Goal: Check status: Check status

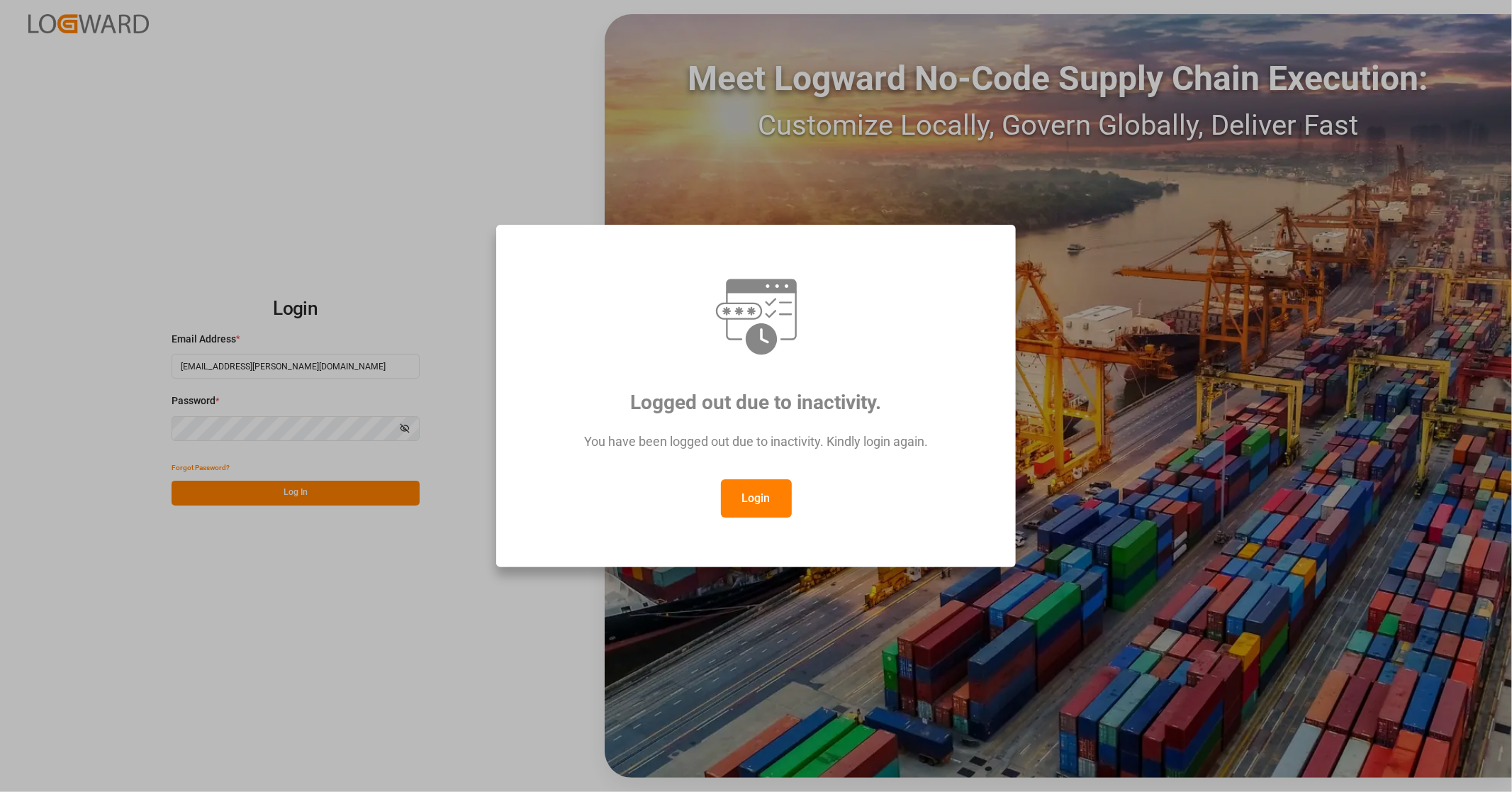
click at [741, 505] on button "Login" at bounding box center [757, 498] width 71 height 38
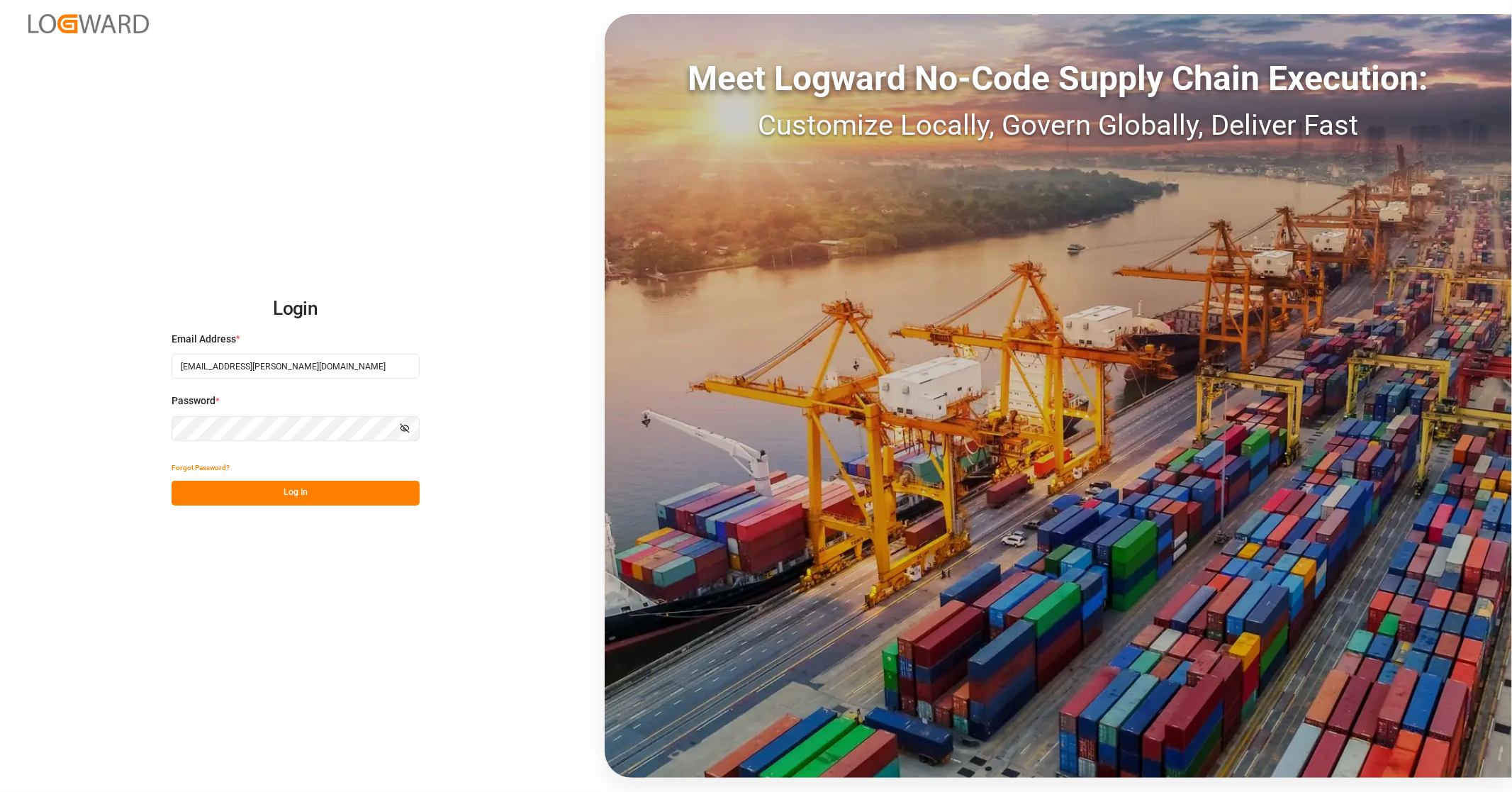
click at [303, 495] on button "Log In" at bounding box center [295, 493] width 249 height 25
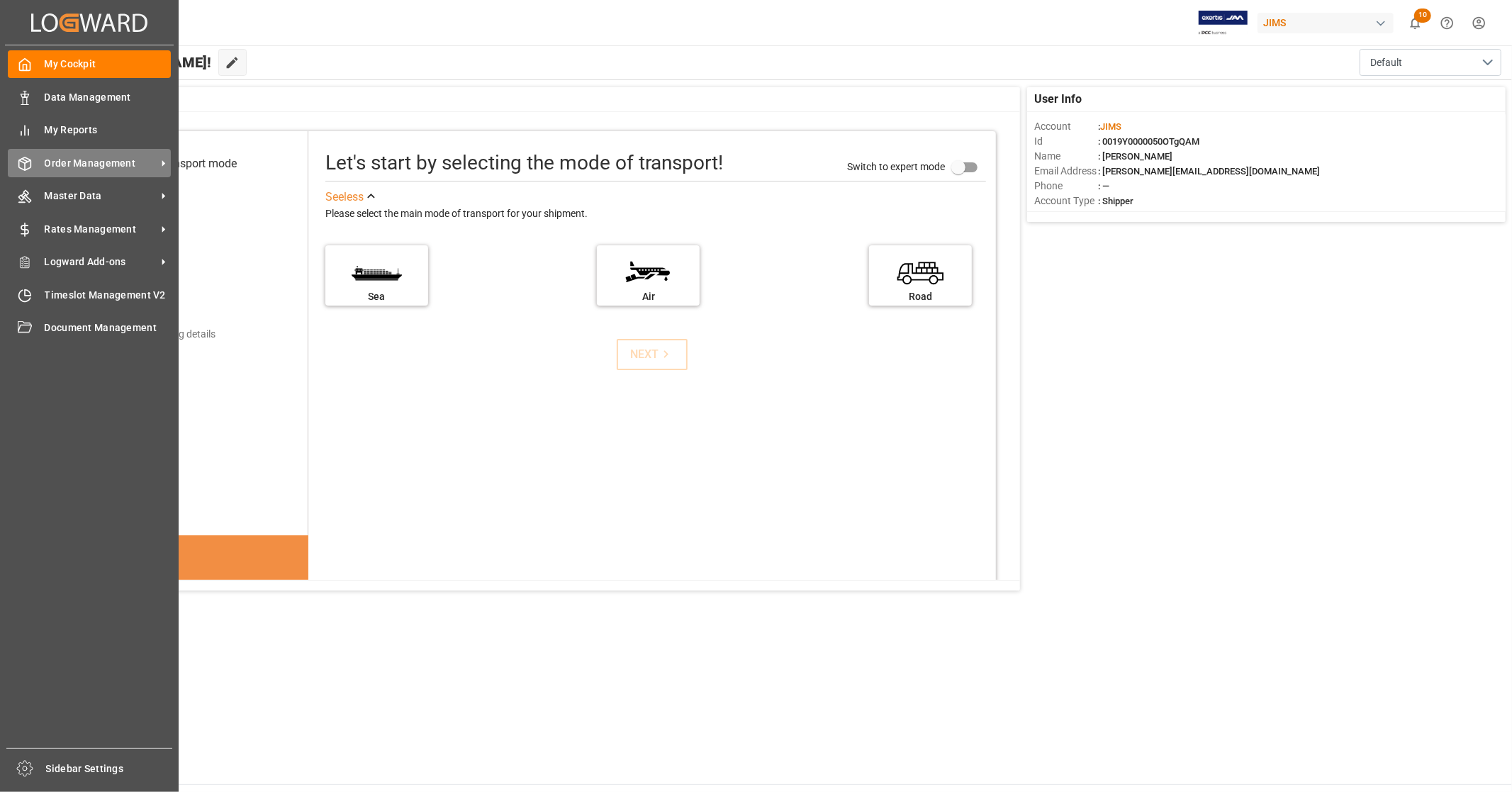
click at [118, 166] on span "Order Management" at bounding box center [100, 163] width 112 height 15
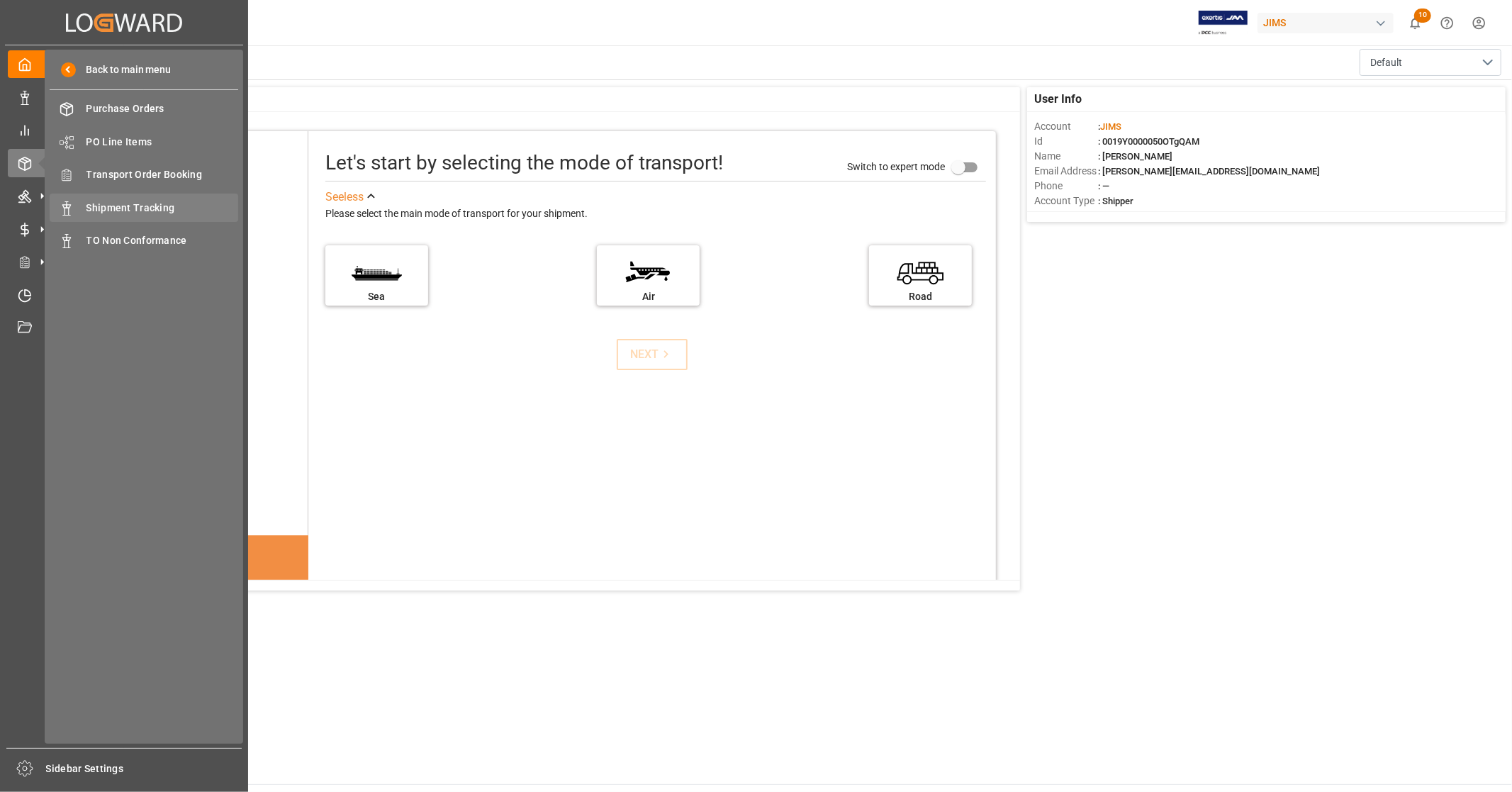
click at [140, 211] on span "Shipment Tracking" at bounding box center [163, 208] width 152 height 15
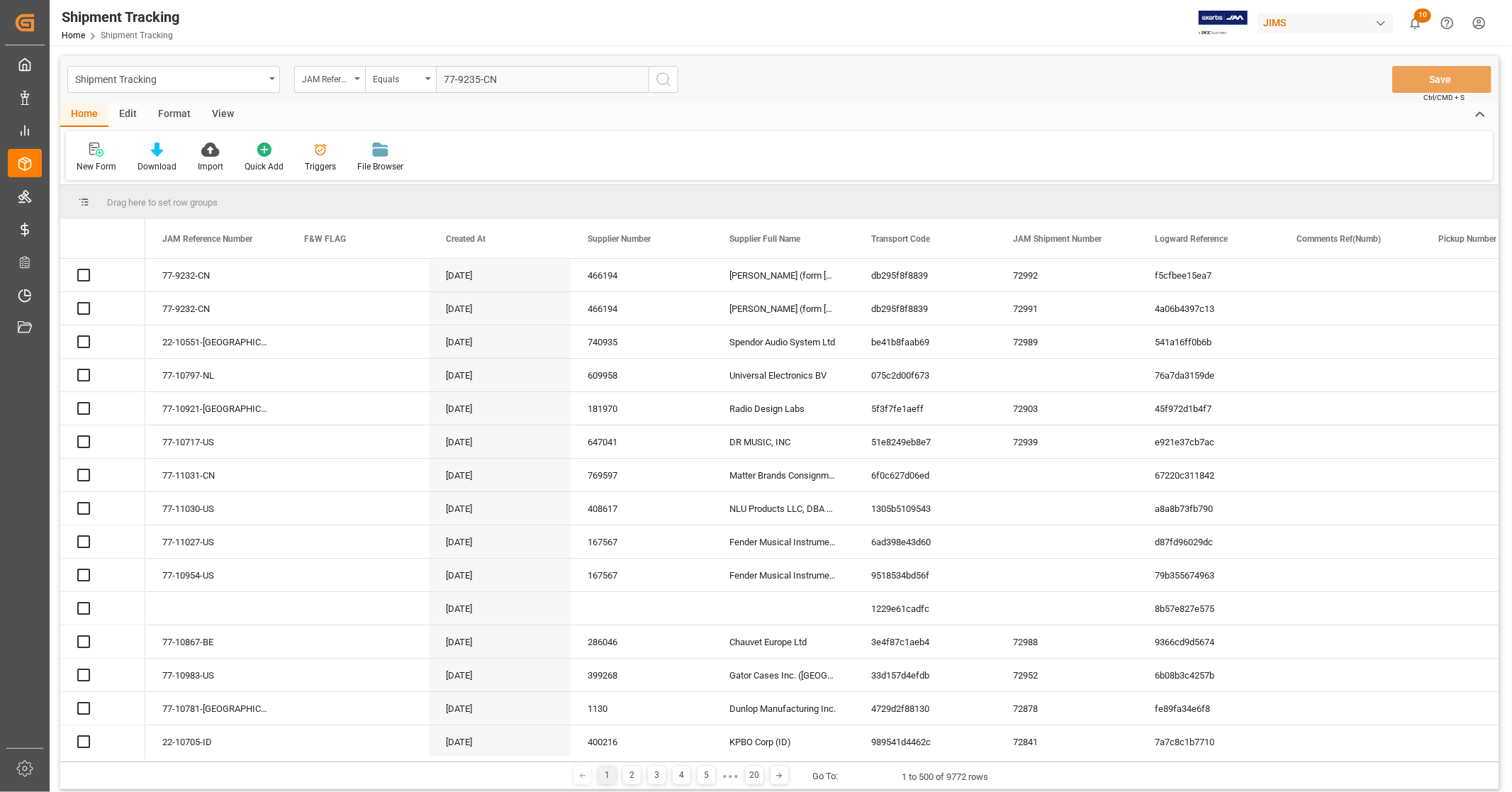
type input "77-9235-CN"
click at [665, 79] on icon "search button" at bounding box center [663, 80] width 17 height 17
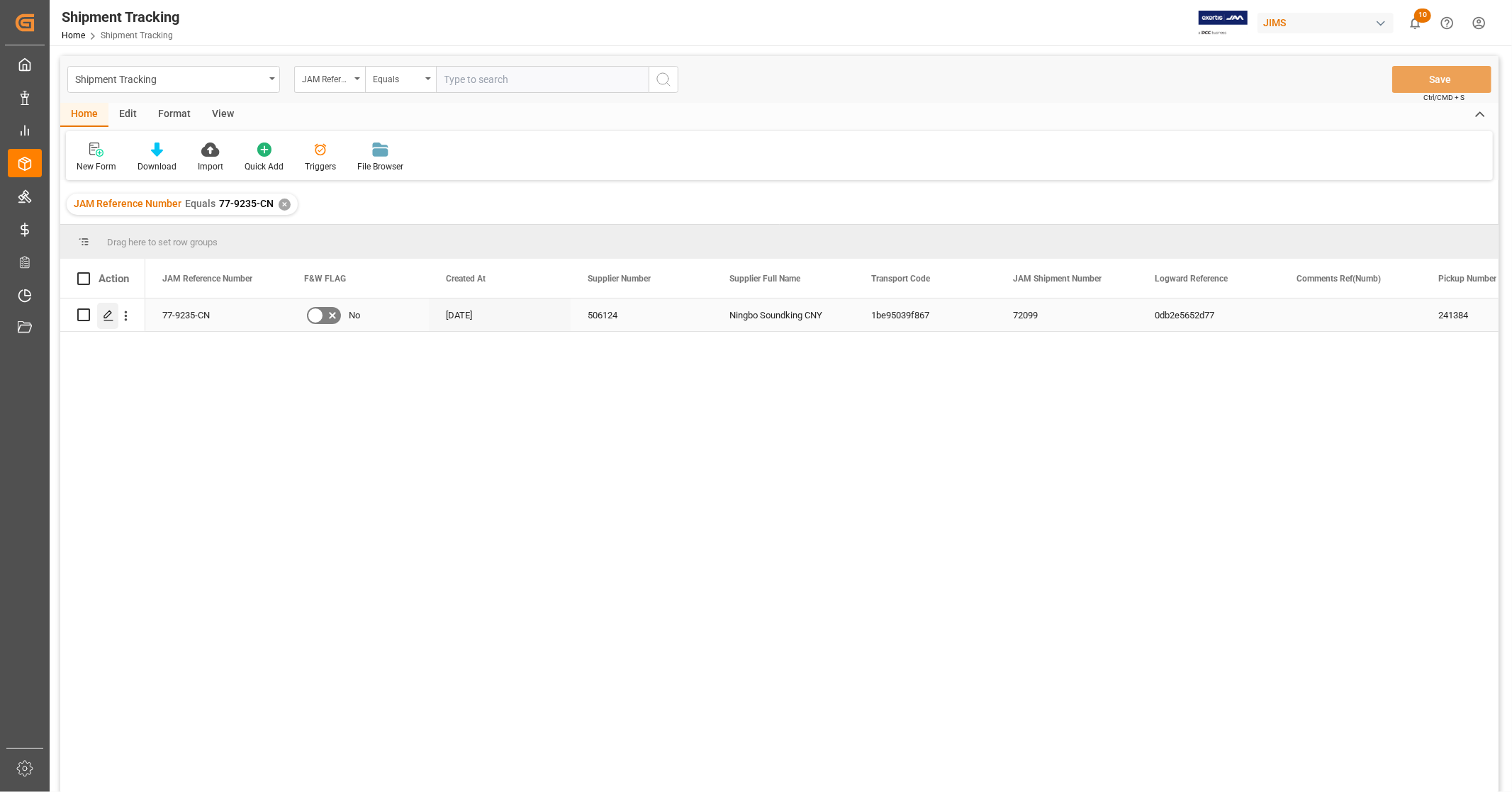
click at [109, 314] on polygon "Press SPACE to select this row." at bounding box center [107, 315] width 7 height 7
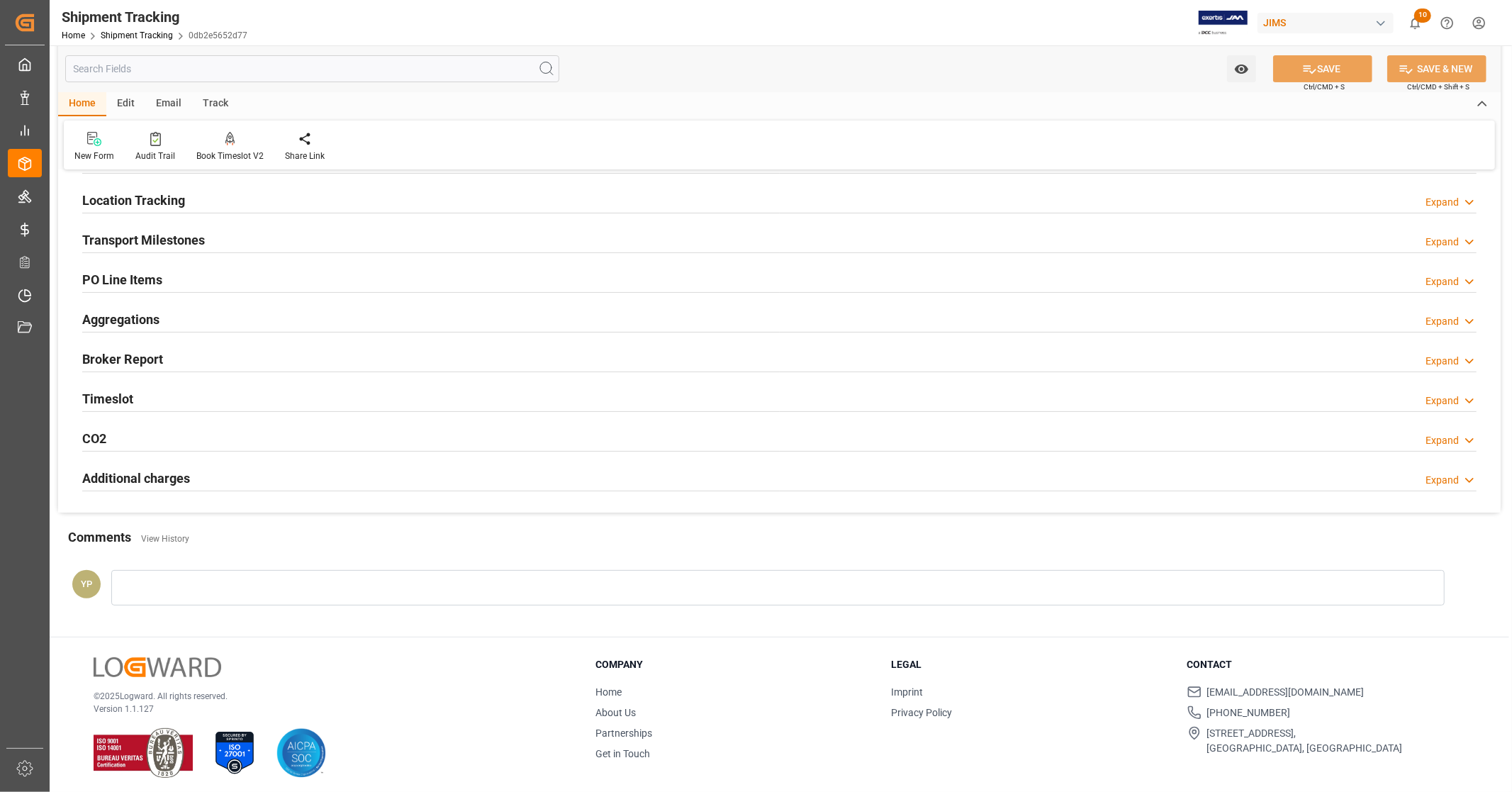
scroll to position [168, 0]
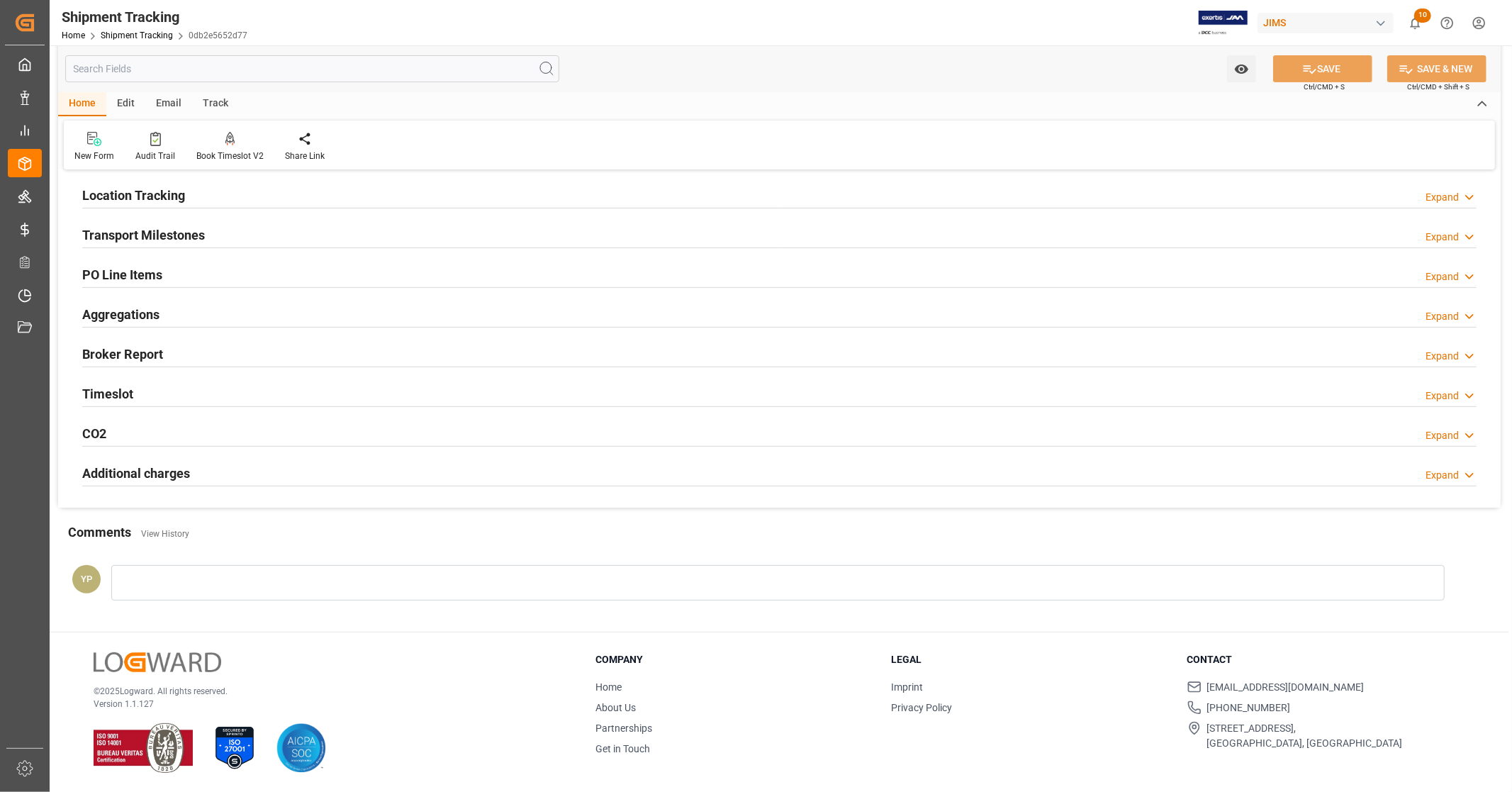
click at [172, 471] on h2 "Additional charges" at bounding box center [136, 473] width 107 height 19
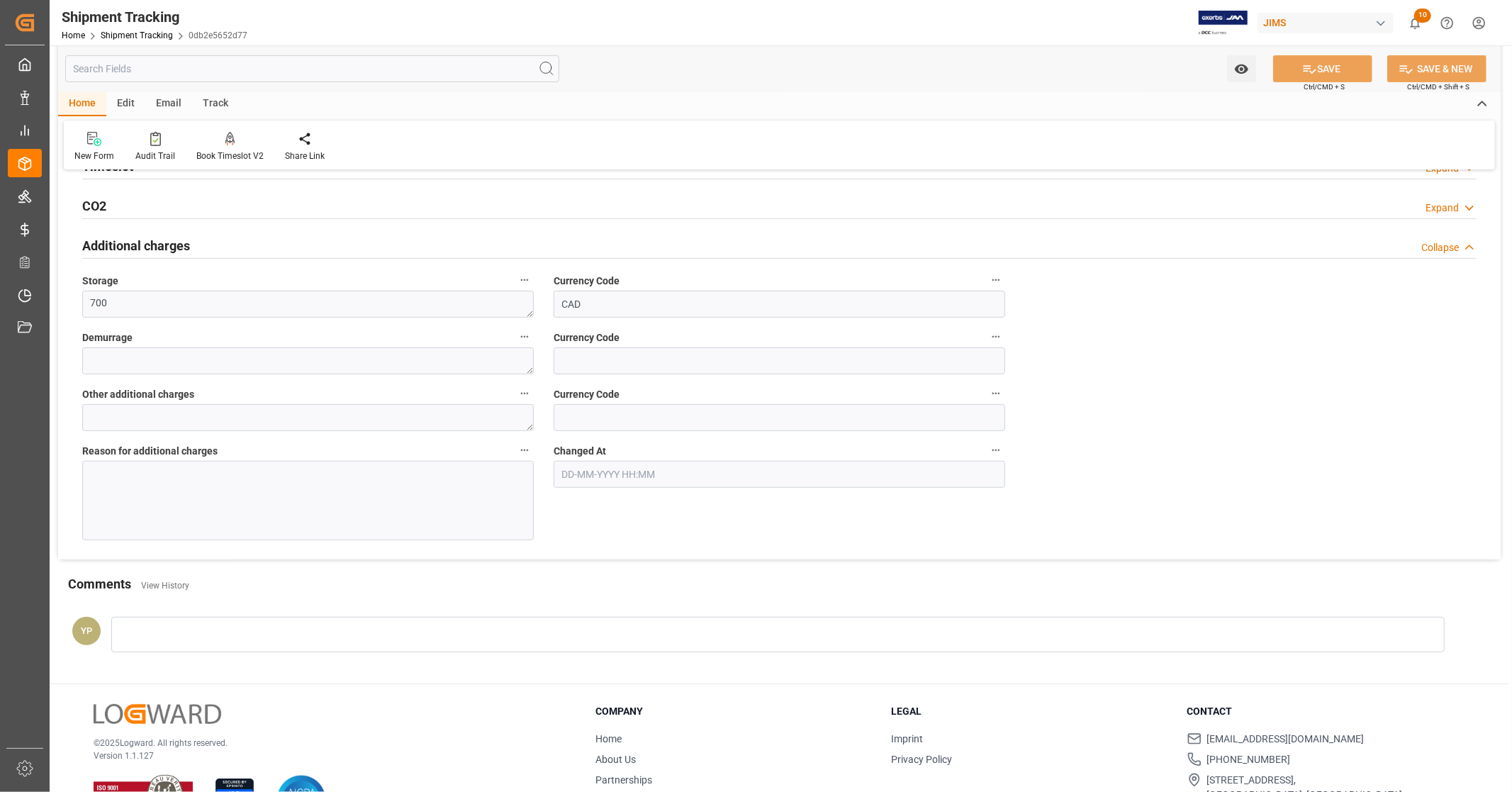
scroll to position [405, 0]
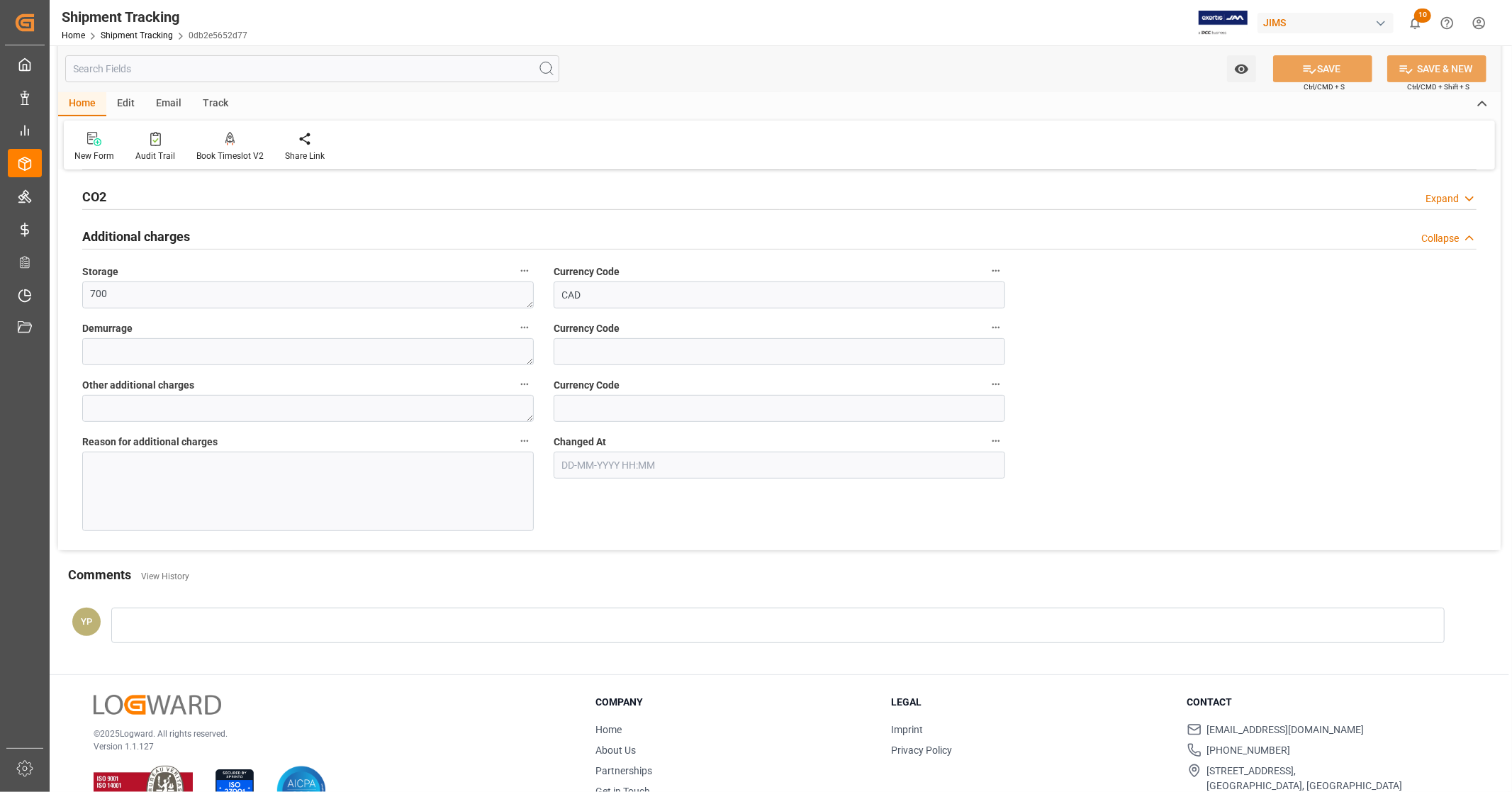
click at [158, 231] on h2 "Additional charges" at bounding box center [136, 237] width 107 height 19
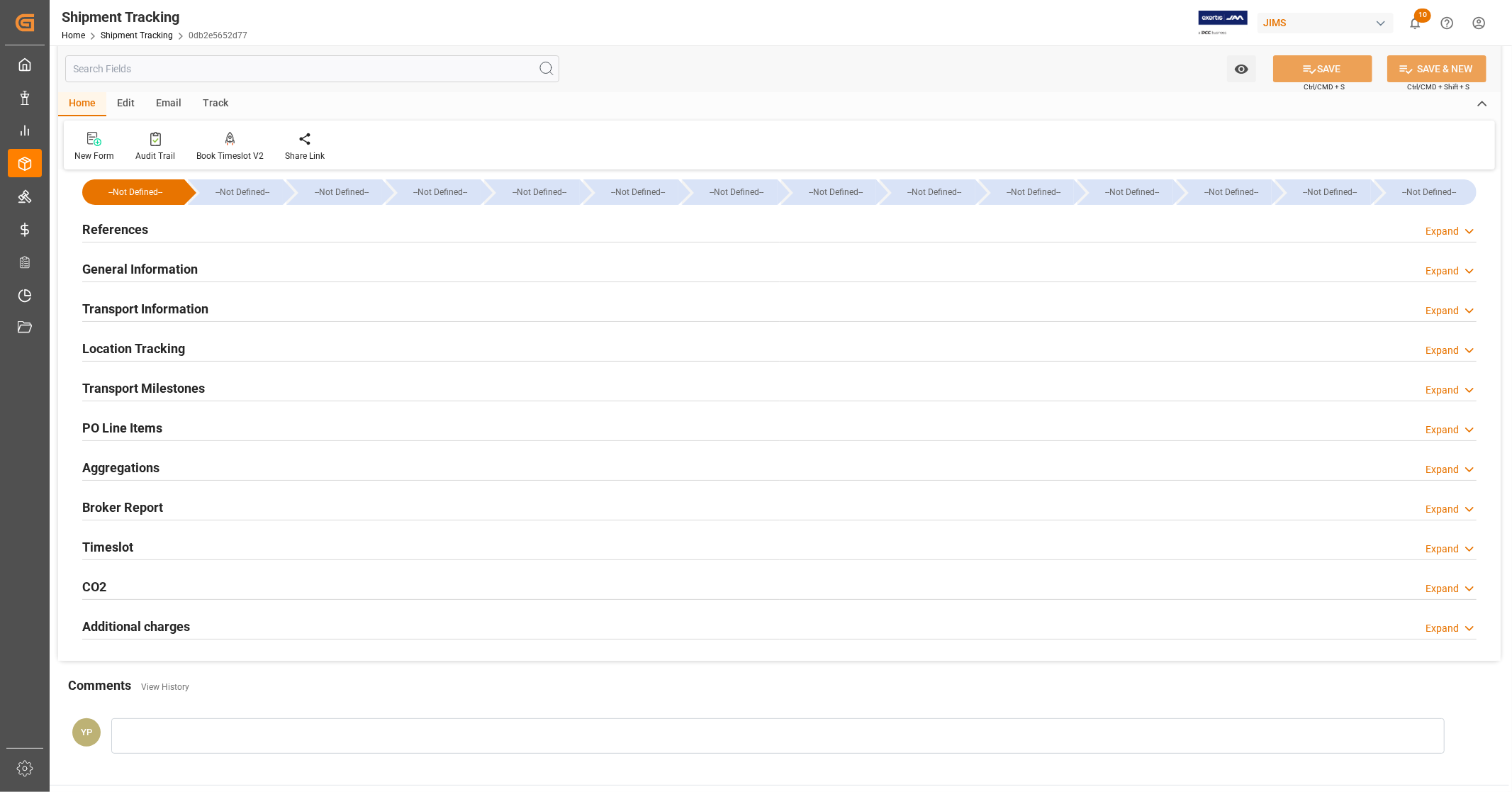
scroll to position [0, 0]
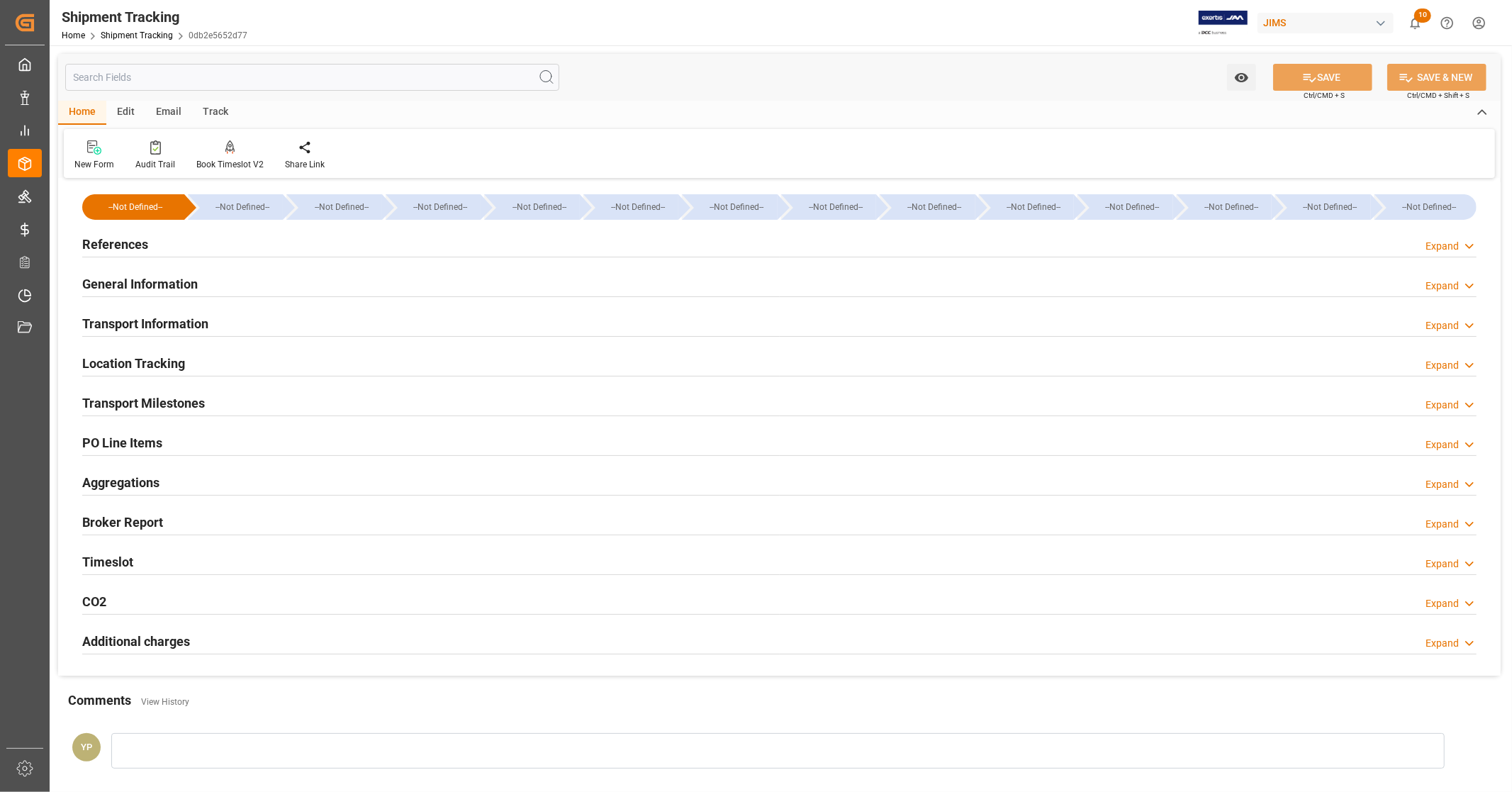
click at [174, 280] on h2 "General Information" at bounding box center [139, 284] width 115 height 19
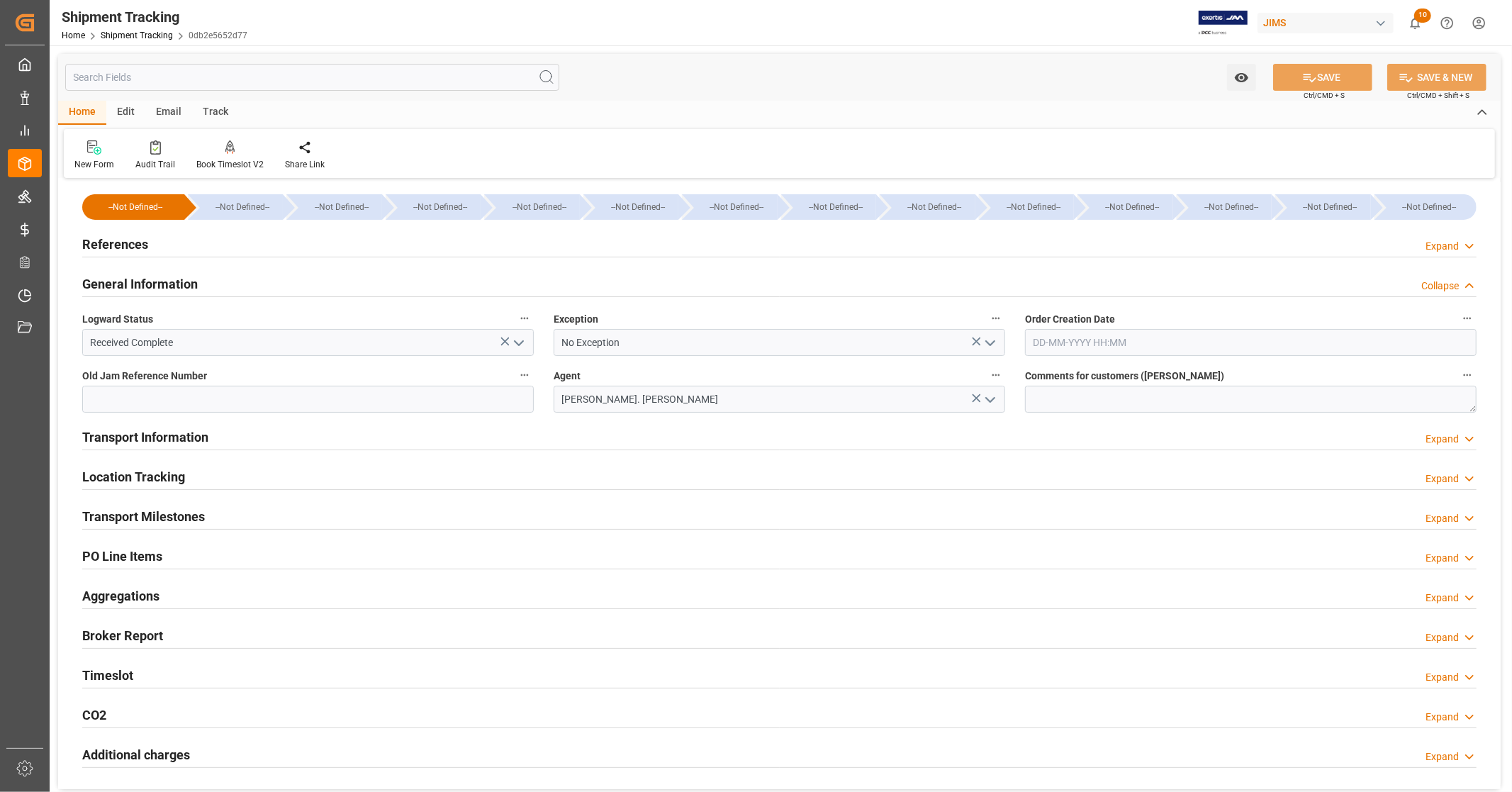
click at [244, 278] on div "General Information Collapse" at bounding box center [779, 282] width 1394 height 27
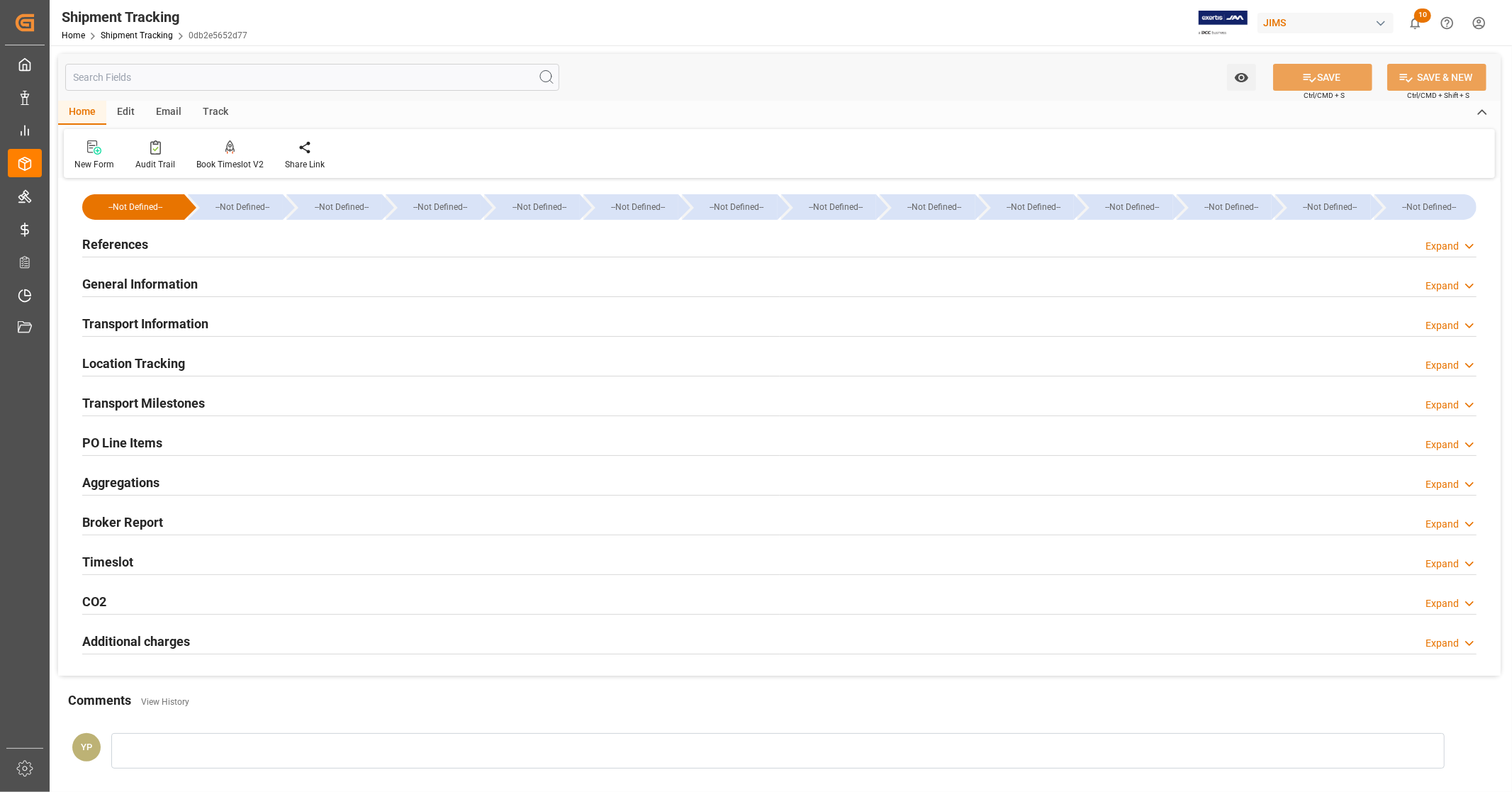
click at [205, 322] on h2 "Transport Information" at bounding box center [145, 324] width 126 height 19
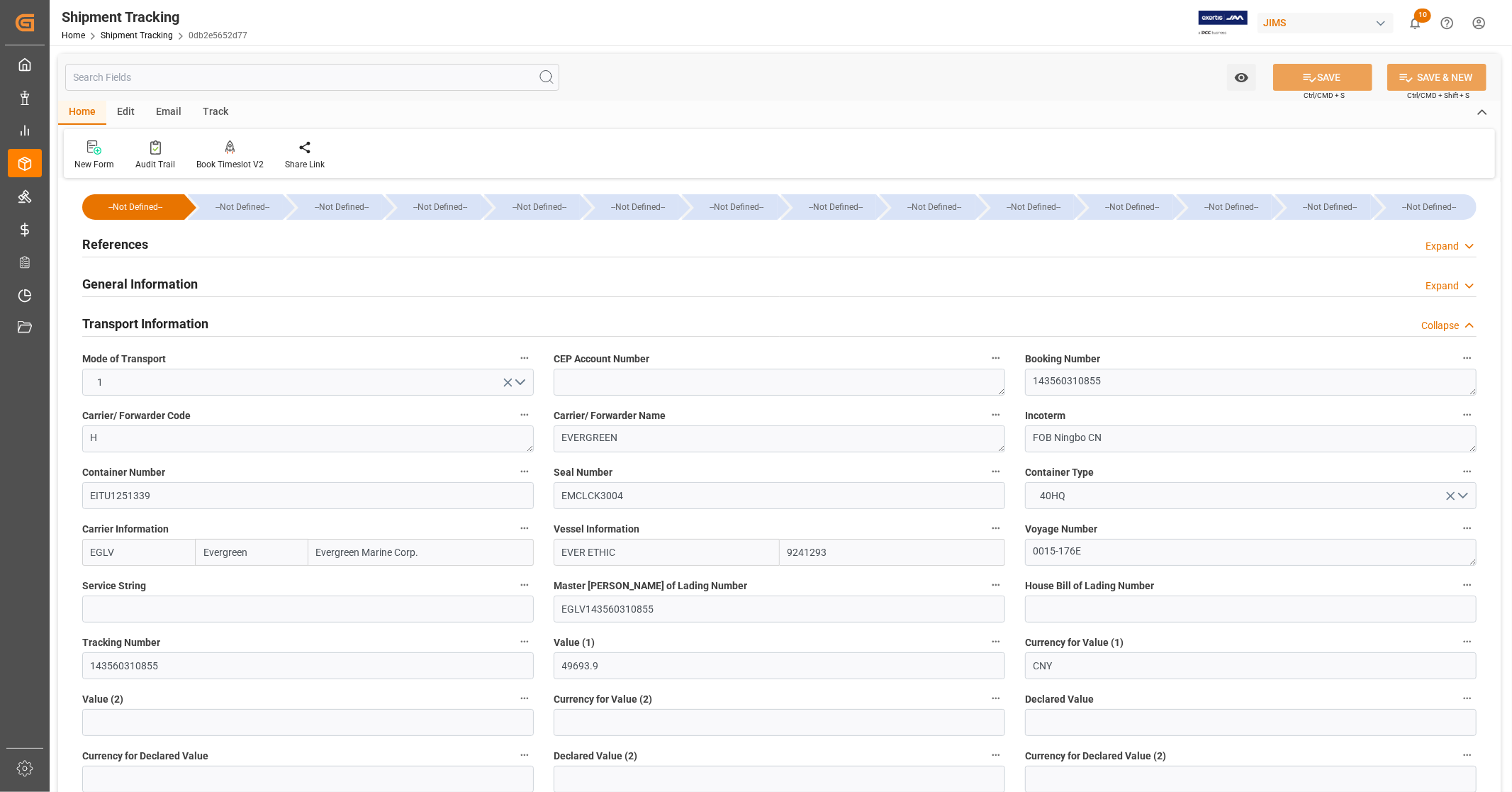
click at [205, 322] on h2 "Transport Information" at bounding box center [145, 324] width 126 height 19
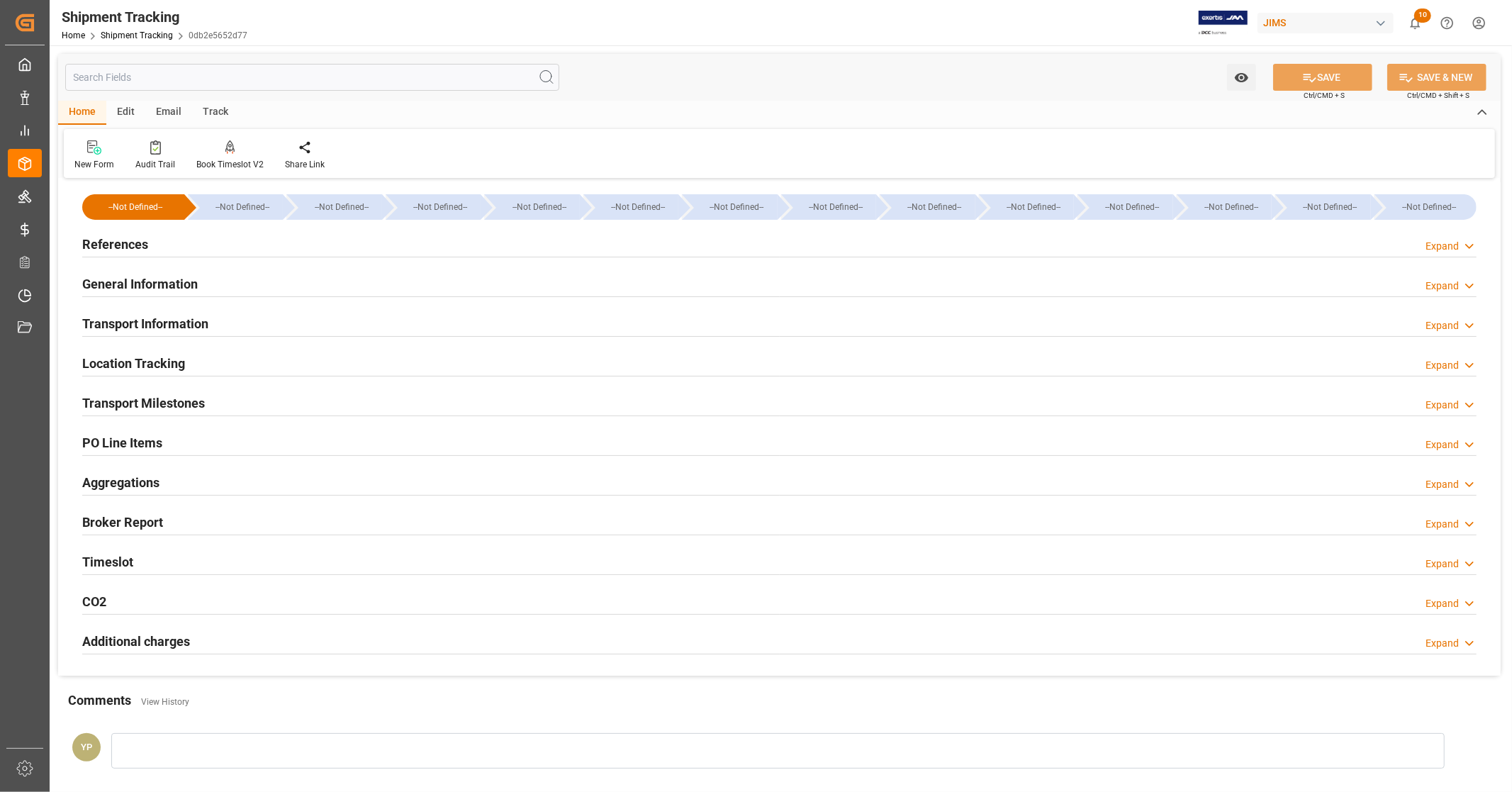
click at [184, 367] on h2 "Location Tracking" at bounding box center [133, 364] width 103 height 19
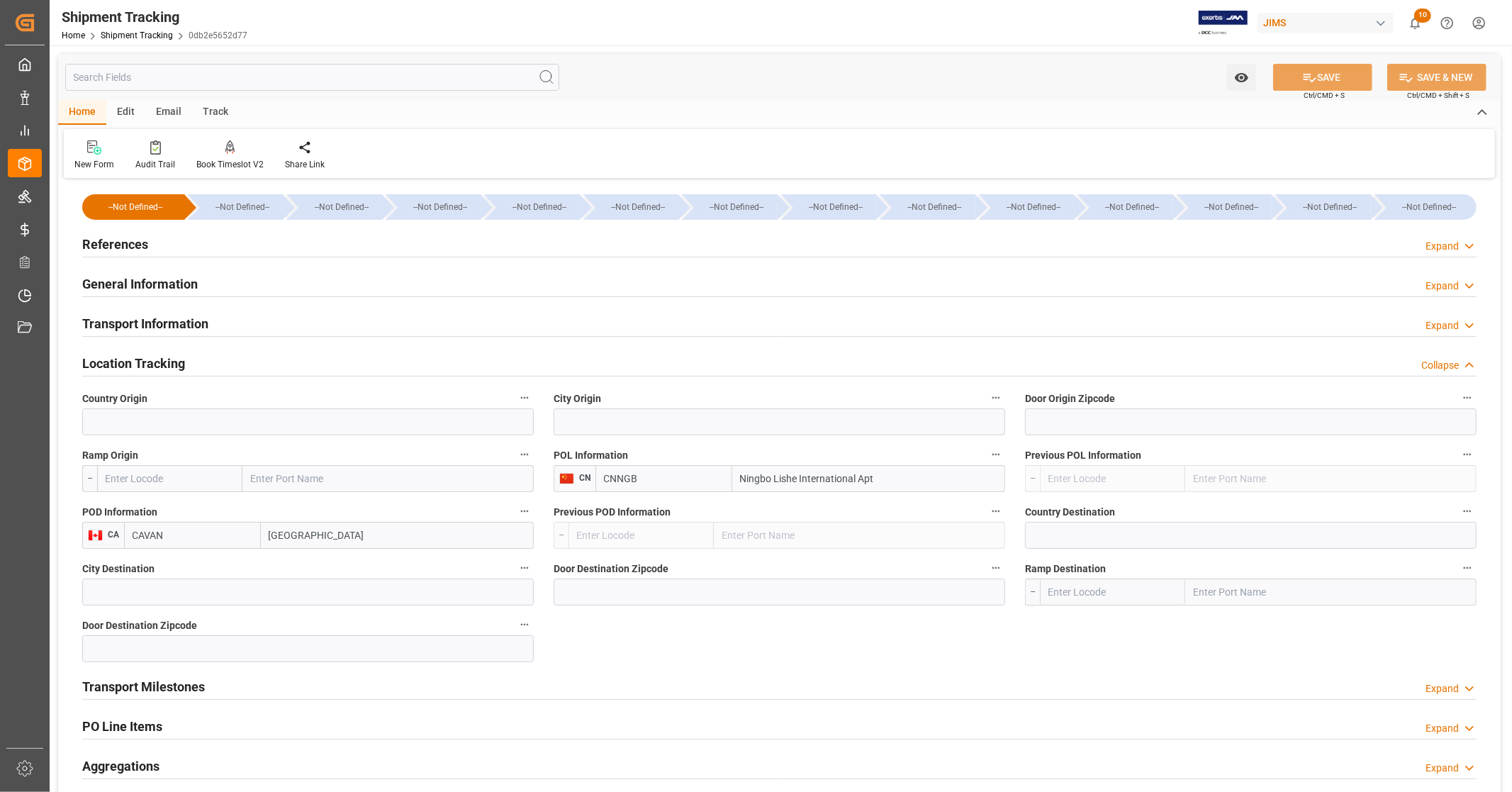
click at [183, 363] on h2 "Location Tracking" at bounding box center [133, 364] width 103 height 19
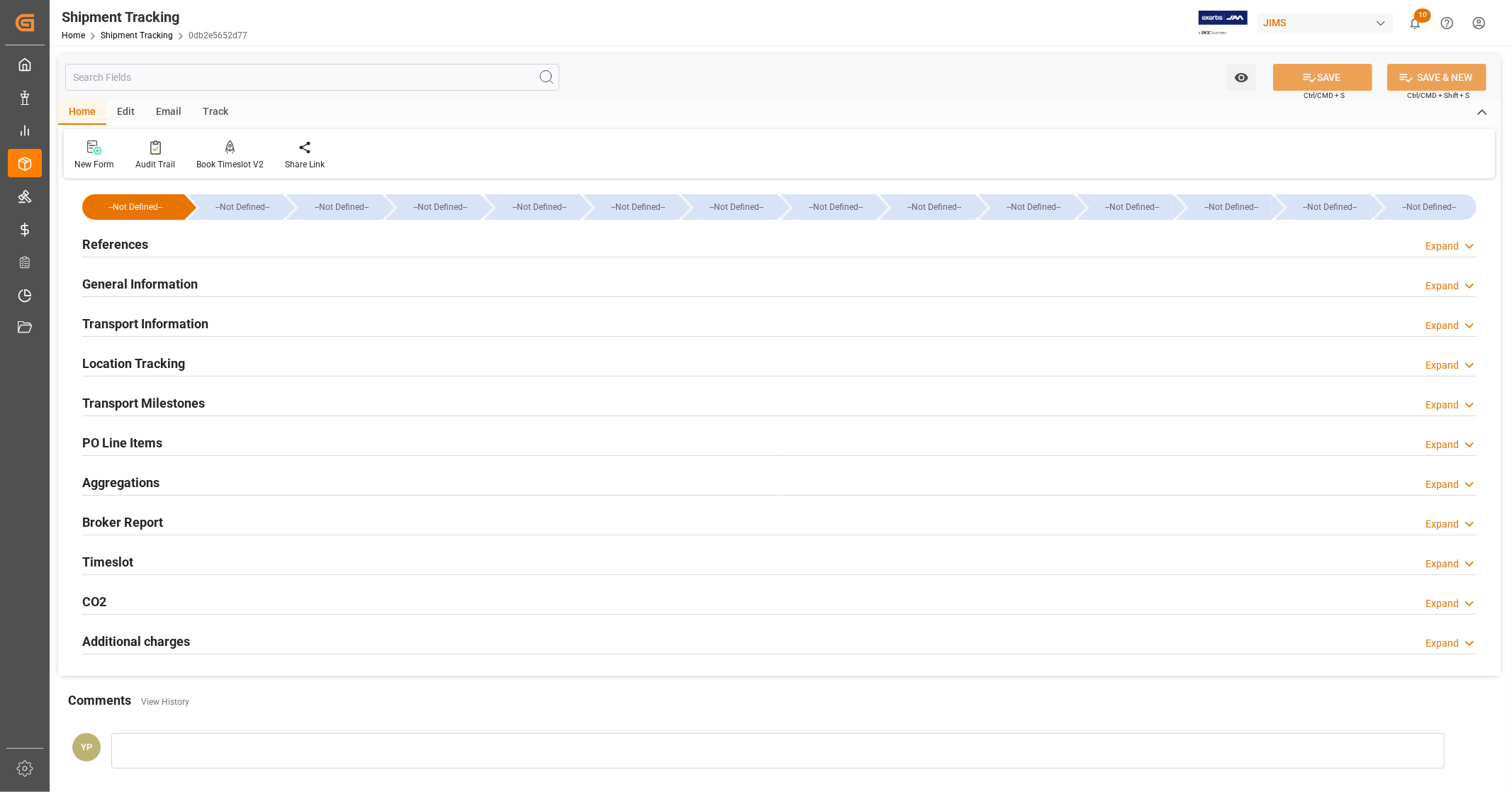
click at [185, 402] on h2 "Transport Milestones" at bounding box center [144, 403] width 123 height 19
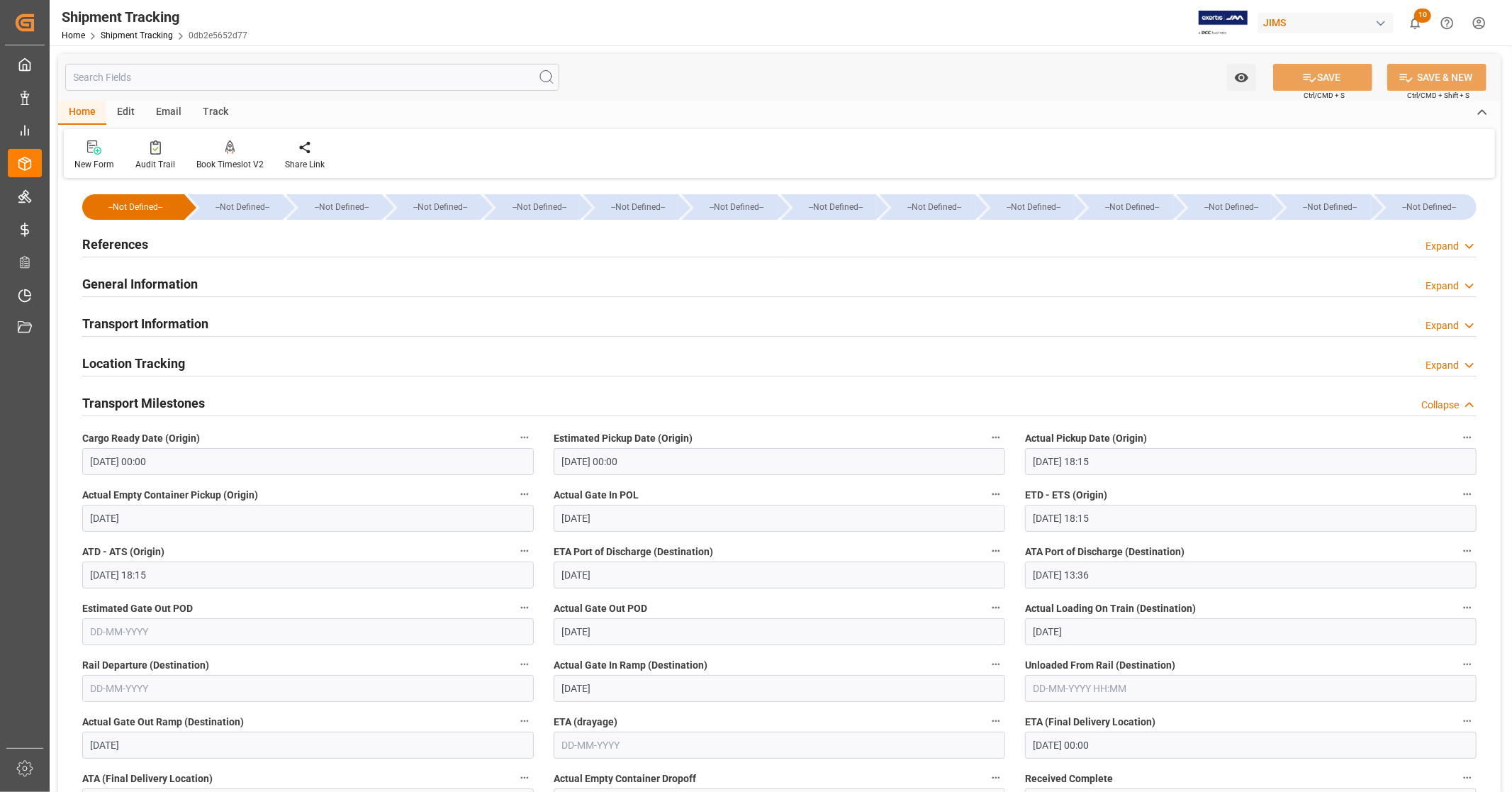
click at [187, 397] on h2 "Transport Milestones" at bounding box center [144, 403] width 123 height 19
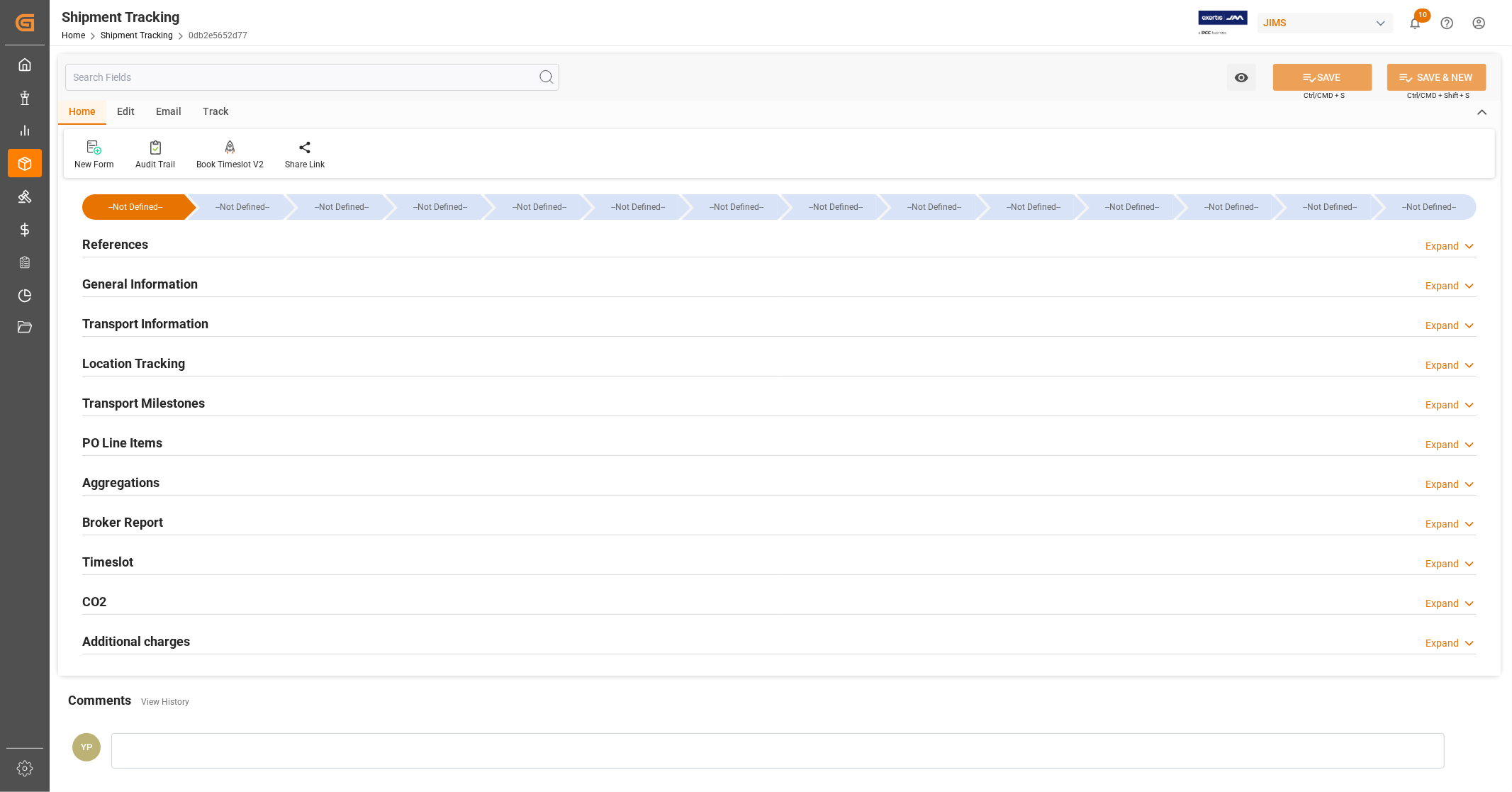
click at [172, 445] on div "PO Line Items Expand" at bounding box center [779, 441] width 1394 height 27
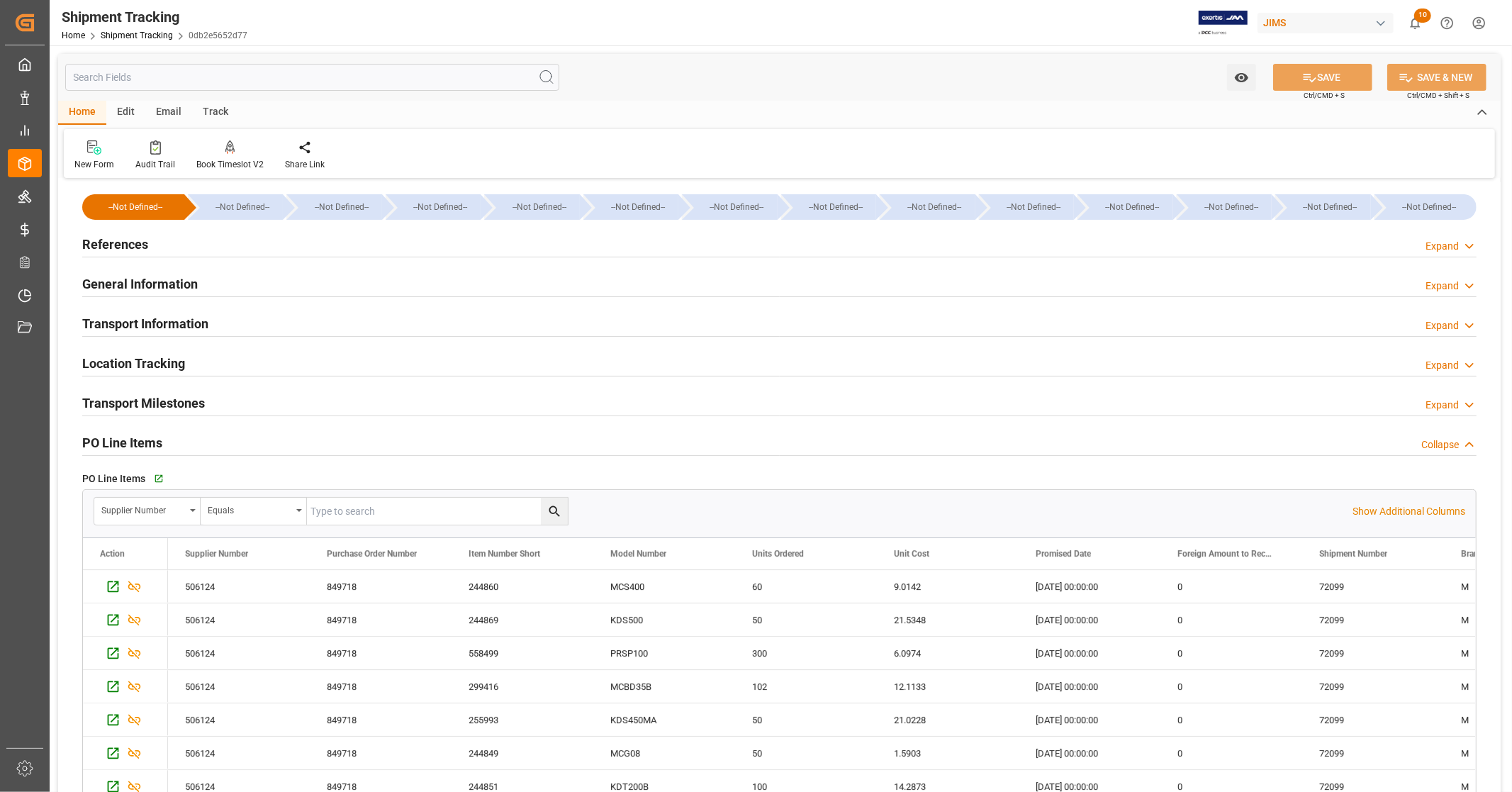
click at [171, 442] on div "PO Line Items Collapse" at bounding box center [779, 441] width 1394 height 27
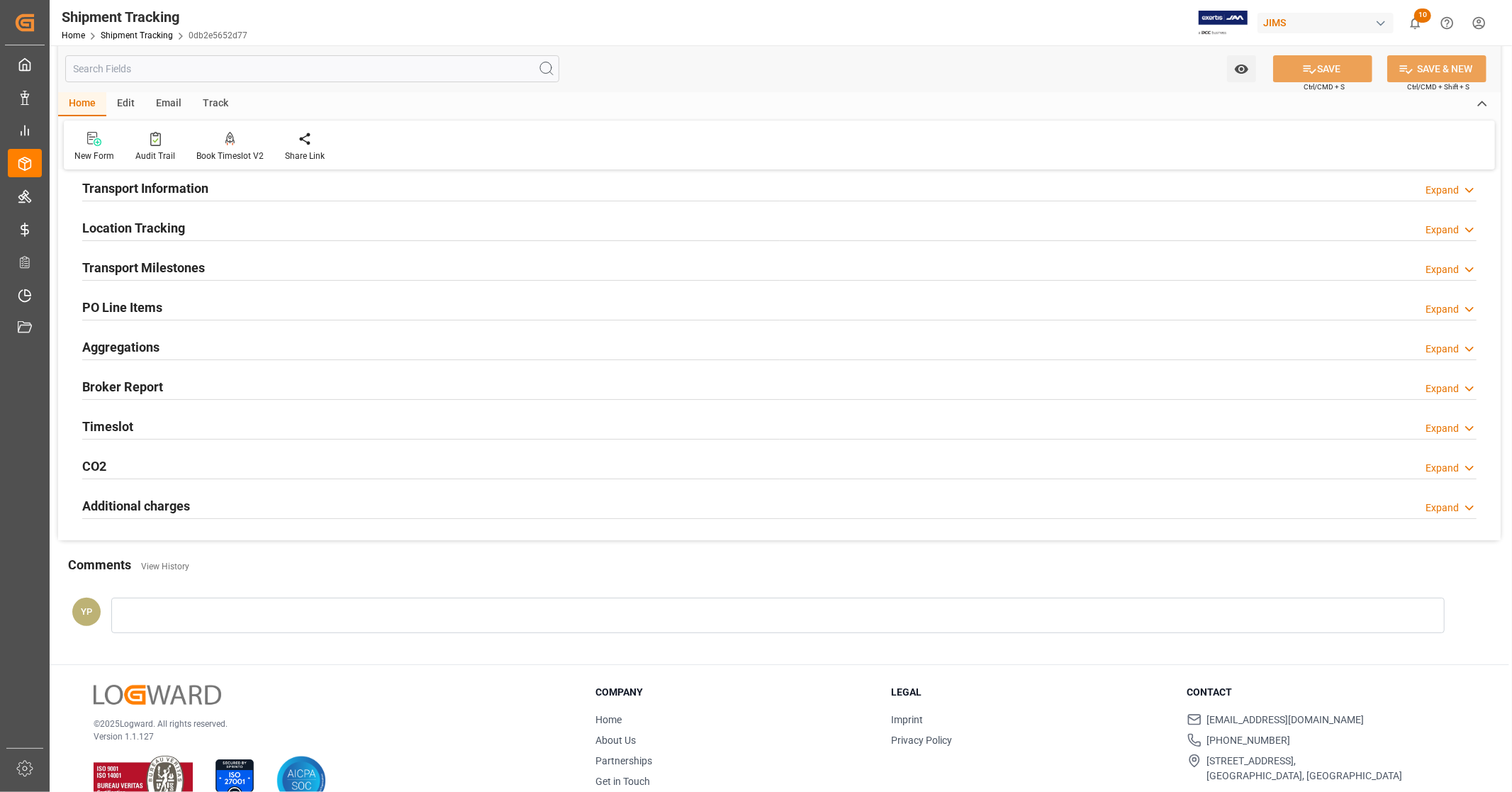
scroll to position [168, 0]
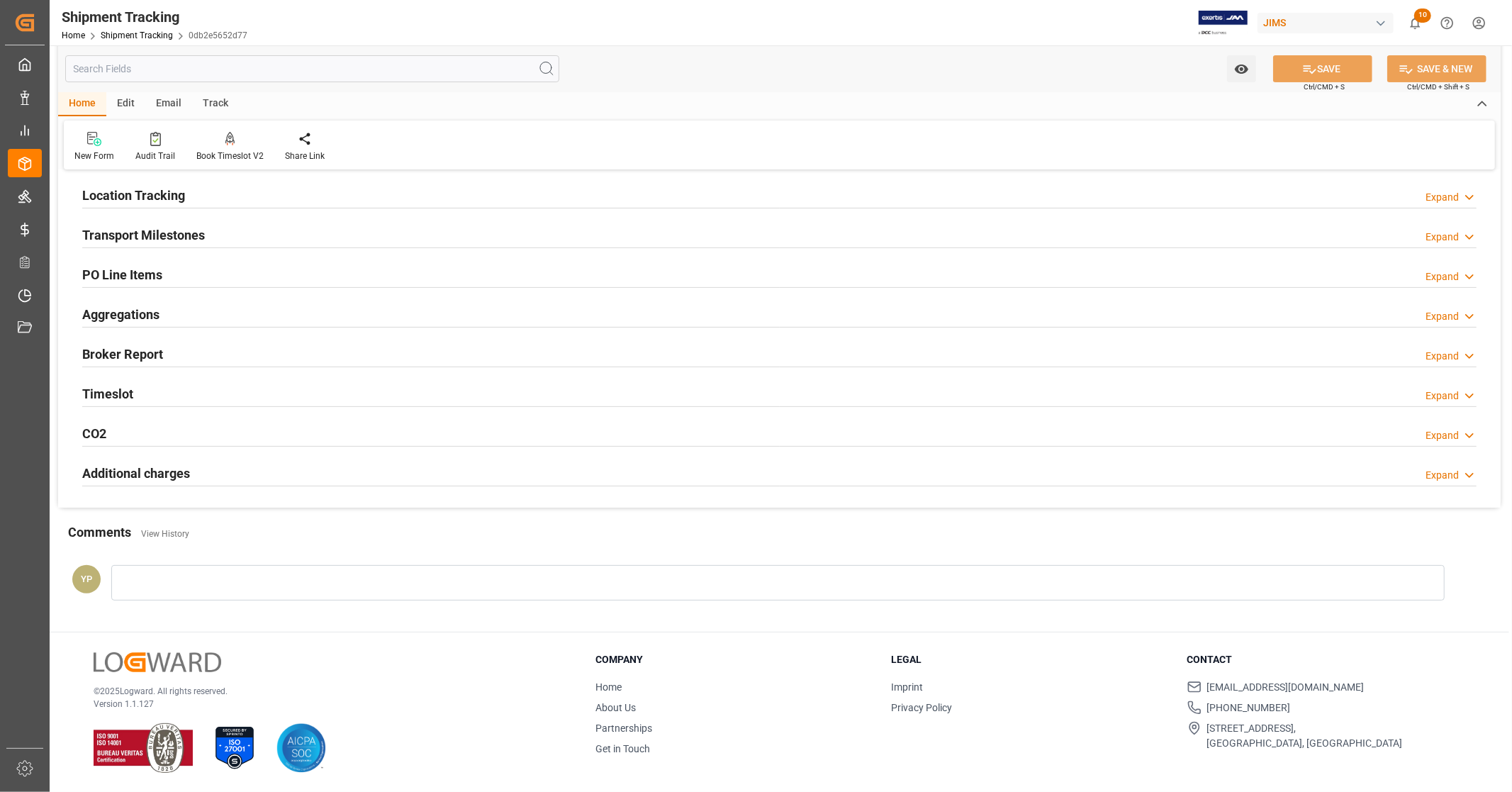
click at [158, 486] on div at bounding box center [779, 486] width 1394 height 1
click at [158, 477] on h2 "Additional charges" at bounding box center [136, 473] width 107 height 19
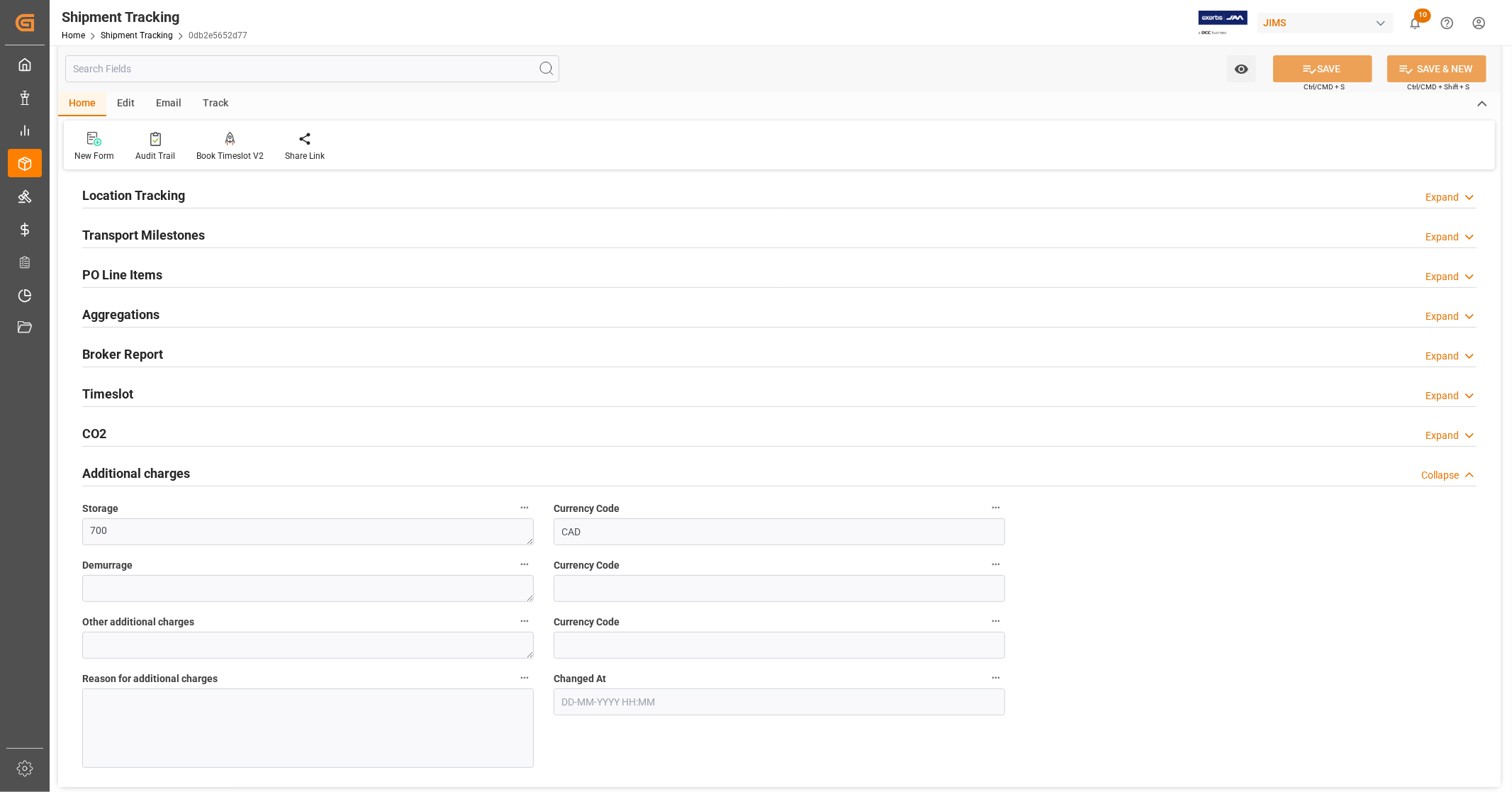
click at [184, 471] on h2 "Additional charges" at bounding box center [136, 473] width 107 height 19
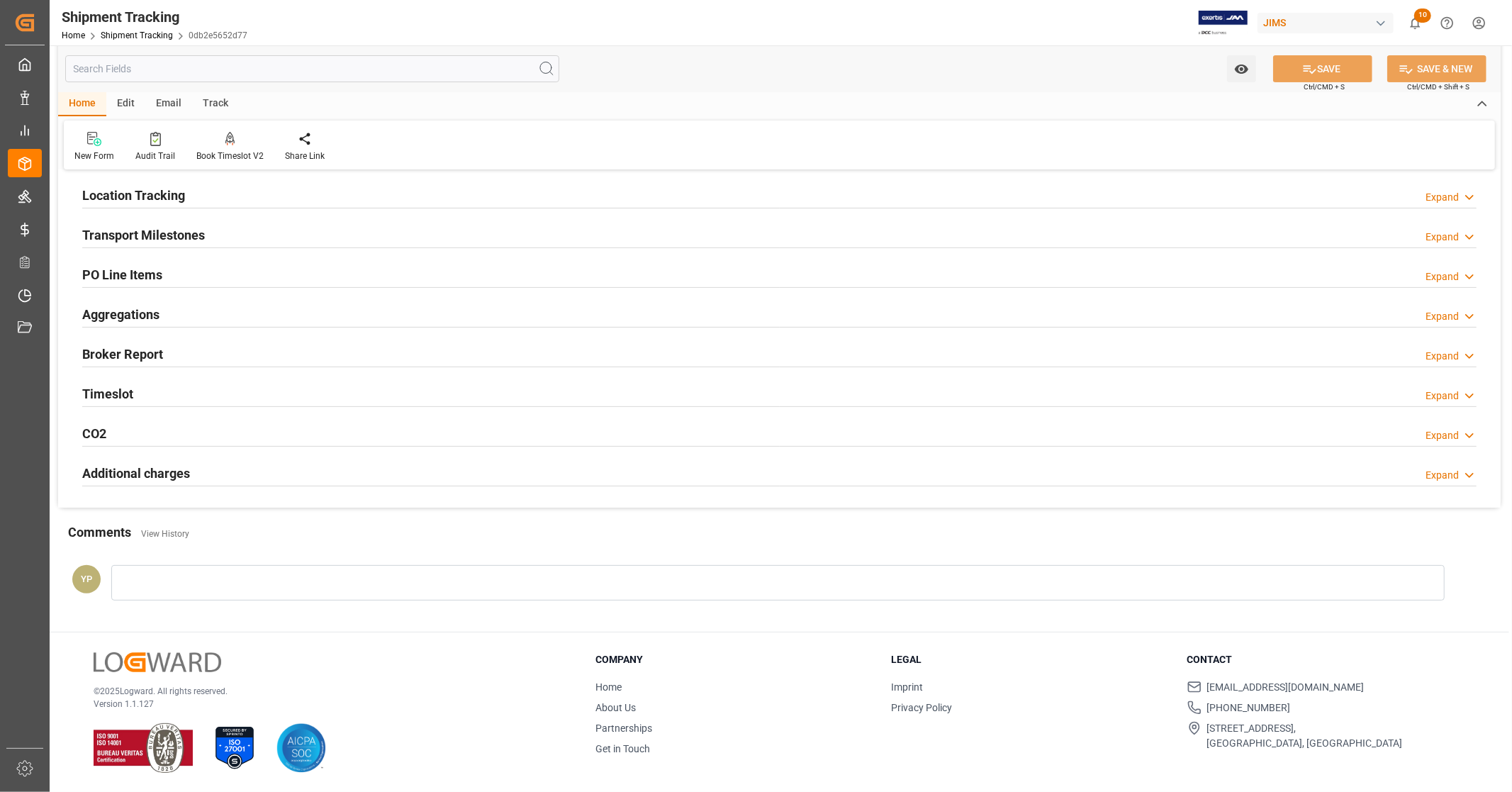
click at [201, 478] on div "Additional charges Expand" at bounding box center [779, 472] width 1394 height 27
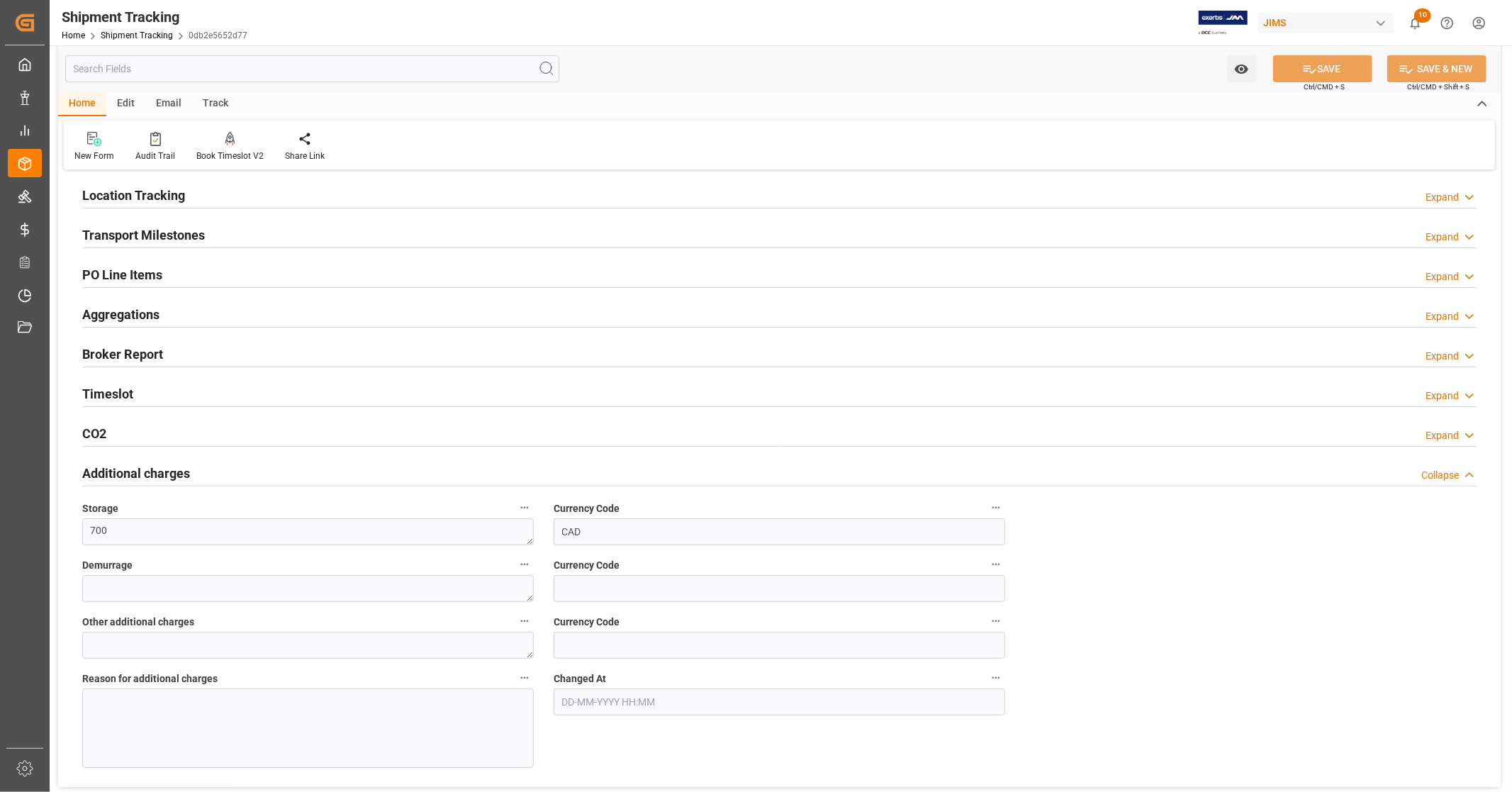
click at [193, 476] on div "Additional charges Collapse" at bounding box center [779, 472] width 1394 height 27
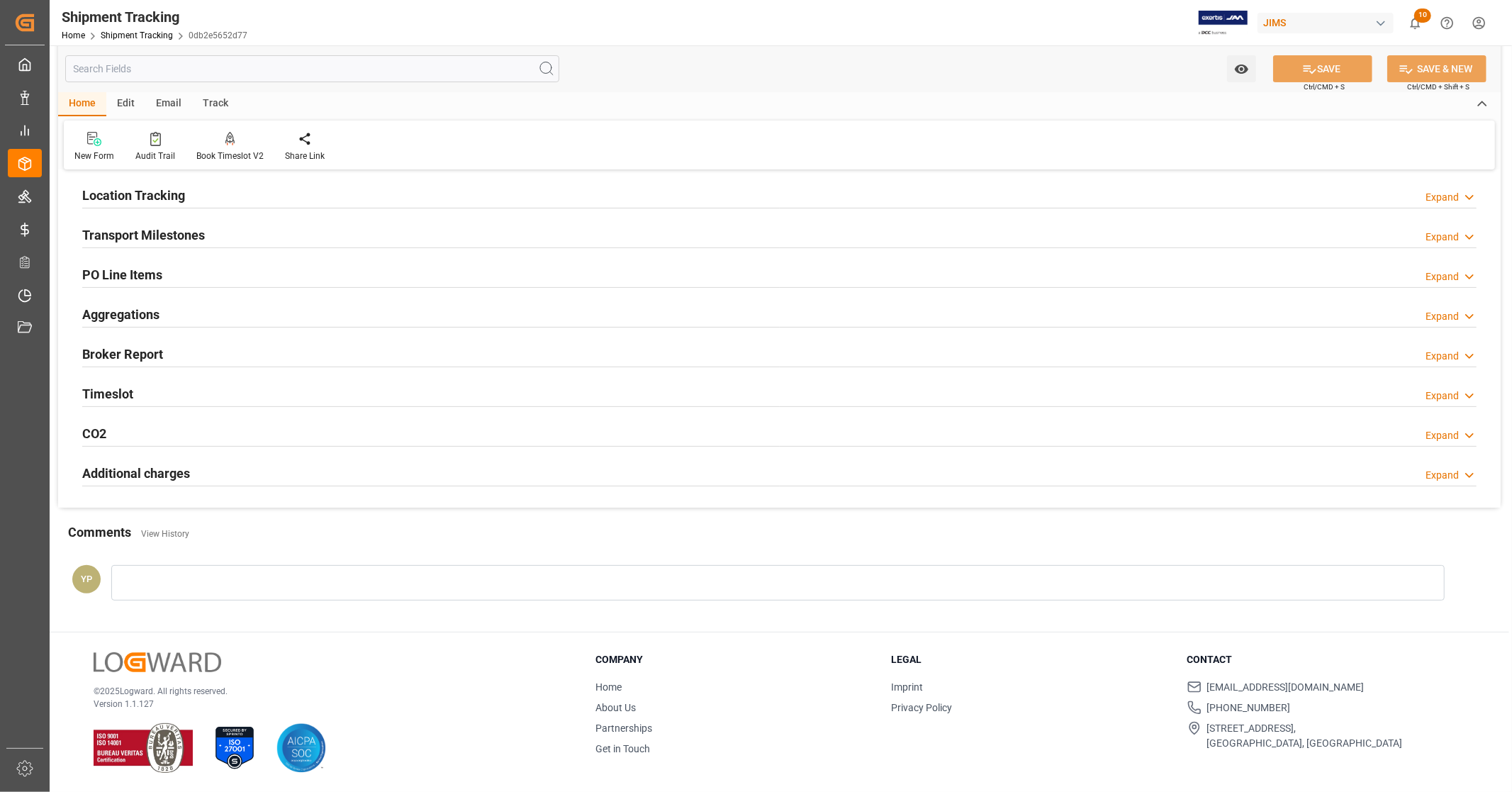
scroll to position [0, 0]
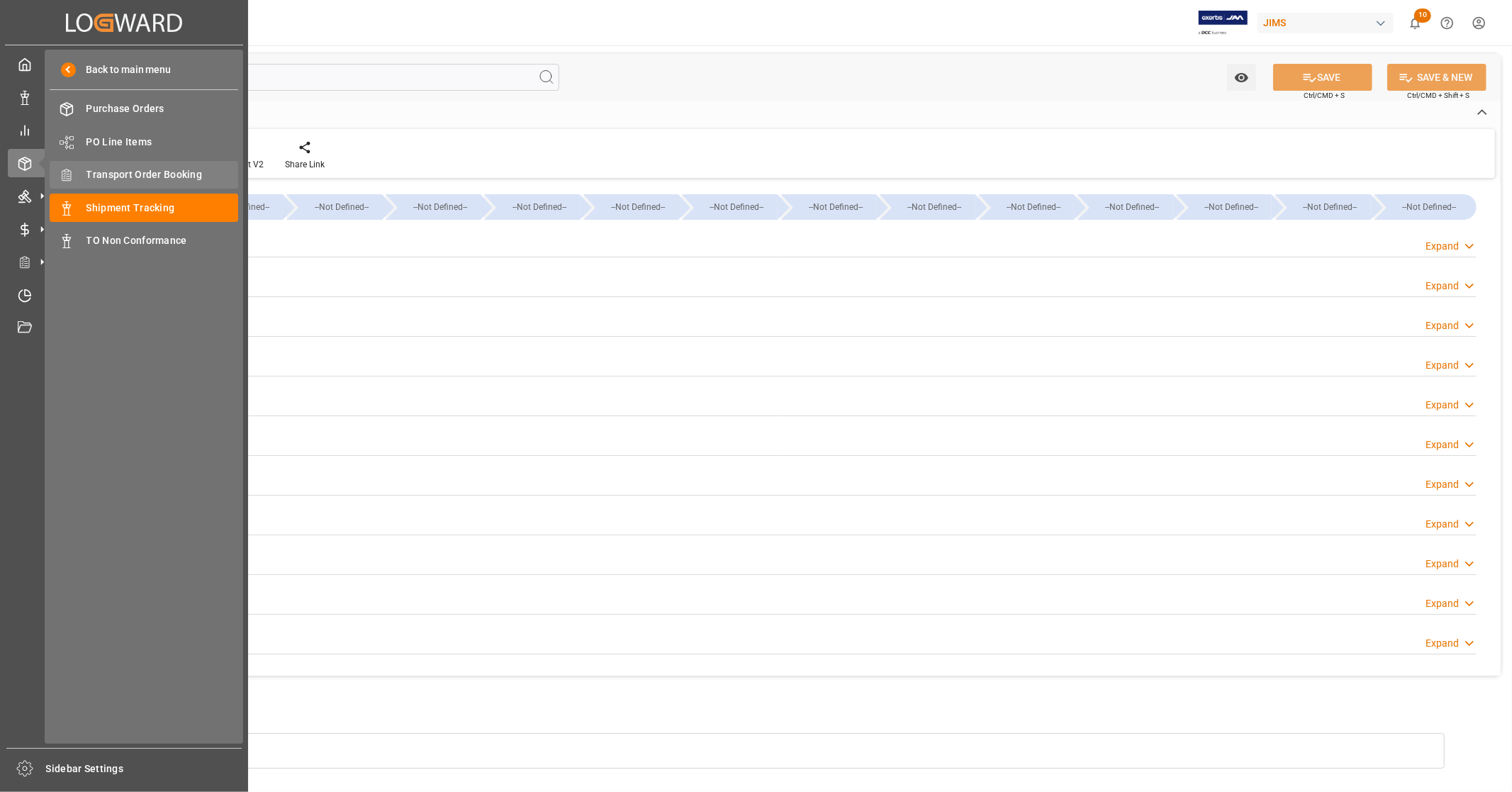
click at [169, 175] on span "Transport Order Booking" at bounding box center [163, 174] width 152 height 15
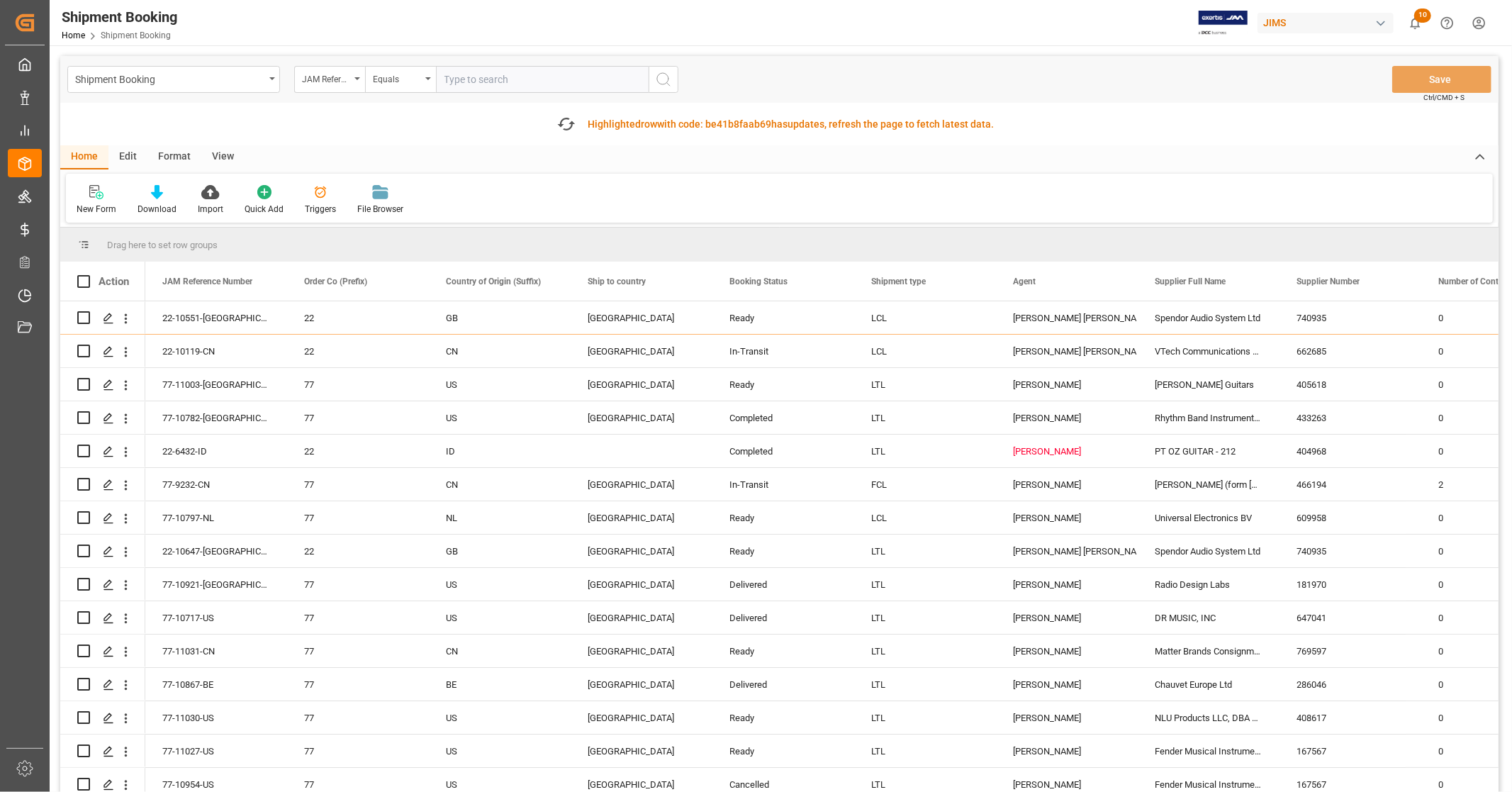
click at [498, 79] on input "text" at bounding box center [543, 79] width 213 height 27
paste input "77-9235-CN"
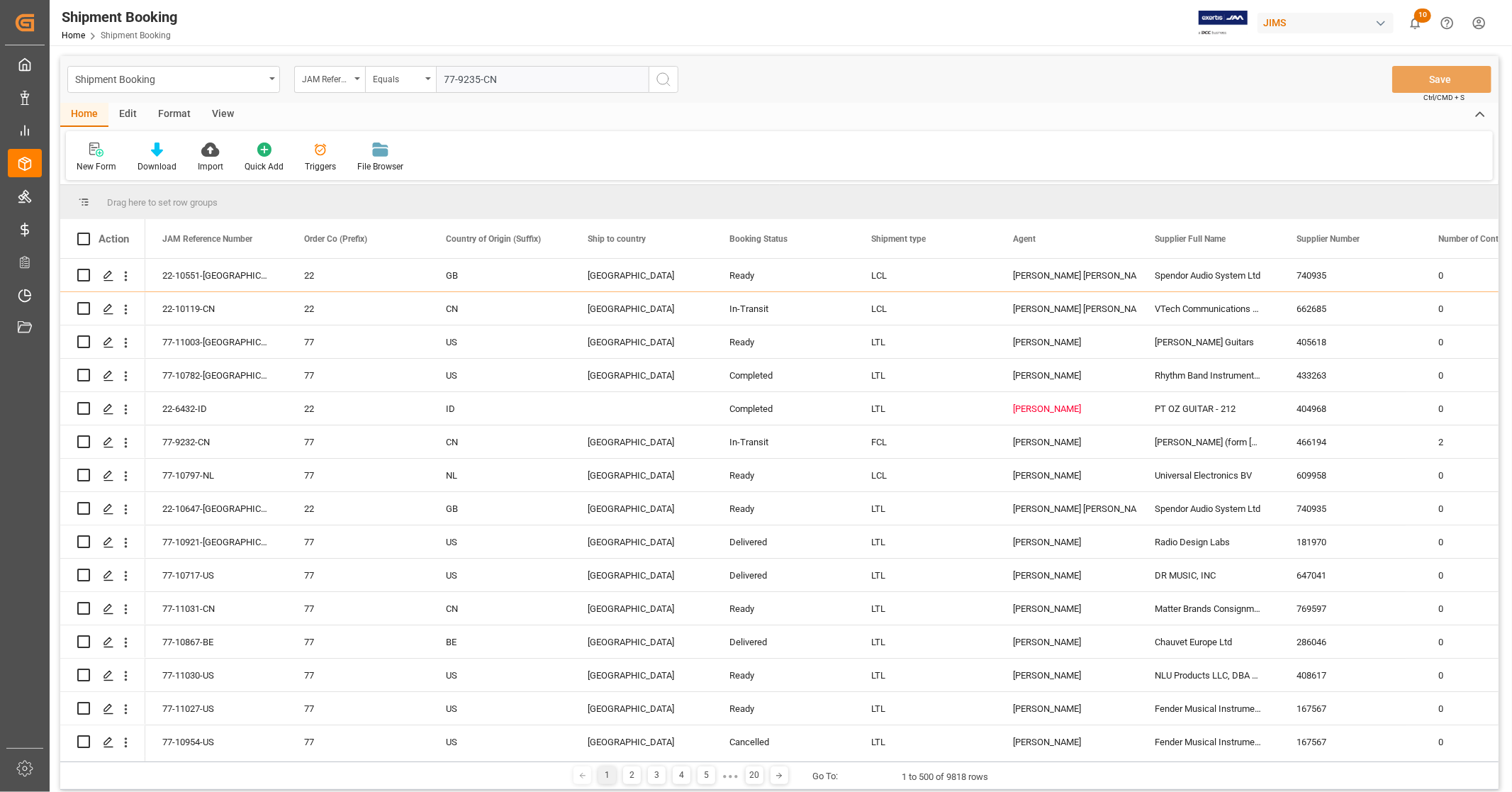
type input "77-9235-CN"
click at [669, 85] on line "search button" at bounding box center [668, 84] width 3 height 3
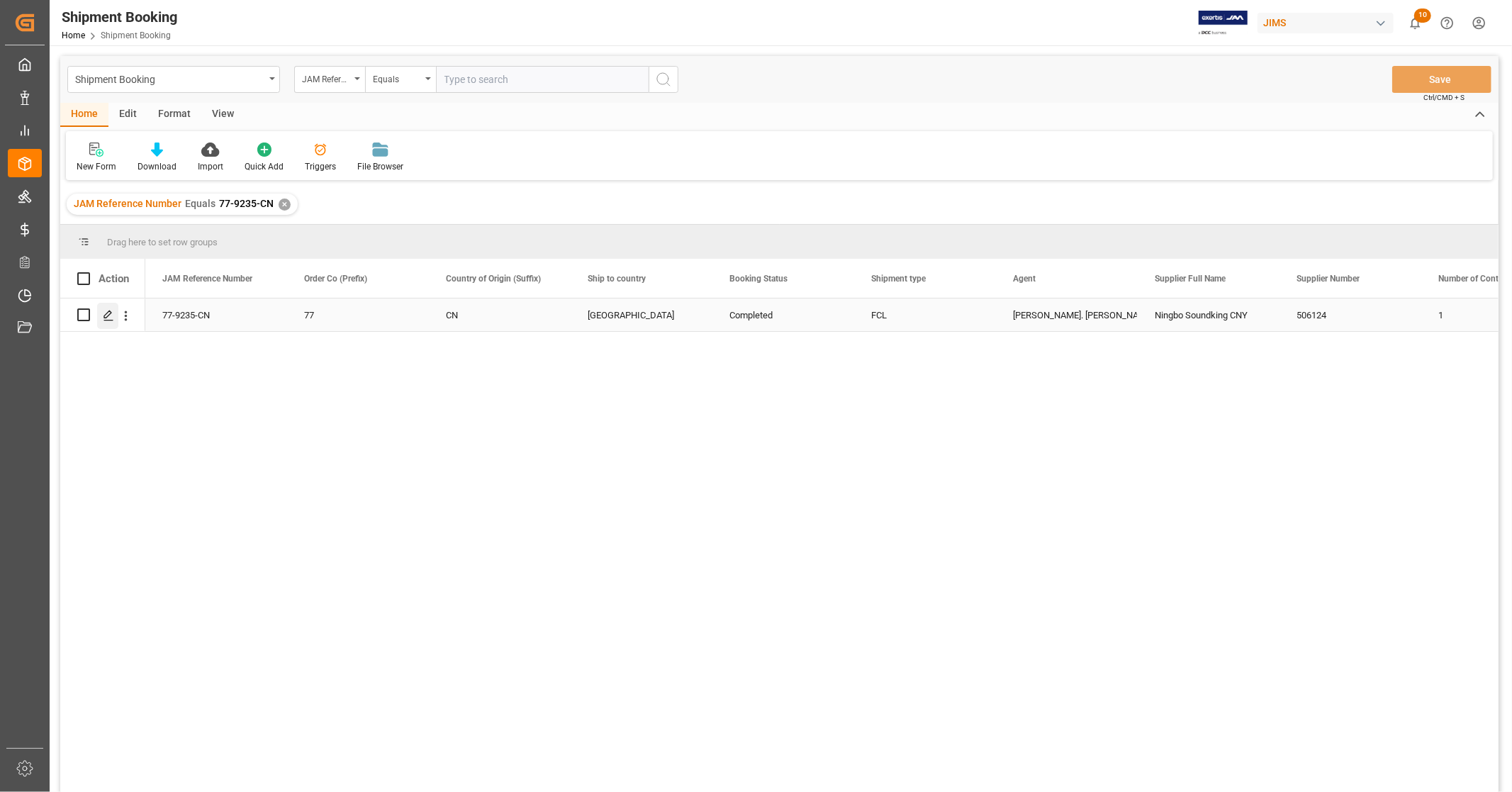
click at [109, 315] on icon "Press SPACE to select this row." at bounding box center [108, 315] width 11 height 11
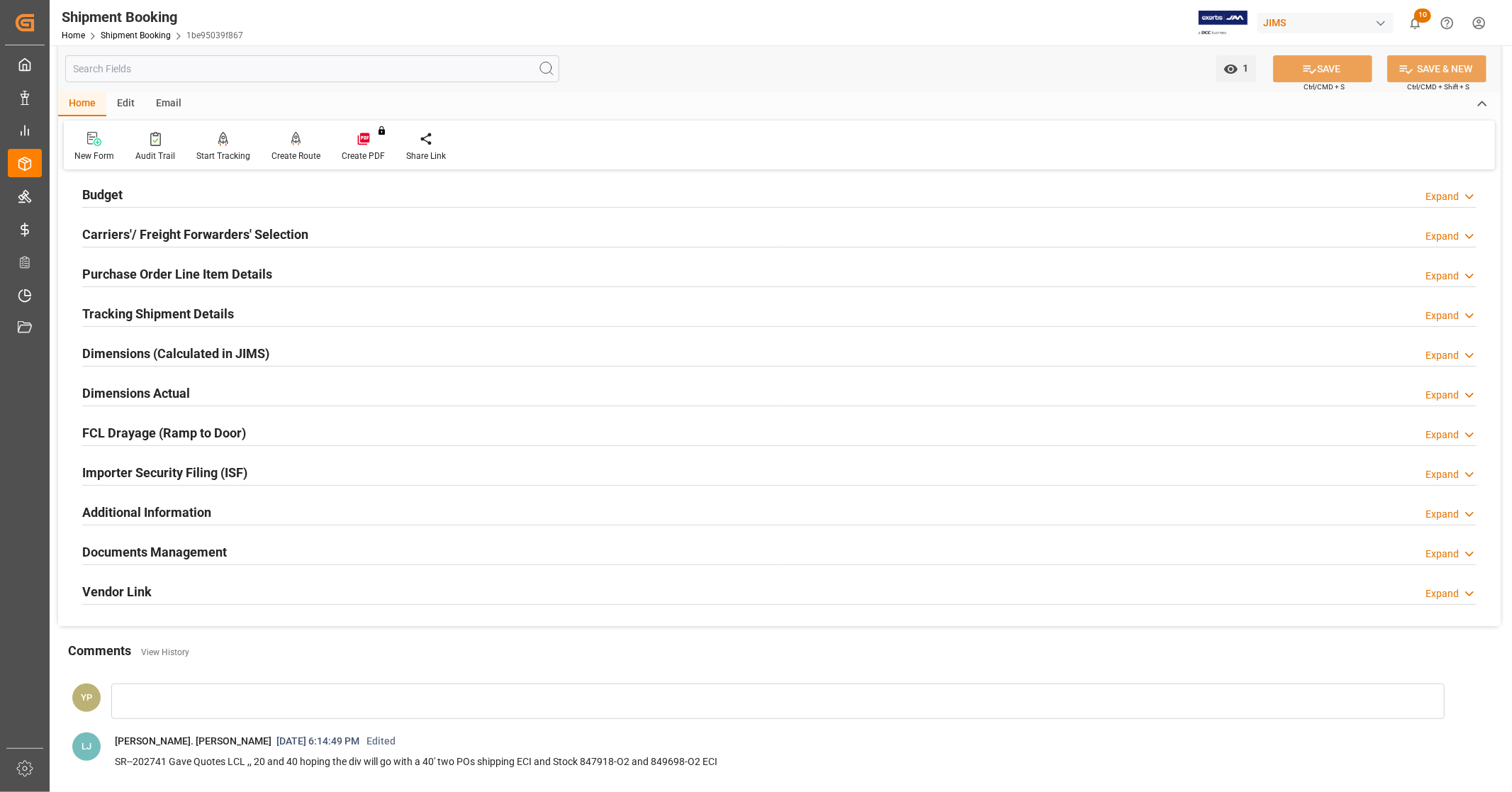
scroll to position [321, 0]
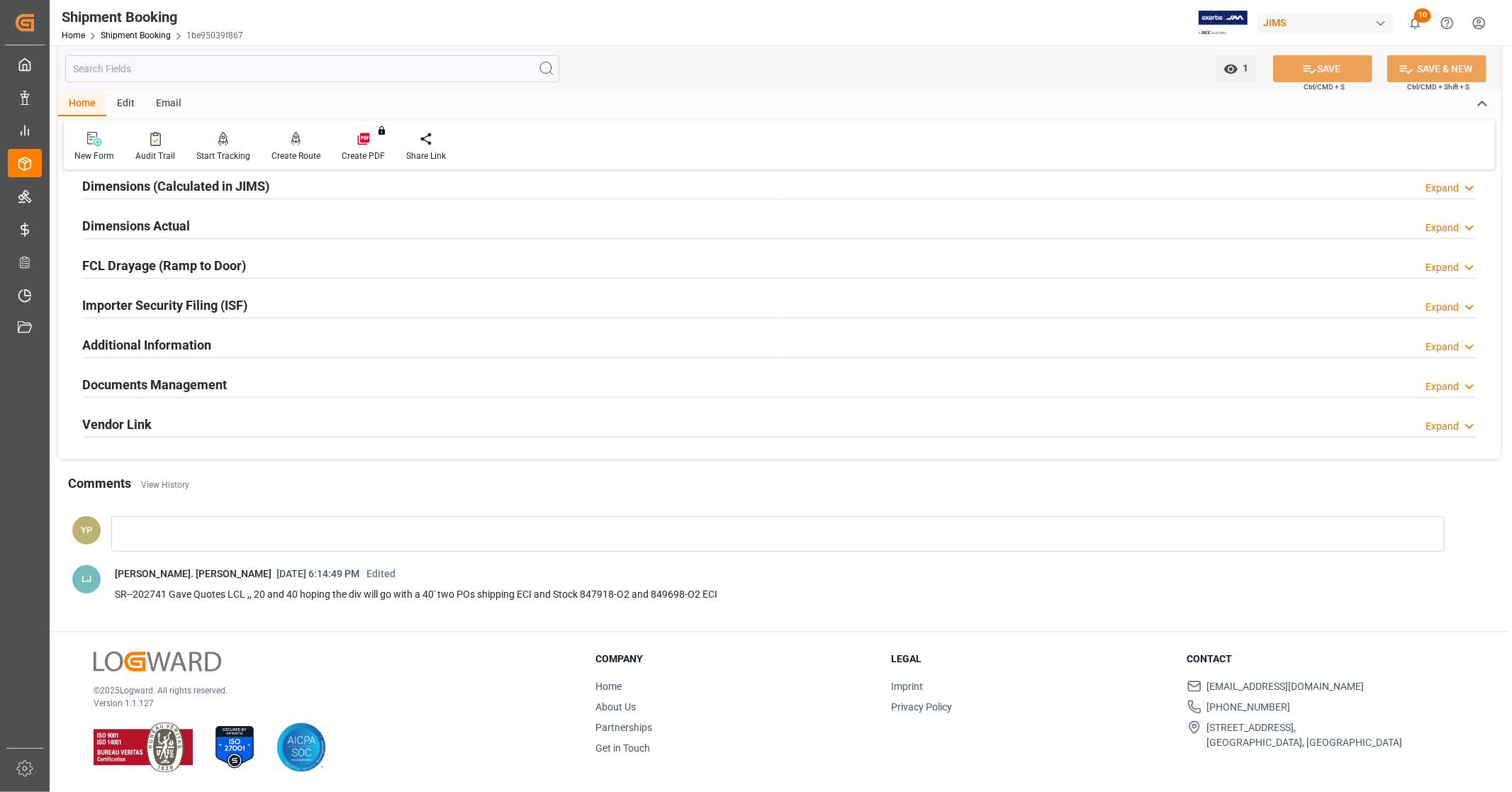
click at [169, 350] on h2 "Additional Information" at bounding box center [146, 345] width 129 height 19
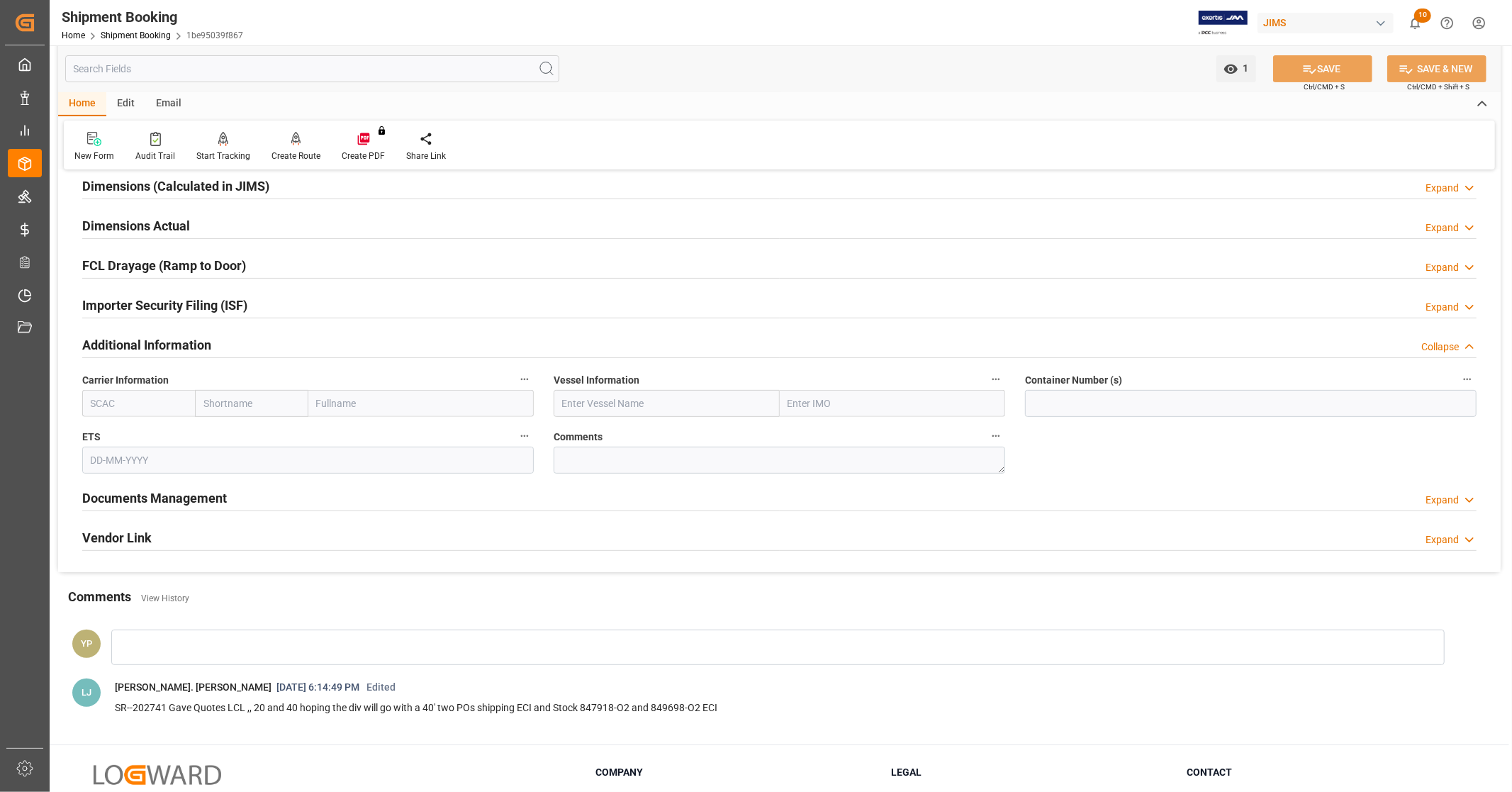
click at [169, 342] on h2 "Additional Information" at bounding box center [146, 345] width 129 height 19
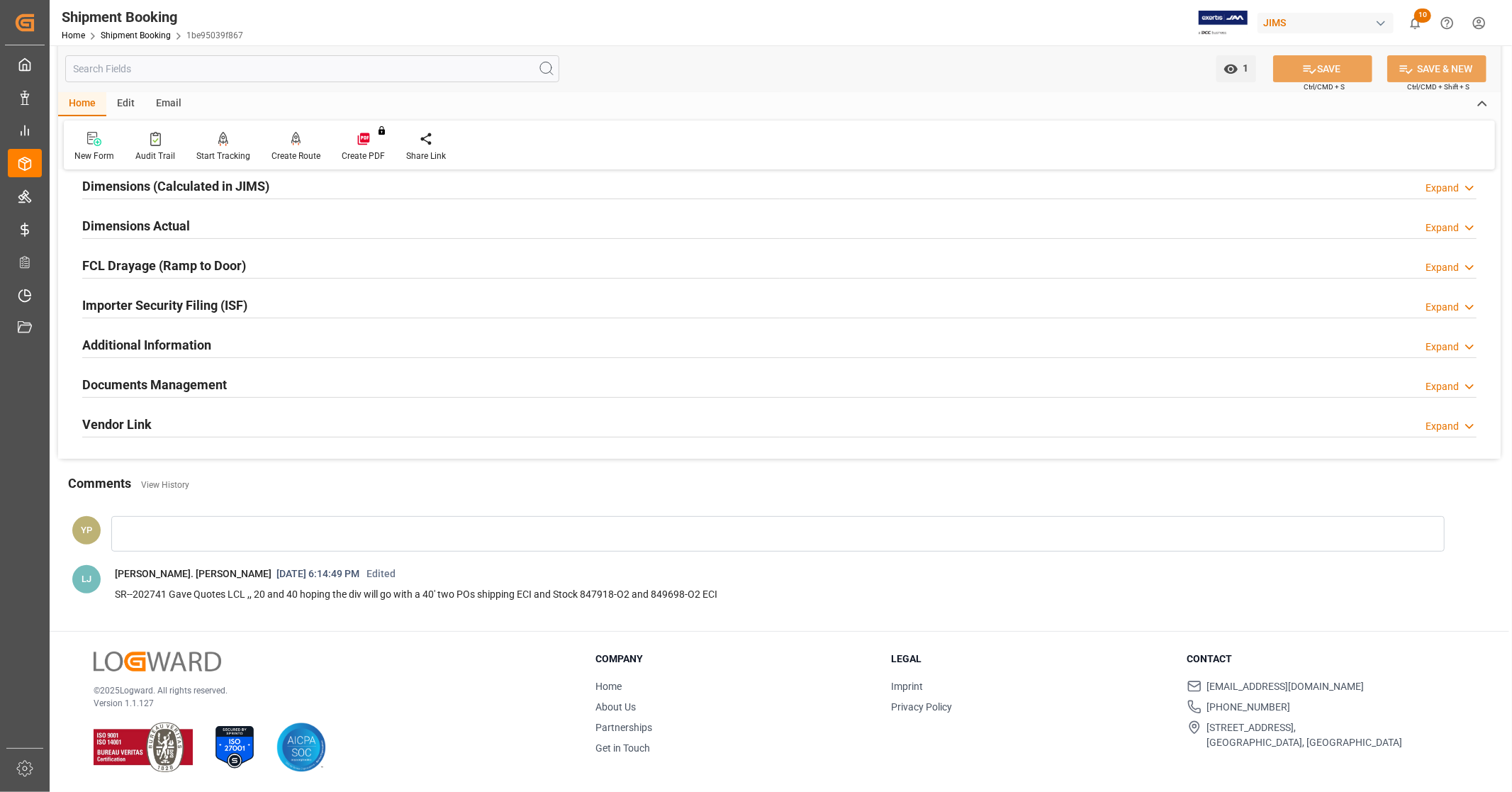
click at [156, 393] on h2 "Documents Management" at bounding box center [154, 385] width 145 height 19
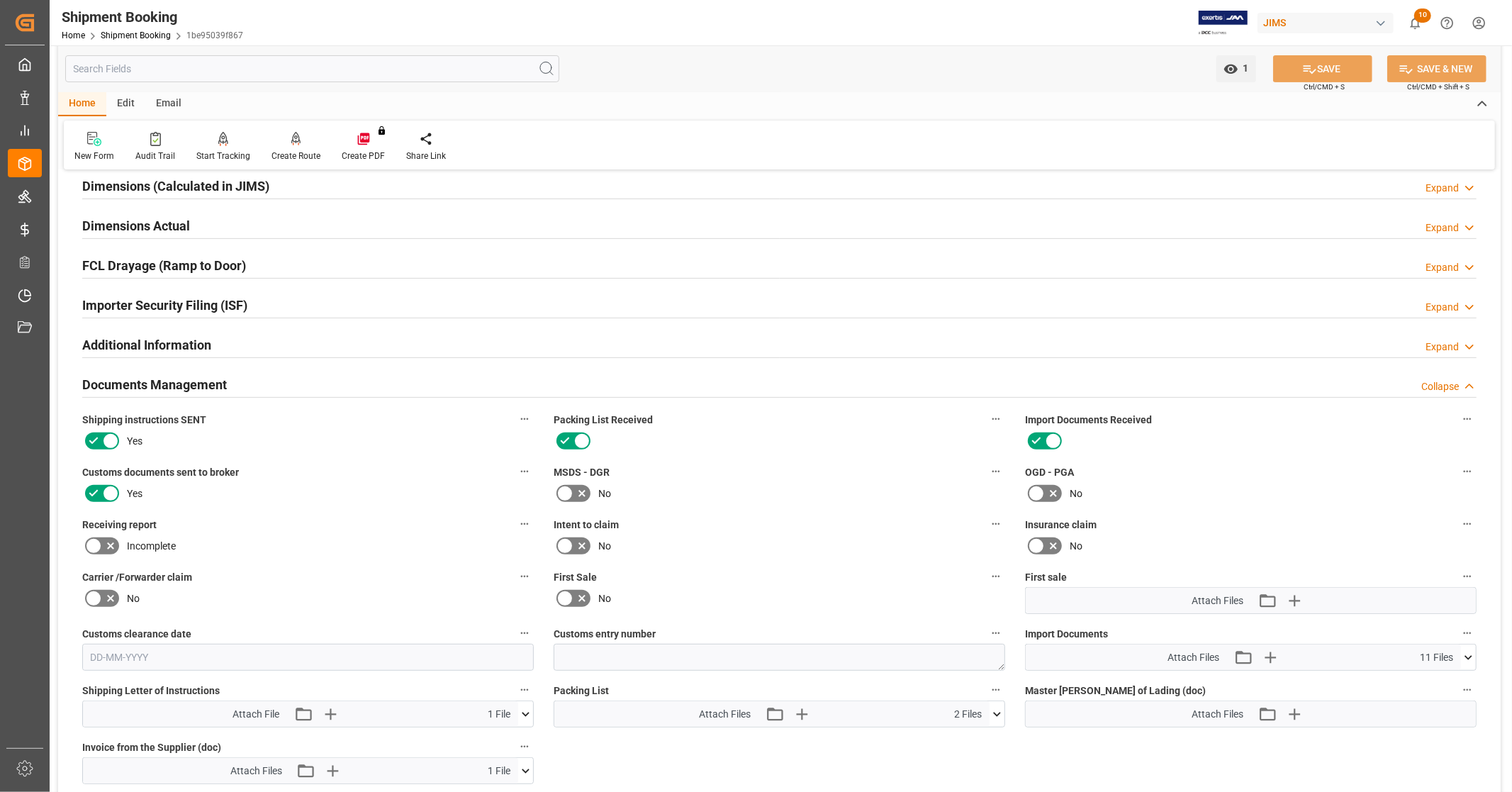
click at [156, 388] on h2 "Documents Management" at bounding box center [154, 385] width 145 height 19
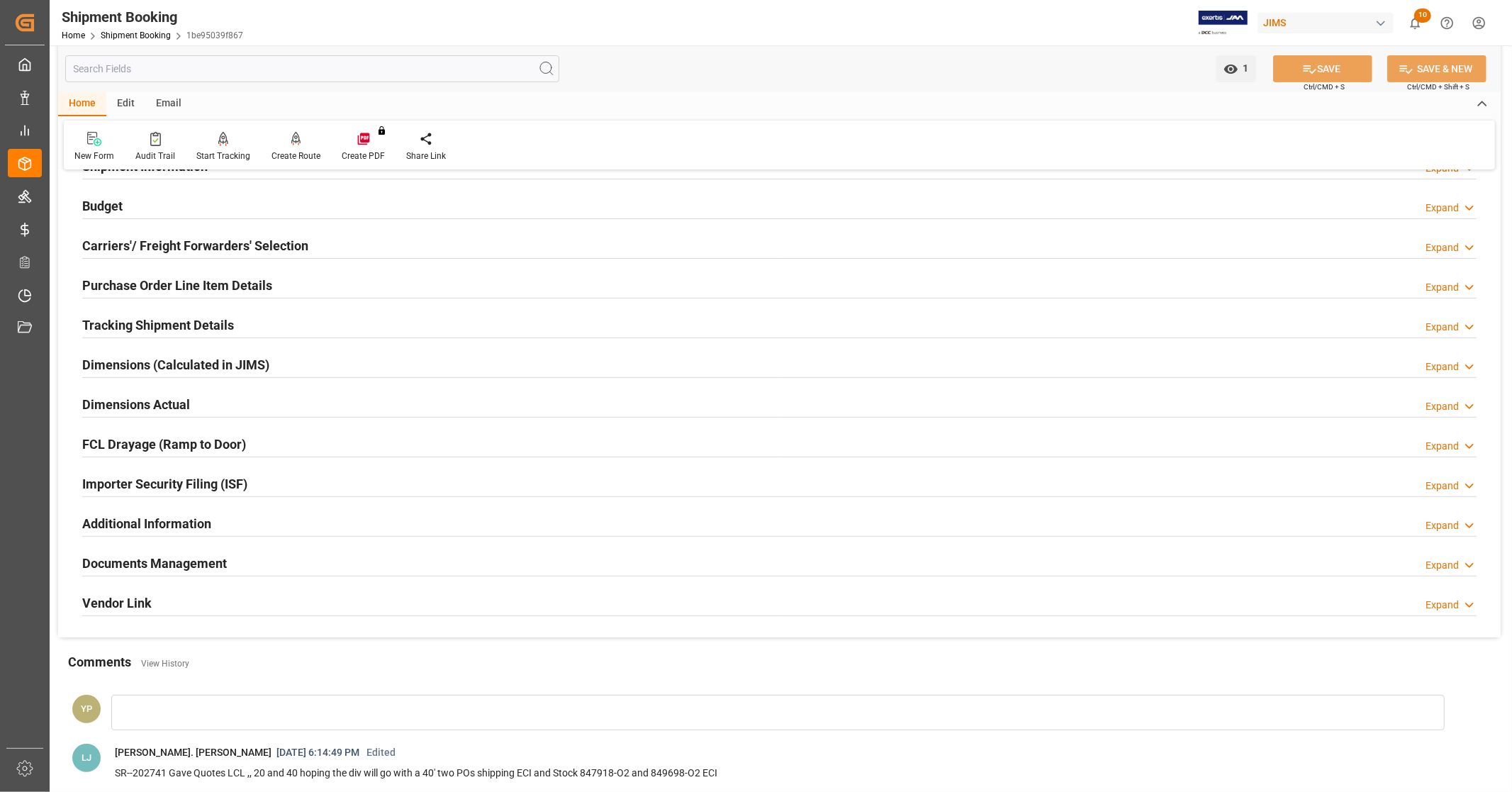
scroll to position [0, 0]
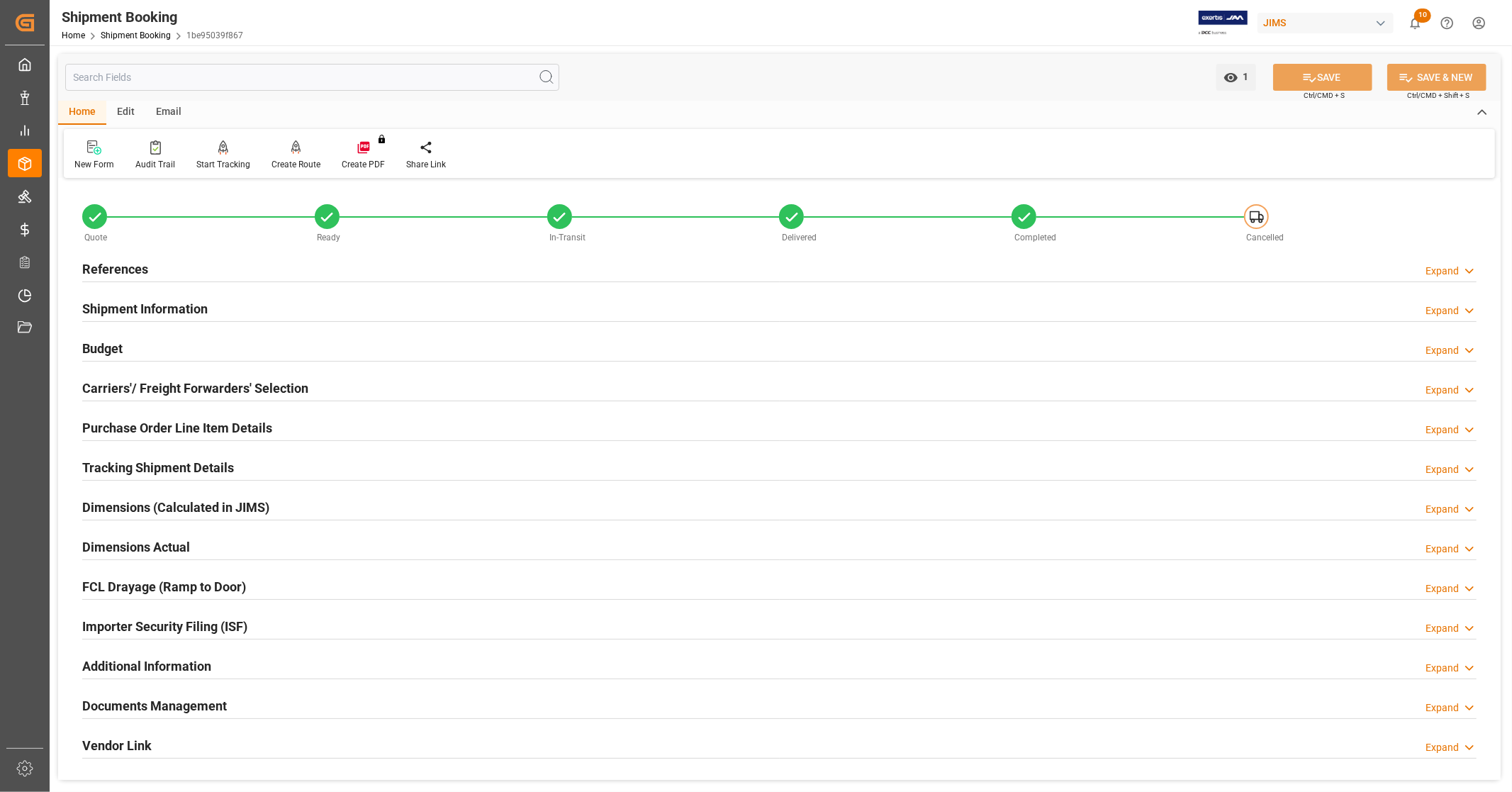
click at [166, 266] on div "References Expand" at bounding box center [779, 268] width 1394 height 27
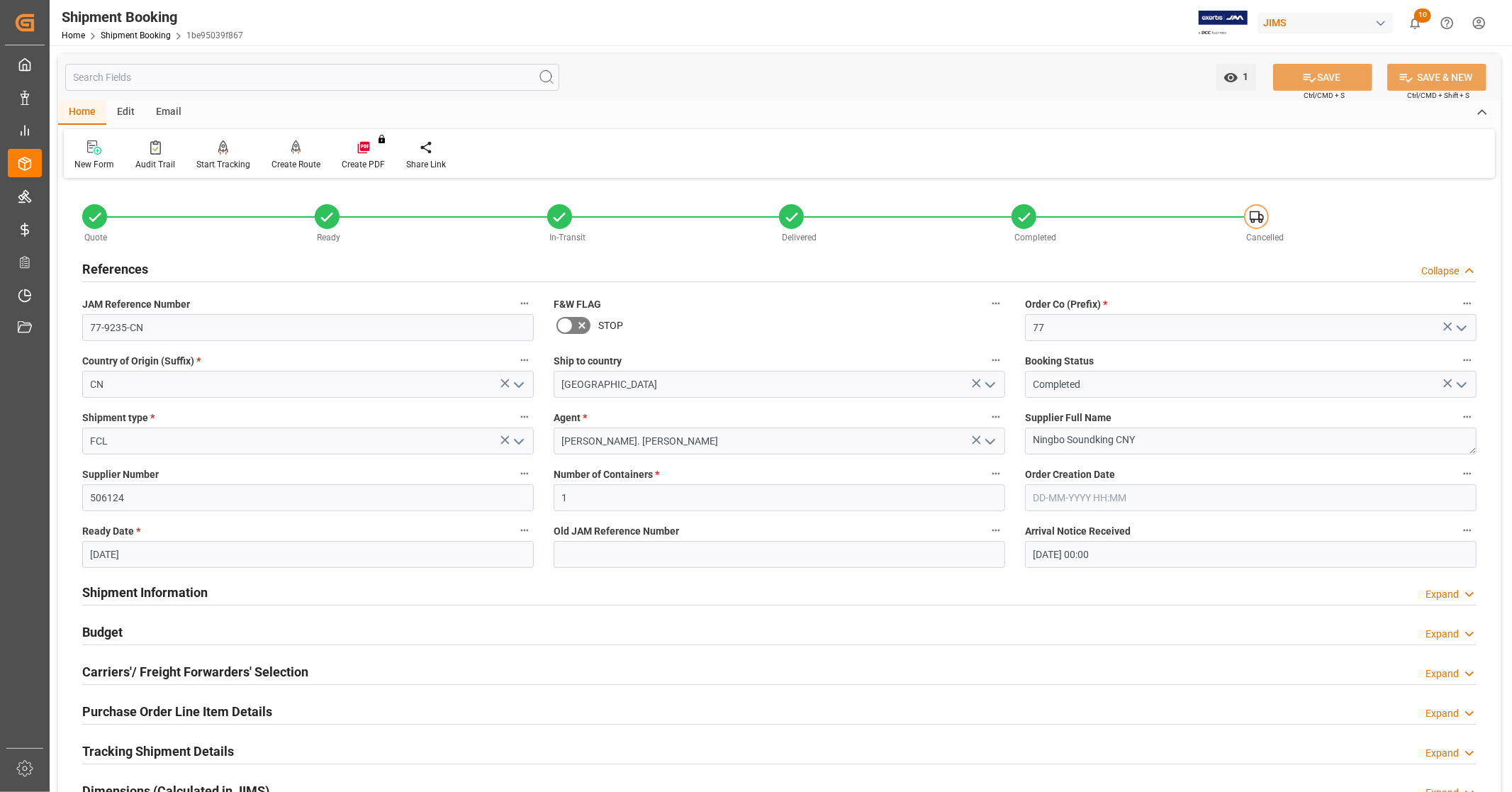
click at [166, 266] on div "References Collapse" at bounding box center [779, 268] width 1394 height 27
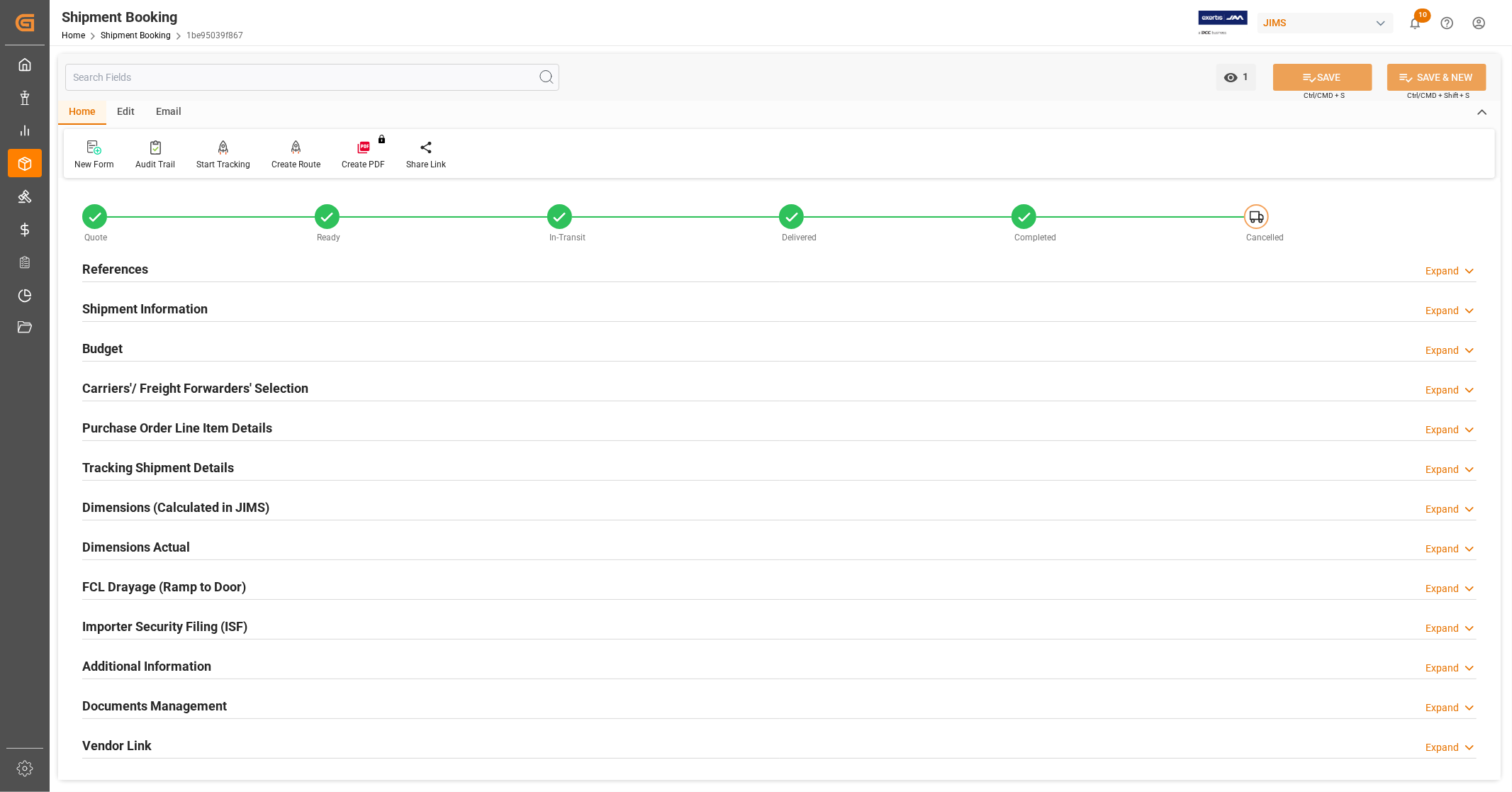
click at [152, 314] on h2 "Shipment Information" at bounding box center [145, 308] width 126 height 19
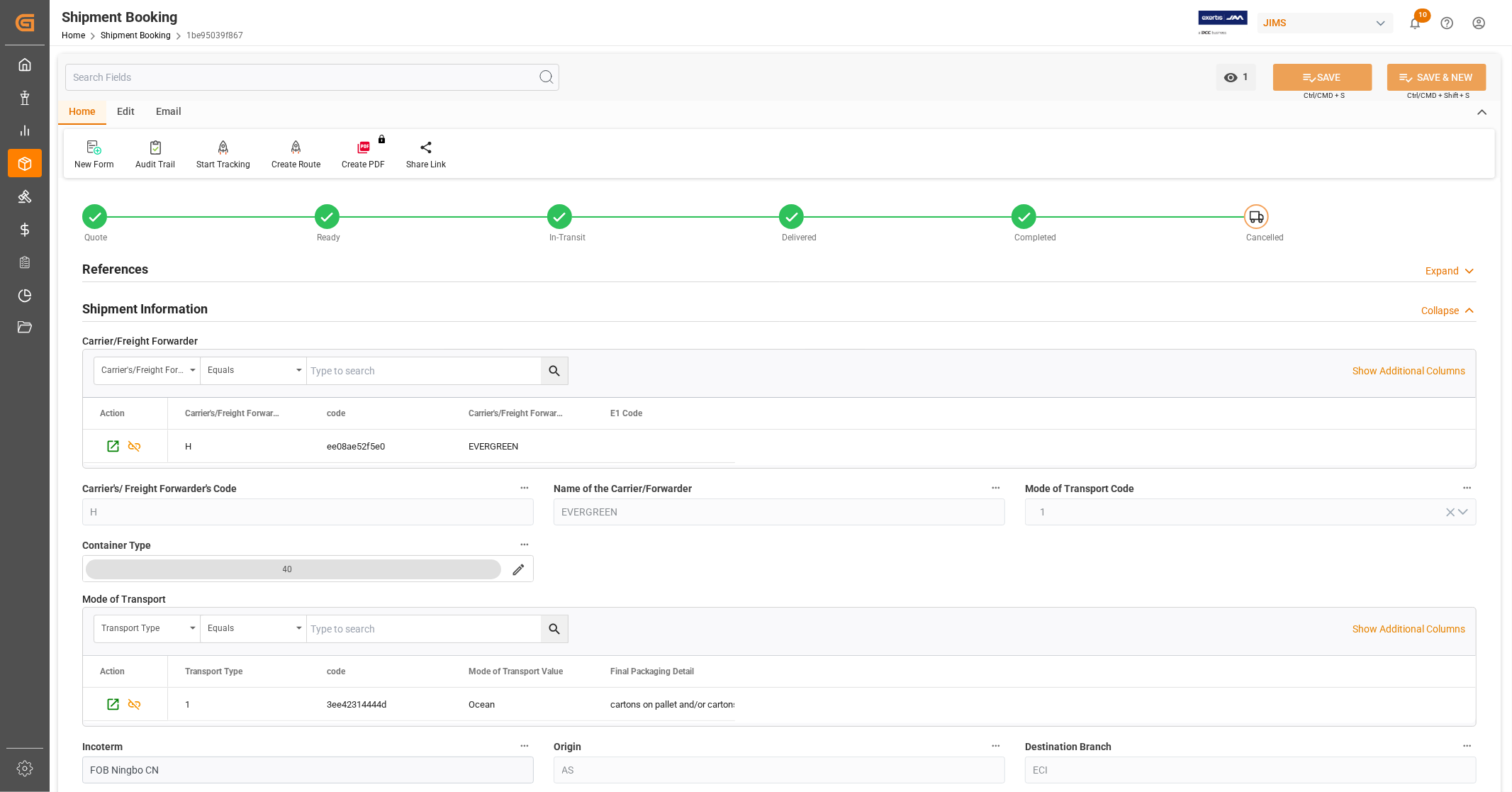
click at [152, 302] on h2 "Shipment Information" at bounding box center [145, 308] width 126 height 19
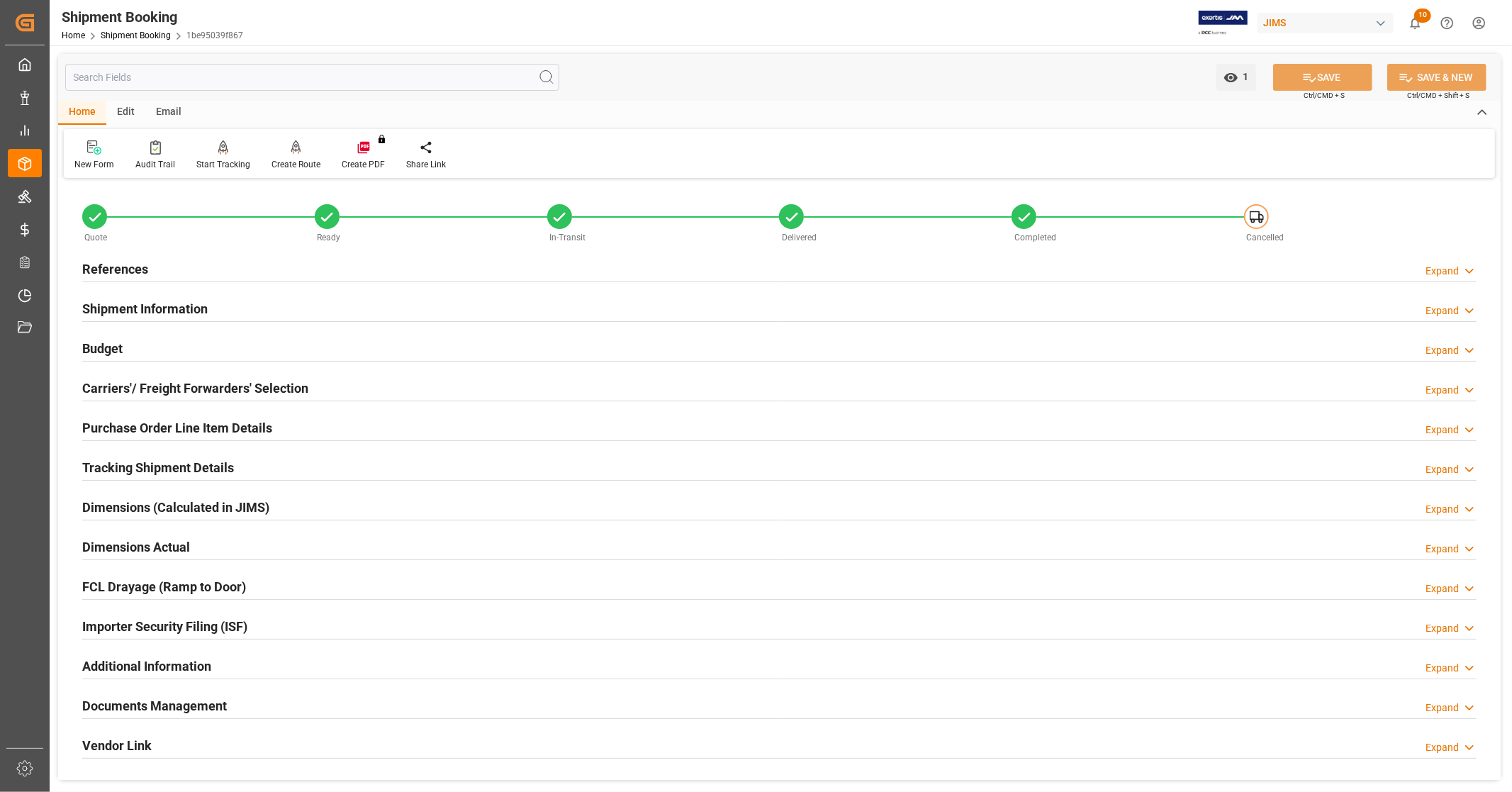
click at [133, 348] on div "Budget Expand" at bounding box center [779, 347] width 1394 height 27
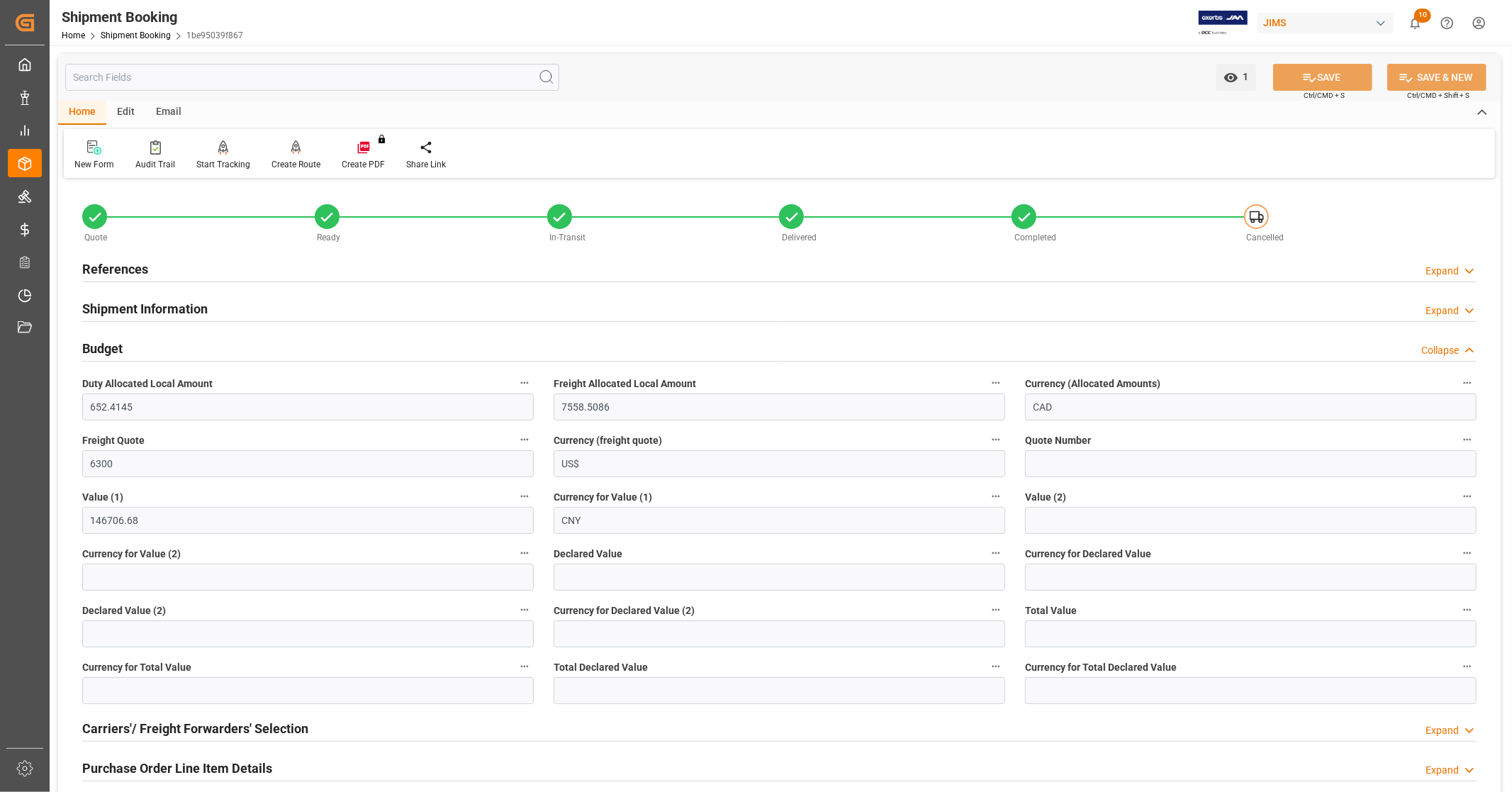
click at [133, 348] on div "Budget Collapse" at bounding box center [779, 347] width 1394 height 27
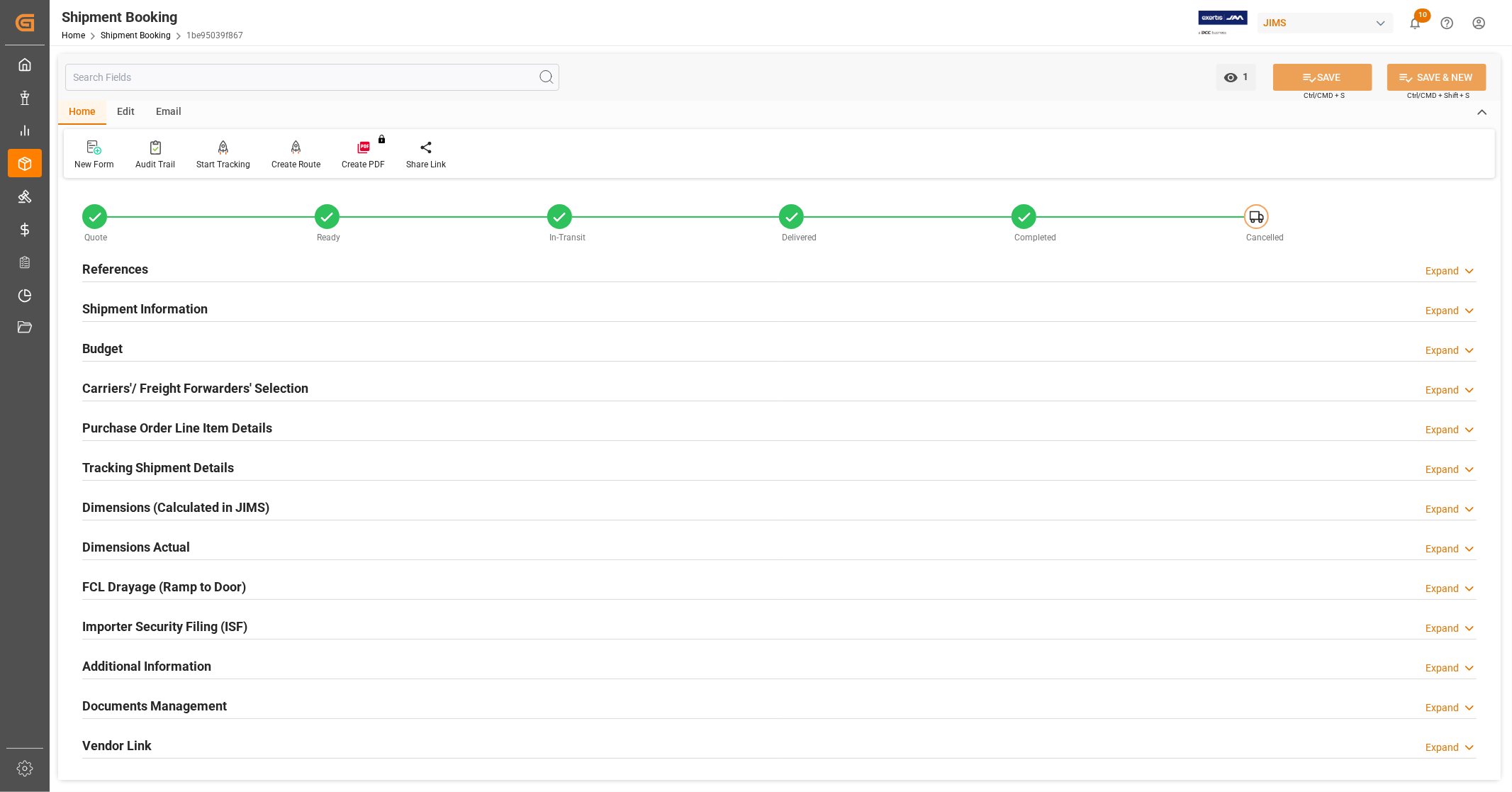
click at [159, 311] on h2 "Shipment Information" at bounding box center [145, 308] width 126 height 19
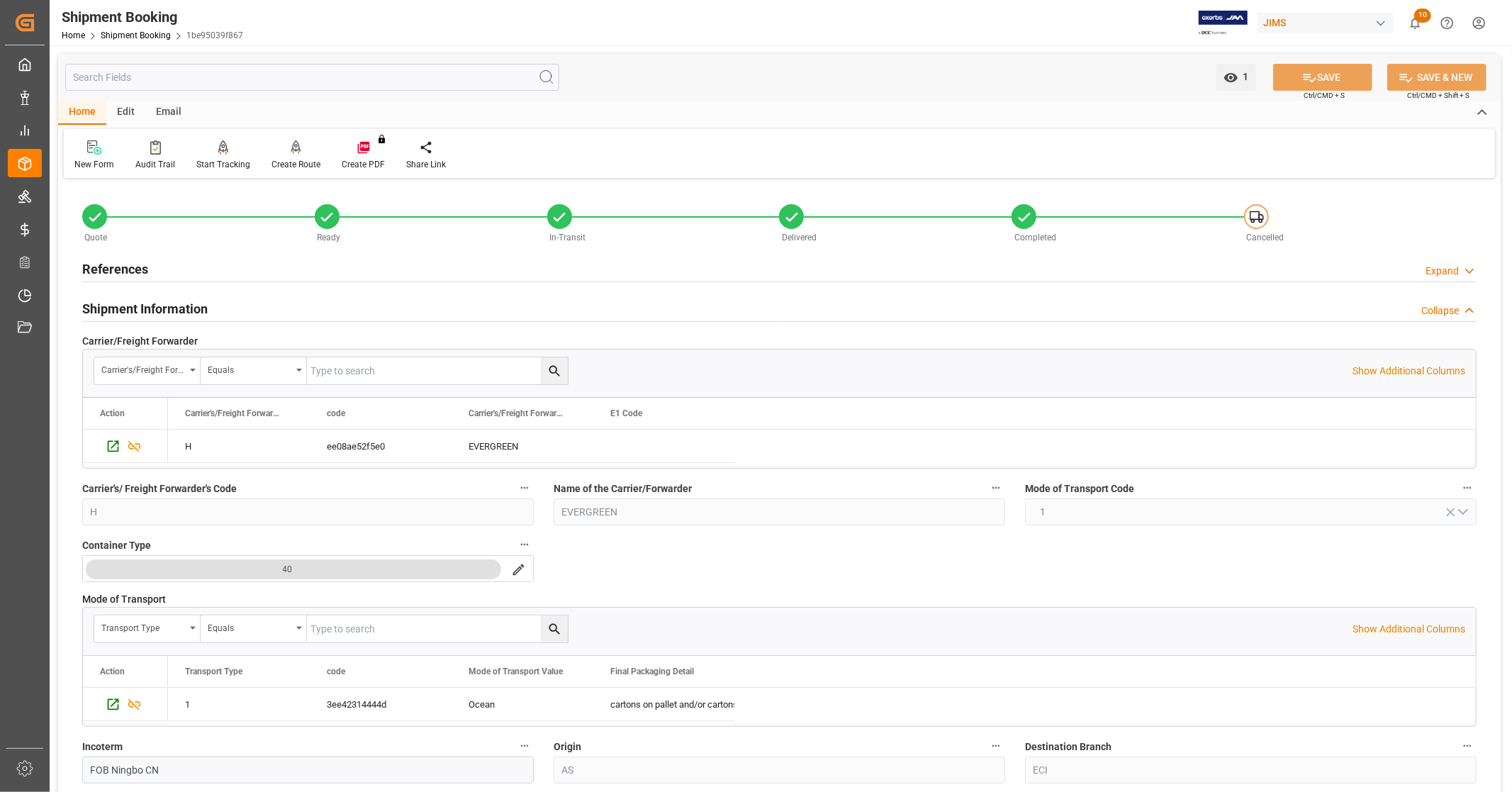
click at [161, 308] on h2 "Shipment Information" at bounding box center [145, 308] width 126 height 19
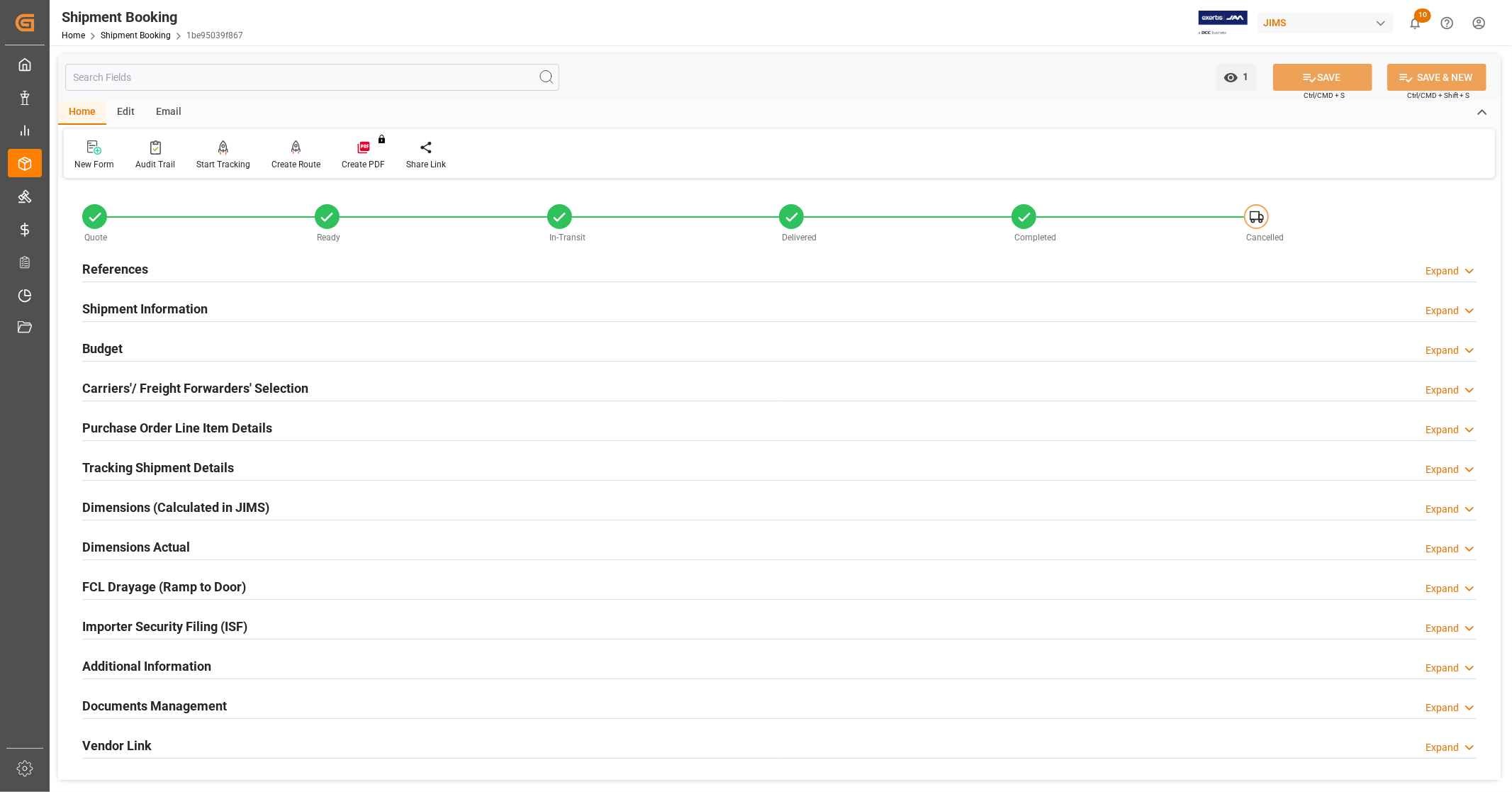
click at [137, 391] on h2 "Carriers'/ Freight Forwarders' Selection" at bounding box center [195, 388] width 226 height 19
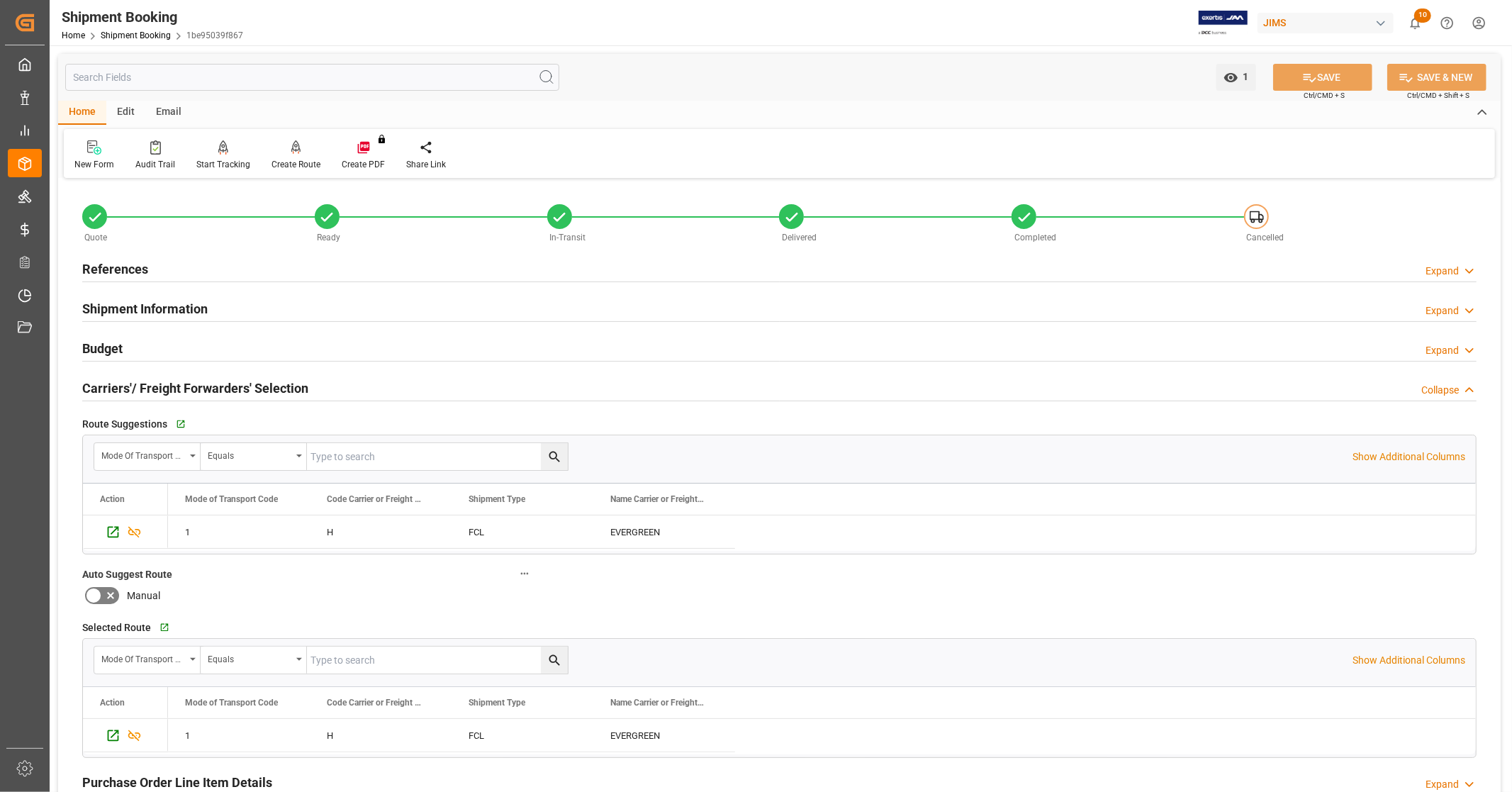
click at [157, 380] on h2 "Carriers'/ Freight Forwarders' Selection" at bounding box center [195, 388] width 226 height 19
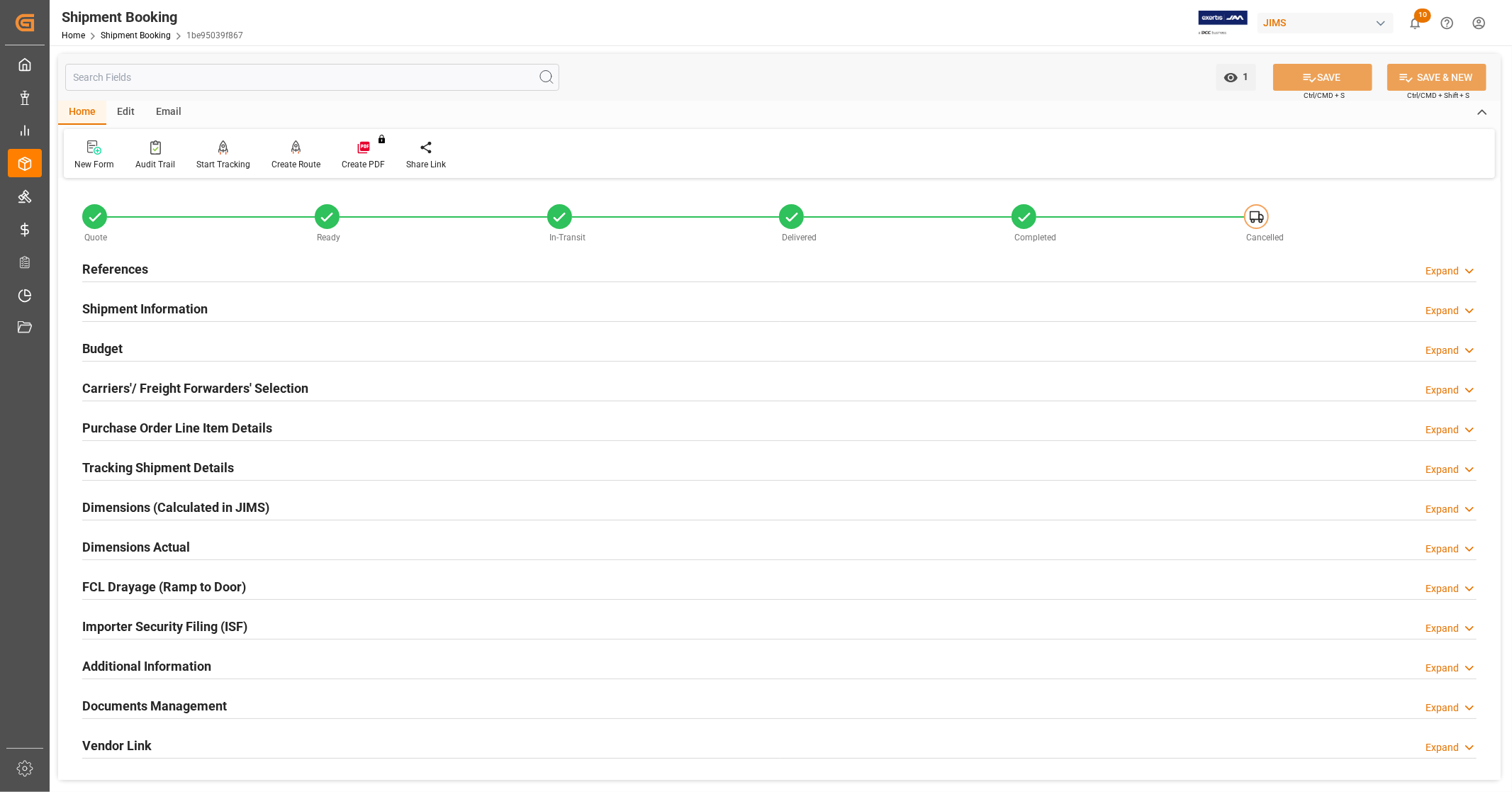
click at [157, 380] on h2 "Carriers'/ Freight Forwarders' Selection" at bounding box center [195, 388] width 226 height 19
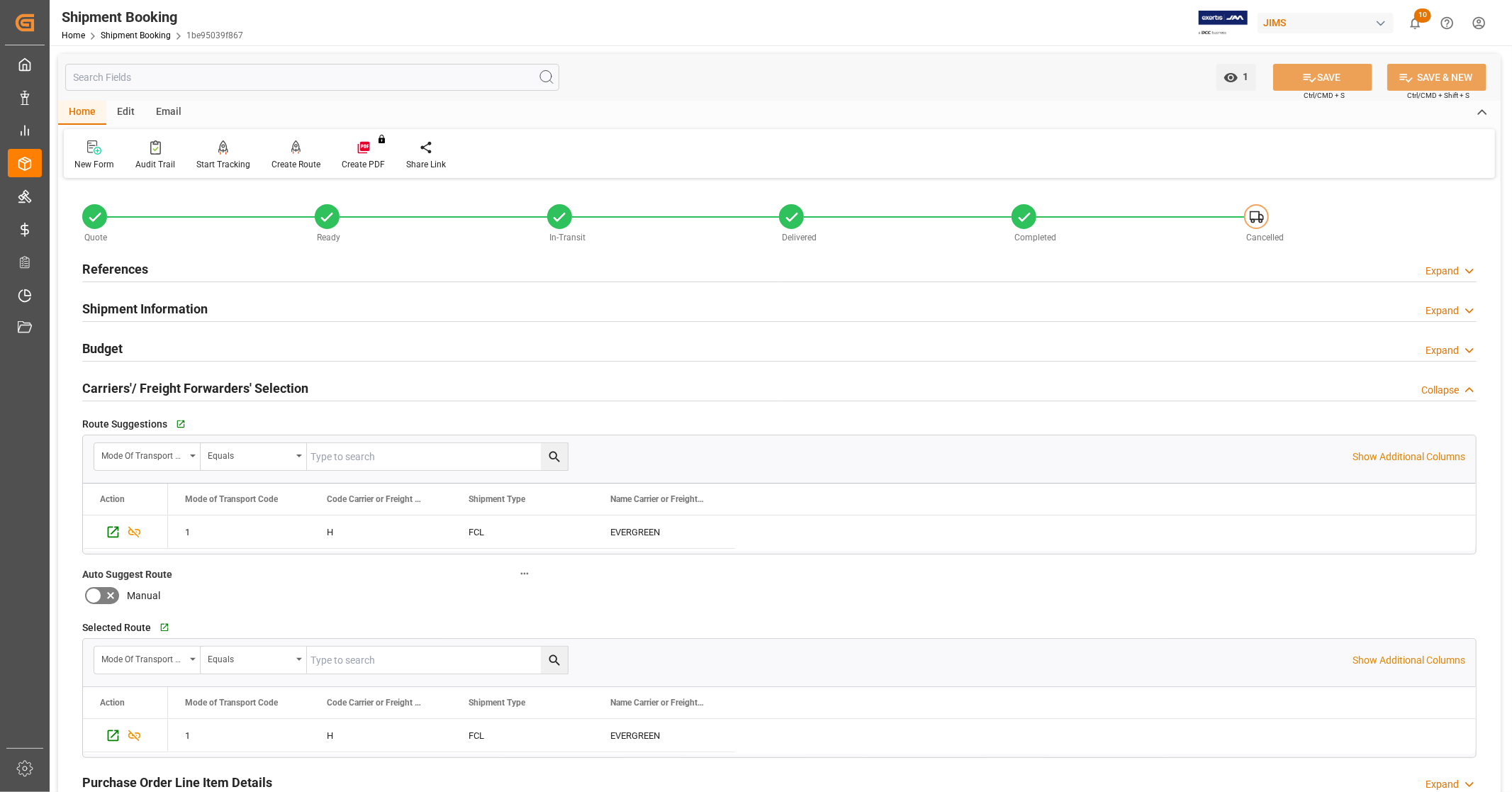
click at [162, 384] on h2 "Carriers'/ Freight Forwarders' Selection" at bounding box center [195, 388] width 226 height 19
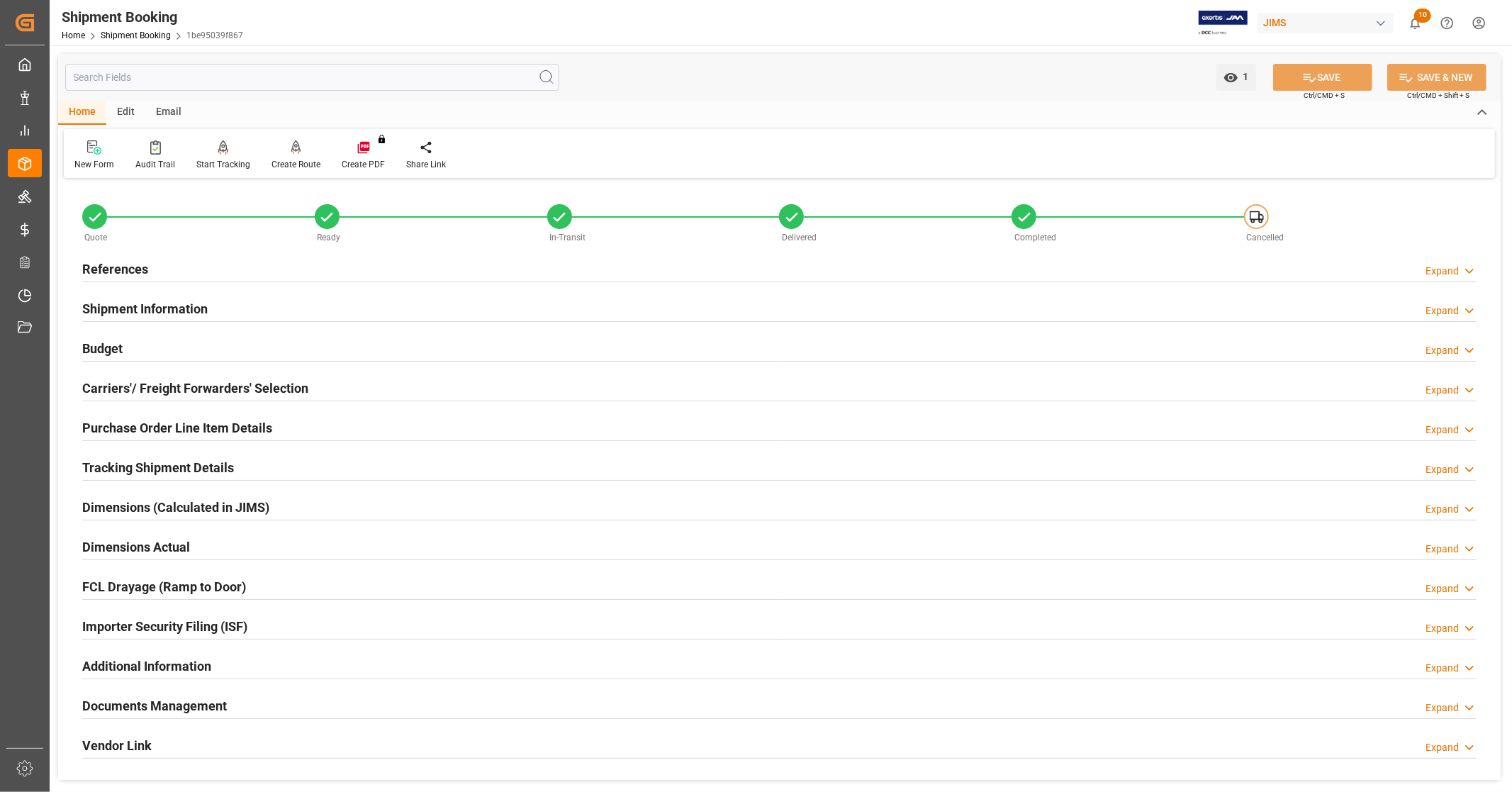
click at [178, 416] on div "Purchase Order Line Item Details" at bounding box center [177, 426] width 190 height 27
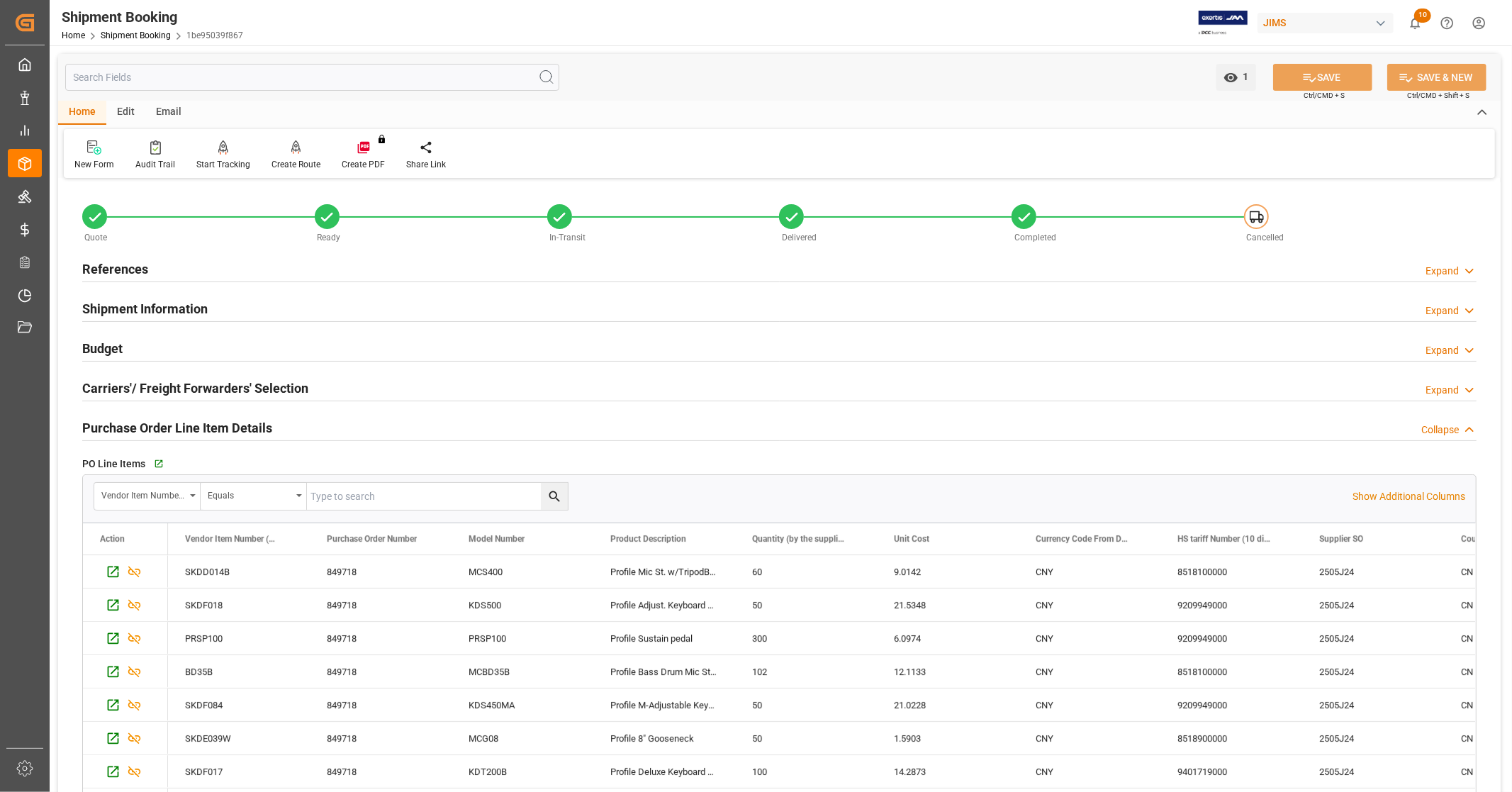
click at [178, 420] on h2 "Purchase Order Line Item Details" at bounding box center [177, 428] width 190 height 19
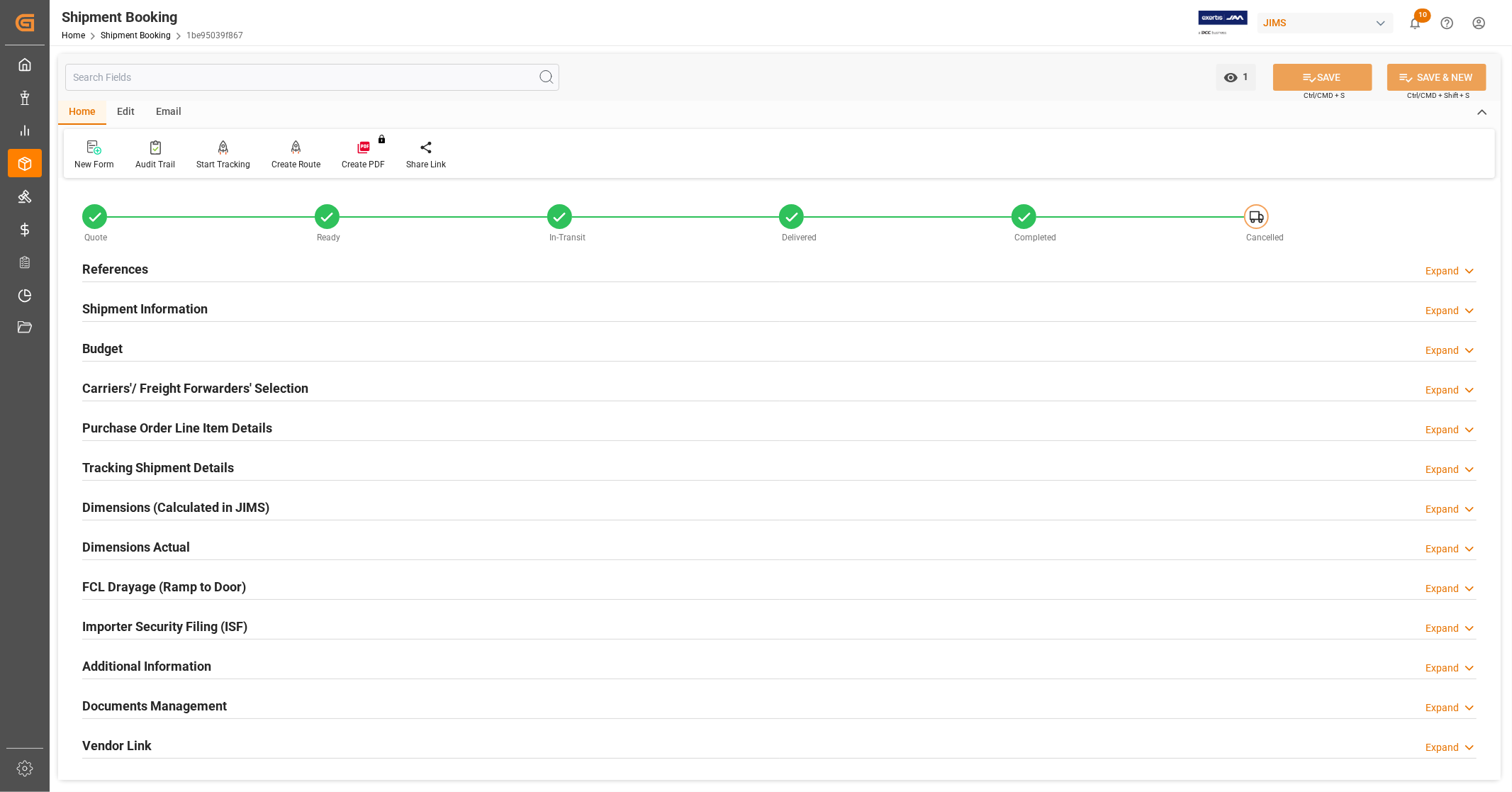
click at [184, 462] on h2 "Tracking Shipment Details" at bounding box center [158, 468] width 152 height 19
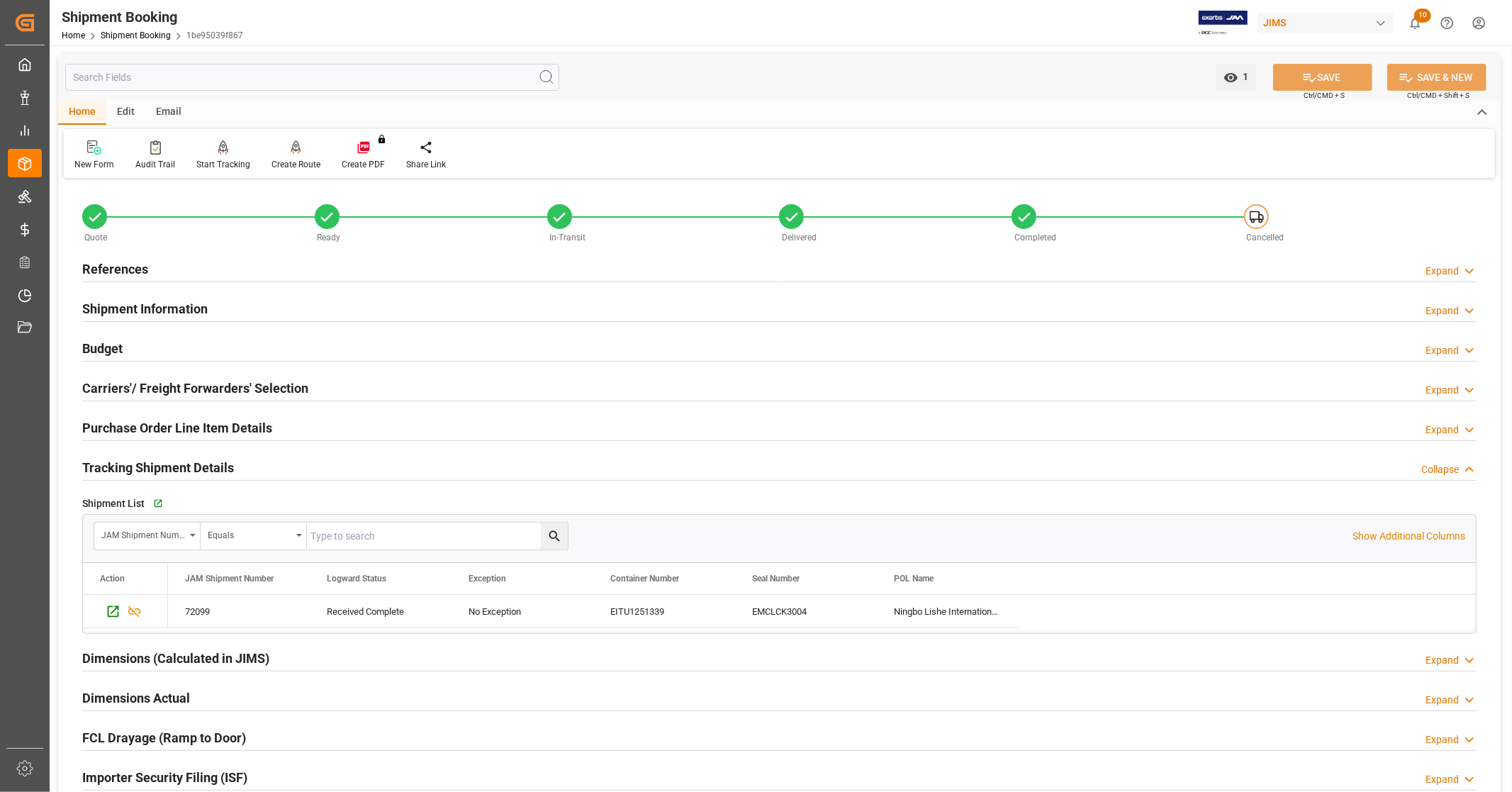
click at [184, 462] on h2 "Tracking Shipment Details" at bounding box center [158, 468] width 152 height 19
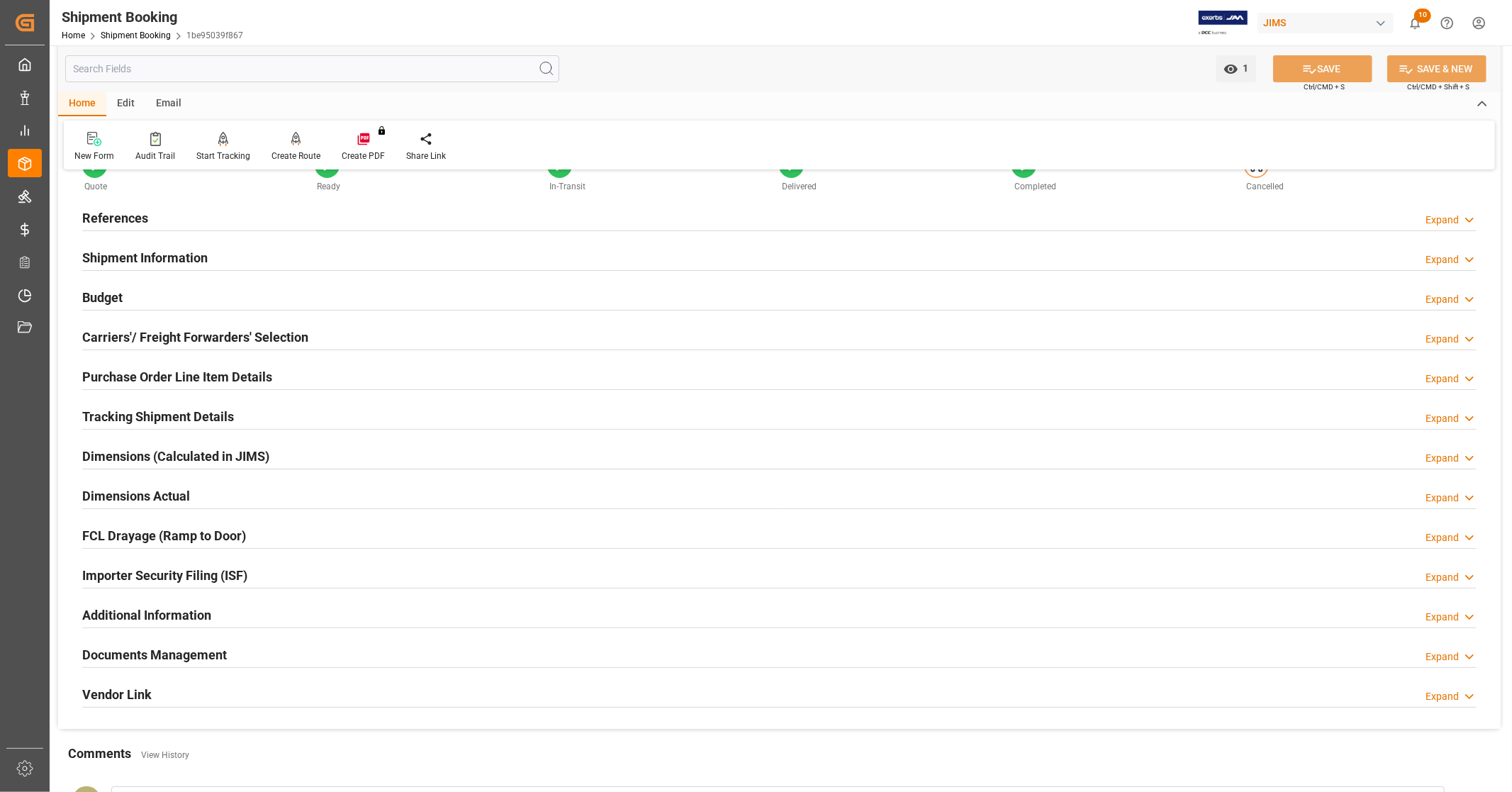
scroll to position [79, 0]
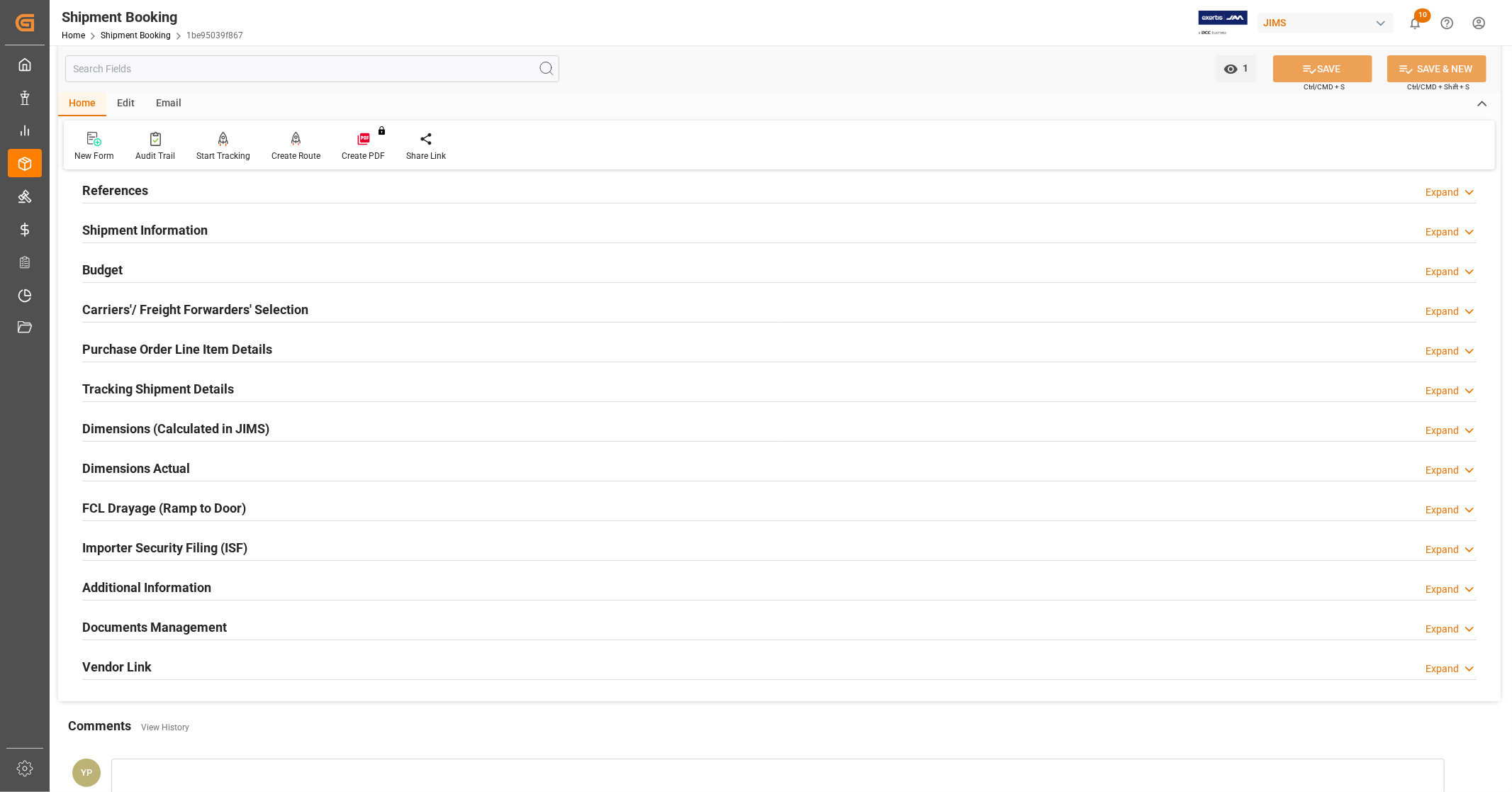
click at [182, 430] on h2 "Dimensions (Calculated in JIMS)" at bounding box center [176, 429] width 187 height 19
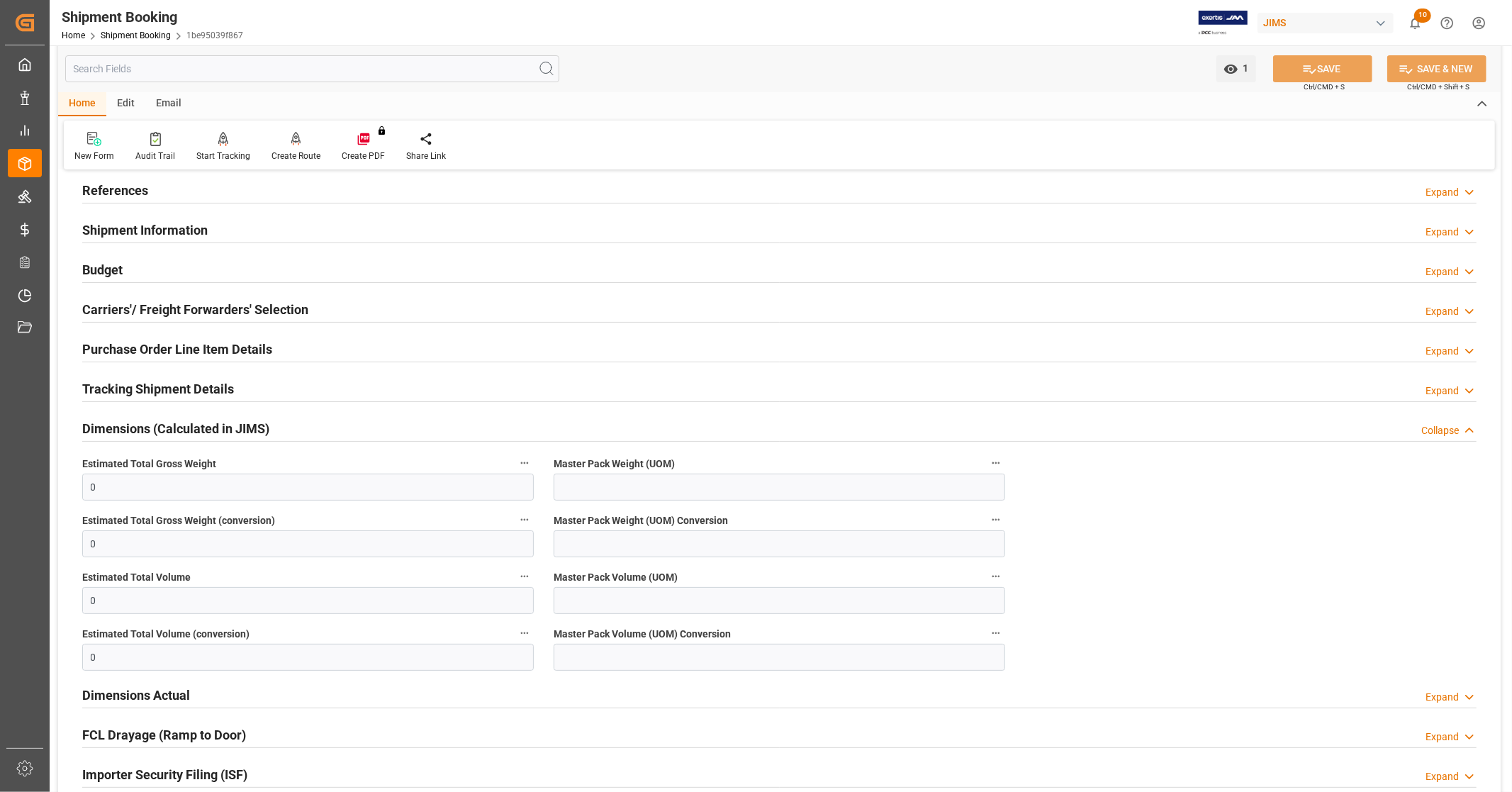
click at [182, 430] on h2 "Dimensions (Calculated in JIMS)" at bounding box center [176, 429] width 187 height 19
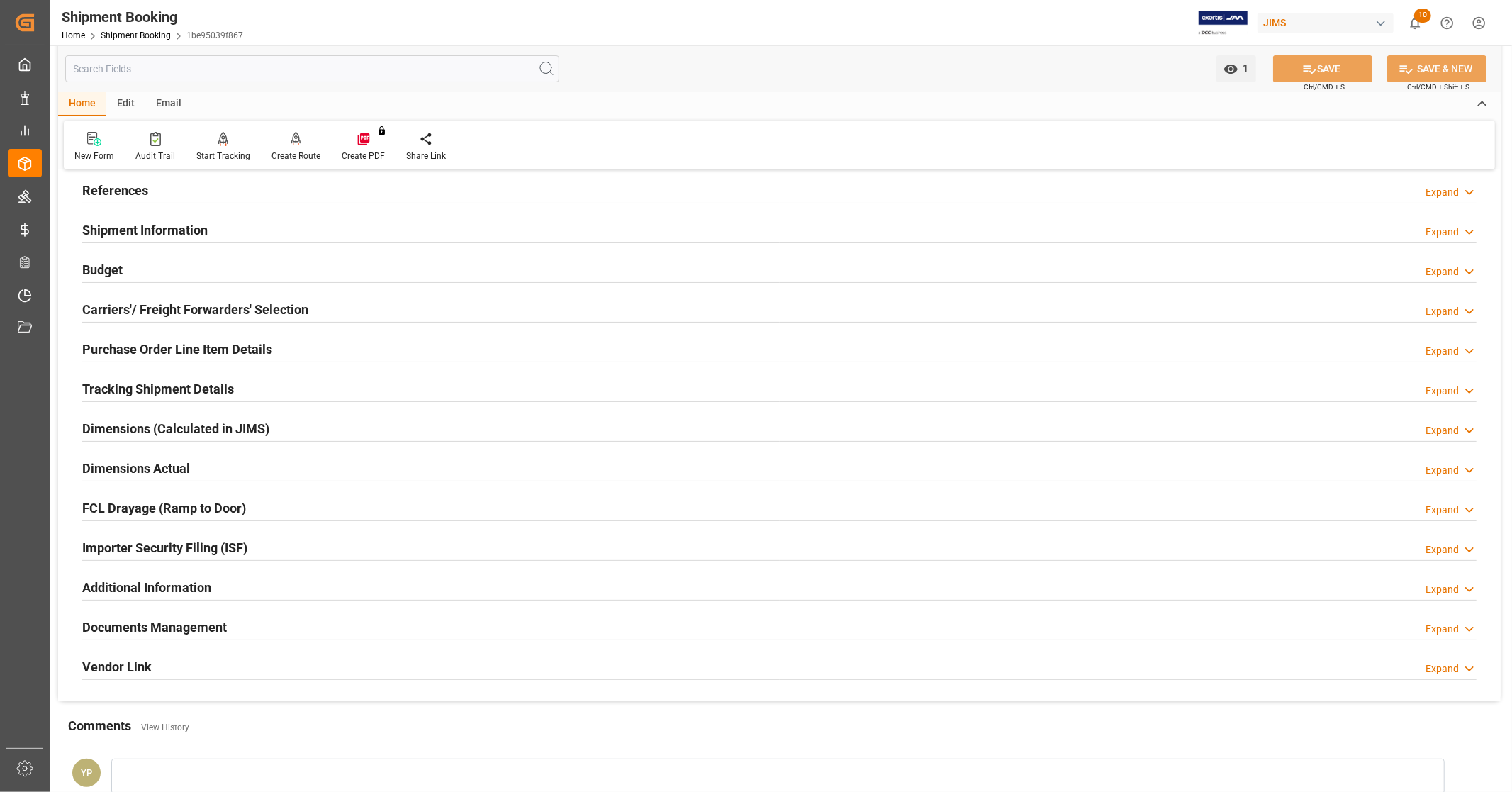
click at [158, 542] on h2 "Importer Security Filing (ISF)" at bounding box center [165, 548] width 165 height 19
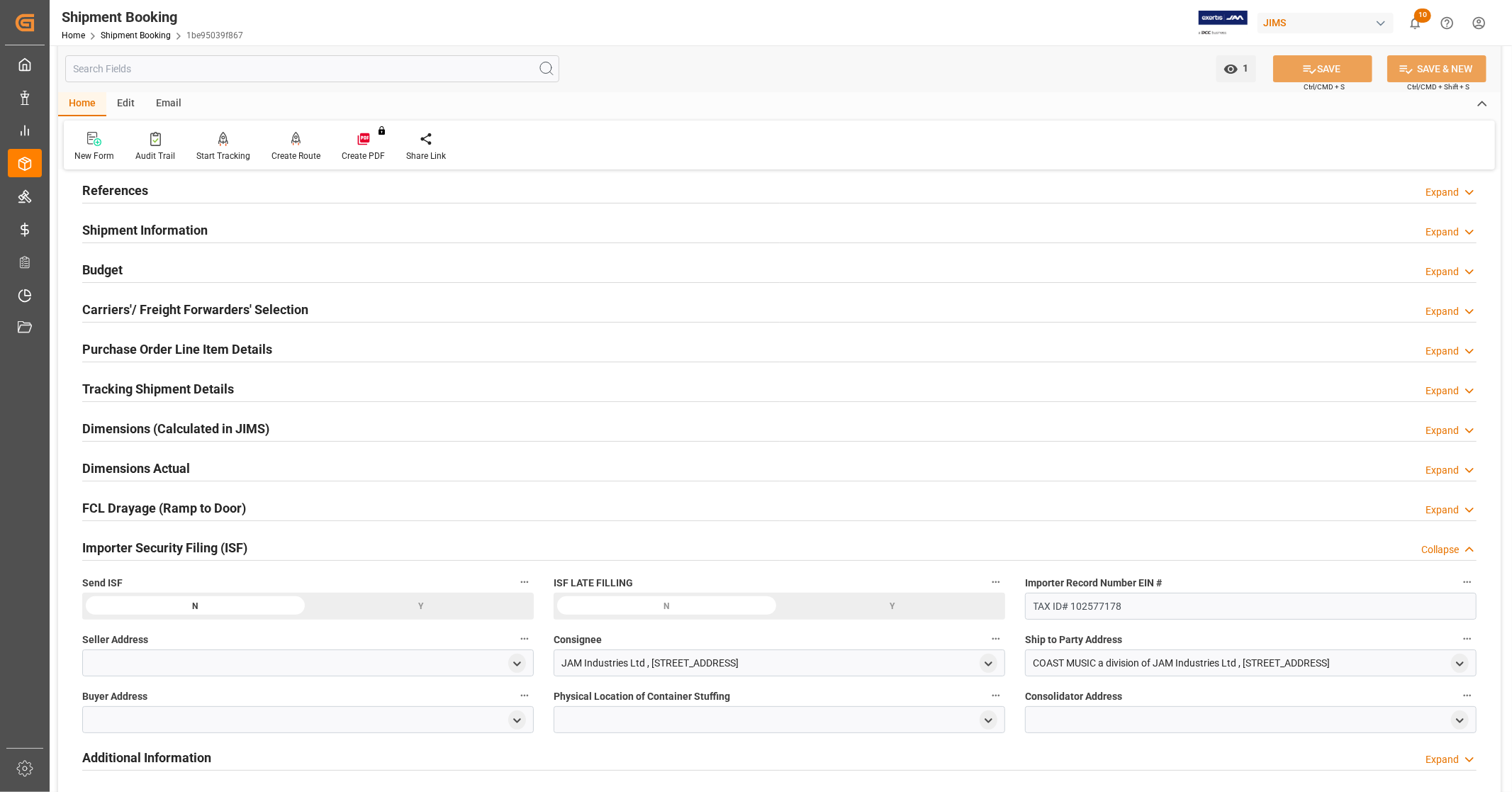
click at [158, 542] on h2 "Importer Security Filing (ISF)" at bounding box center [165, 548] width 165 height 19
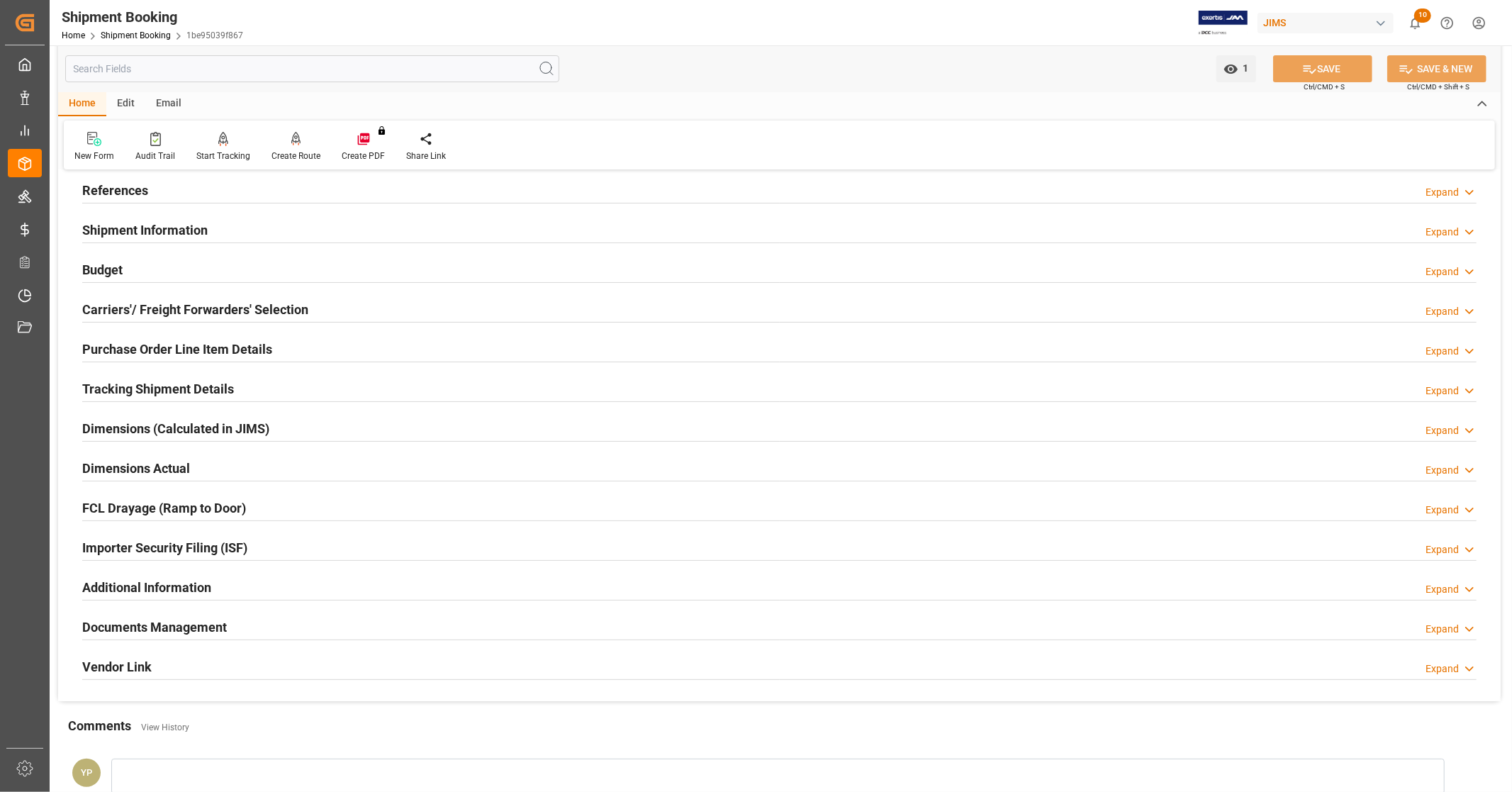
click at [154, 589] on h2 "Additional Information" at bounding box center [146, 588] width 129 height 19
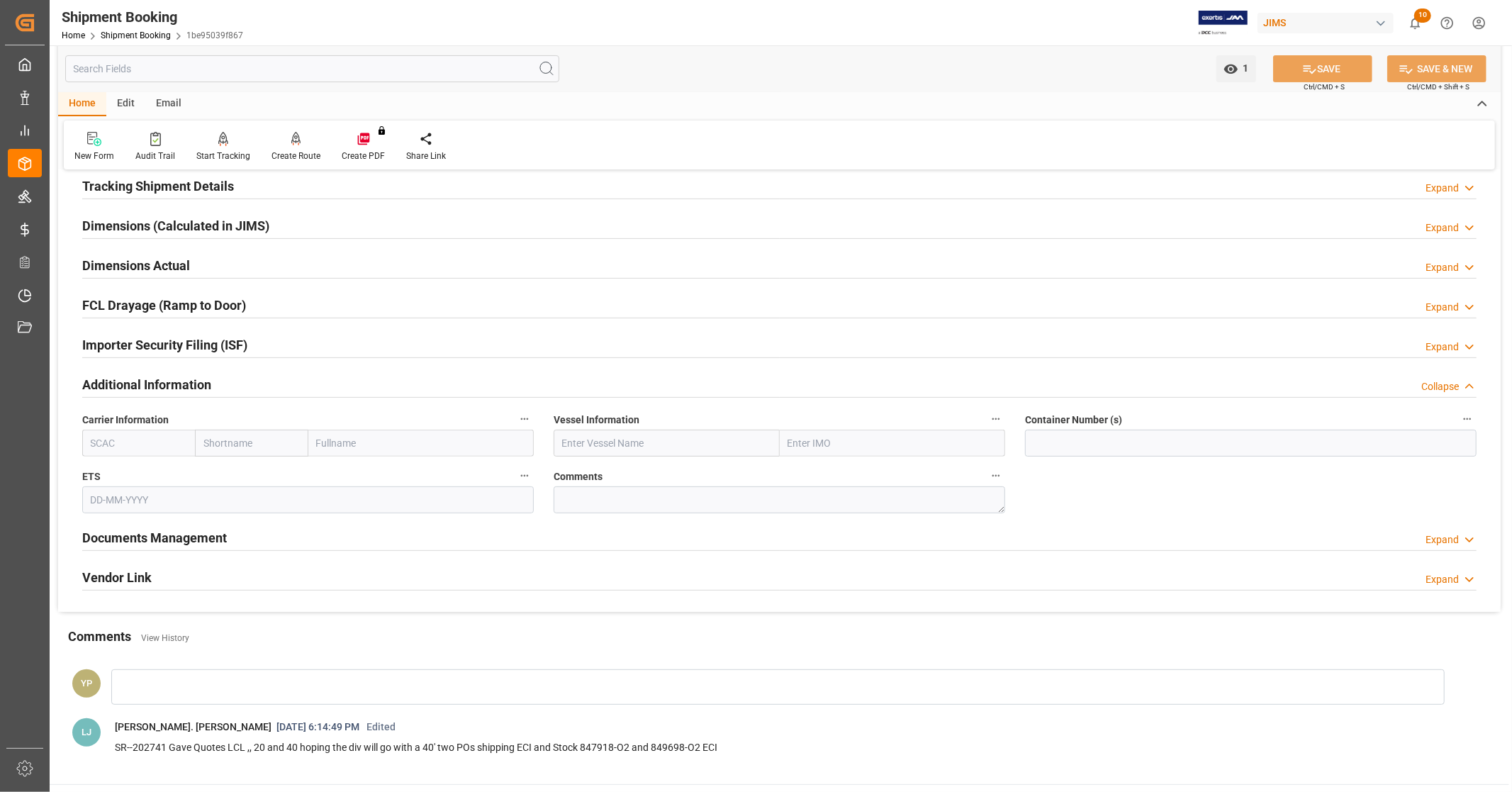
scroll to position [315, 0]
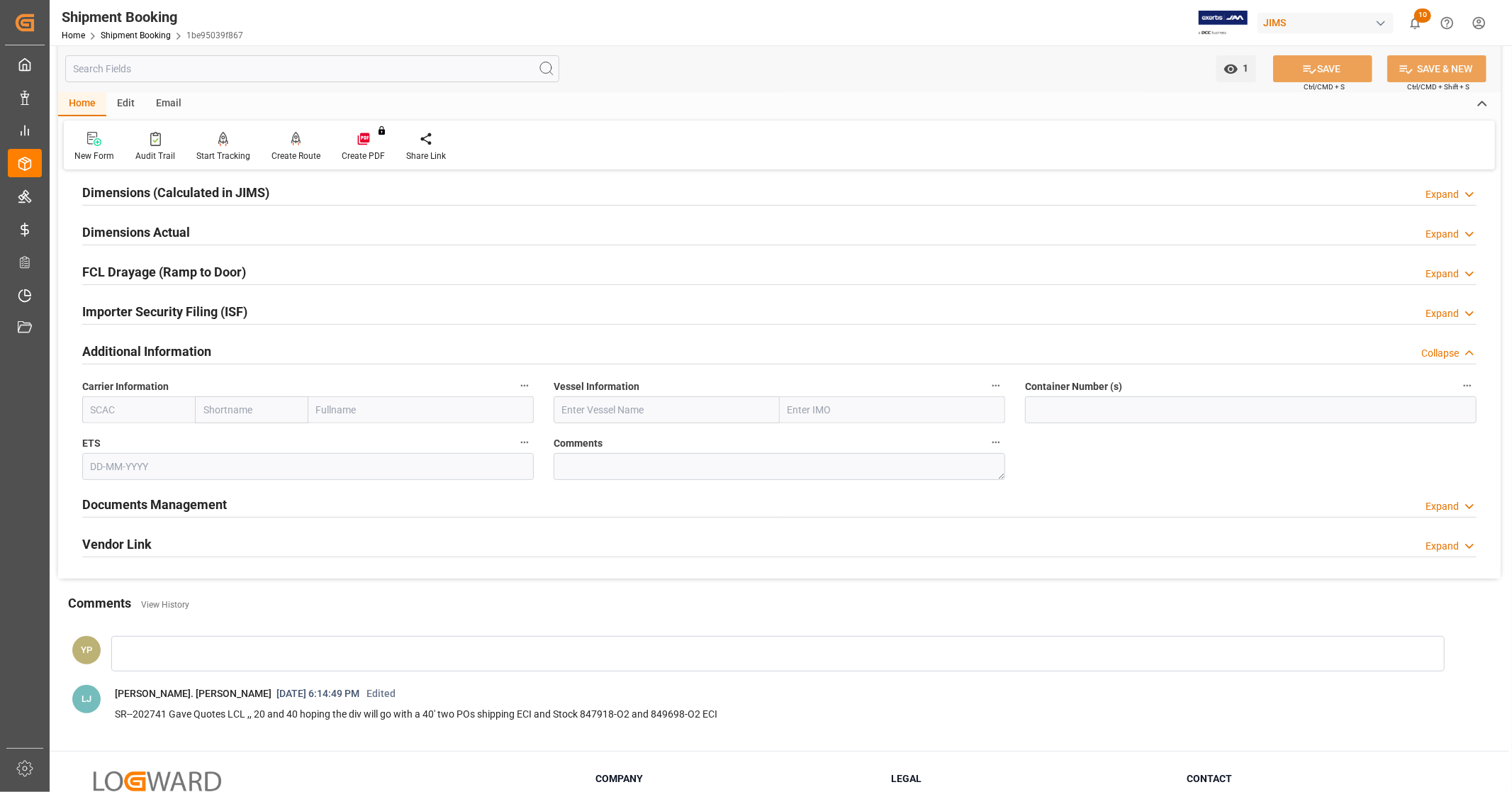
click at [163, 338] on div "Additional Information" at bounding box center [146, 350] width 129 height 27
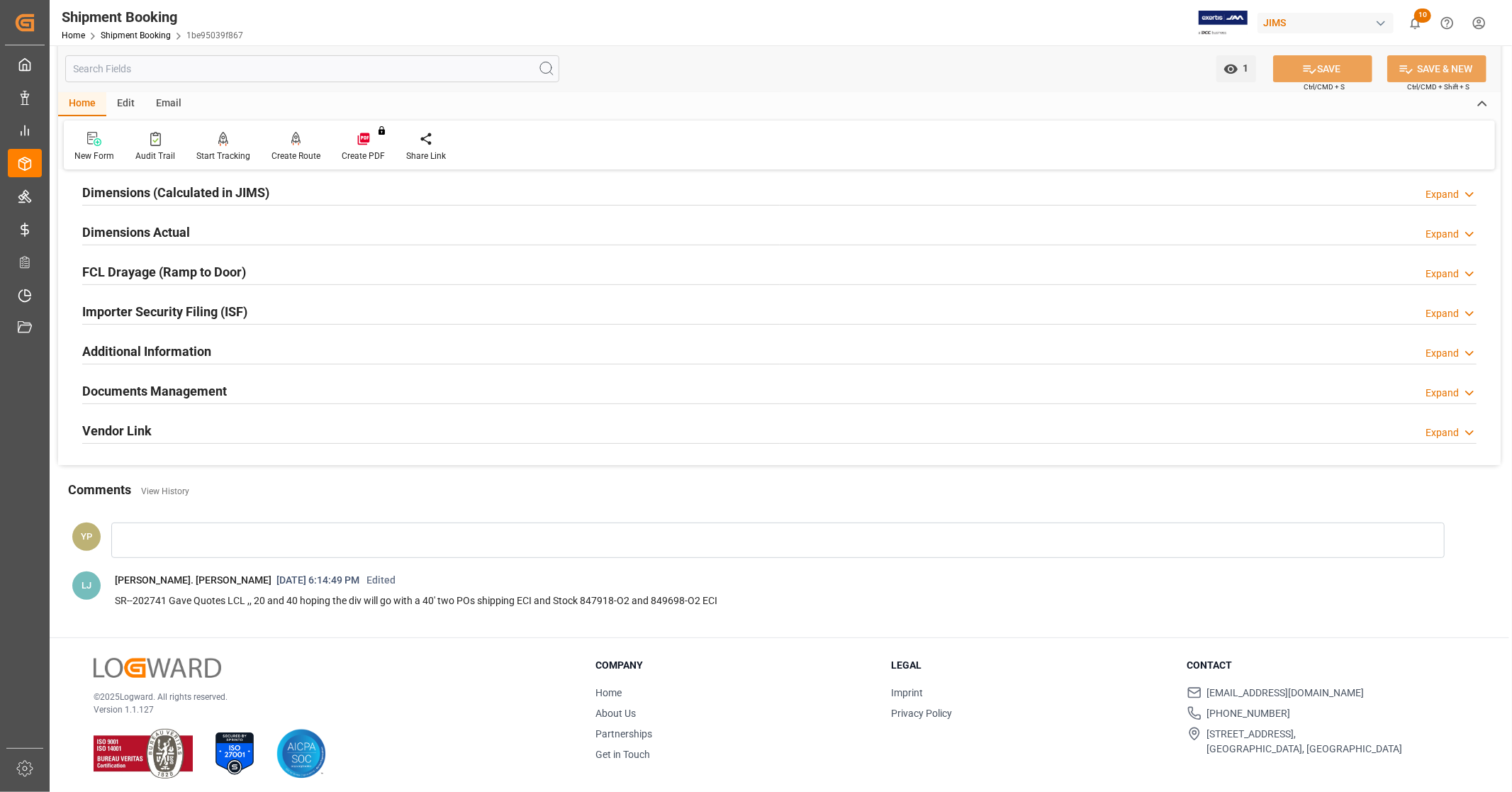
click at [156, 386] on h2 "Documents Management" at bounding box center [154, 391] width 145 height 19
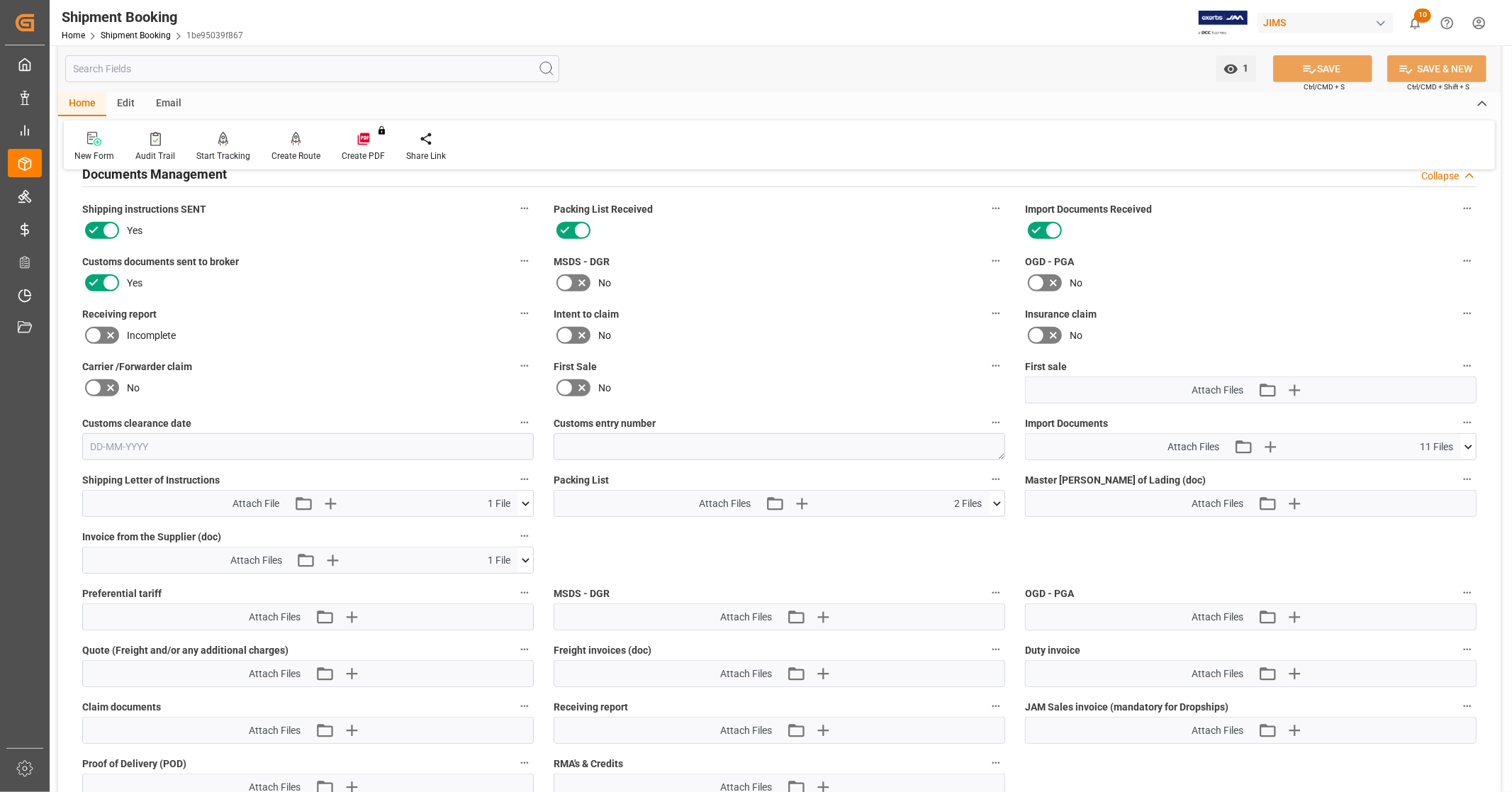
scroll to position [551, 0]
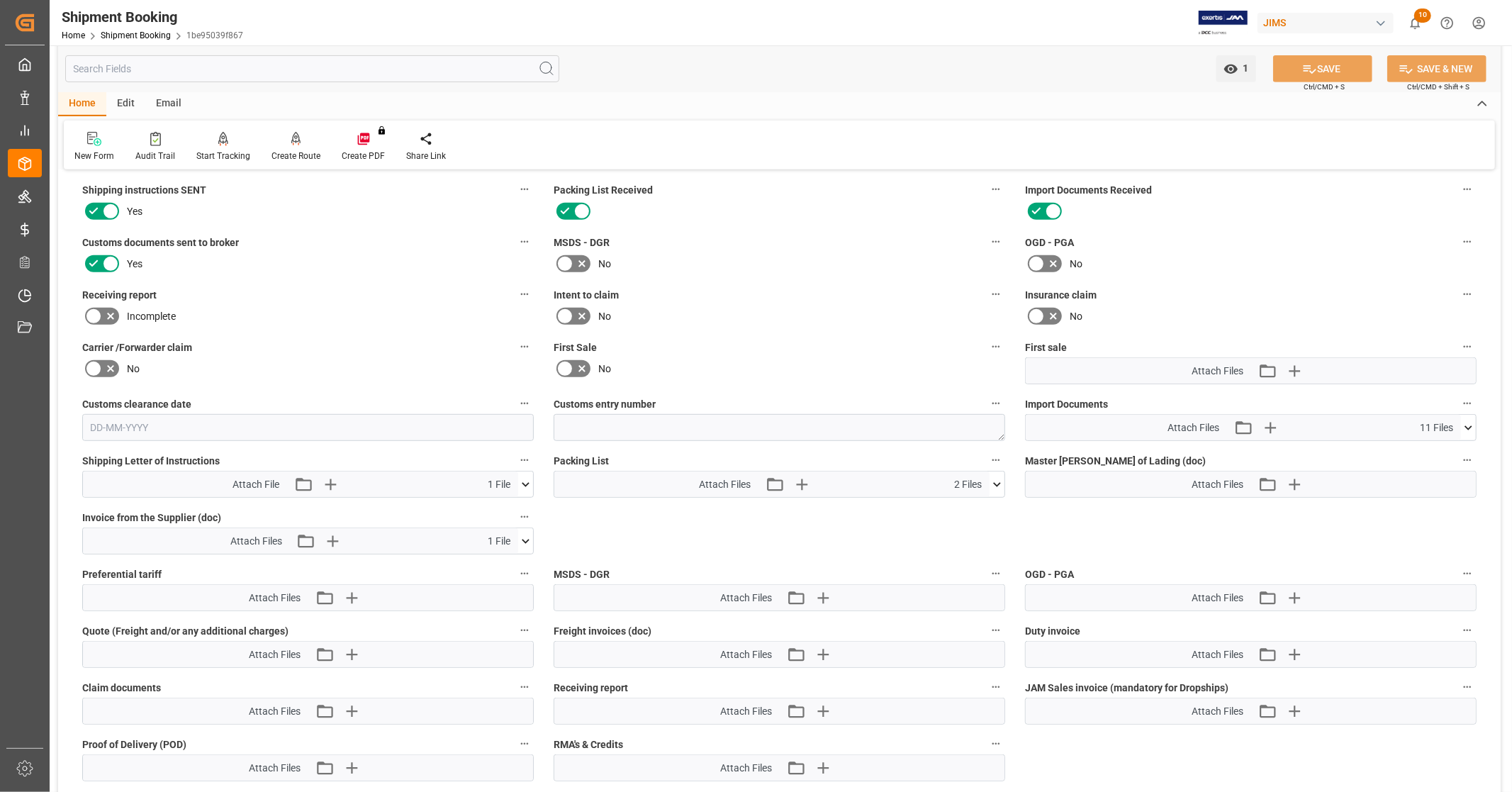
click at [1470, 425] on icon at bounding box center [1468, 427] width 8 height 4
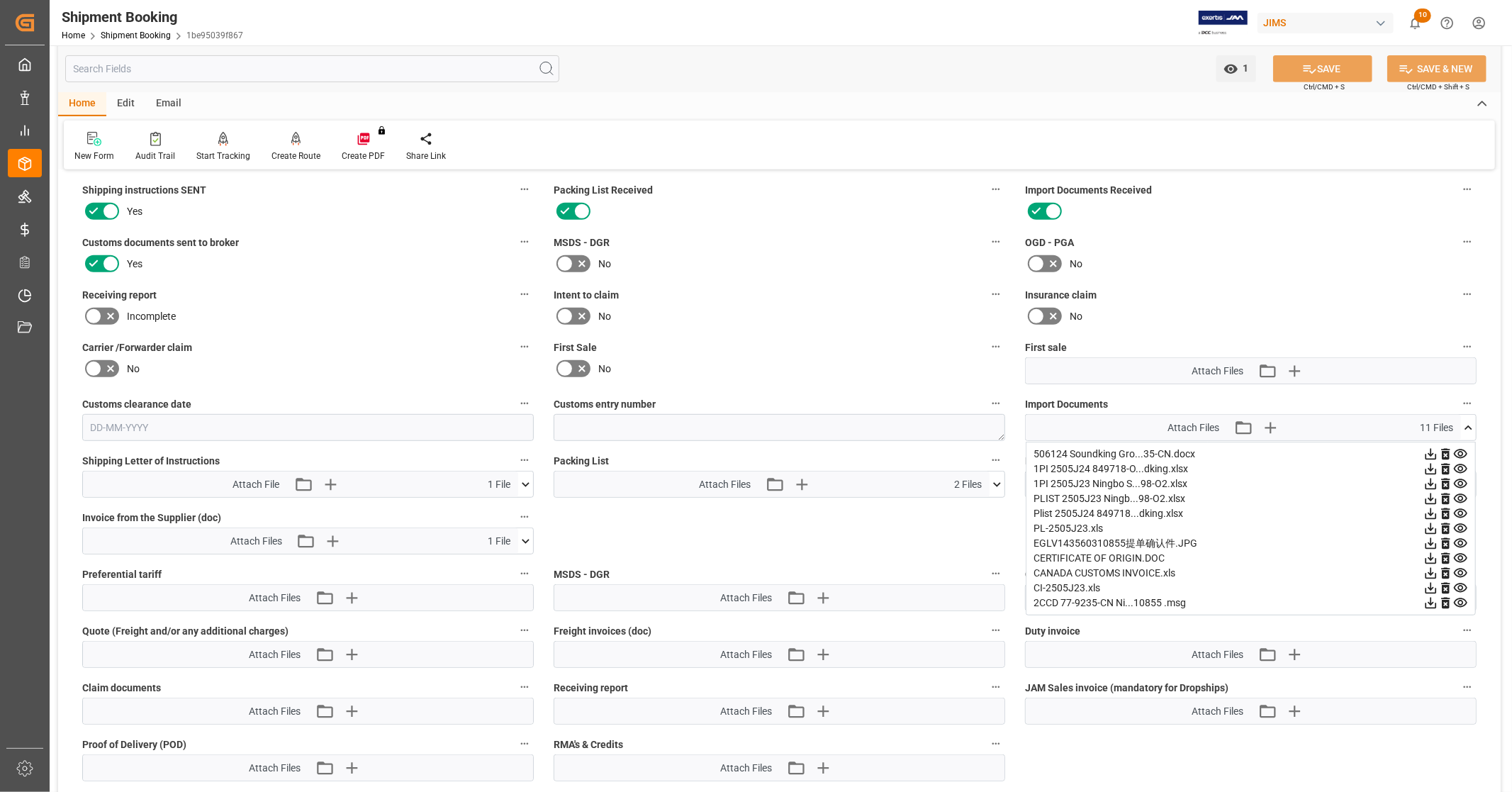
click at [1470, 425] on icon at bounding box center [1468, 427] width 8 height 4
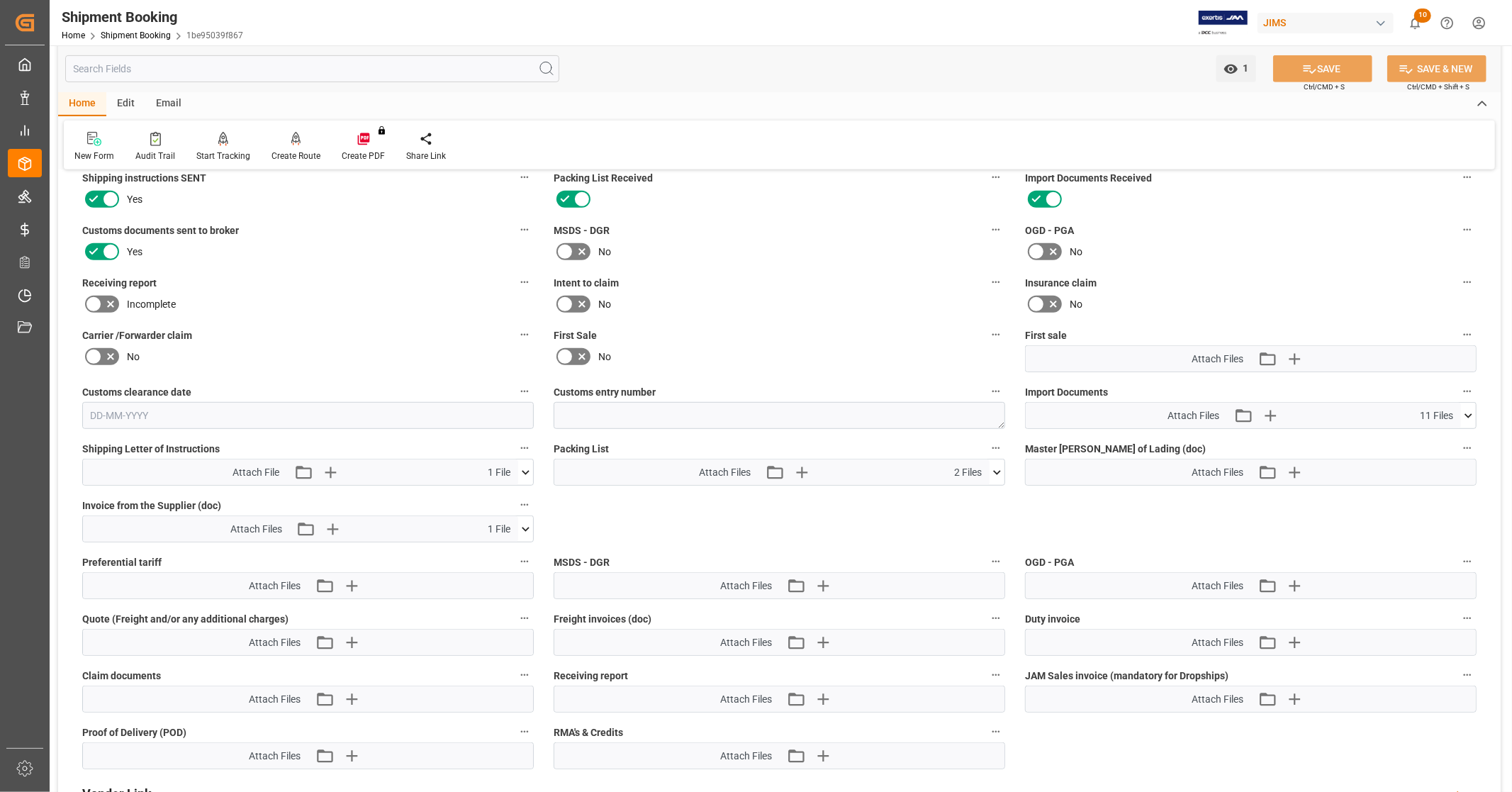
scroll to position [158, 0]
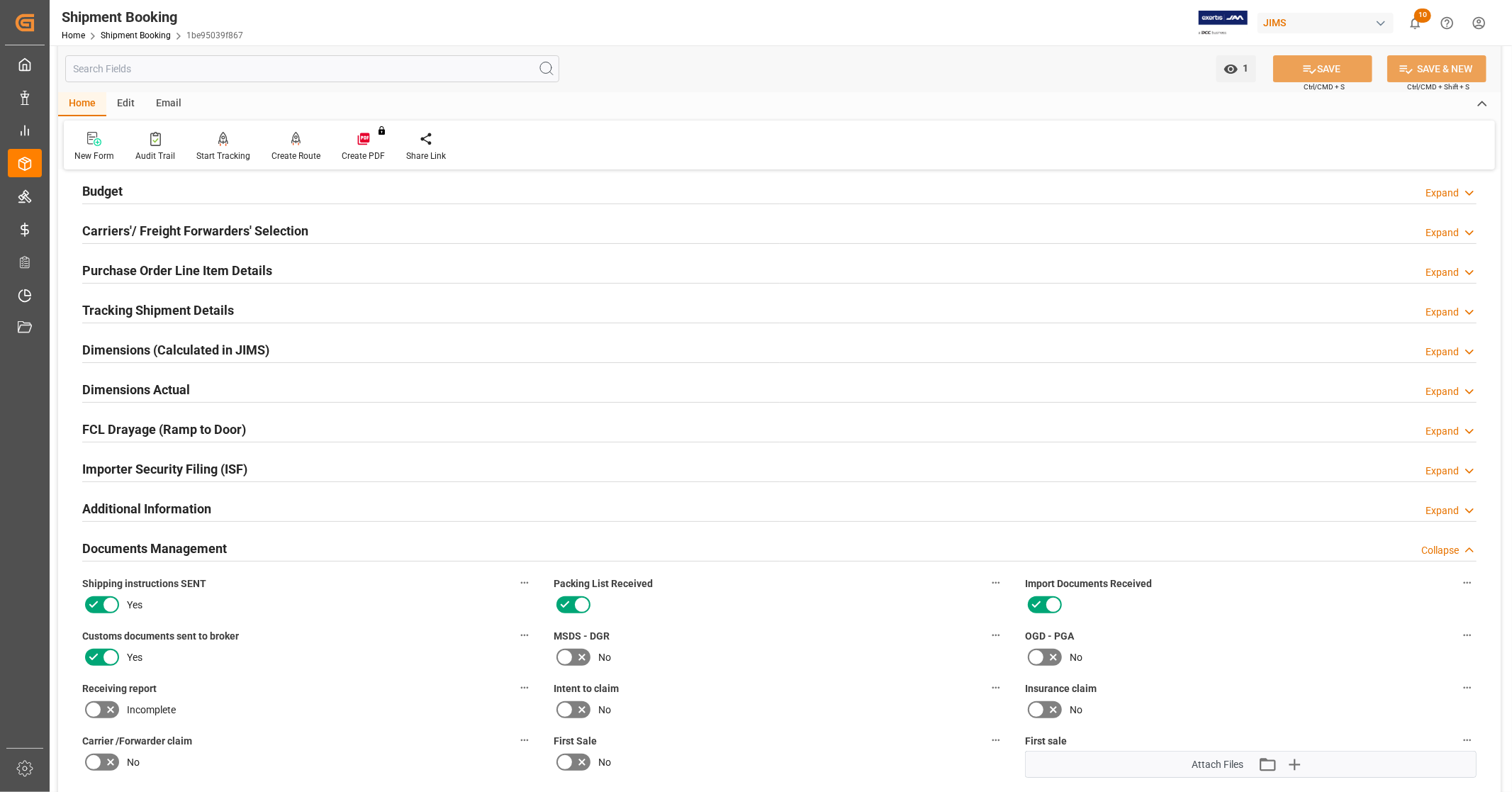
click at [166, 554] on h2 "Documents Management" at bounding box center [154, 549] width 145 height 19
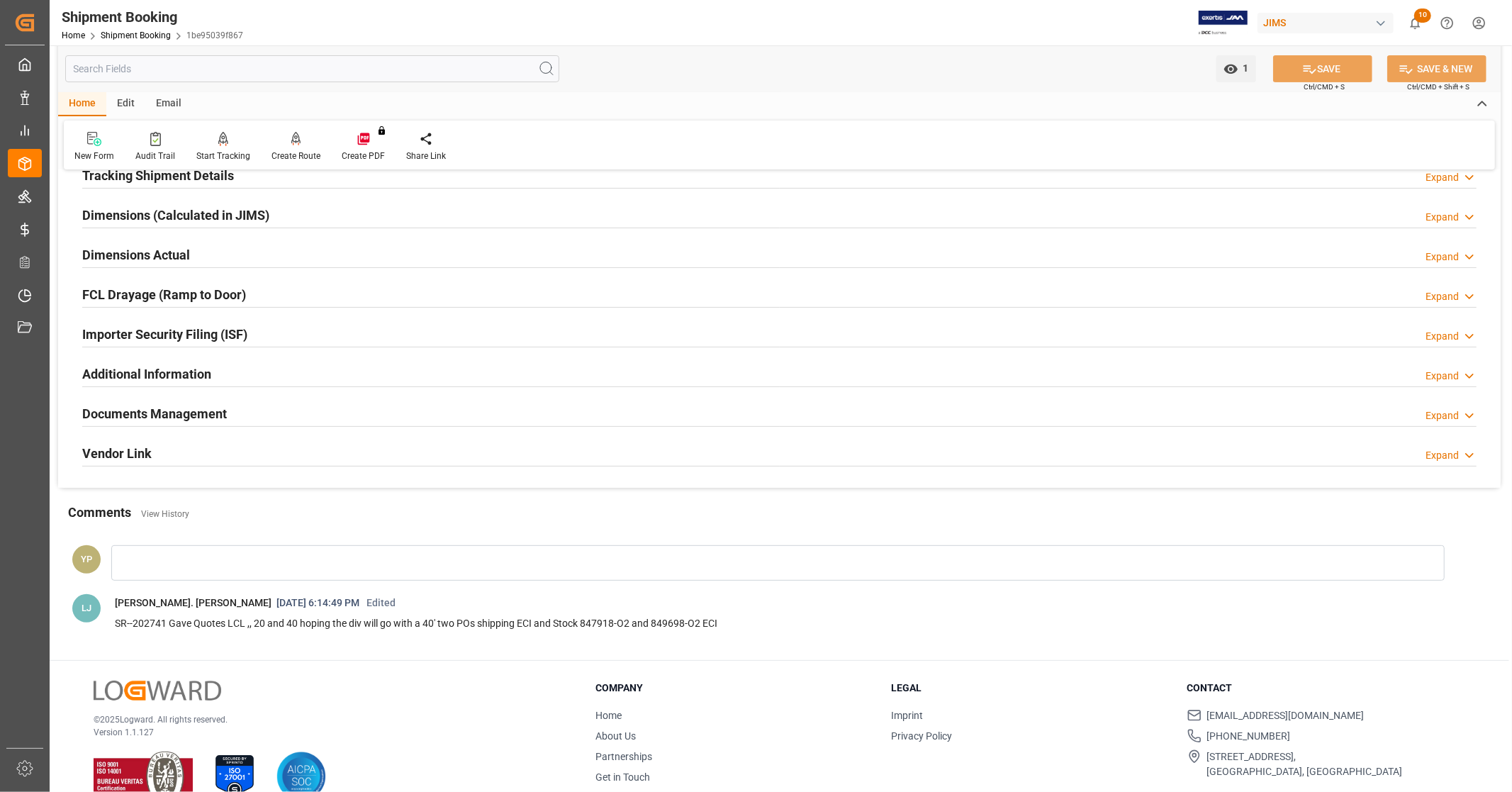
scroll to position [321, 0]
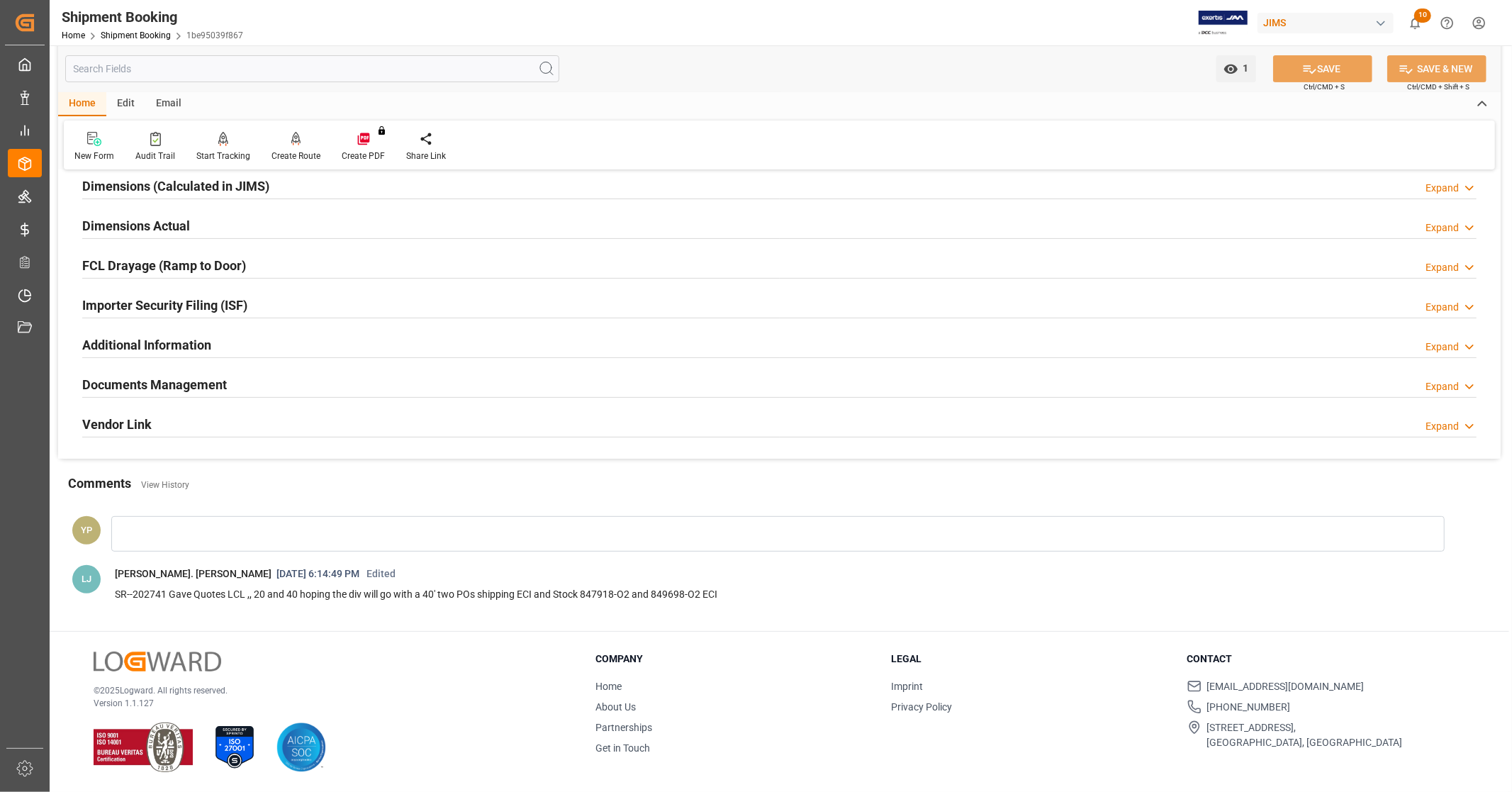
click at [147, 419] on h2 "Vendor Link" at bounding box center [117, 425] width 69 height 19
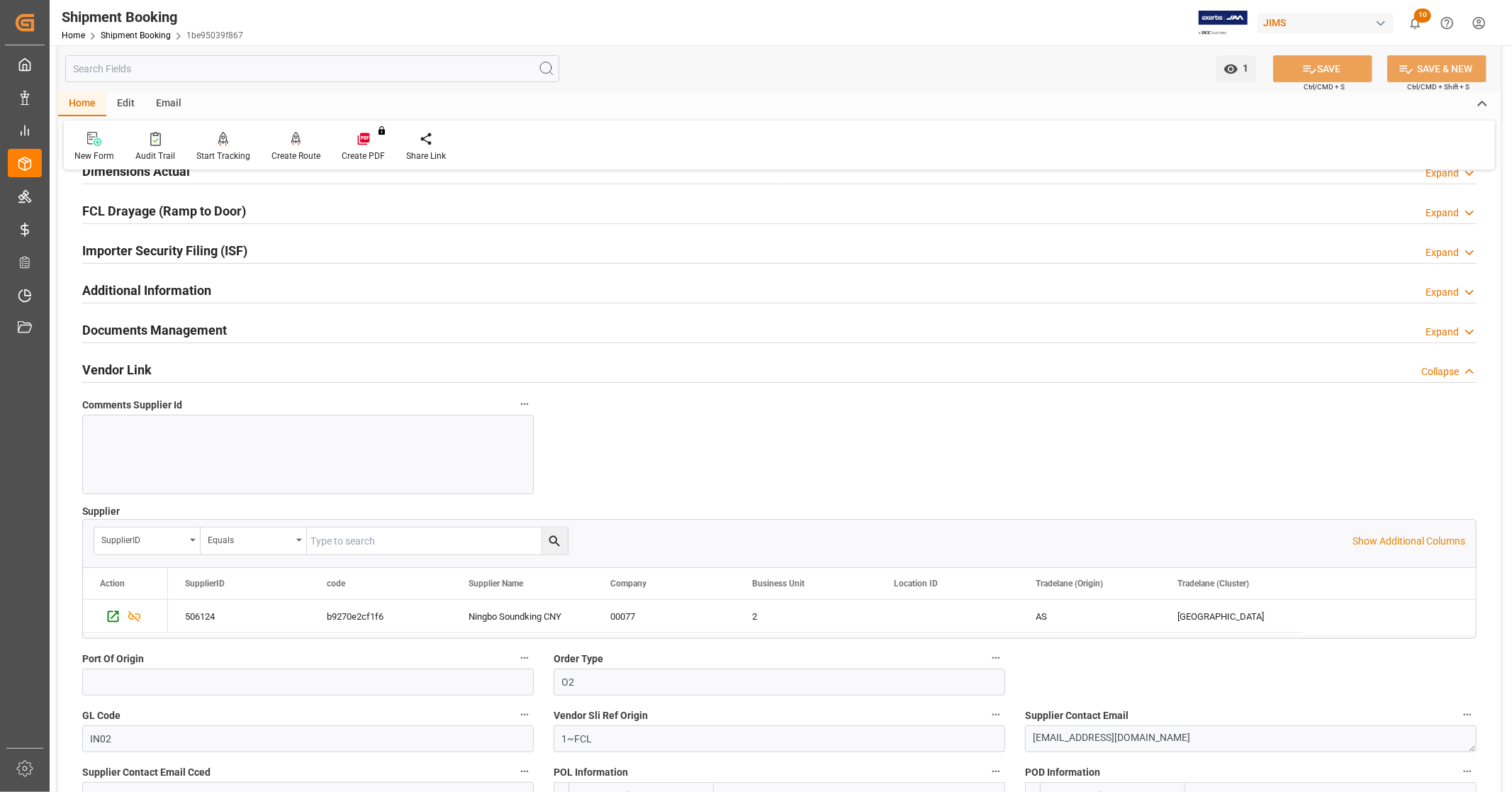
scroll to position [479, 0]
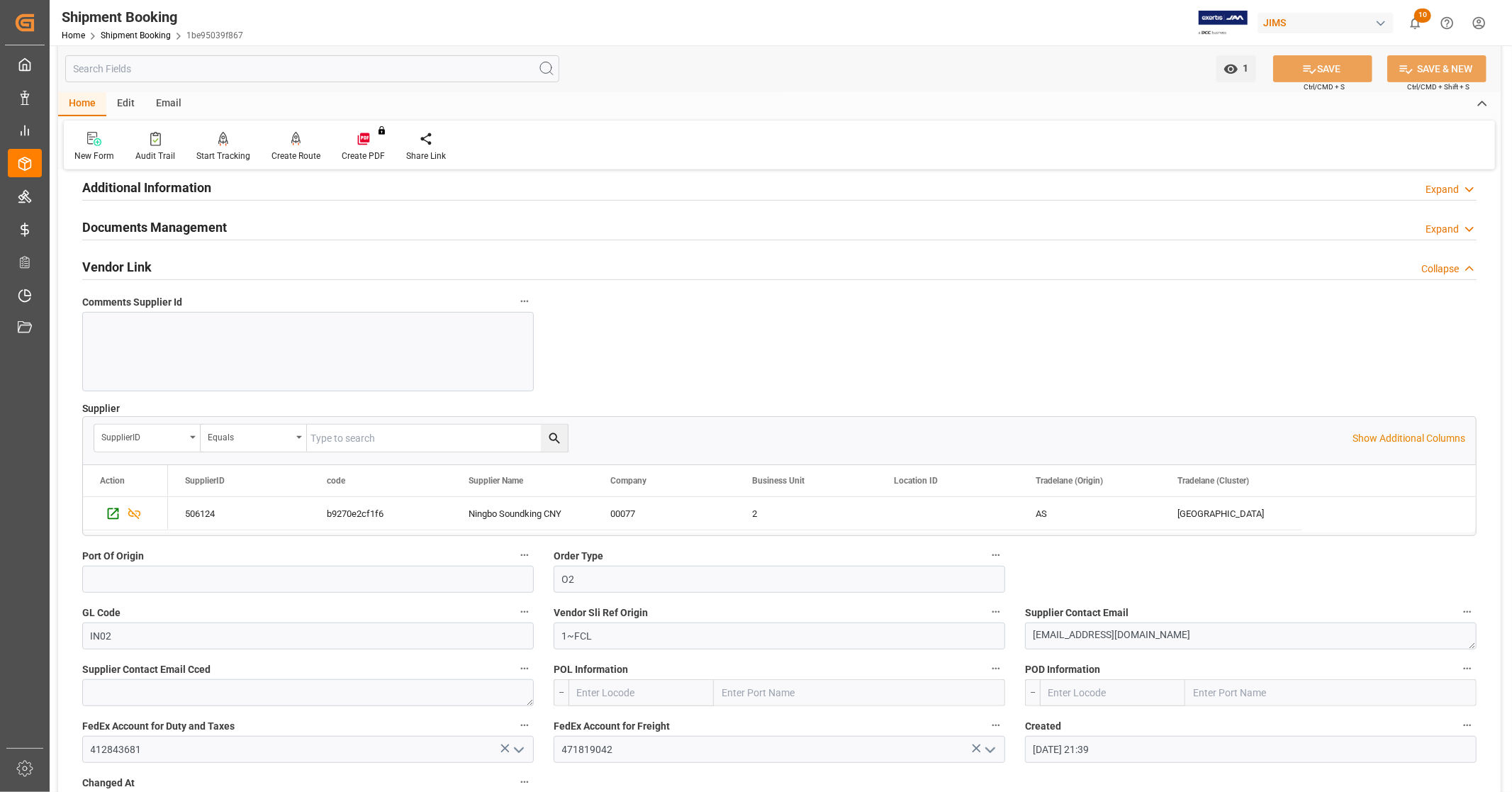
click at [135, 268] on h2 "Vendor Link" at bounding box center [117, 267] width 69 height 19
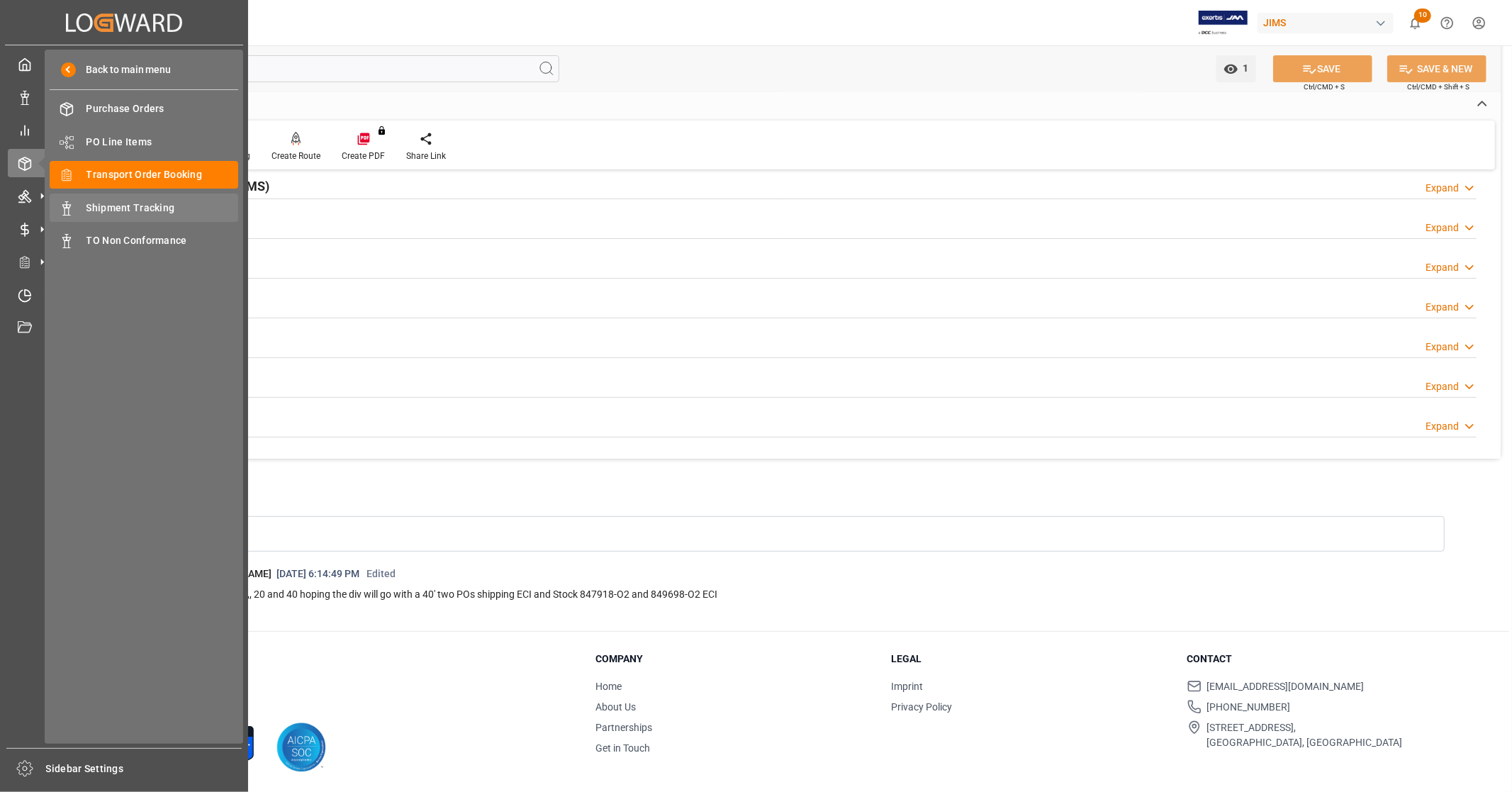
click at [158, 204] on span "Shipment Tracking" at bounding box center [163, 208] width 152 height 15
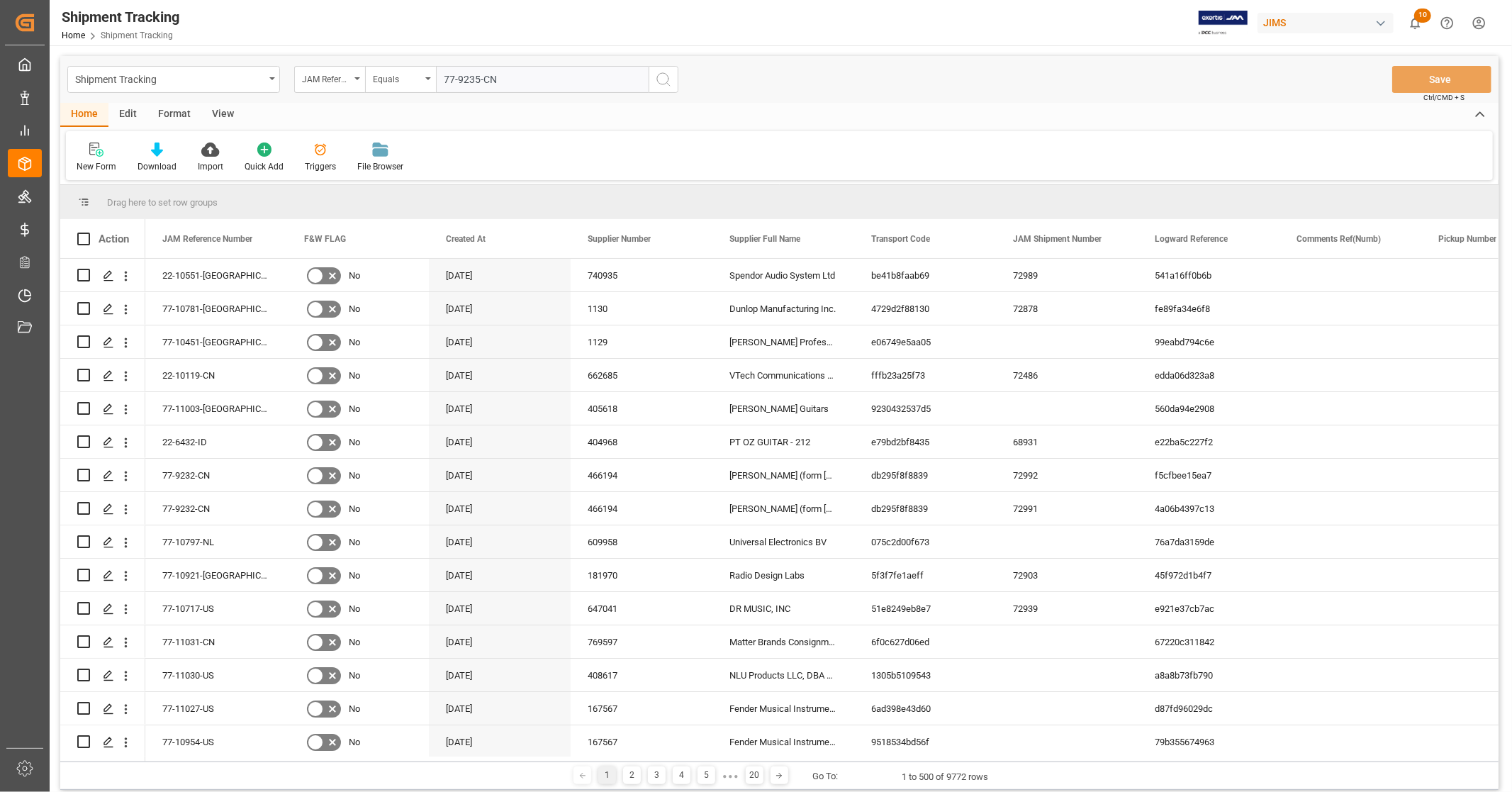
type input "77-9235-CN"
click at [662, 75] on icon "search button" at bounding box center [663, 80] width 17 height 17
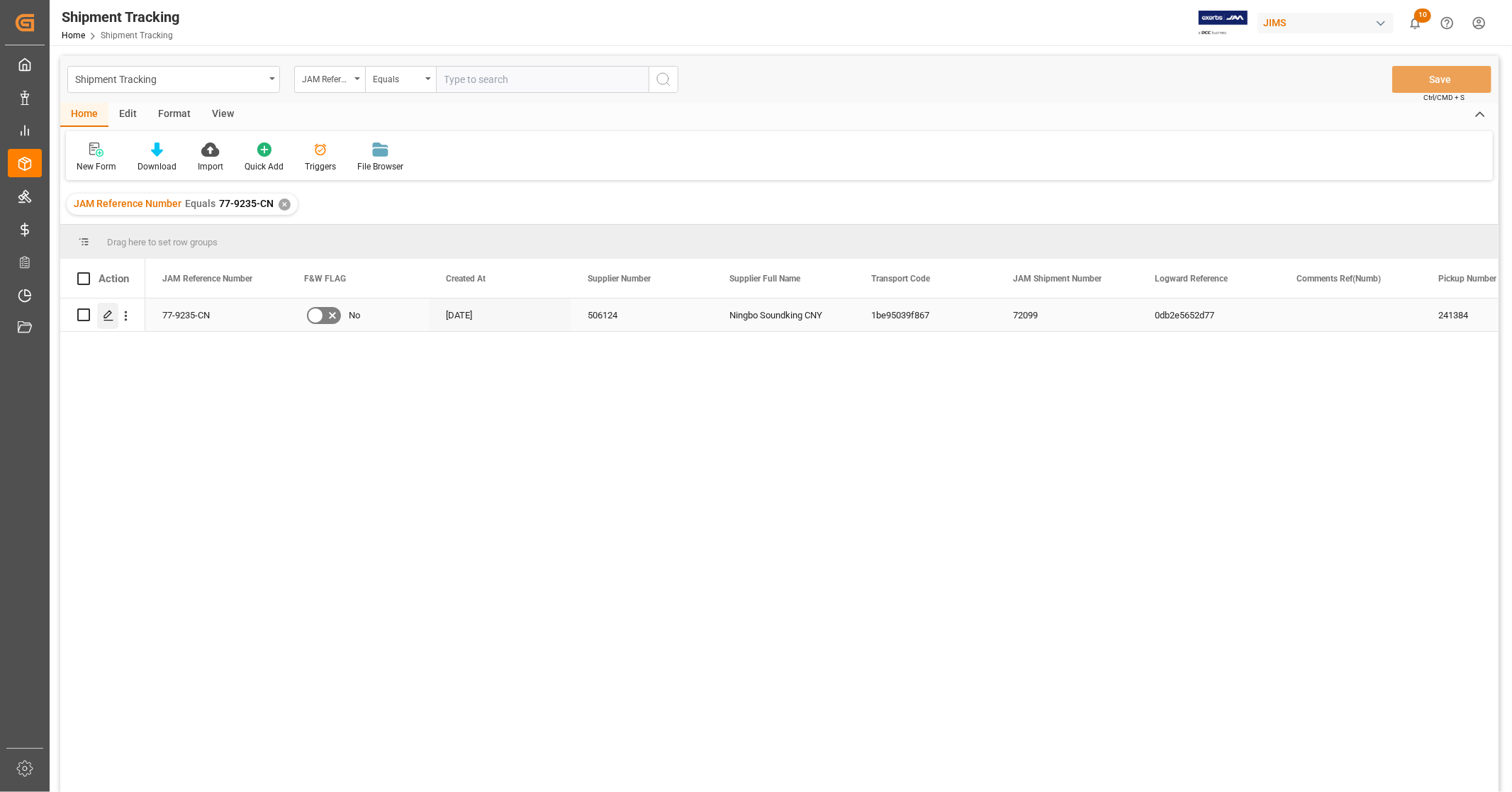
click at [107, 316] on polygon "Press SPACE to select this row." at bounding box center [107, 315] width 7 height 7
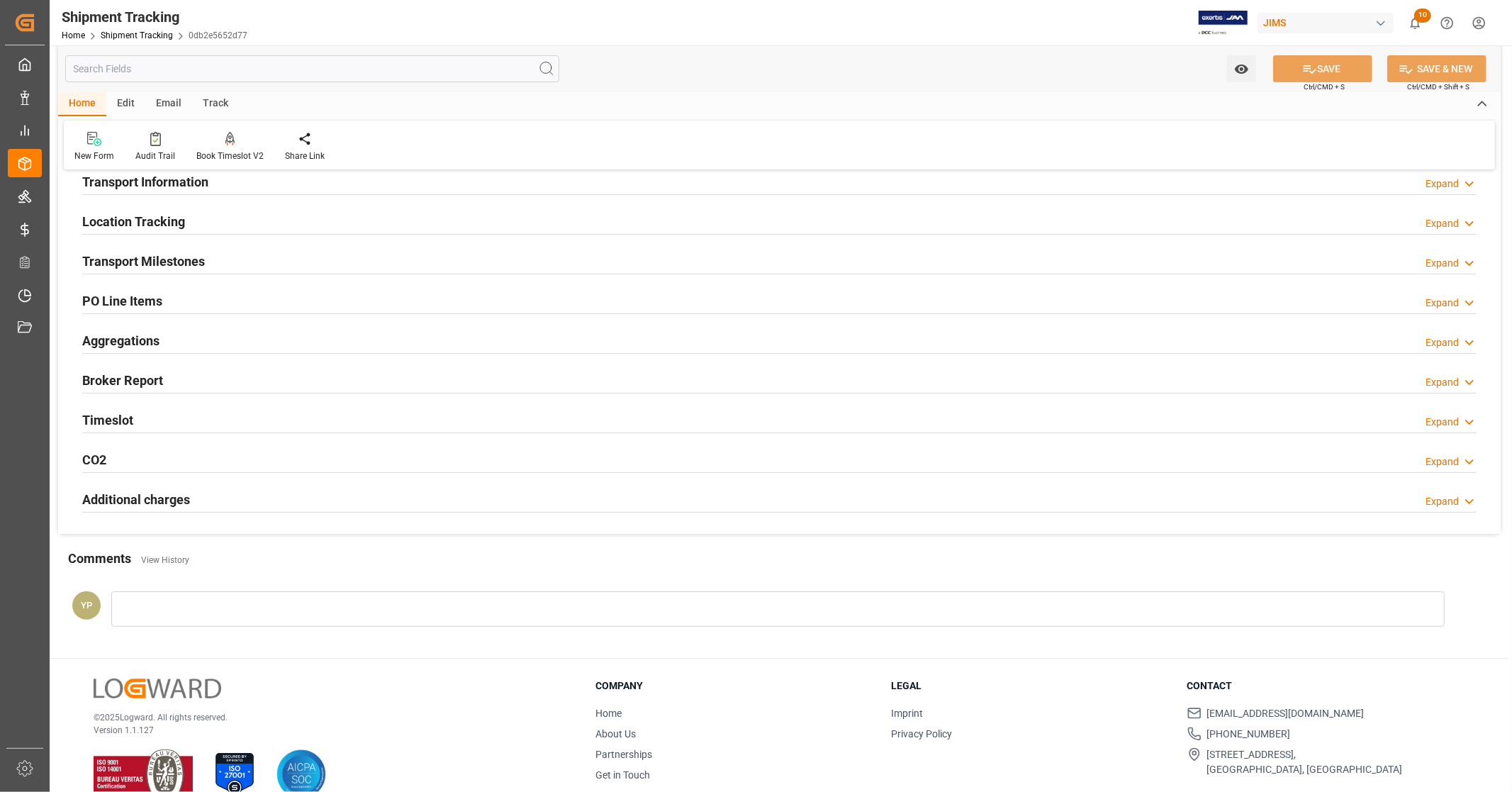
scroll to position [168, 0]
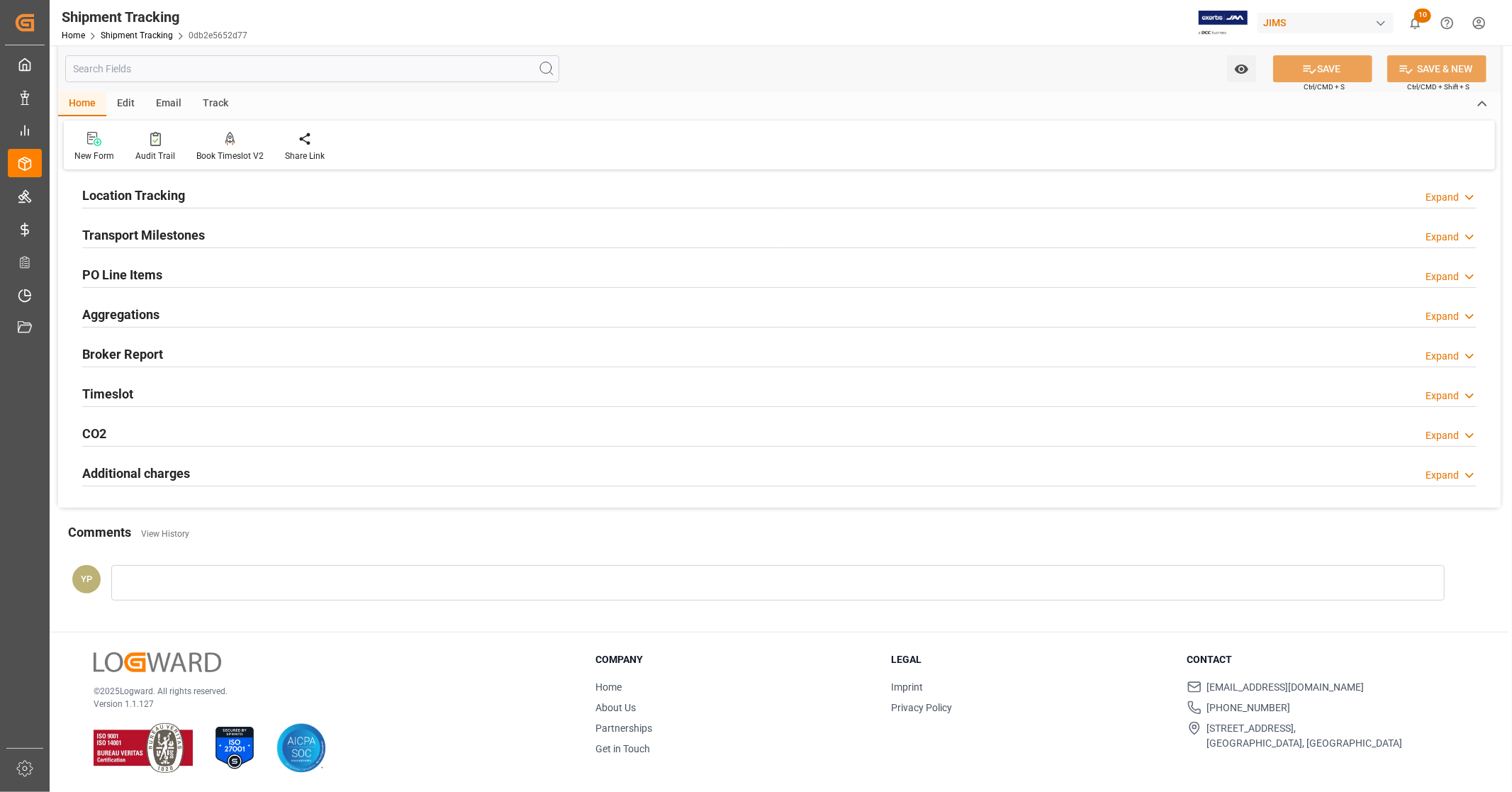
click at [142, 484] on div "Additional charges" at bounding box center [136, 472] width 107 height 27
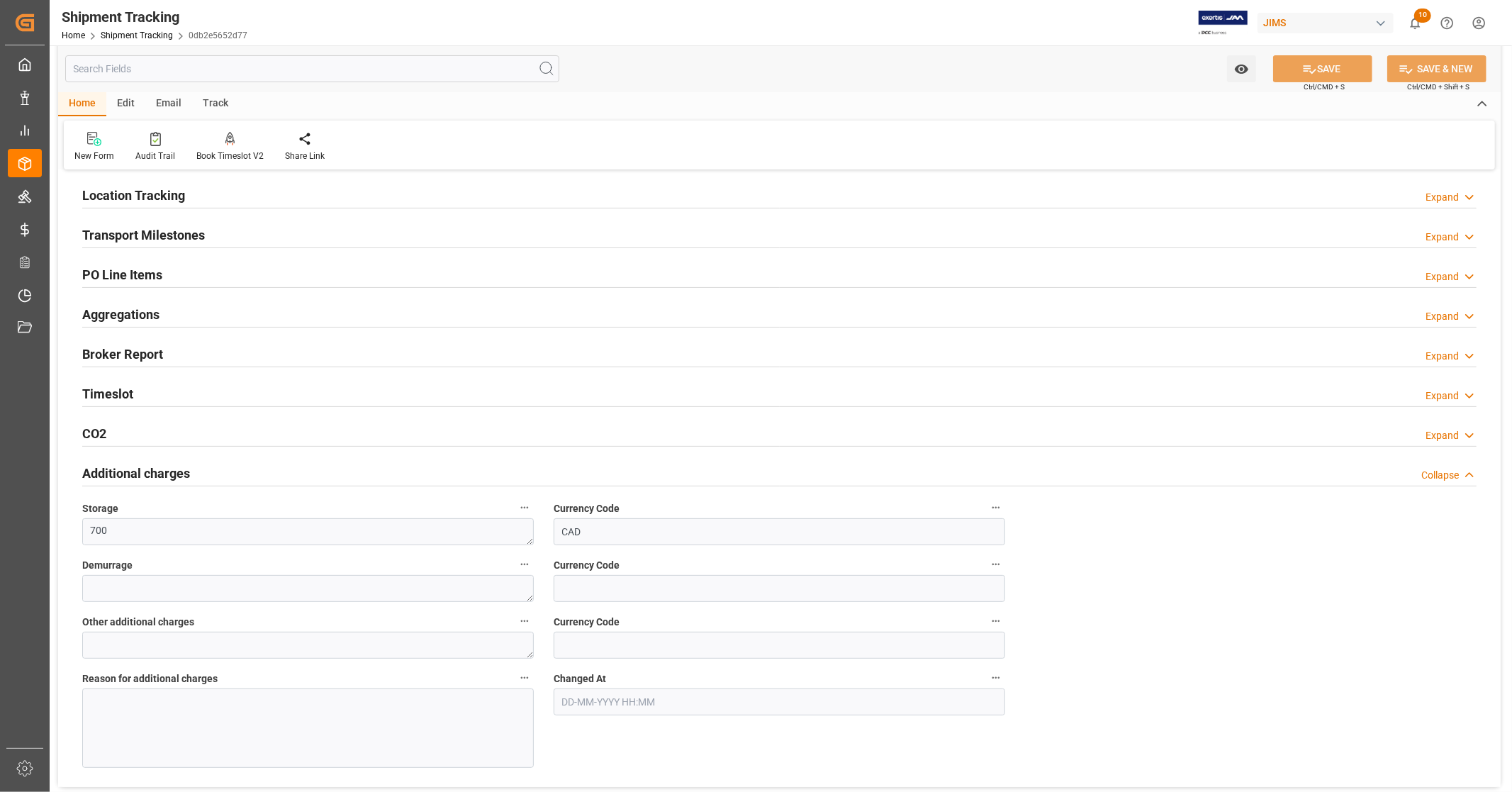
click at [152, 465] on h2 "Additional charges" at bounding box center [136, 473] width 107 height 19
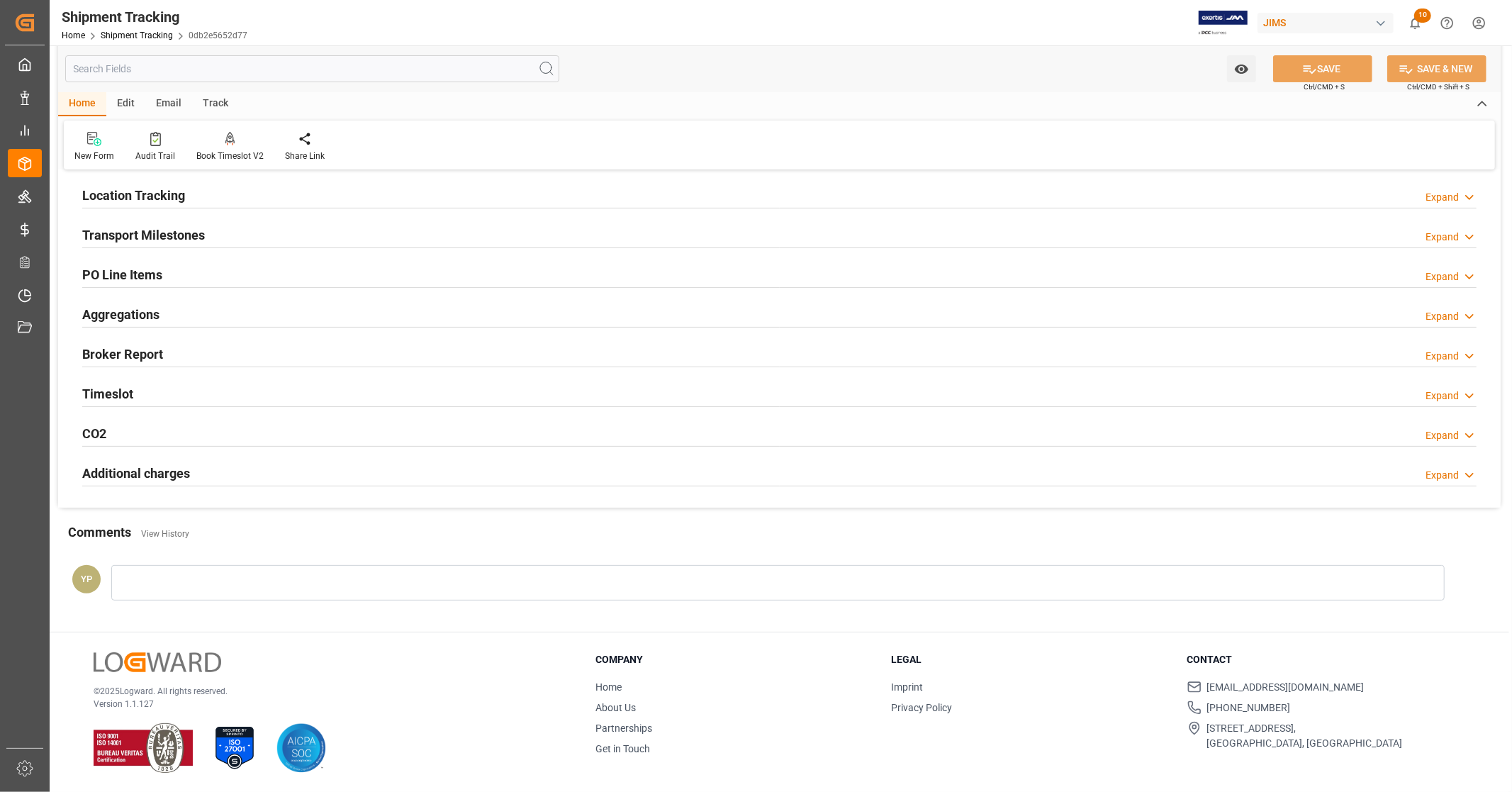
click at [122, 432] on div "CO2 Expand" at bounding box center [779, 432] width 1394 height 27
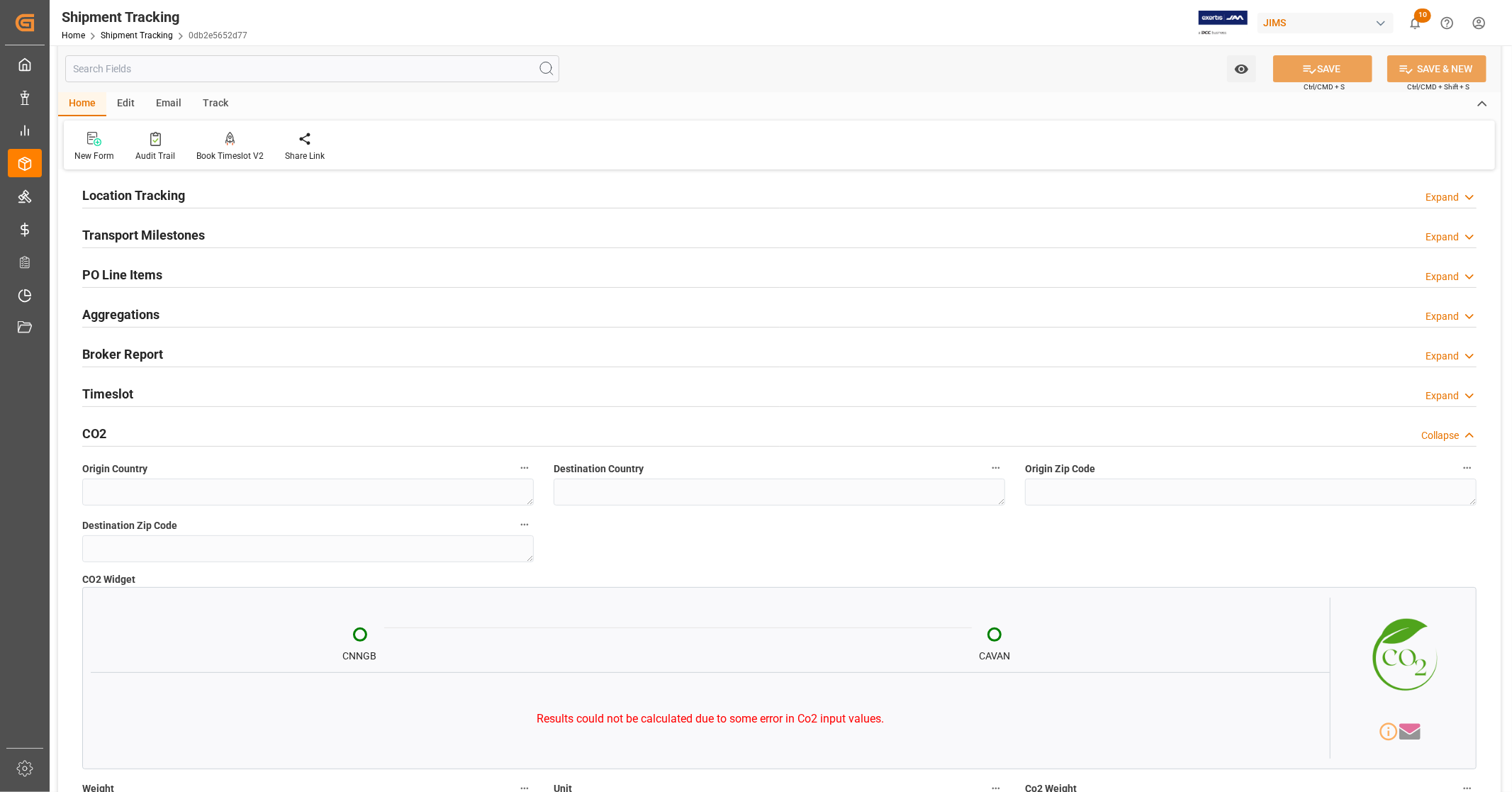
click at [123, 431] on div "CO2 Collapse" at bounding box center [779, 432] width 1394 height 27
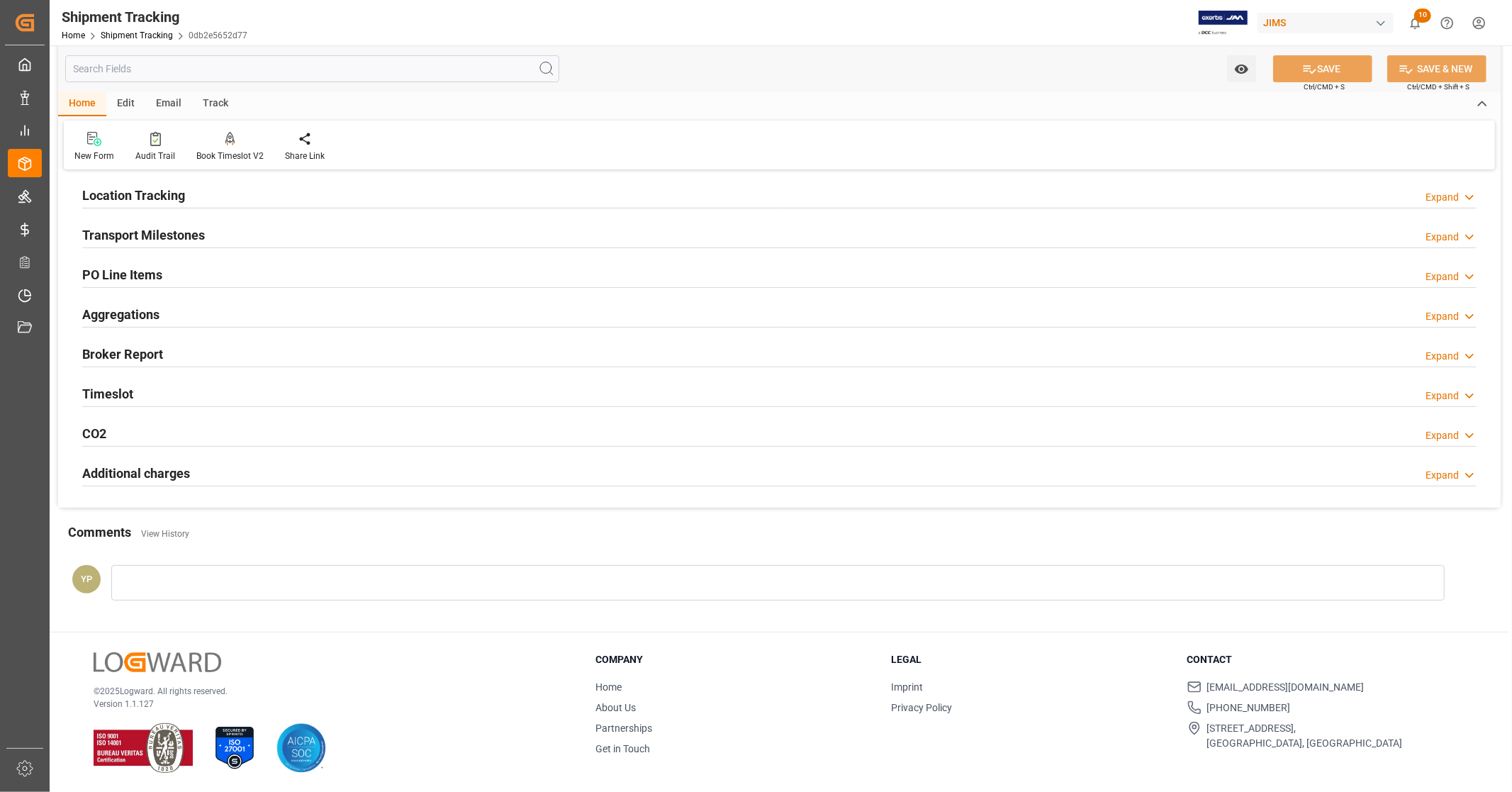
click at [112, 396] on h2 "Timeslot" at bounding box center [107, 394] width 51 height 19
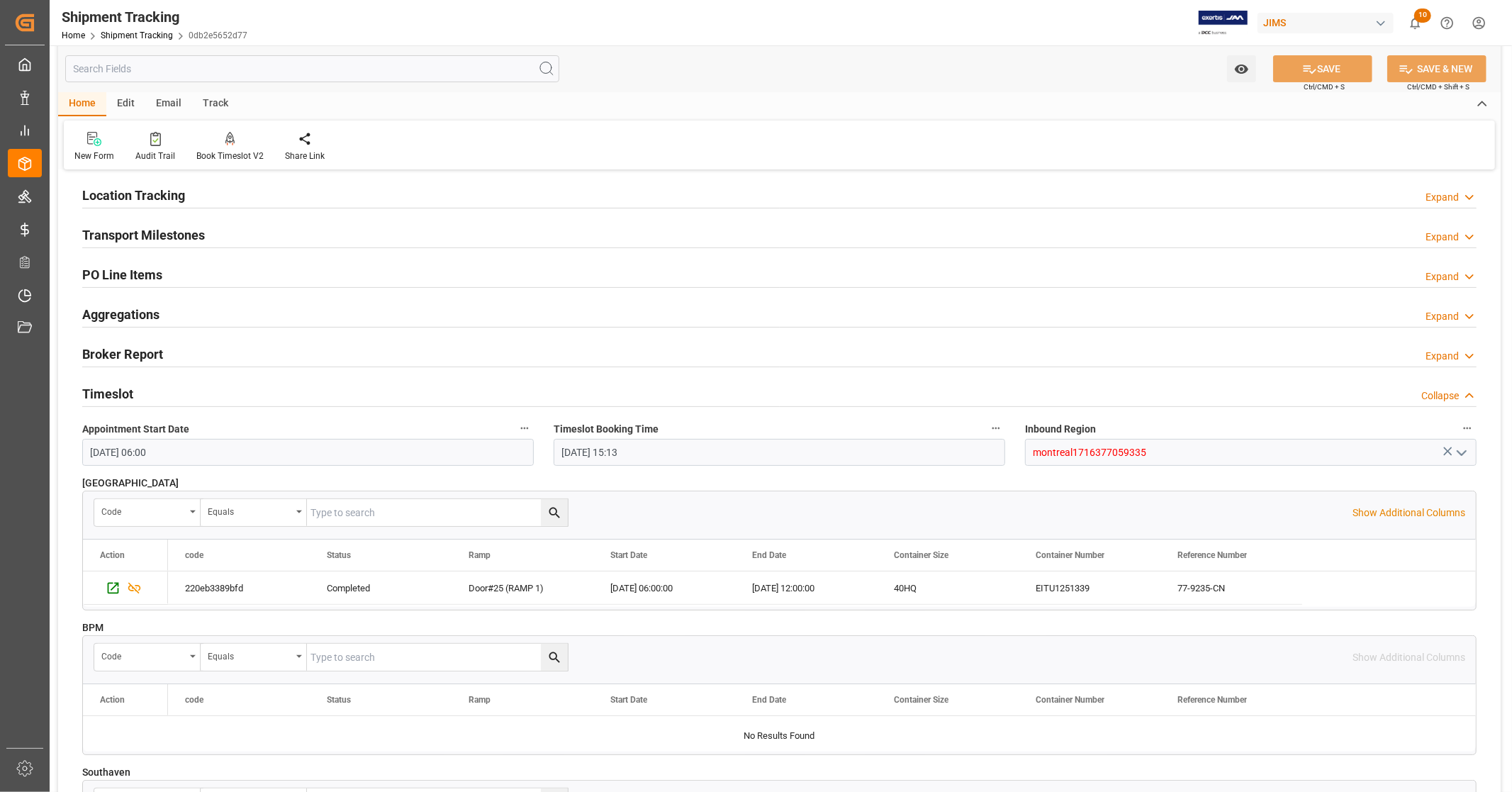
click at [113, 392] on h2 "Timeslot" at bounding box center [107, 394] width 51 height 19
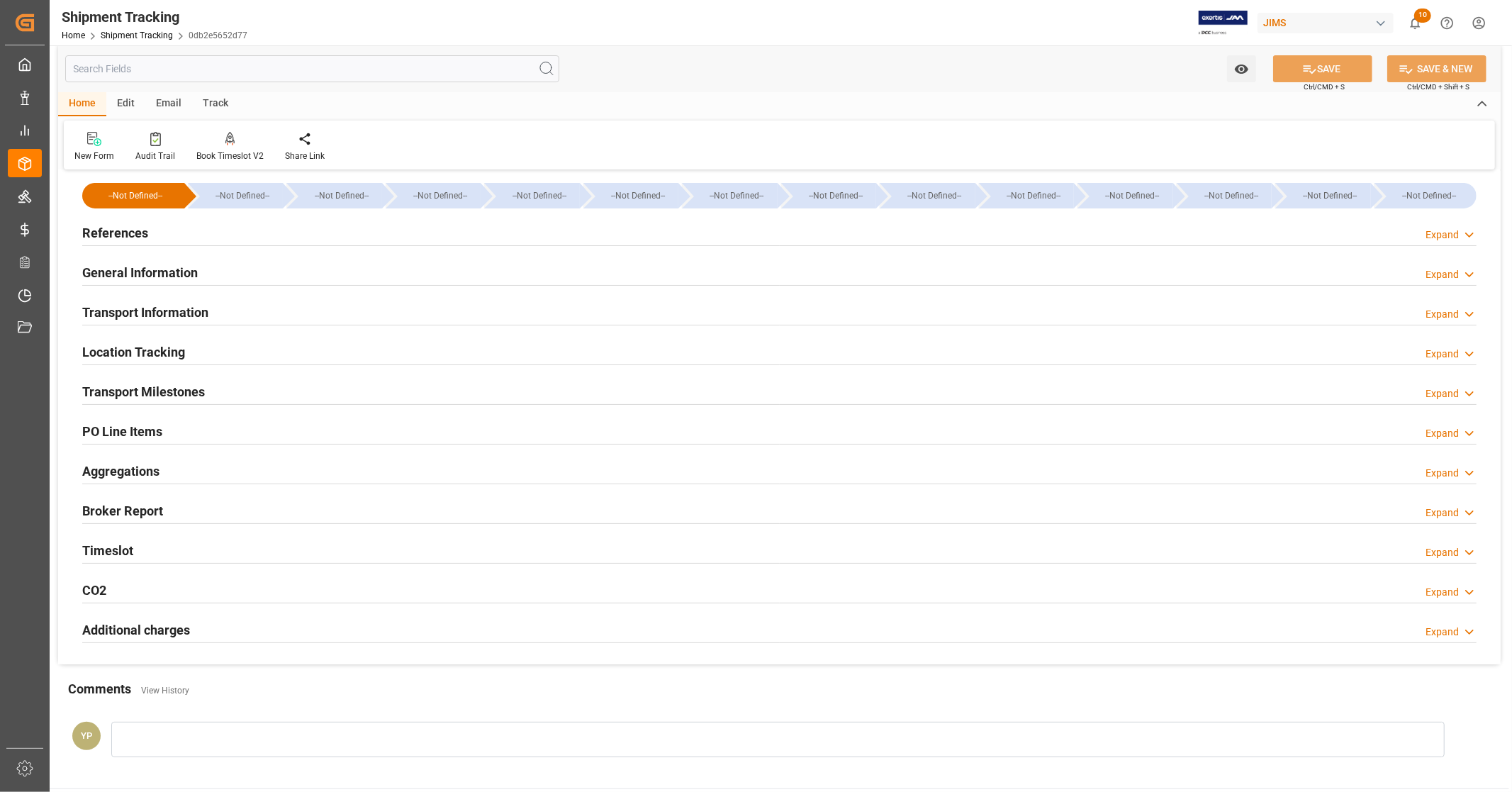
scroll to position [10, 0]
click at [163, 512] on div "Broker Report Expand" at bounding box center [779, 510] width 1394 height 27
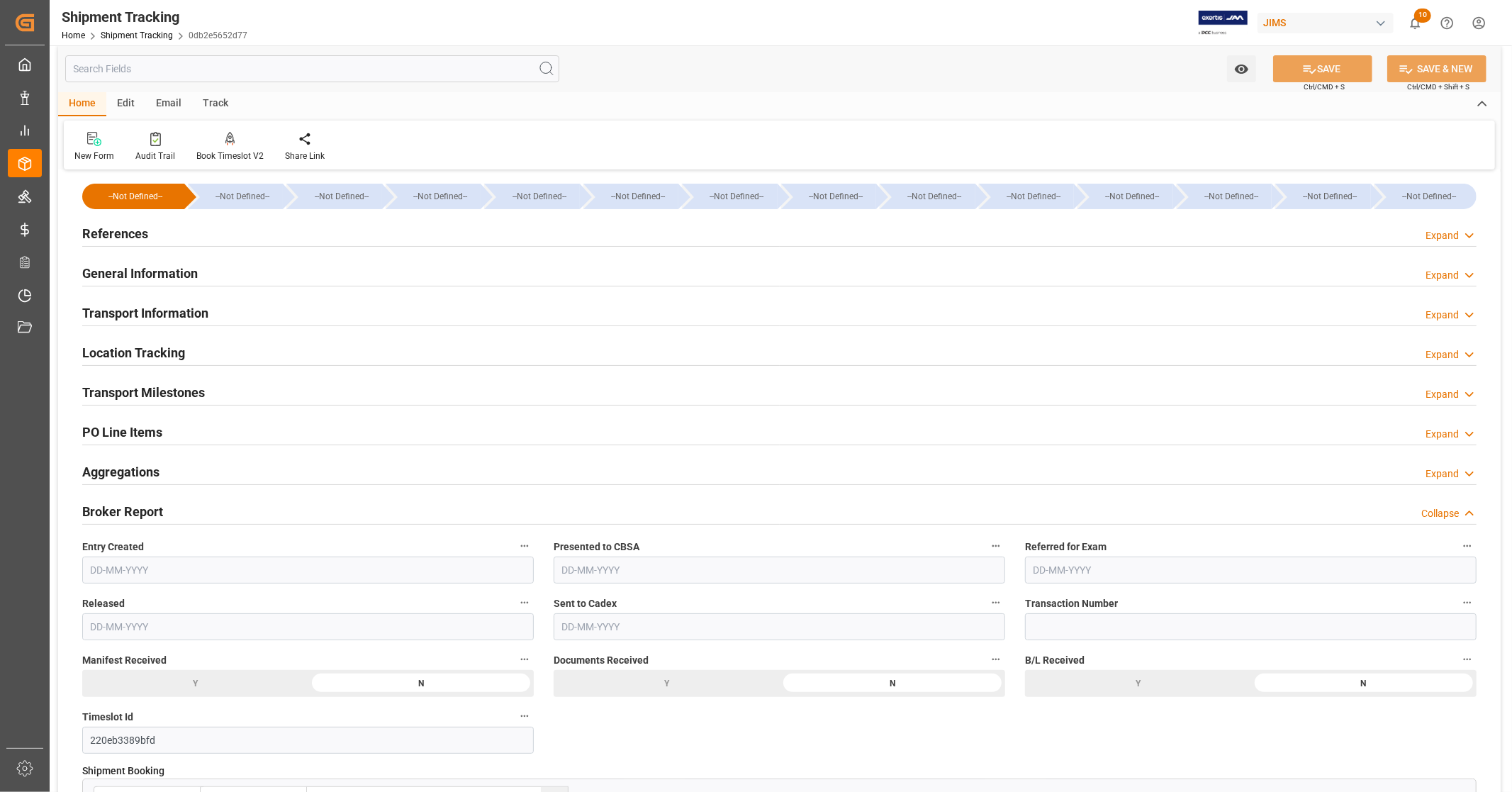
click at [163, 512] on div "Broker Report Collapse" at bounding box center [779, 510] width 1394 height 27
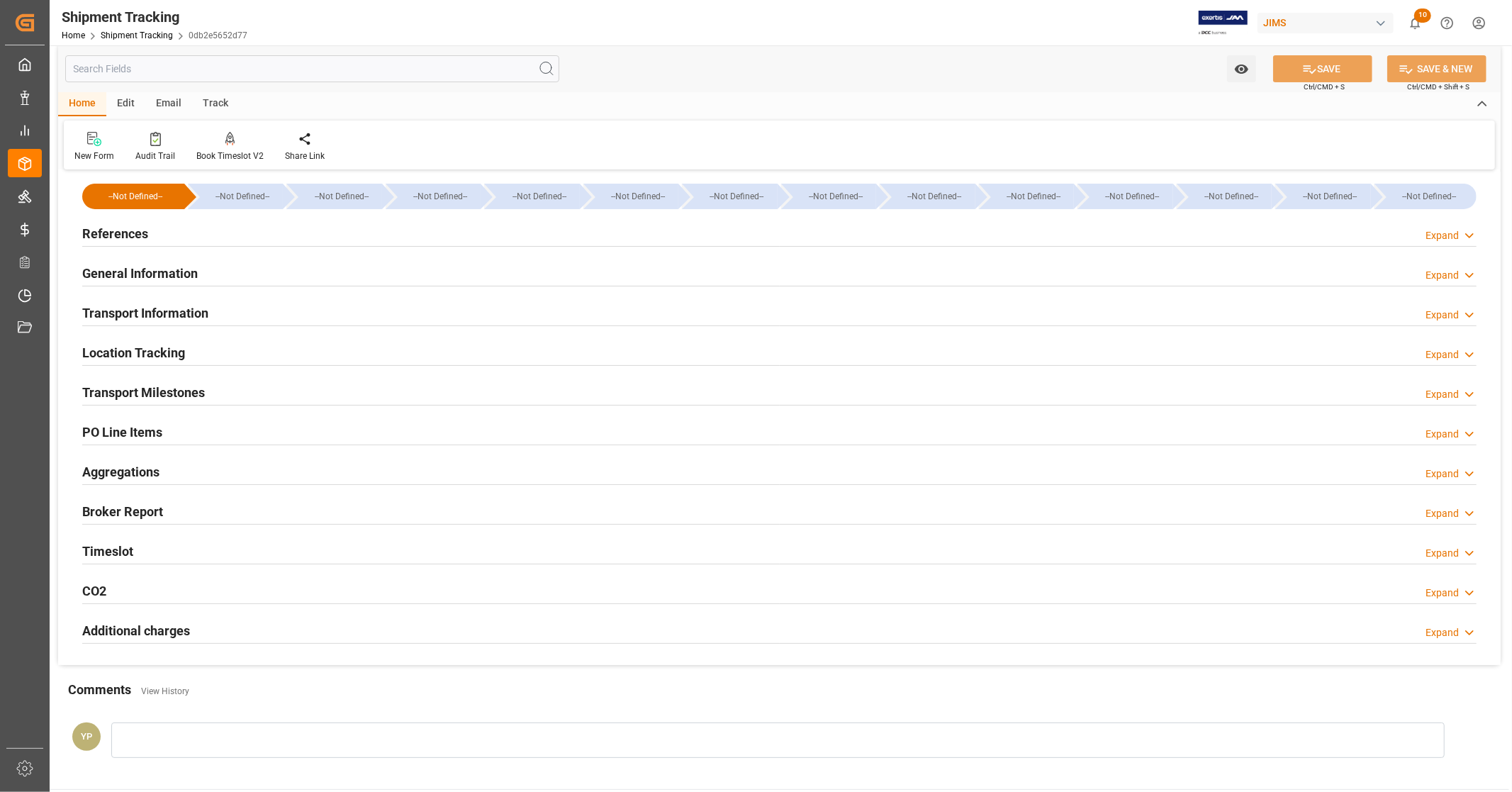
click at [162, 390] on h2 "Transport Milestones" at bounding box center [144, 393] width 123 height 19
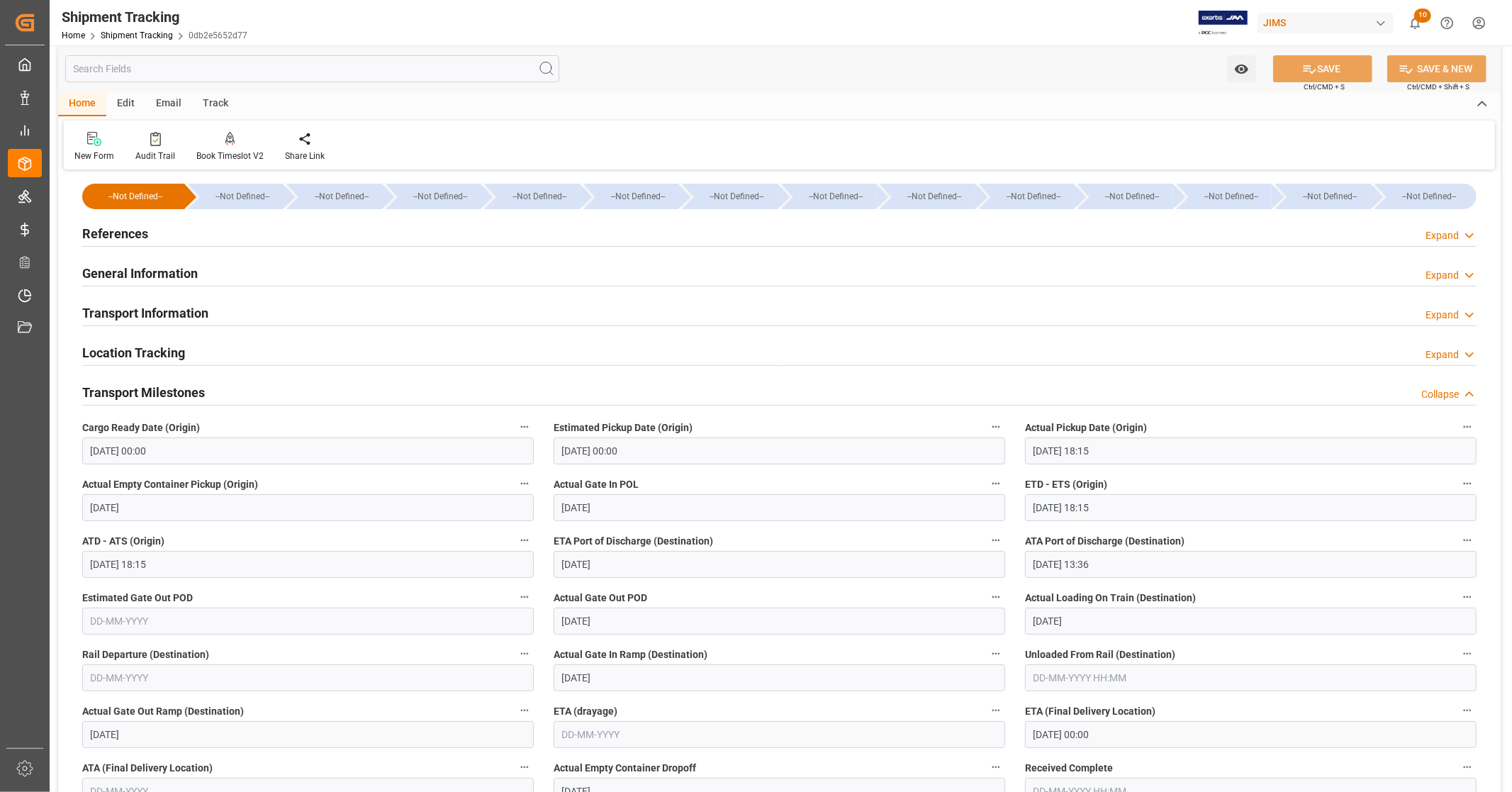
click at [175, 390] on h2 "Transport Milestones" at bounding box center [144, 393] width 123 height 19
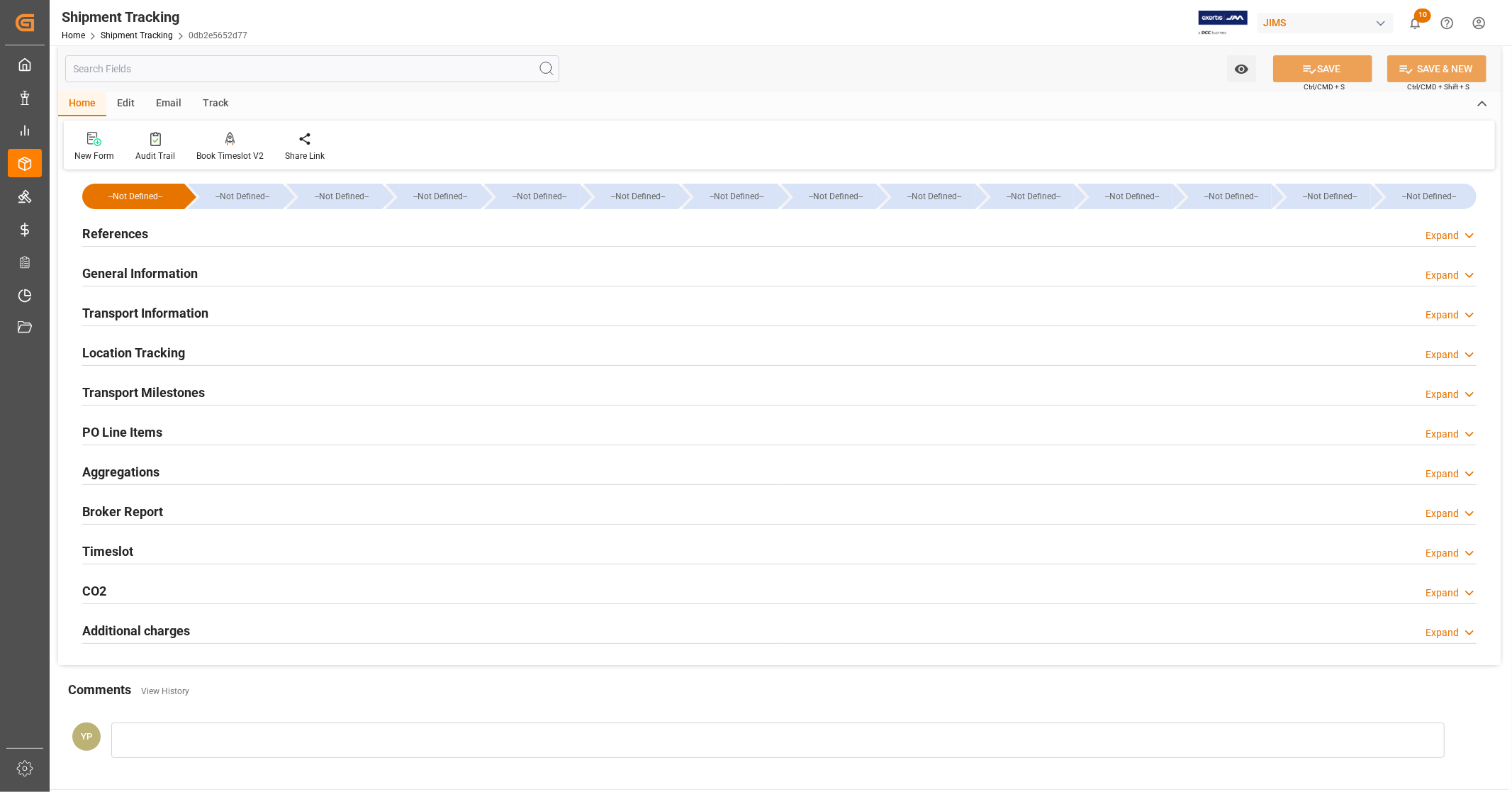
click at [135, 346] on h2 "Location Tracking" at bounding box center [133, 353] width 103 height 19
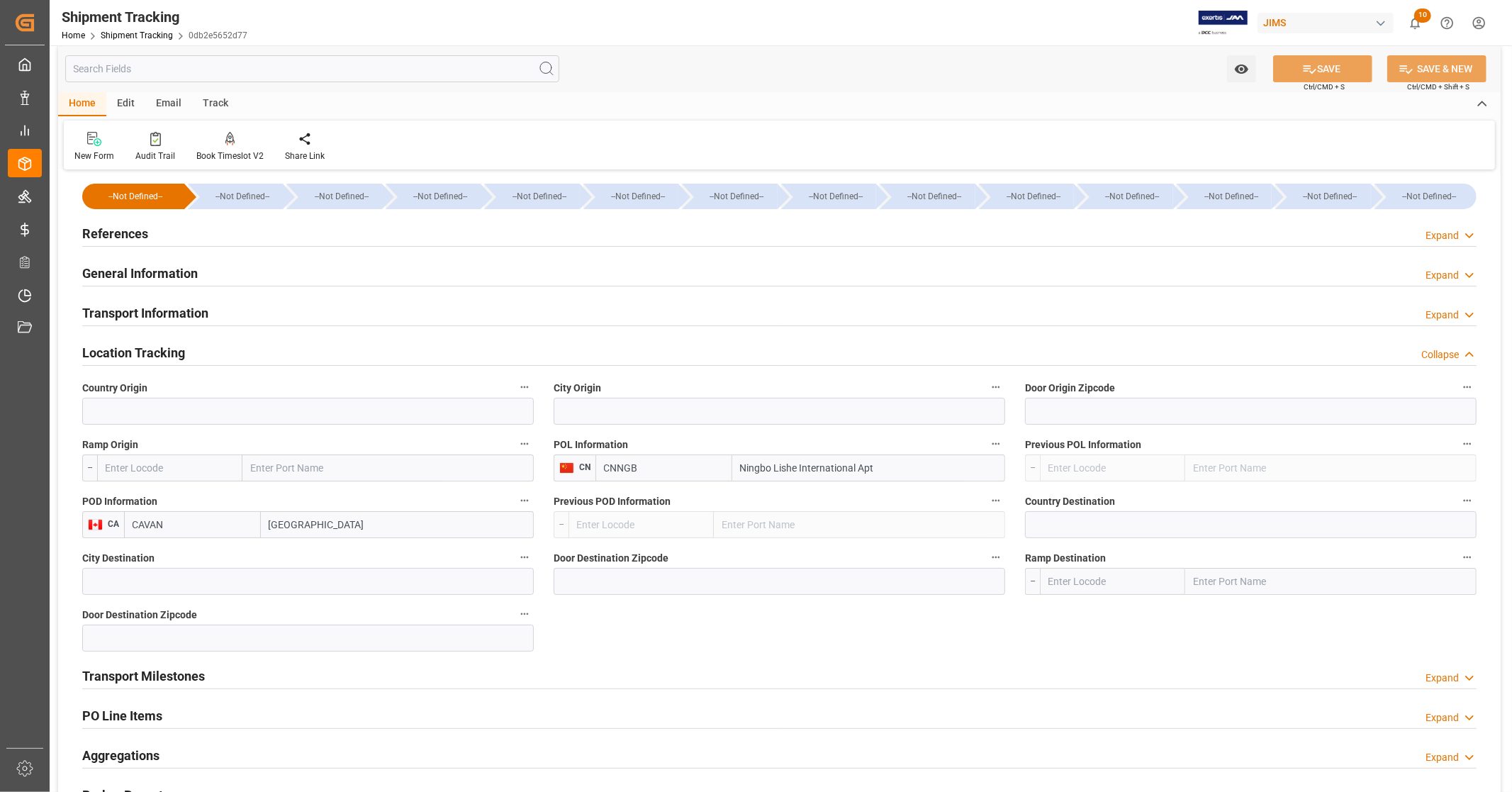
click at [135, 348] on h2 "Location Tracking" at bounding box center [133, 353] width 103 height 19
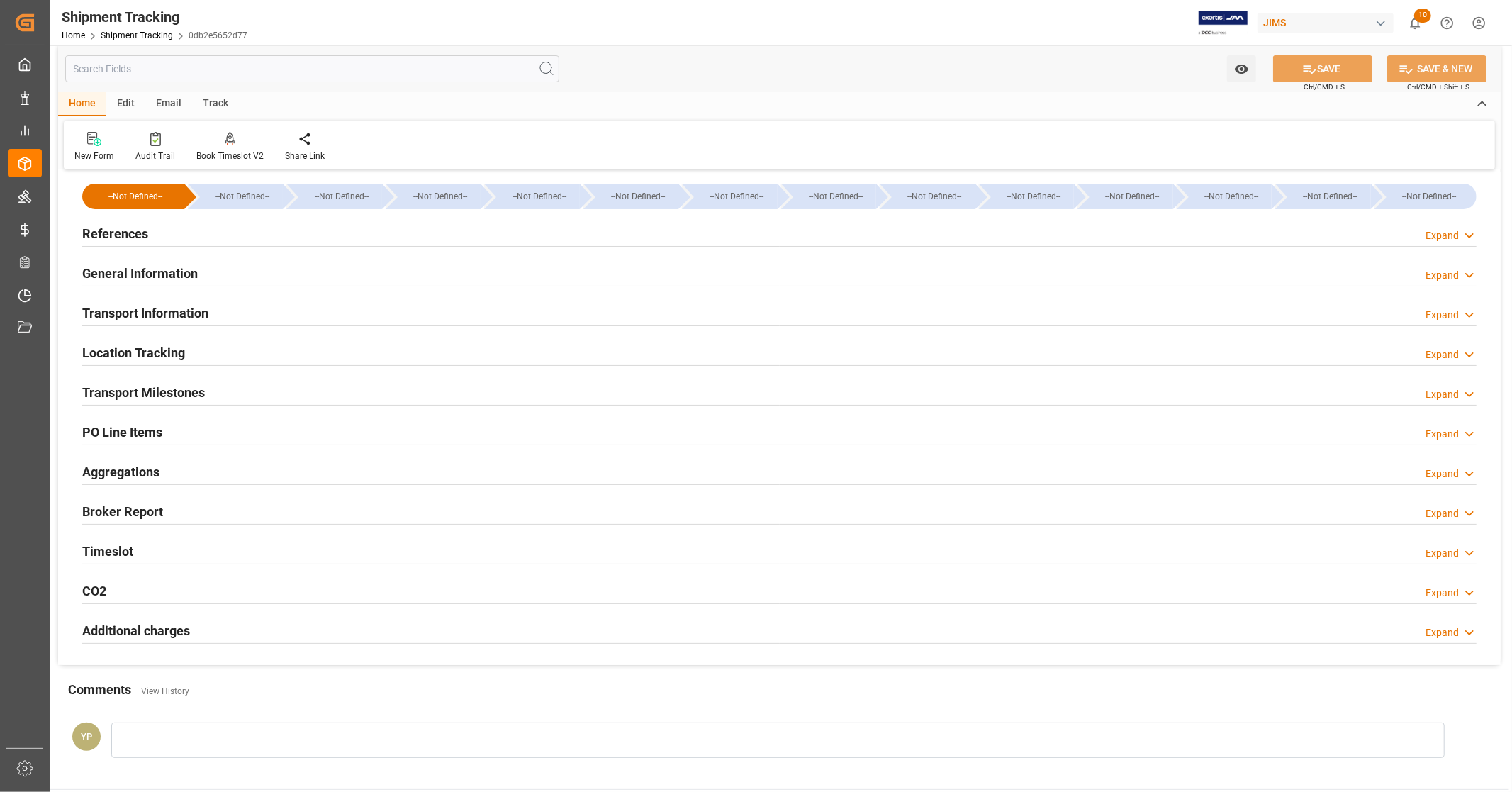
click at [109, 305] on h2 "Transport Information" at bounding box center [145, 313] width 126 height 19
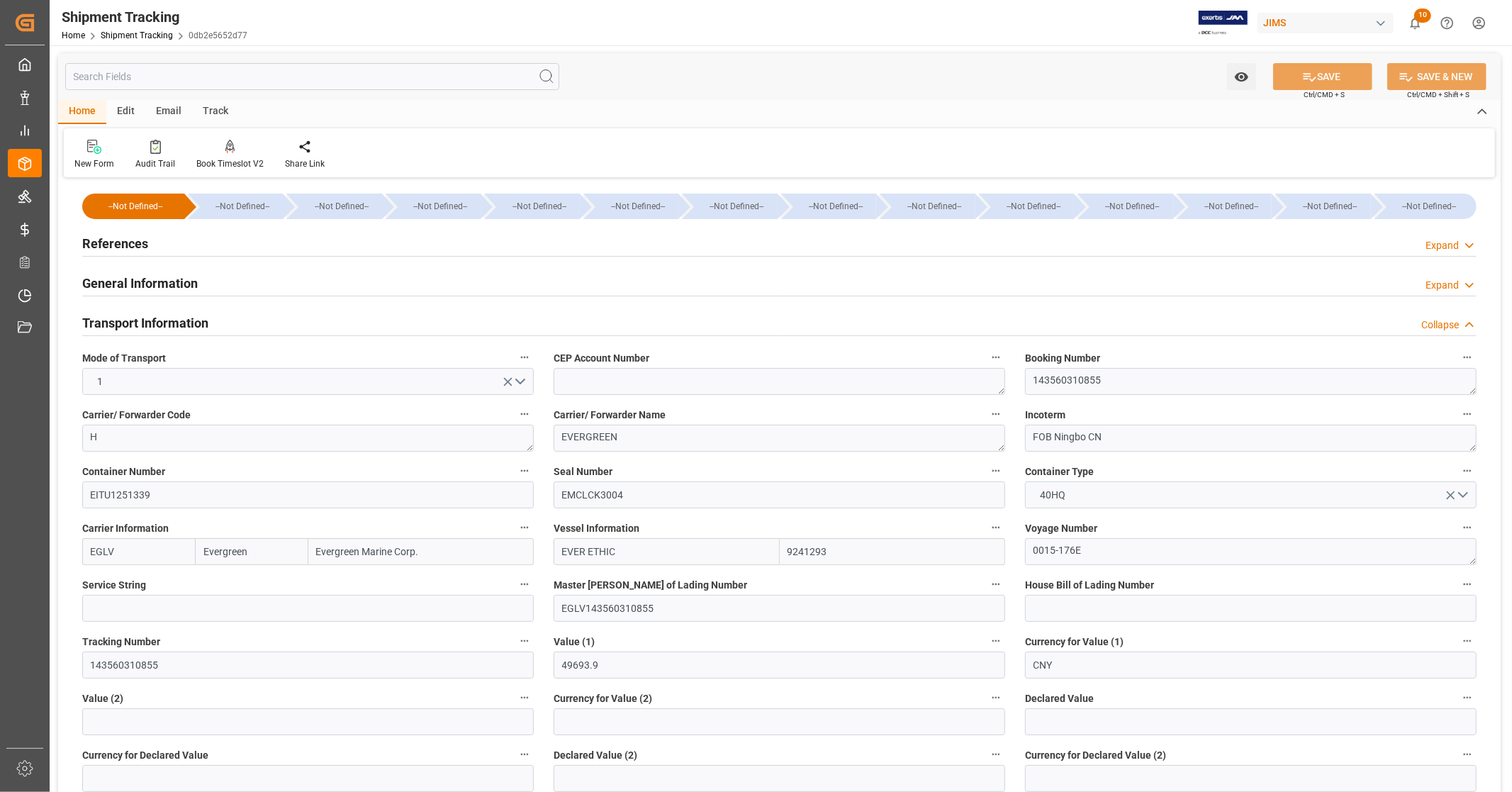
scroll to position [0, 0]
click at [169, 323] on h2 "Transport Information" at bounding box center [145, 324] width 126 height 19
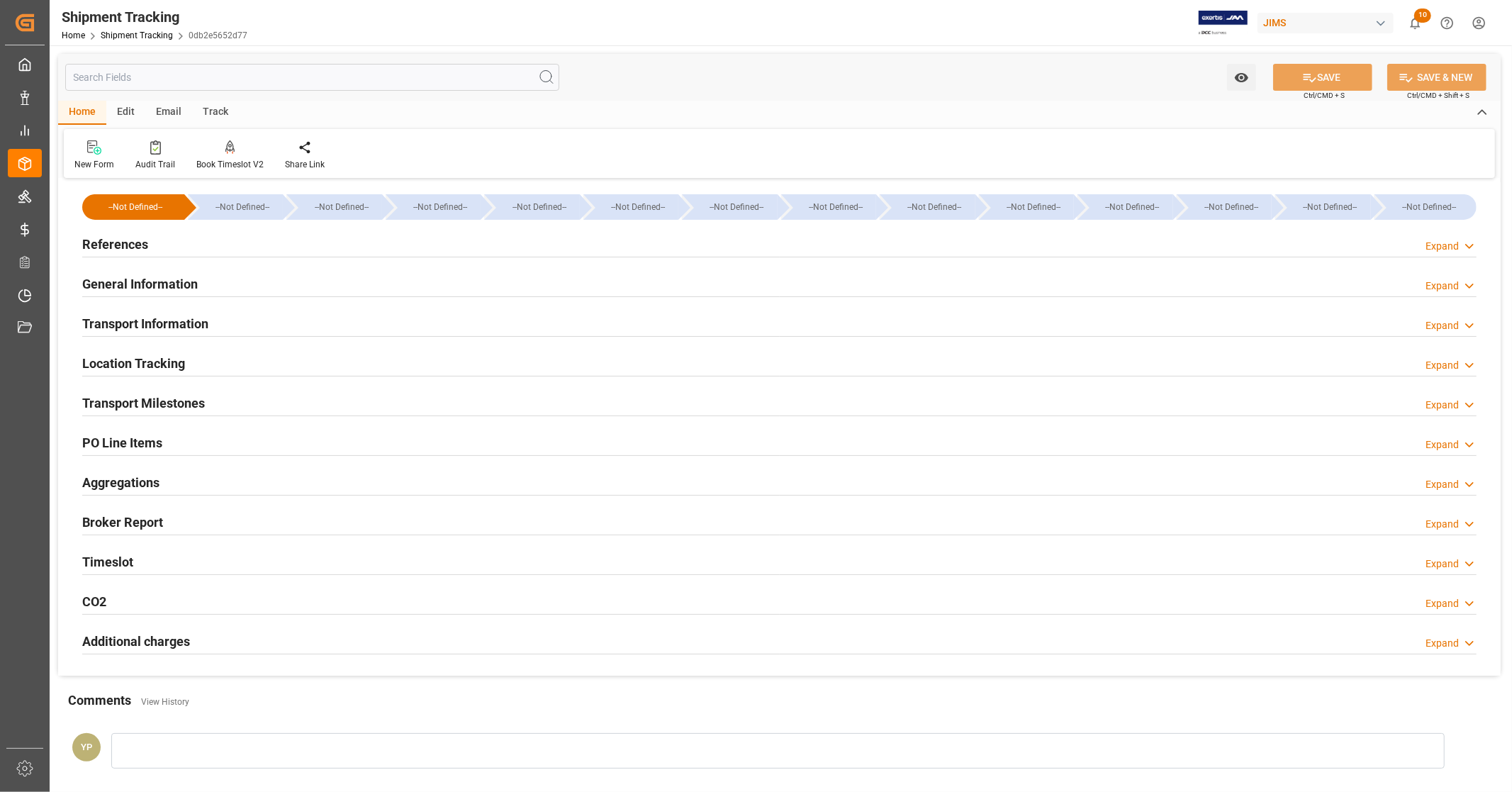
click at [154, 283] on h2 "General Information" at bounding box center [139, 284] width 115 height 19
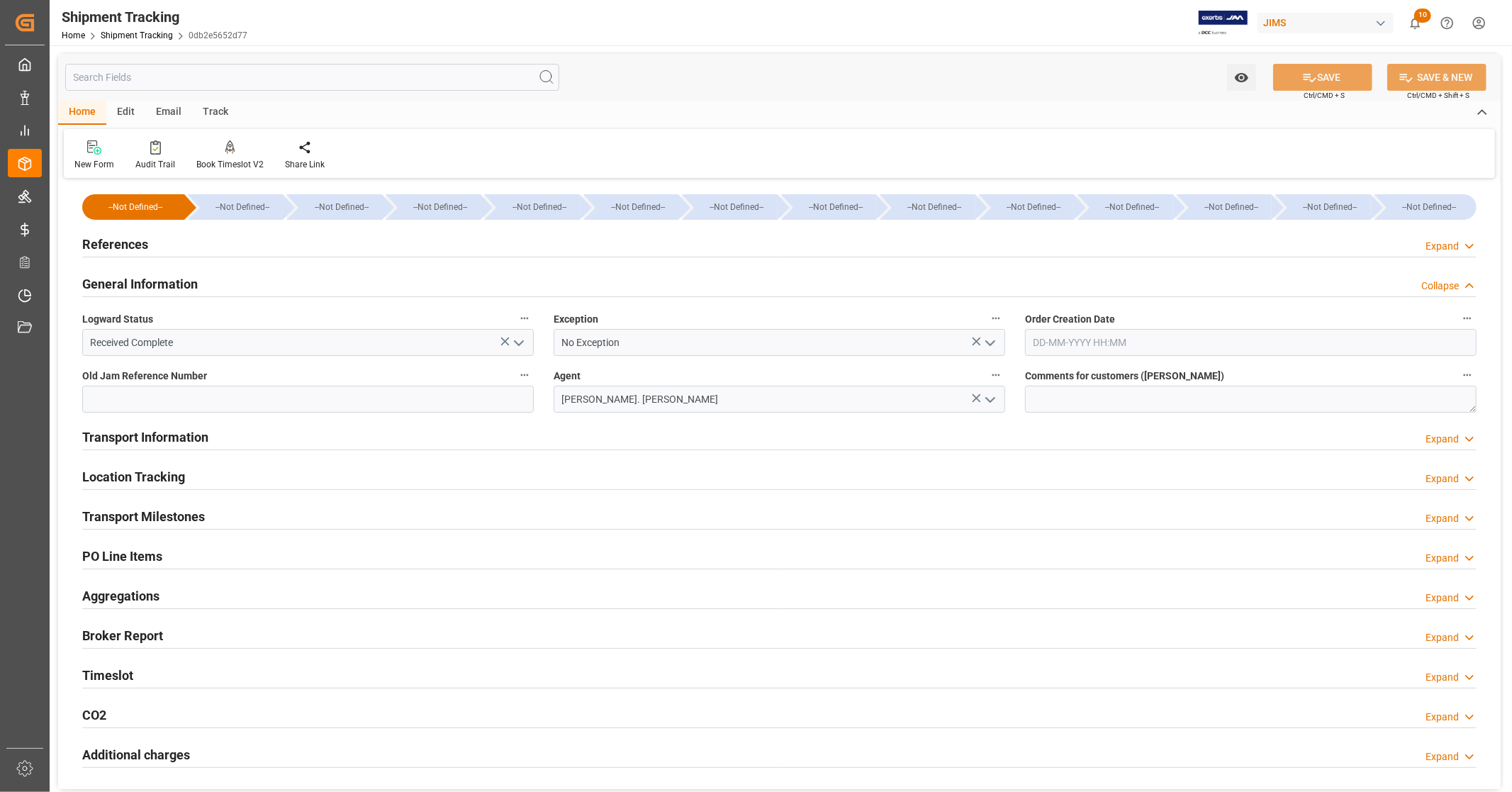
click at [154, 283] on h2 "General Information" at bounding box center [139, 284] width 115 height 19
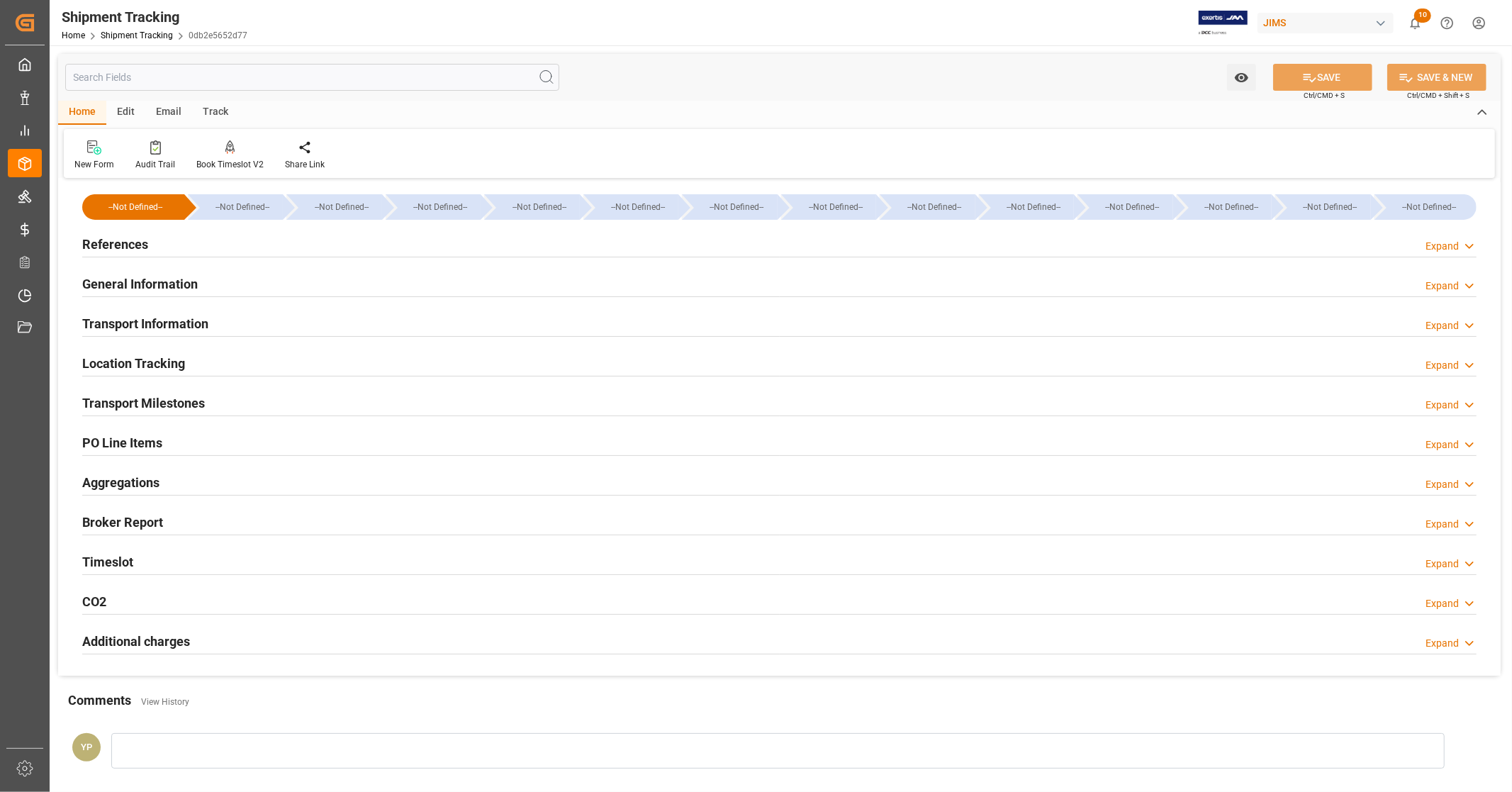
click at [127, 237] on h2 "References" at bounding box center [115, 244] width 66 height 19
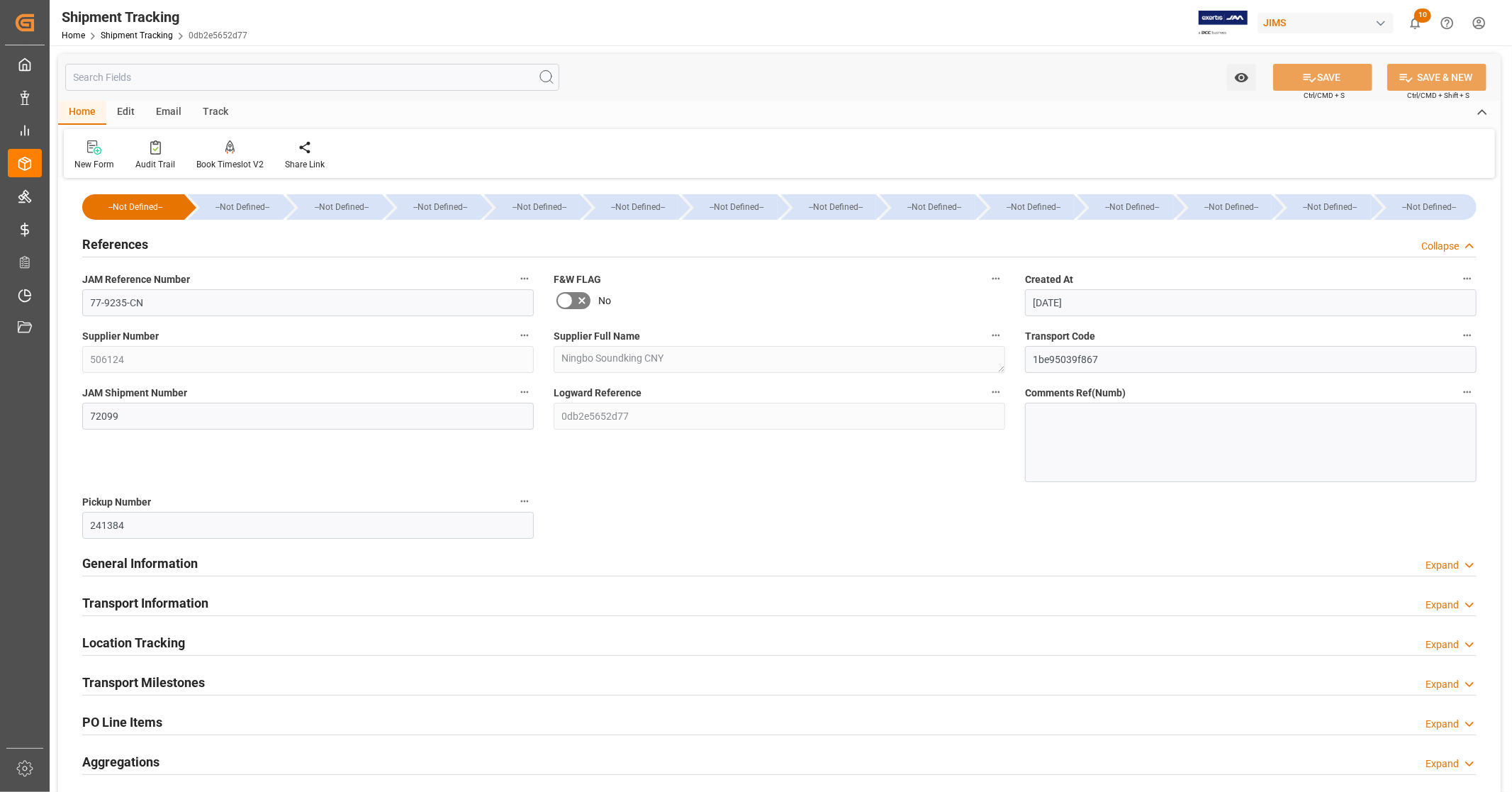
click at [126, 242] on h2 "References" at bounding box center [115, 244] width 66 height 19
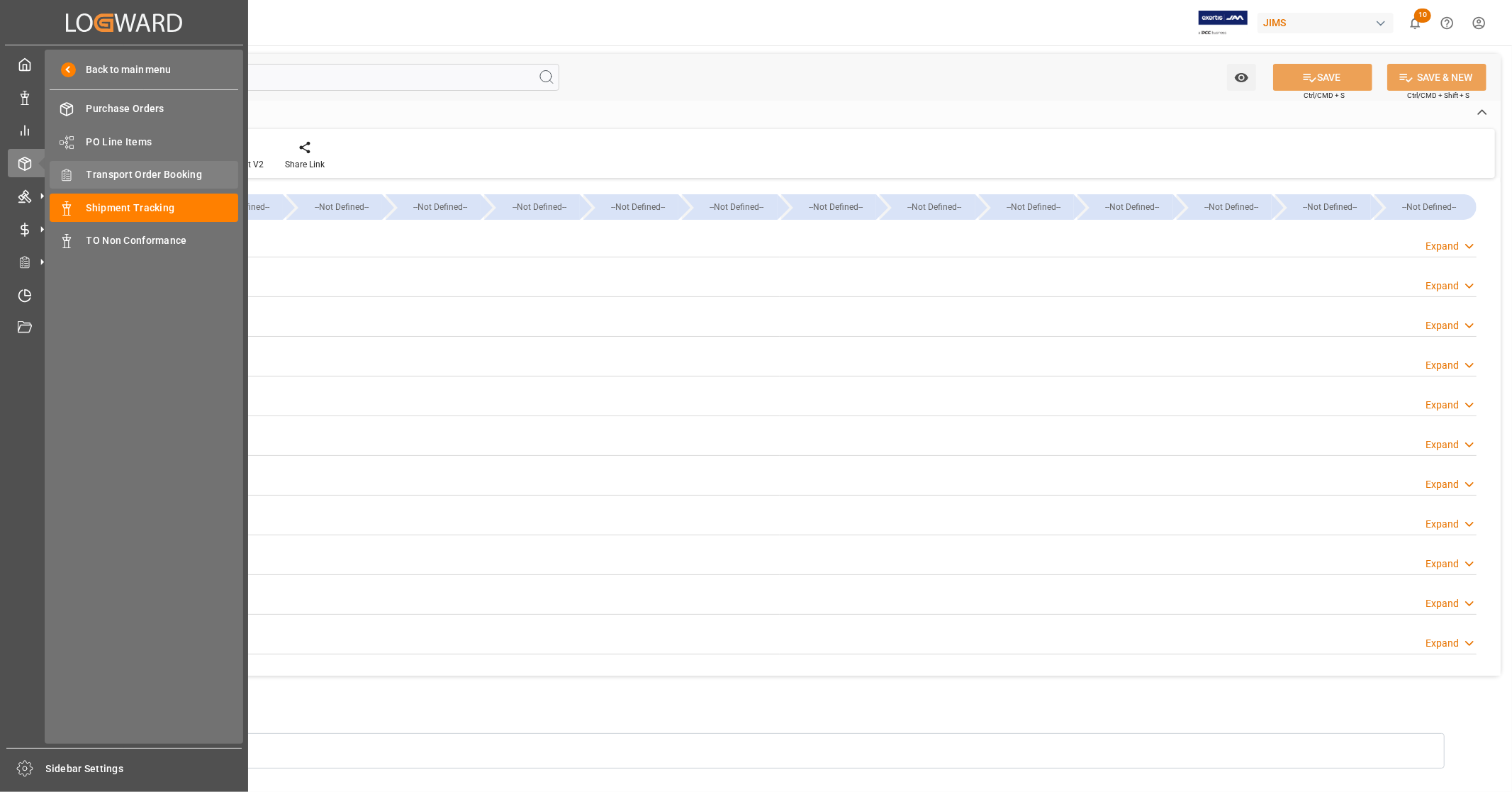
click at [157, 174] on span "Transport Order Booking" at bounding box center [163, 174] width 152 height 15
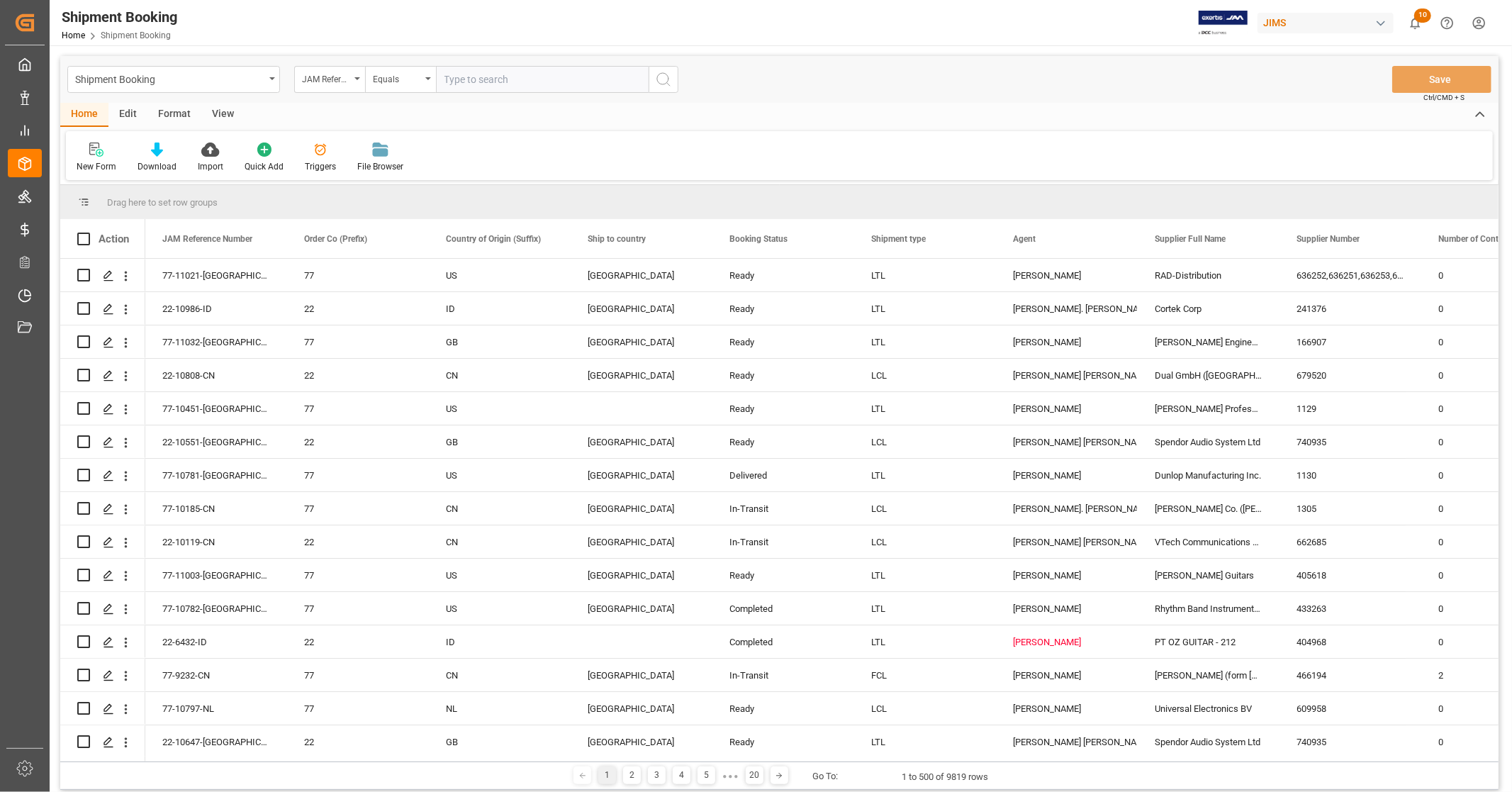
click at [491, 69] on input "text" at bounding box center [543, 79] width 213 height 27
type input "77-10646-US"
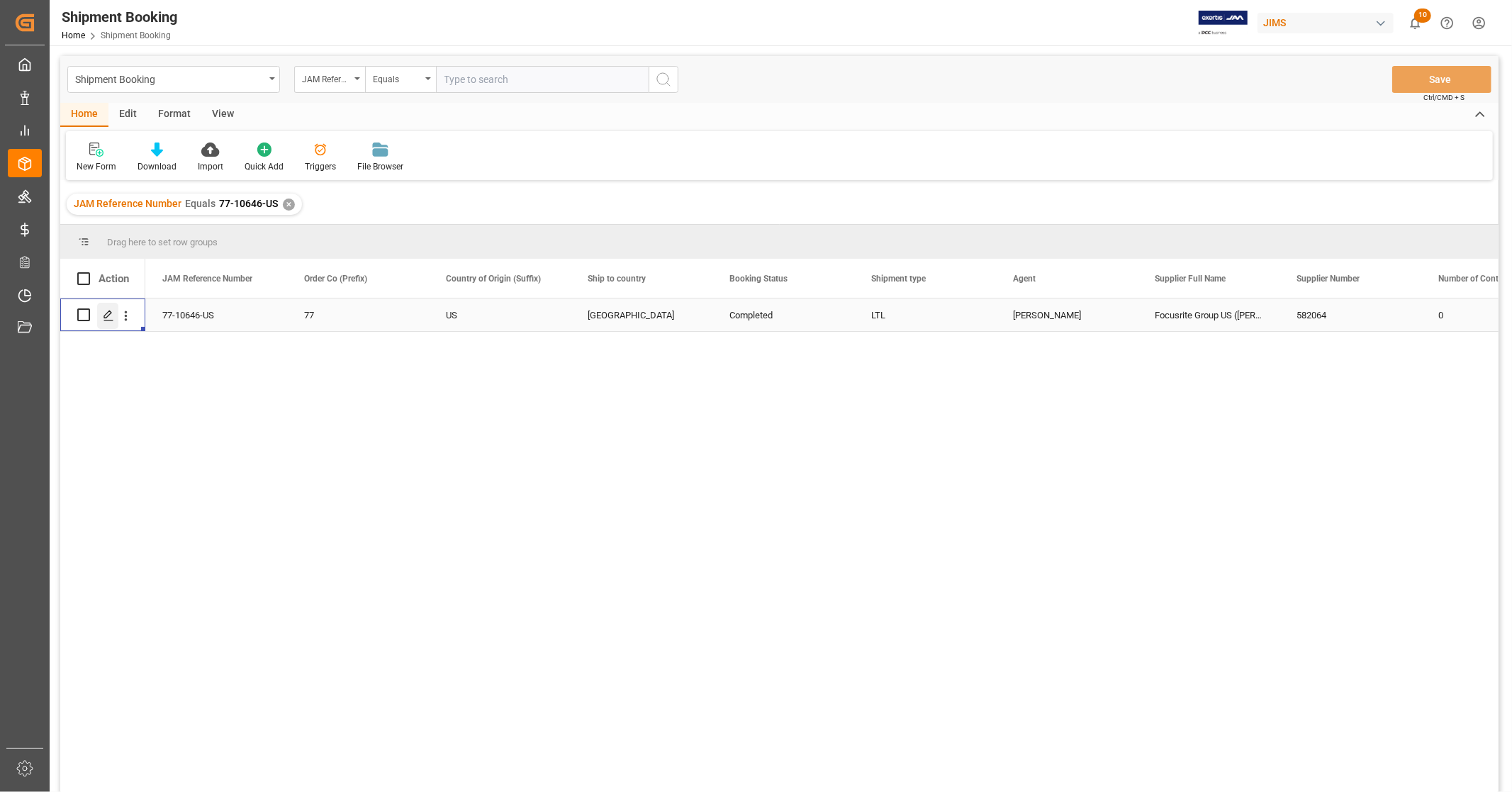
click at [104, 318] on icon "Press SPACE to select this row." at bounding box center [108, 315] width 11 height 11
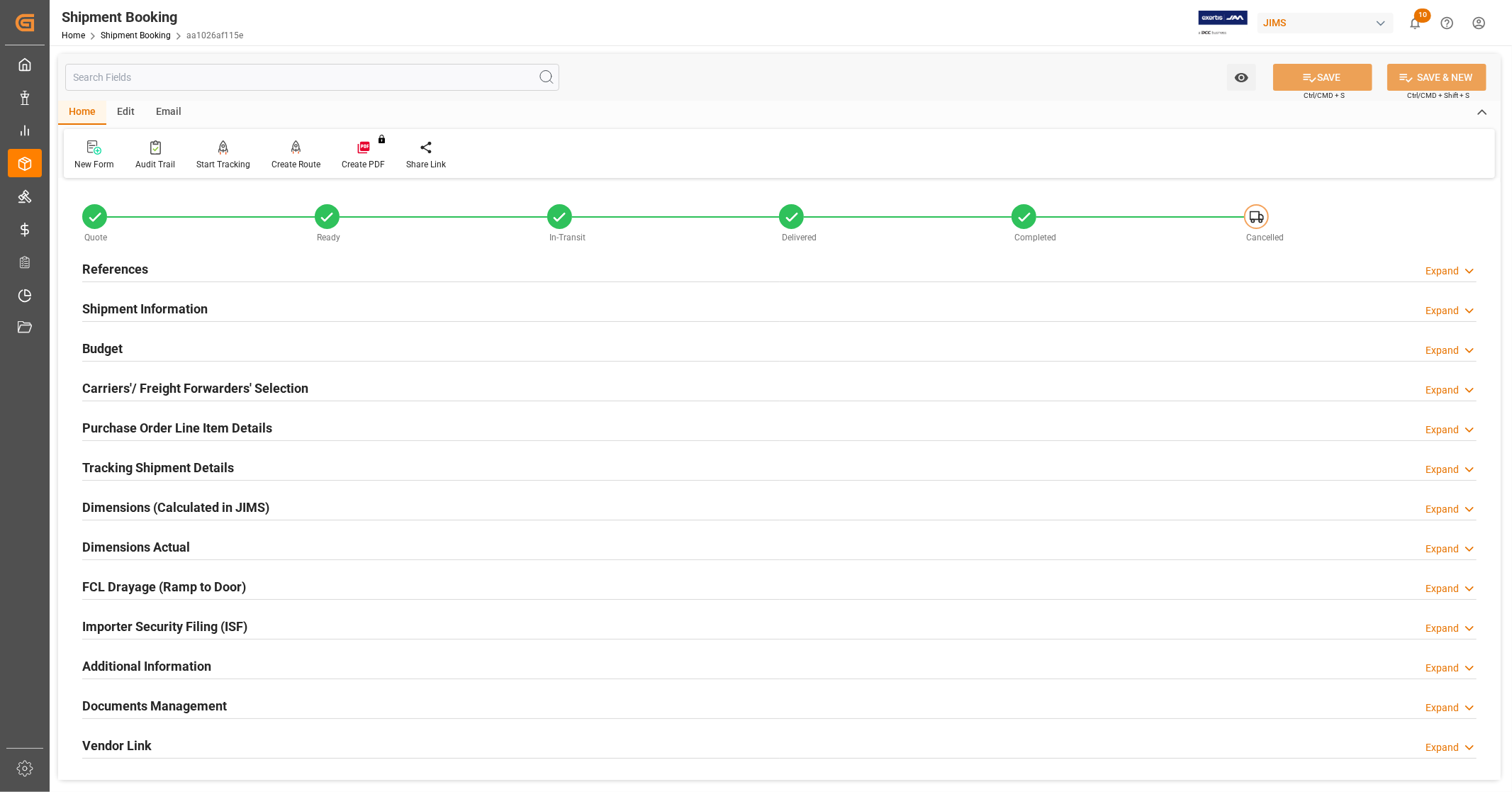
click at [143, 346] on div "Budget Expand" at bounding box center [779, 347] width 1394 height 27
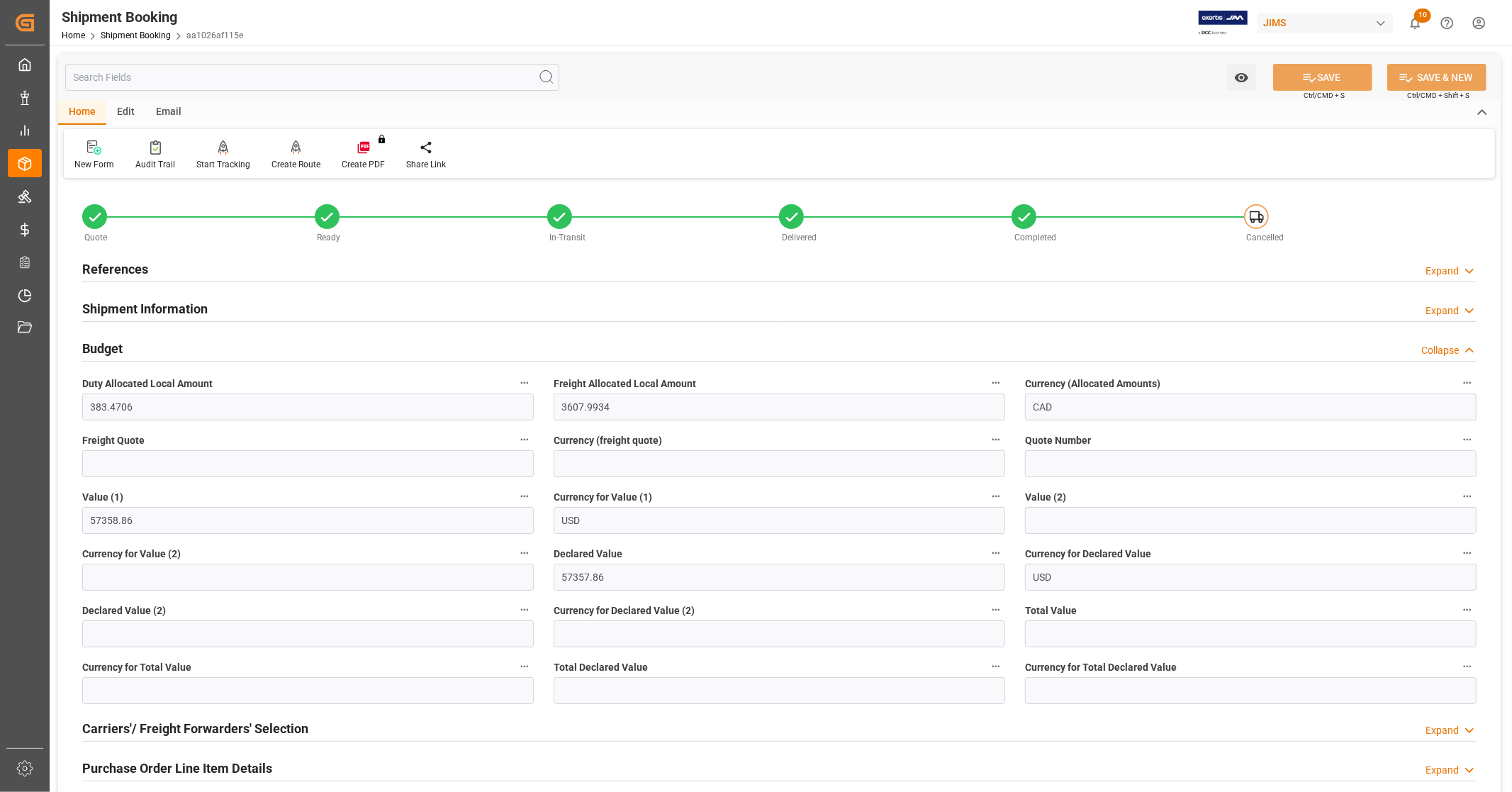
click at [143, 346] on div "Budget Collapse" at bounding box center [779, 347] width 1394 height 27
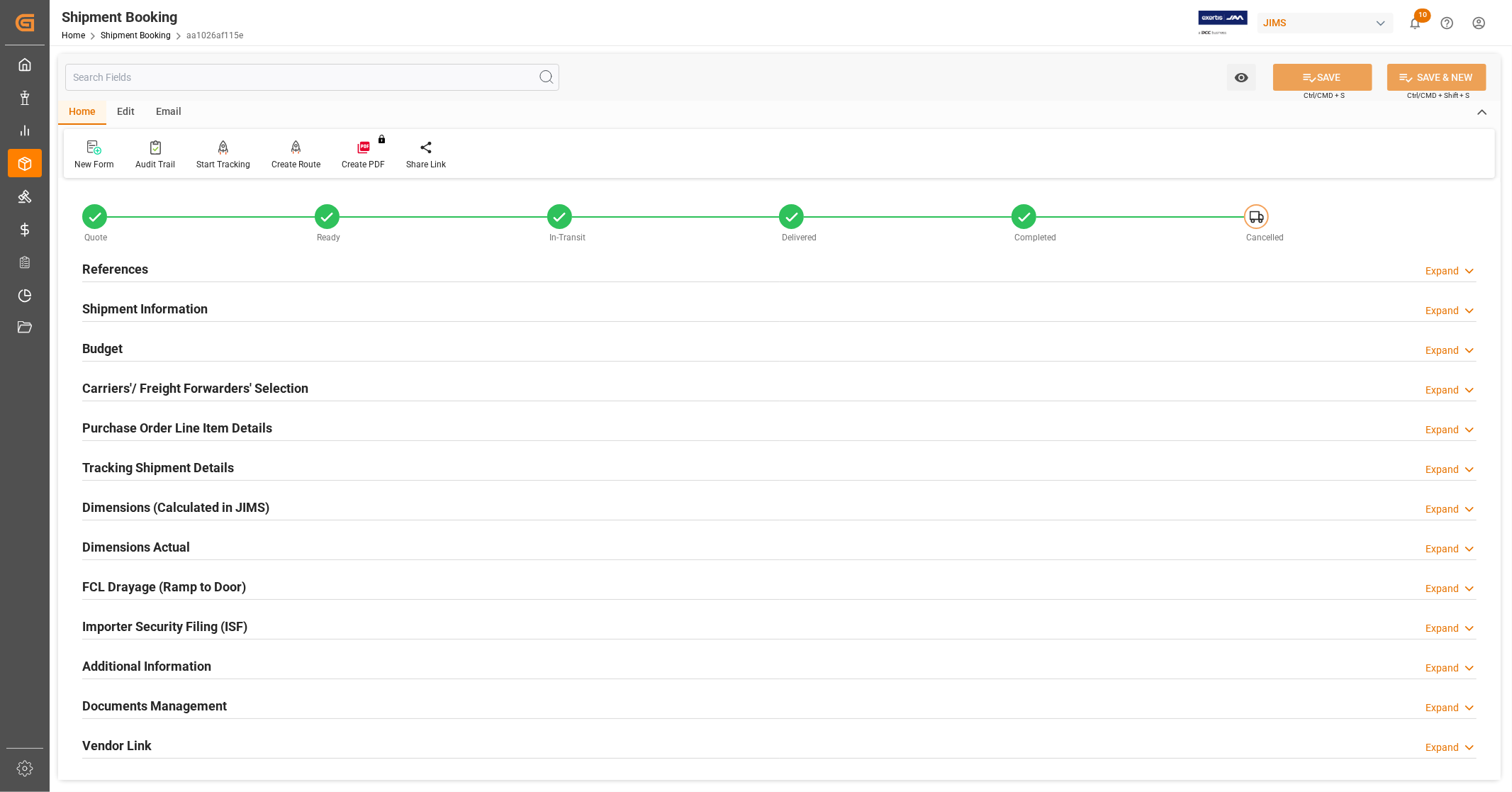
click at [125, 350] on div "Budget Expand" at bounding box center [779, 347] width 1394 height 27
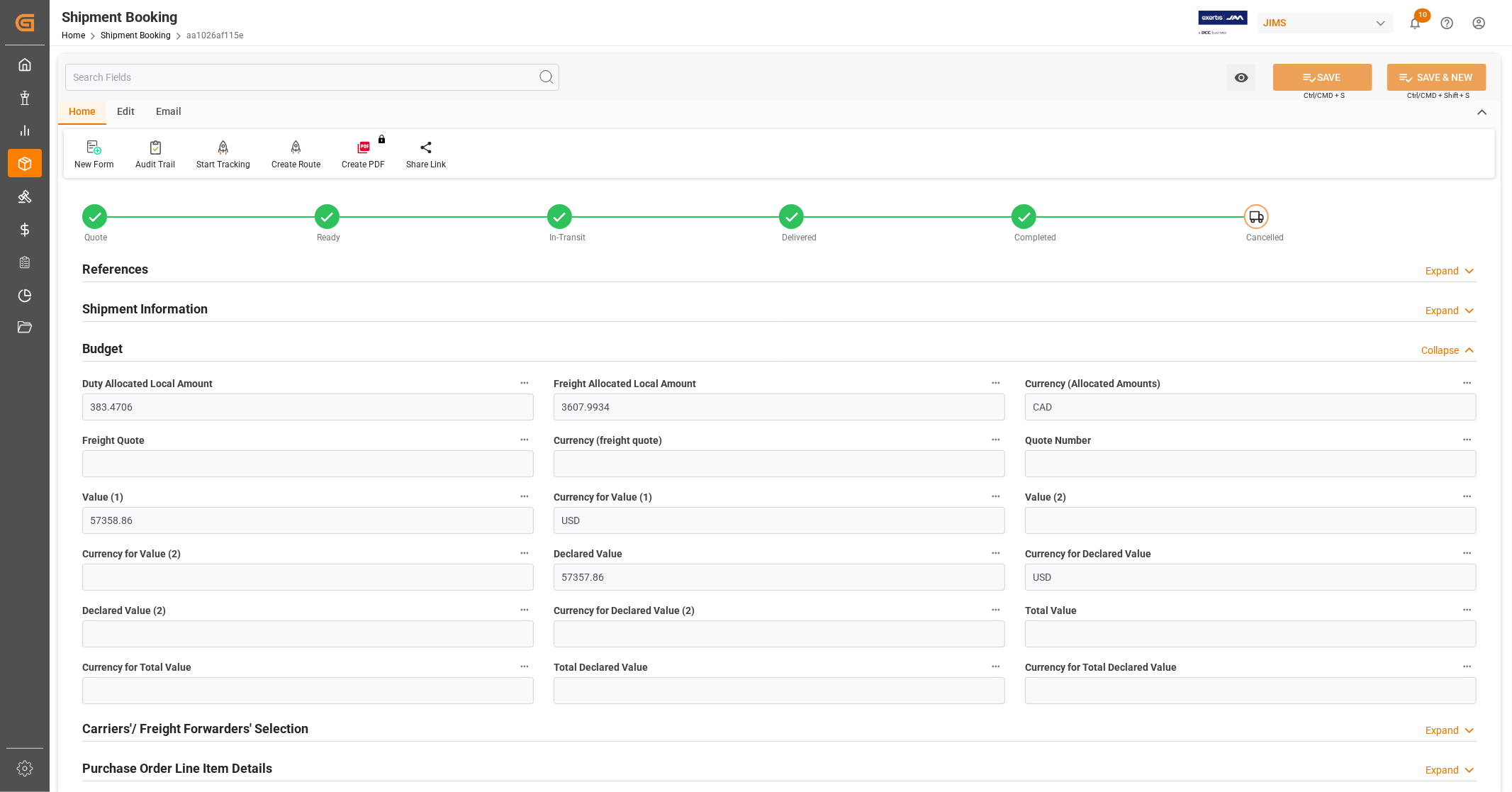
click at [133, 264] on h2 "References" at bounding box center [115, 269] width 66 height 19
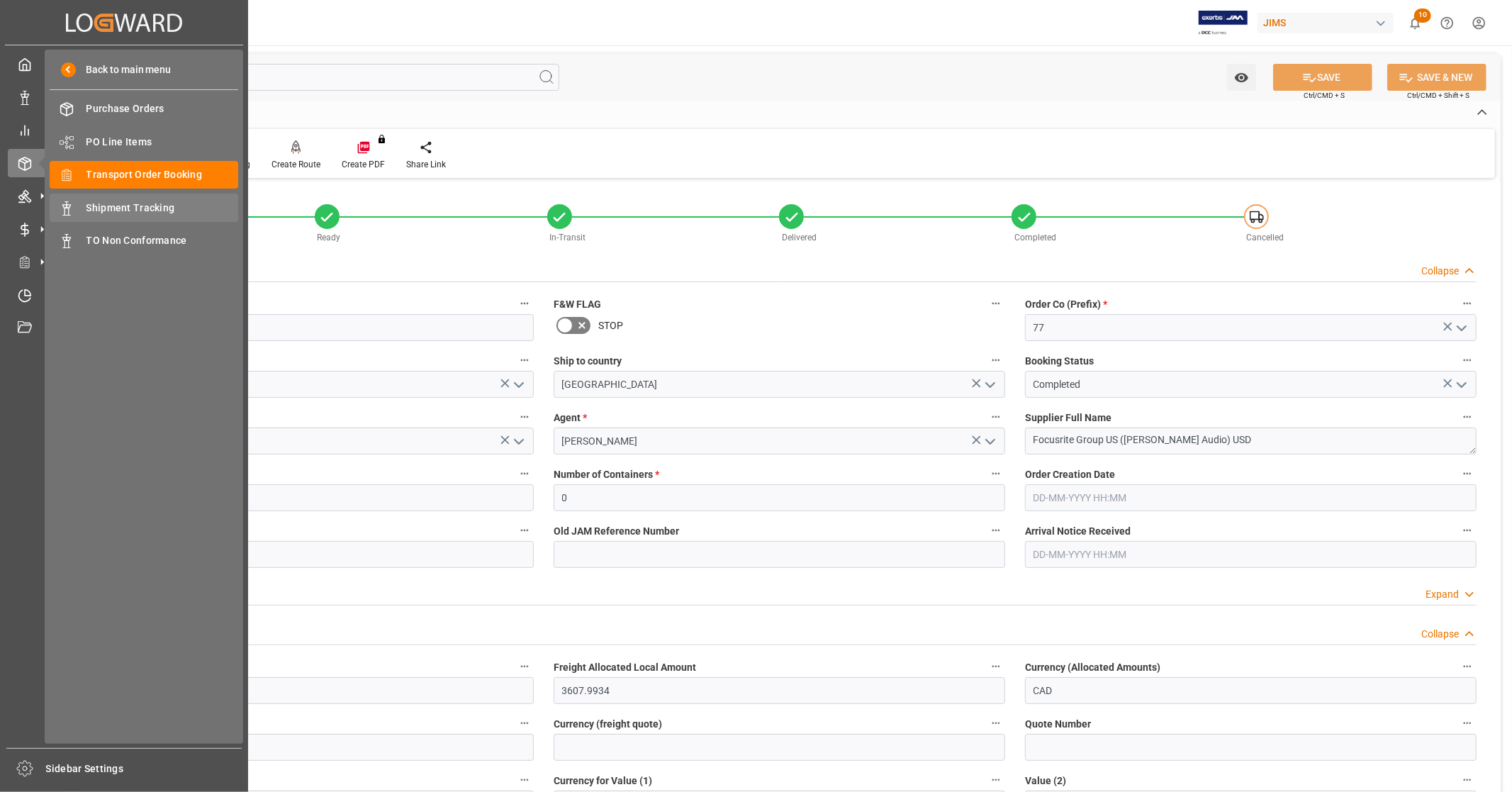
click at [160, 209] on span "Shipment Tracking" at bounding box center [163, 208] width 152 height 15
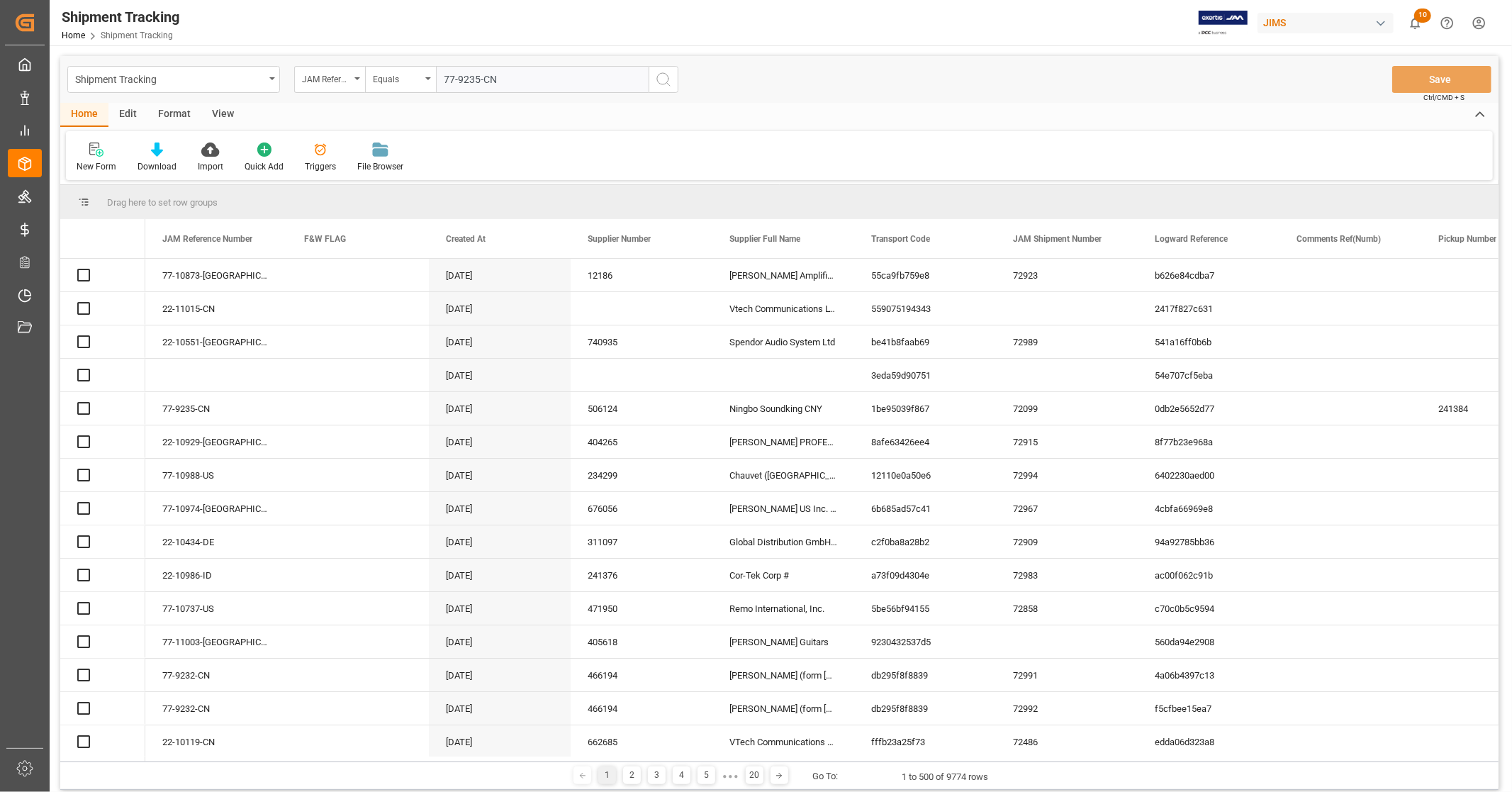
type input "77-9235-CN"
drag, startPoint x: 660, startPoint y: 81, endPoint x: 675, endPoint y: 83, distance: 15.1
click at [660, 81] on icon "search button" at bounding box center [663, 80] width 17 height 17
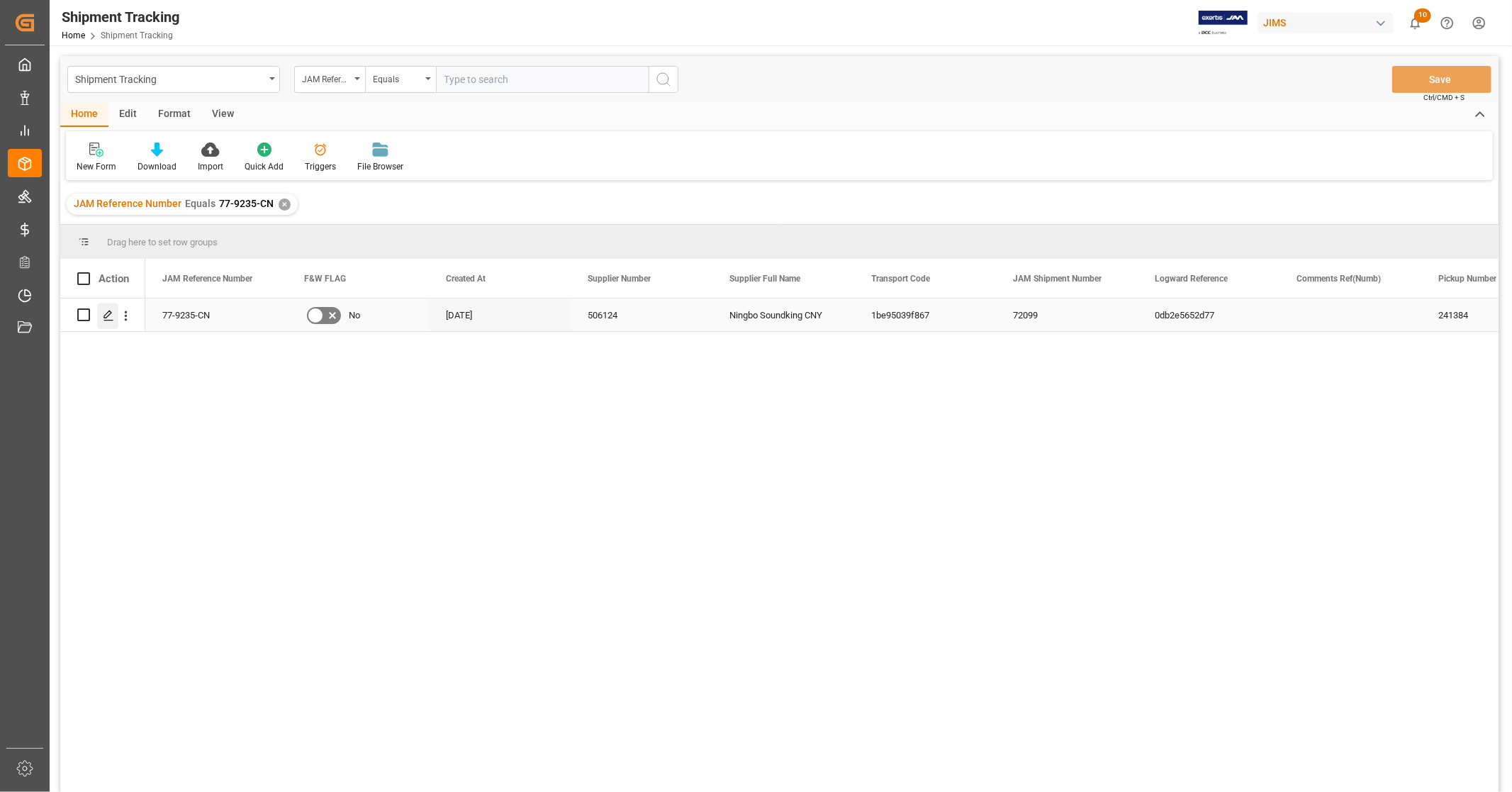
click at [107, 315] on icon "Press SPACE to select this row." at bounding box center [108, 315] width 11 height 11
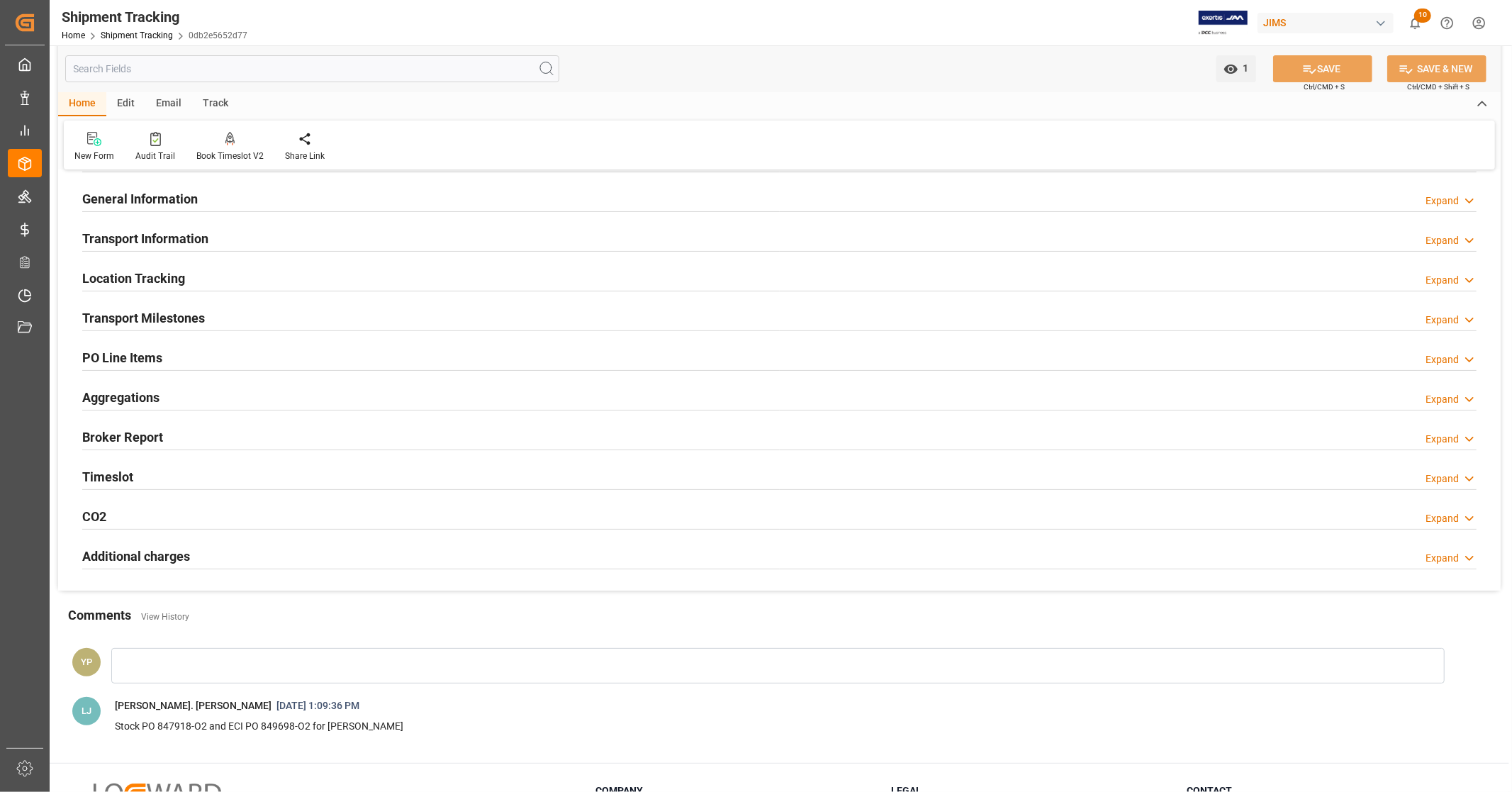
scroll to position [217, 0]
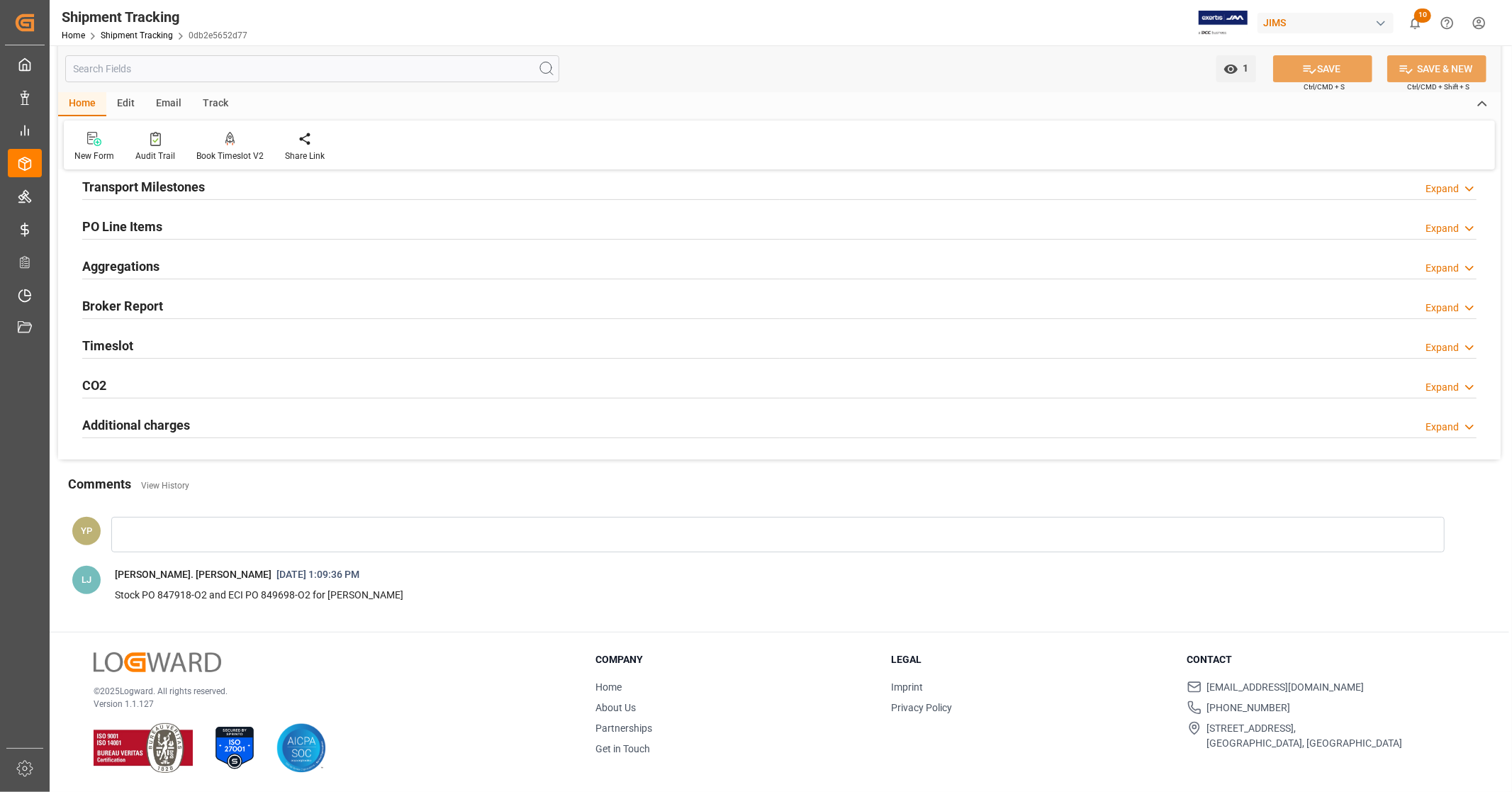
click at [216, 417] on div "Additional charges Expand" at bounding box center [779, 424] width 1394 height 27
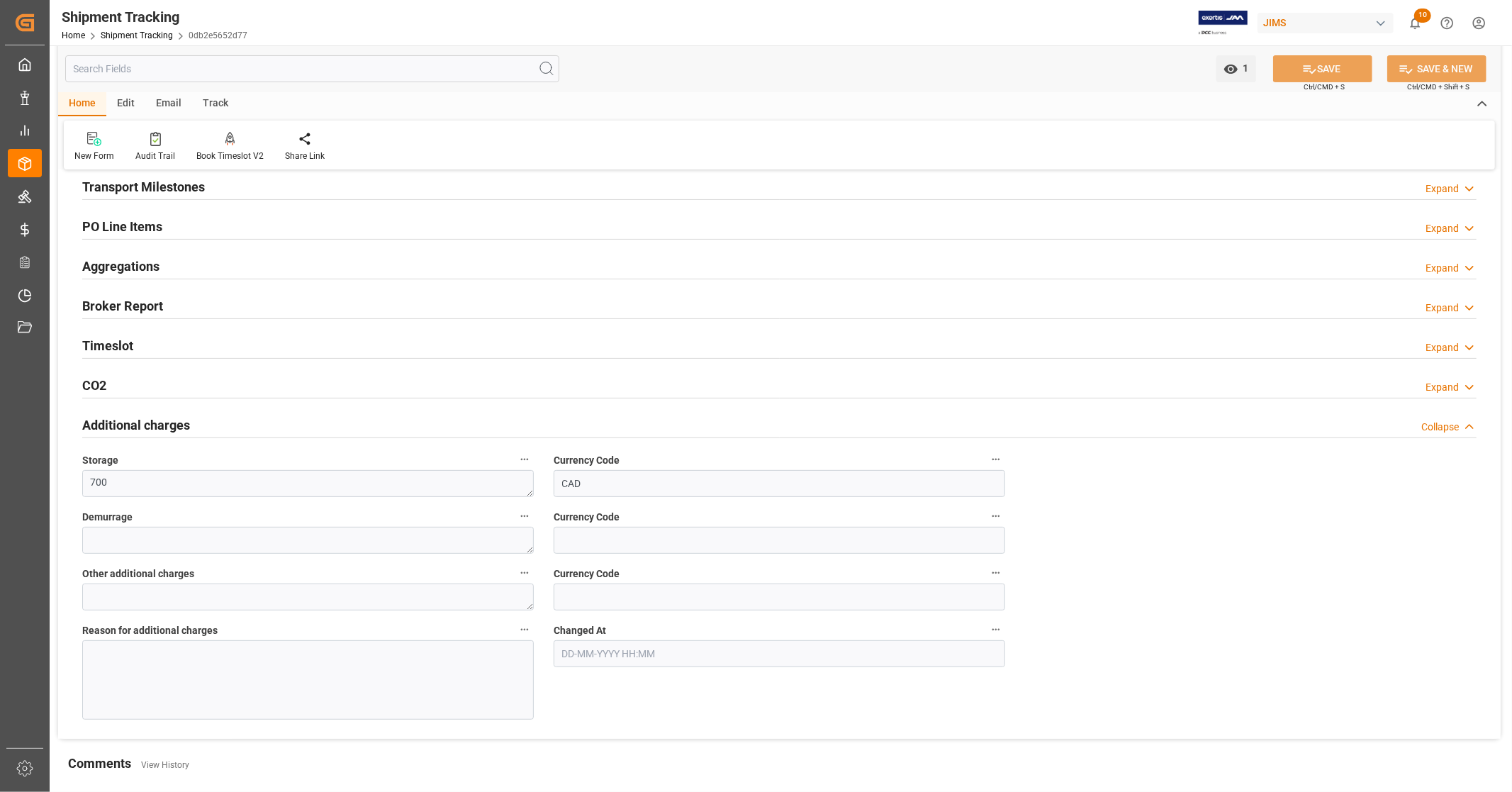
click at [216, 417] on div "Additional charges Collapse" at bounding box center [779, 424] width 1394 height 27
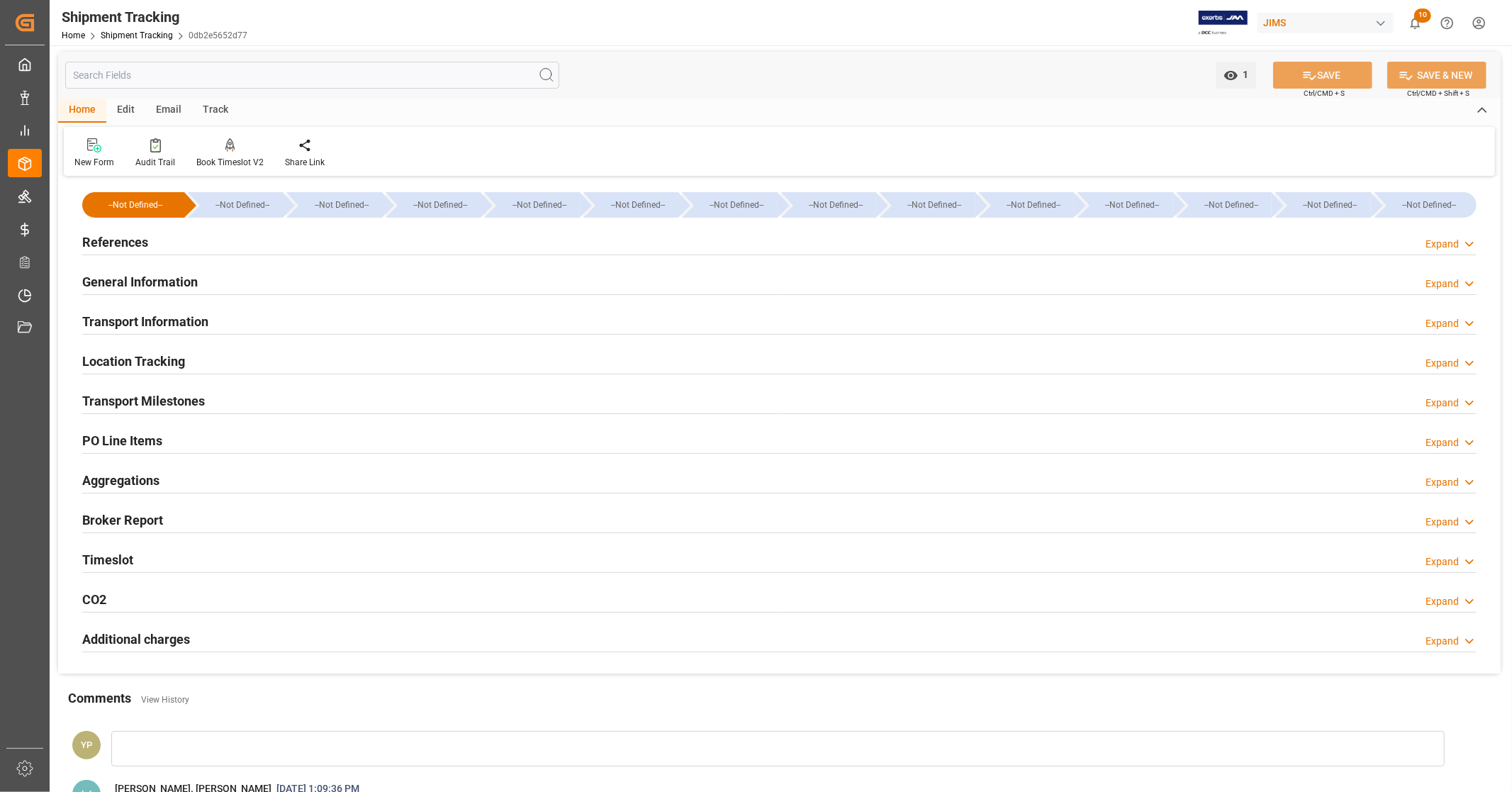
scroll to position [0, 0]
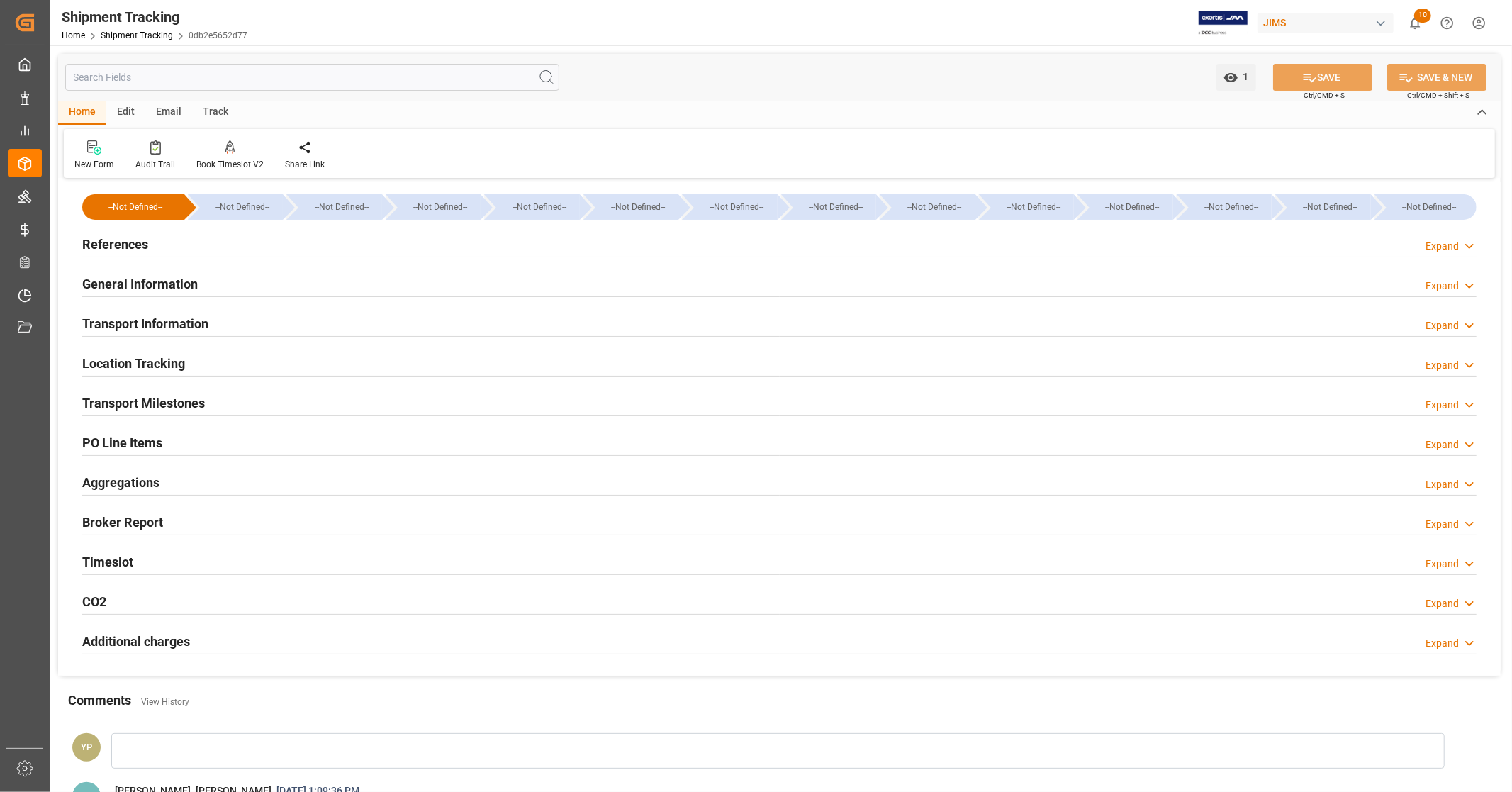
click at [175, 440] on div "PO Line Items Expand" at bounding box center [779, 441] width 1394 height 27
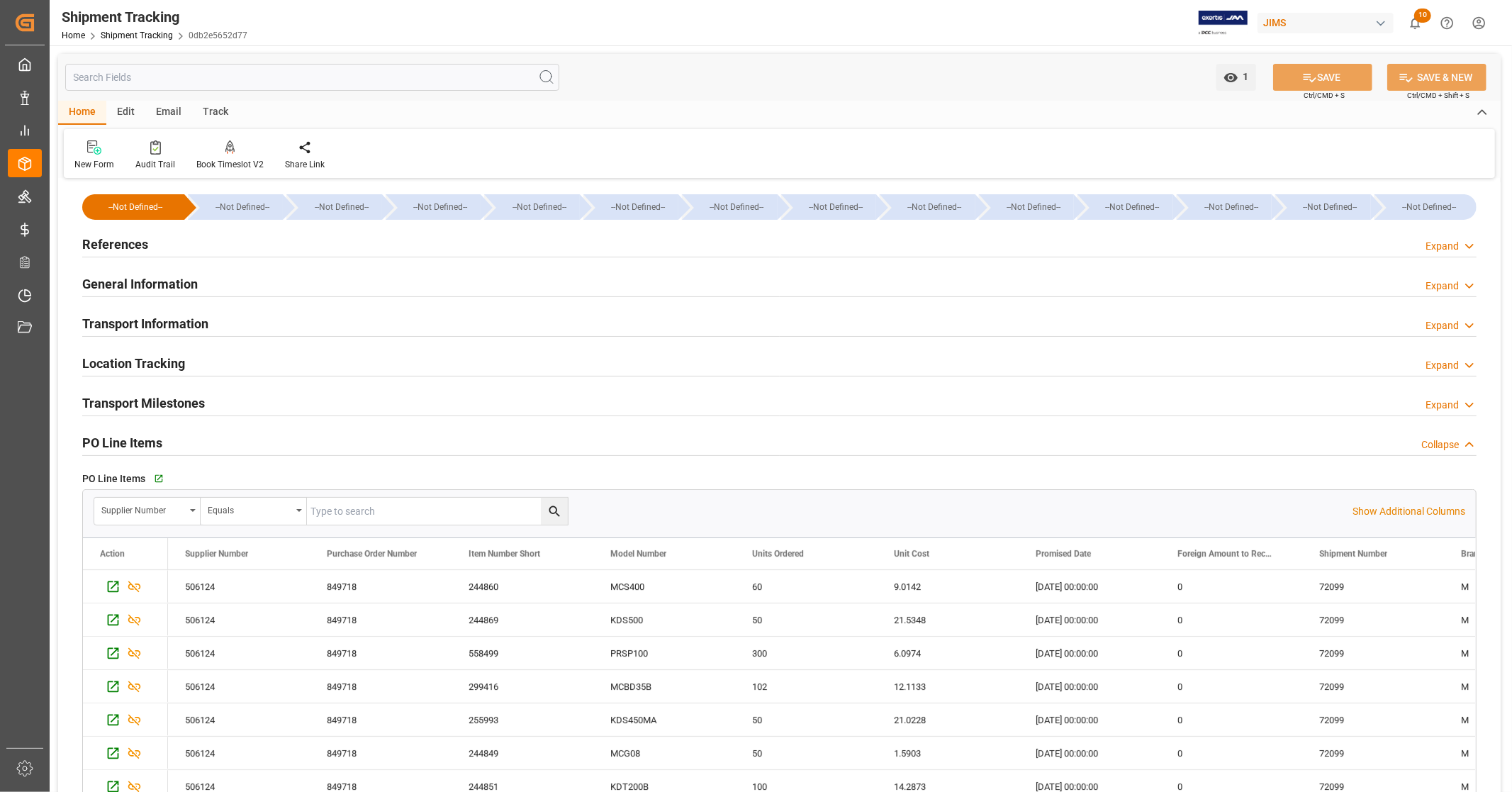
click at [175, 440] on div "PO Line Items Collapse" at bounding box center [779, 441] width 1394 height 27
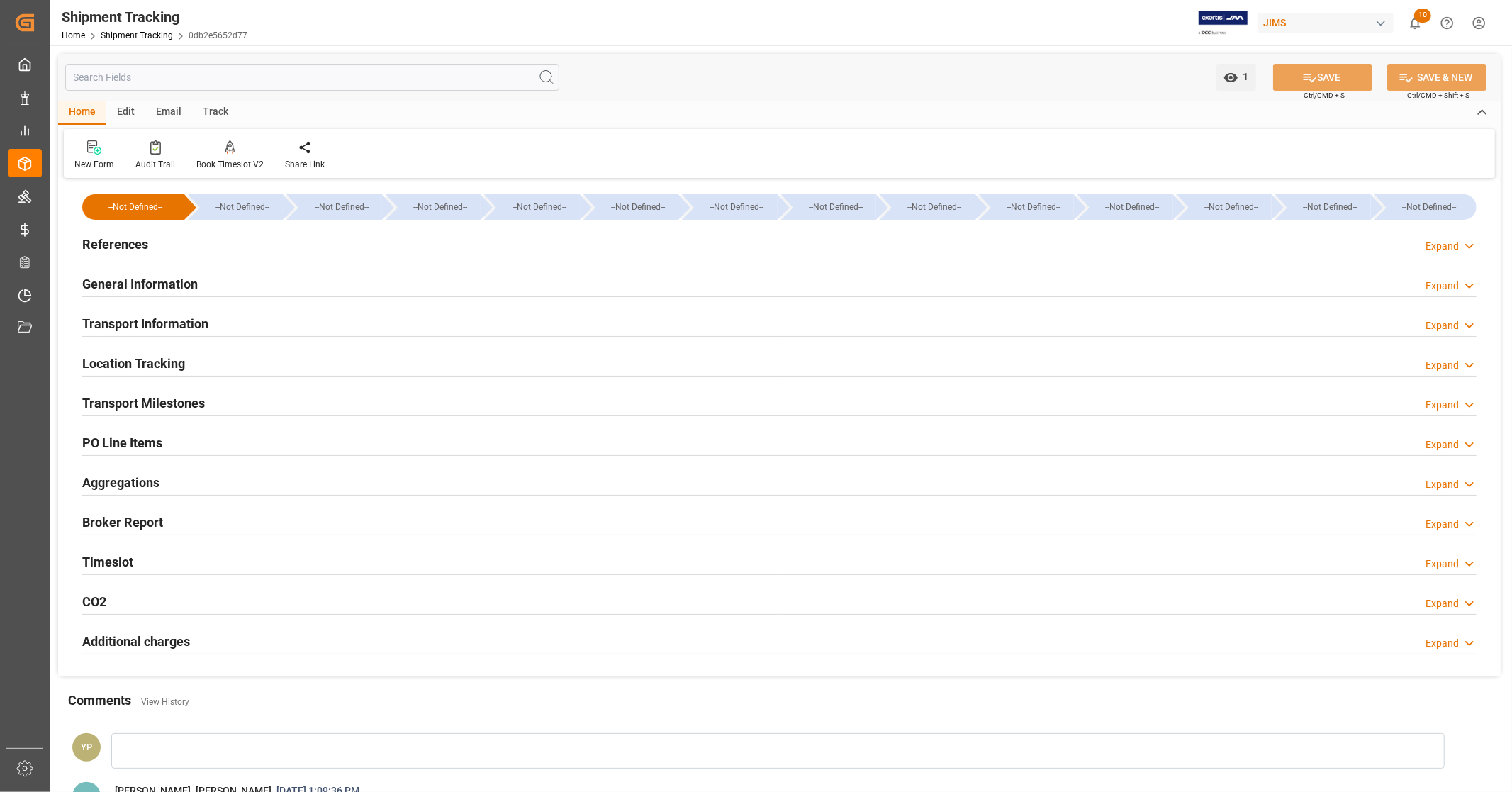
click at [161, 285] on h2 "General Information" at bounding box center [139, 284] width 115 height 19
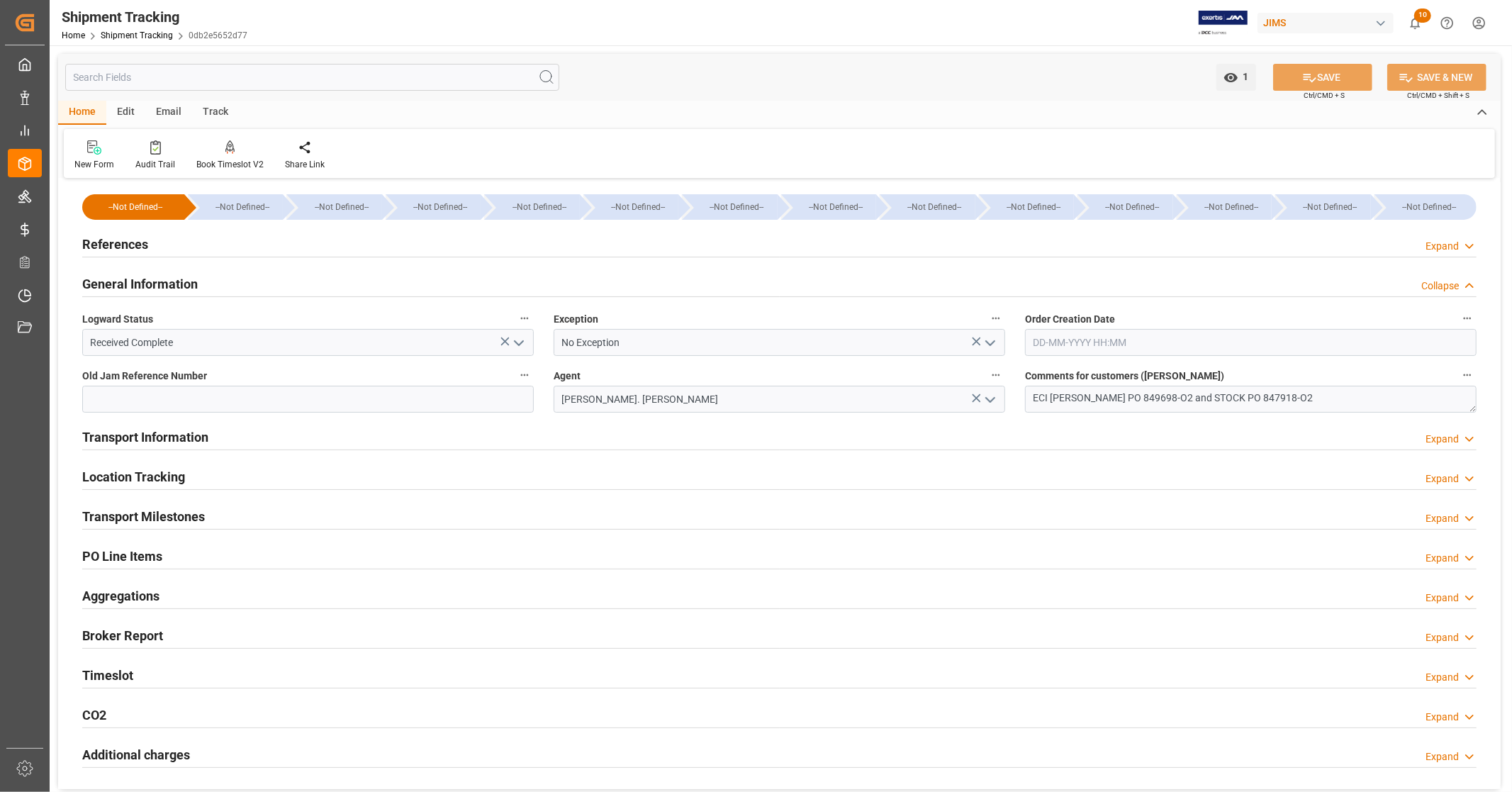
click at [249, 281] on div "General Information Collapse" at bounding box center [779, 282] width 1394 height 27
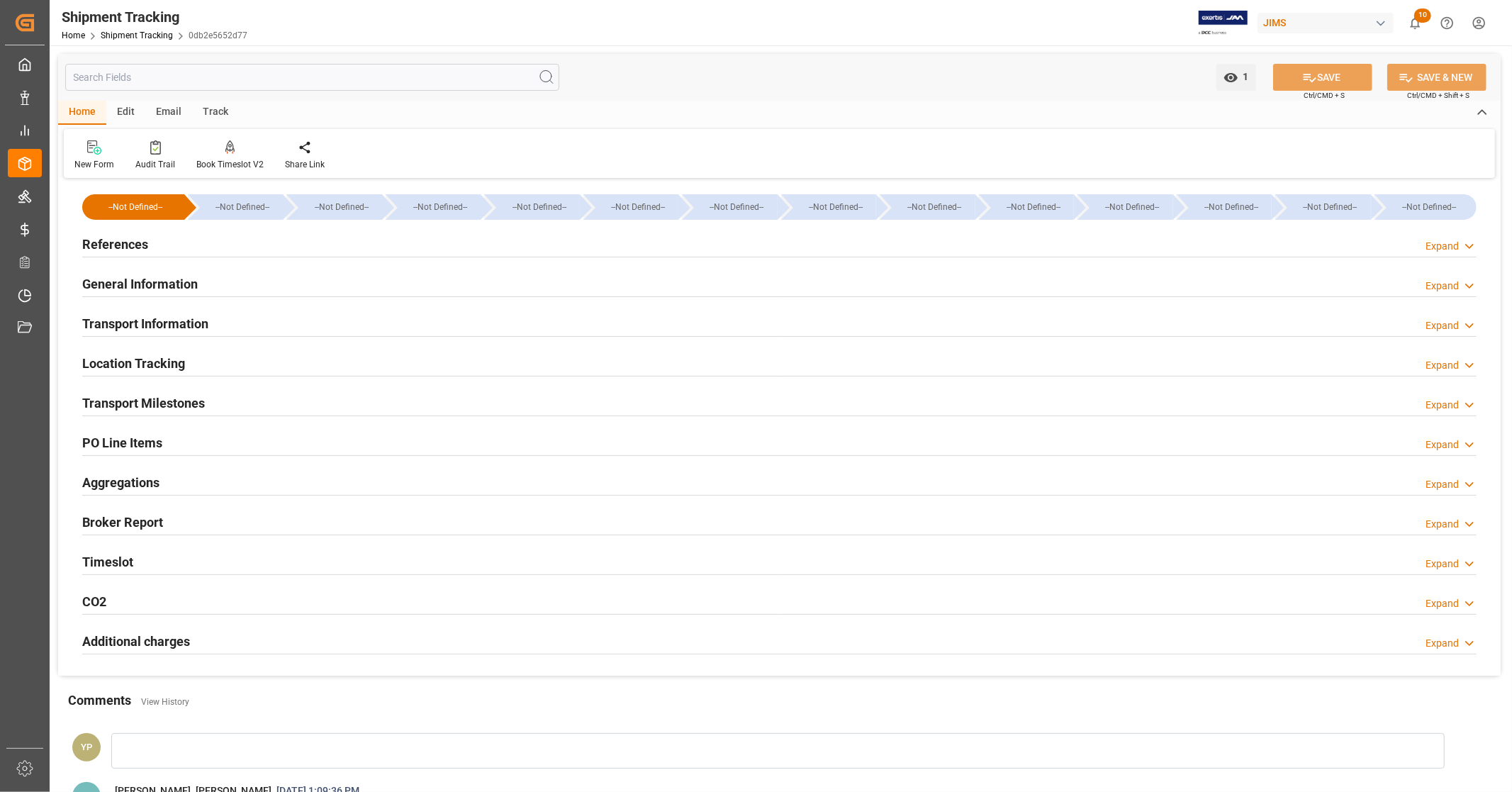
click at [249, 281] on div "General Information Expand" at bounding box center [779, 282] width 1394 height 27
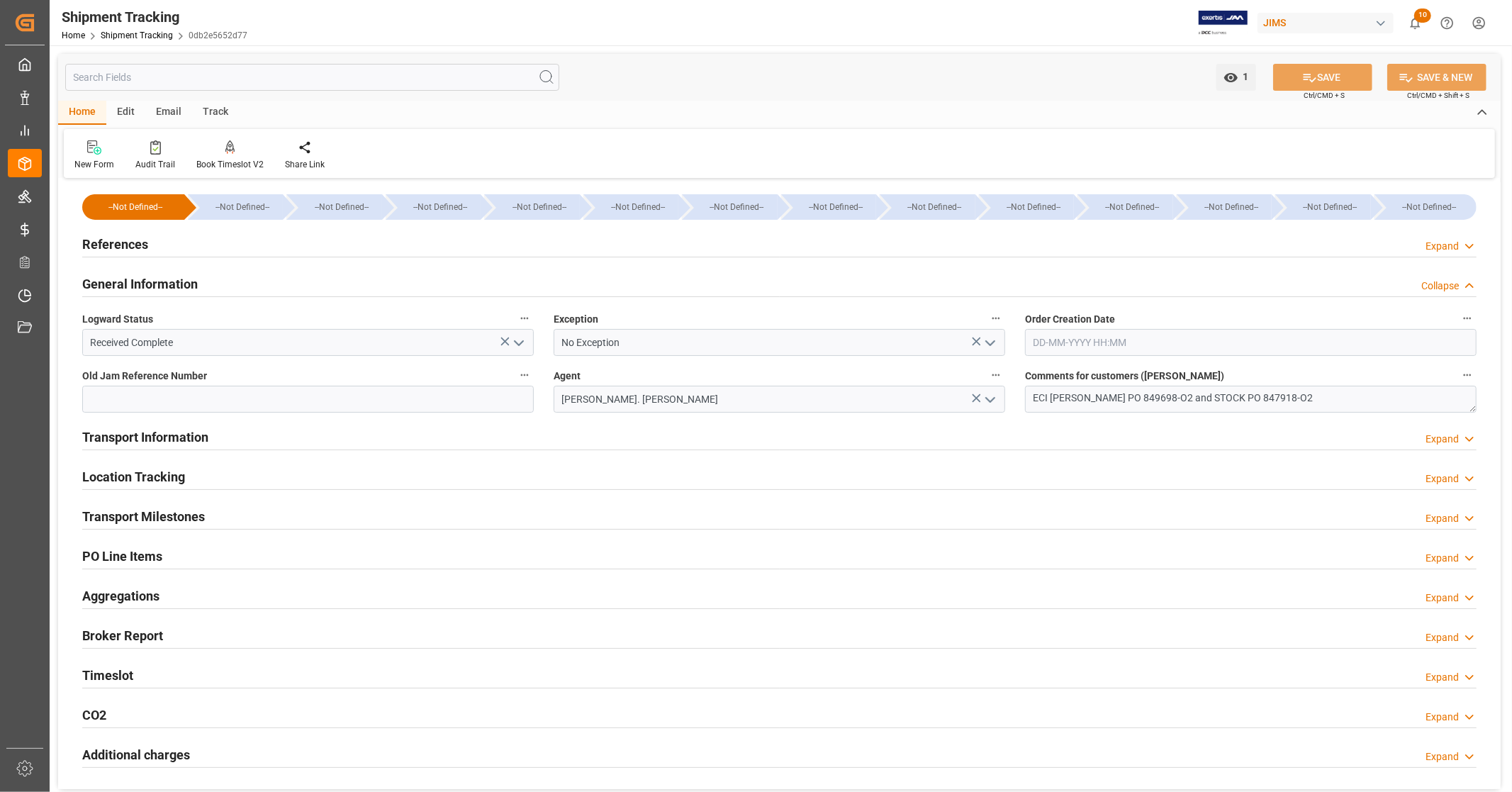
click at [249, 281] on div "General Information Collapse" at bounding box center [779, 282] width 1394 height 27
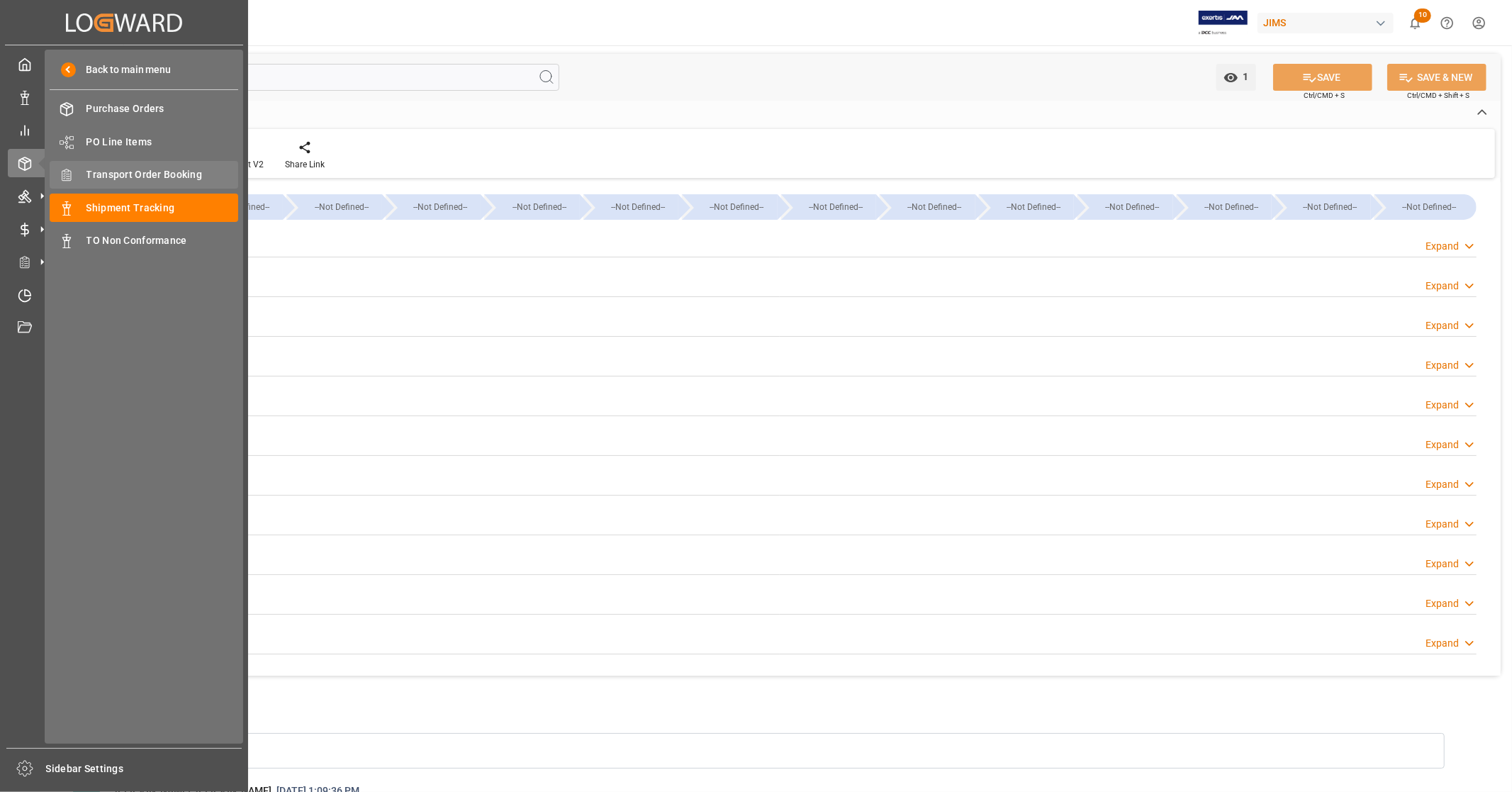
click at [174, 168] on span "Transport Order Booking" at bounding box center [163, 174] width 152 height 15
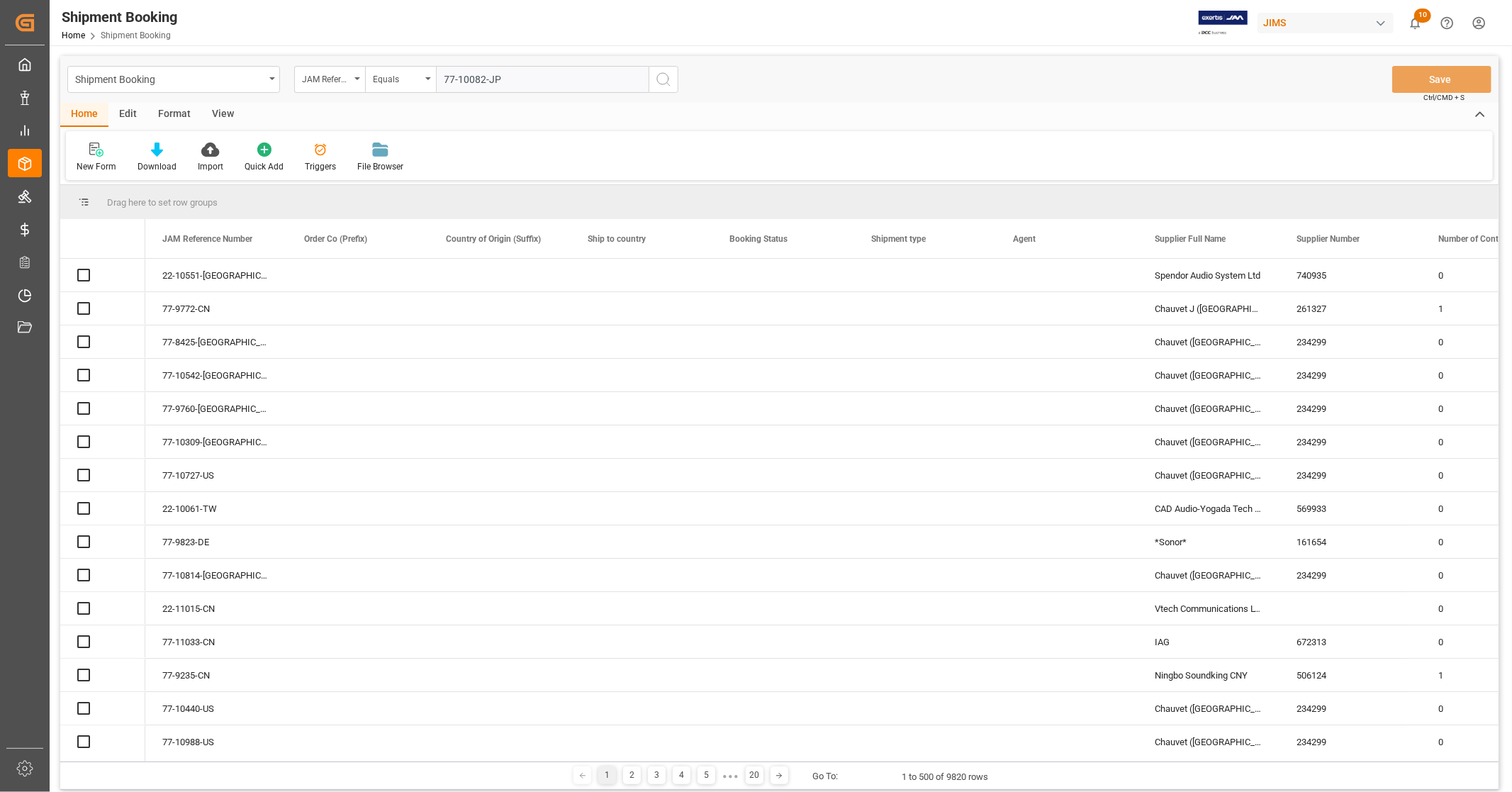
type input "77-10082-JP"
click at [660, 81] on icon "search button" at bounding box center [663, 80] width 17 height 17
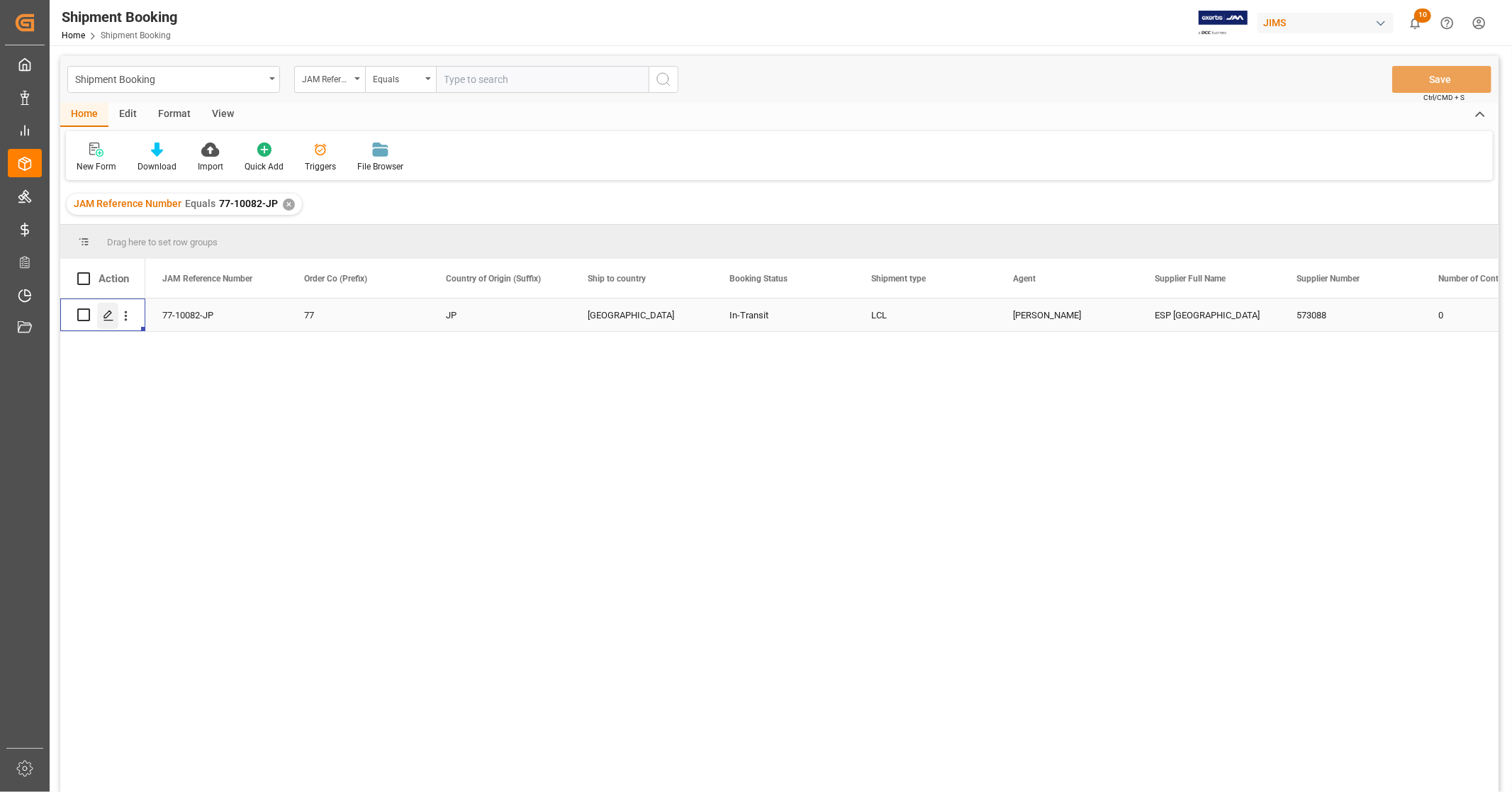
click at [108, 315] on polygon "Press SPACE to select this row." at bounding box center [107, 315] width 7 height 7
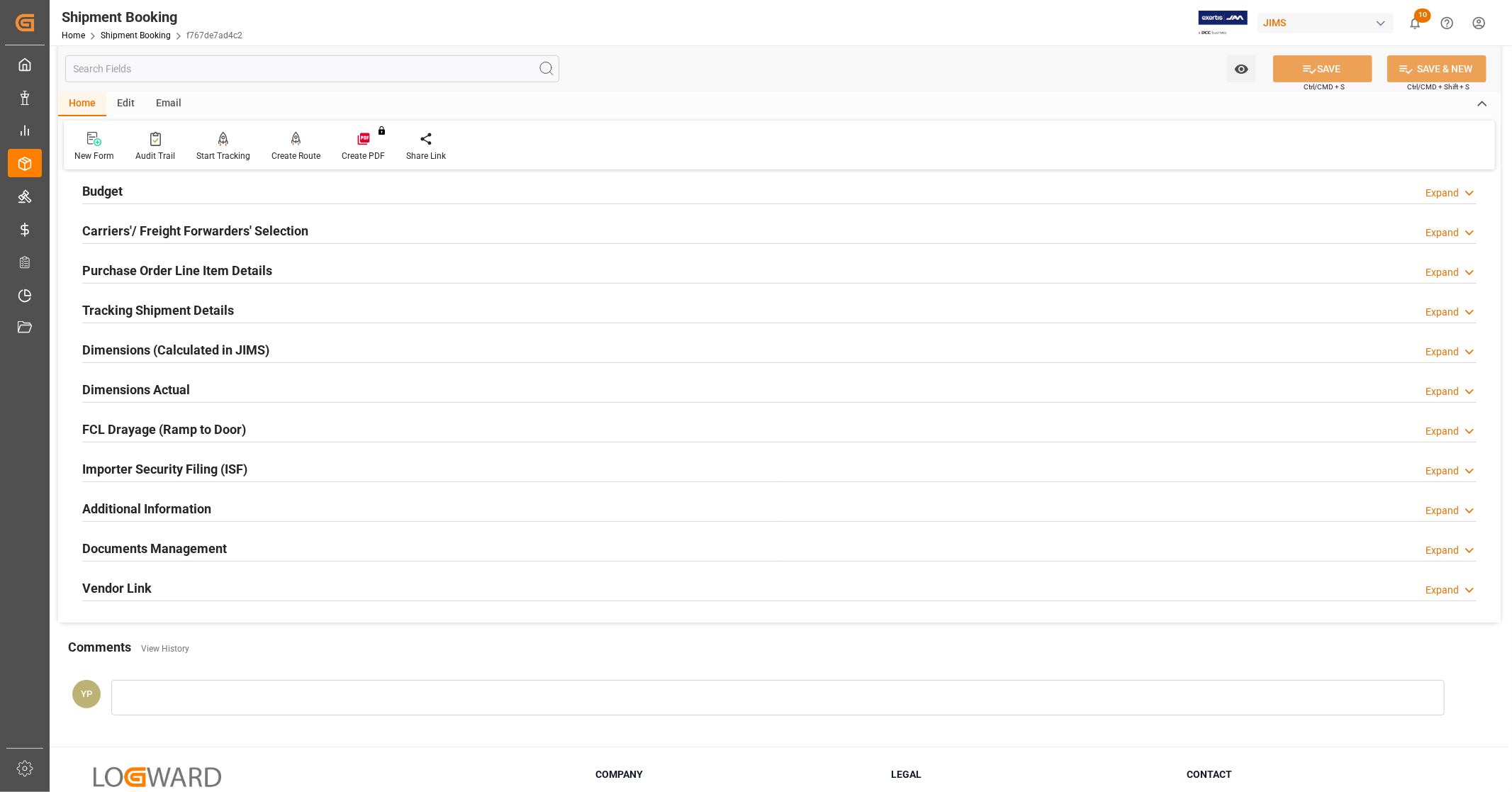
click at [221, 551] on h2 "Documents Management" at bounding box center [154, 549] width 145 height 19
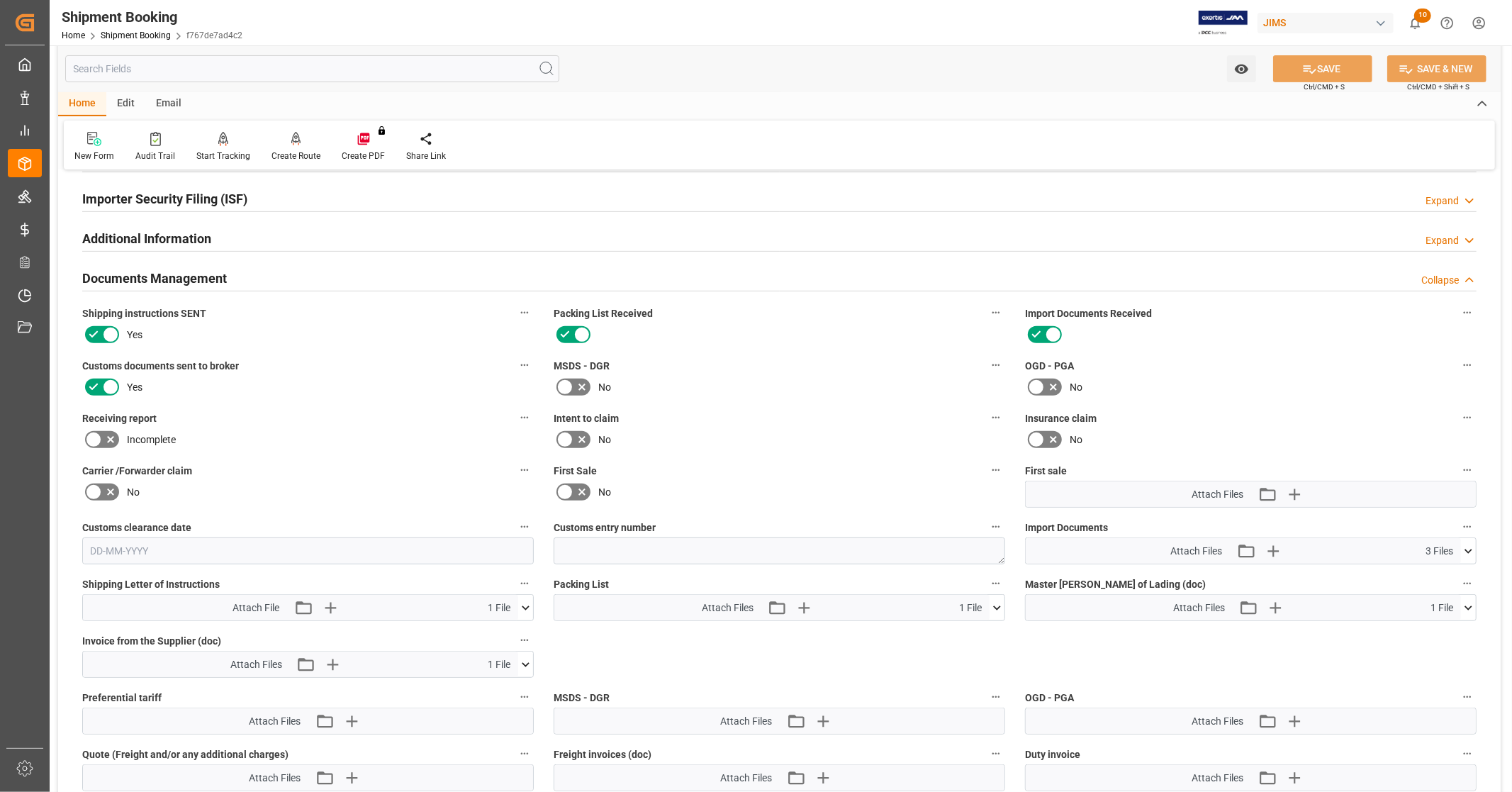
scroll to position [472, 0]
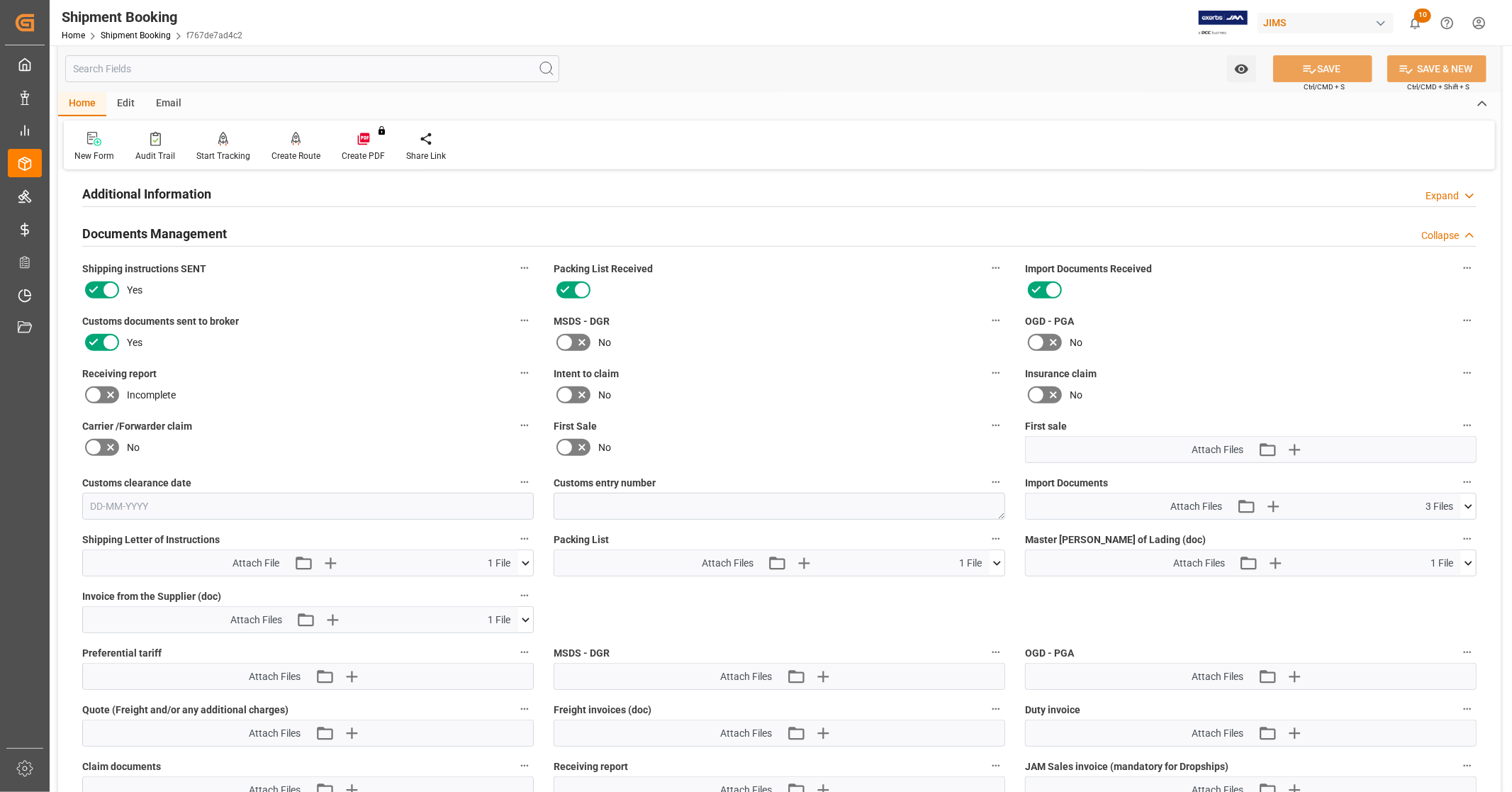
click at [1469, 499] on icon at bounding box center [1468, 506] width 15 height 15
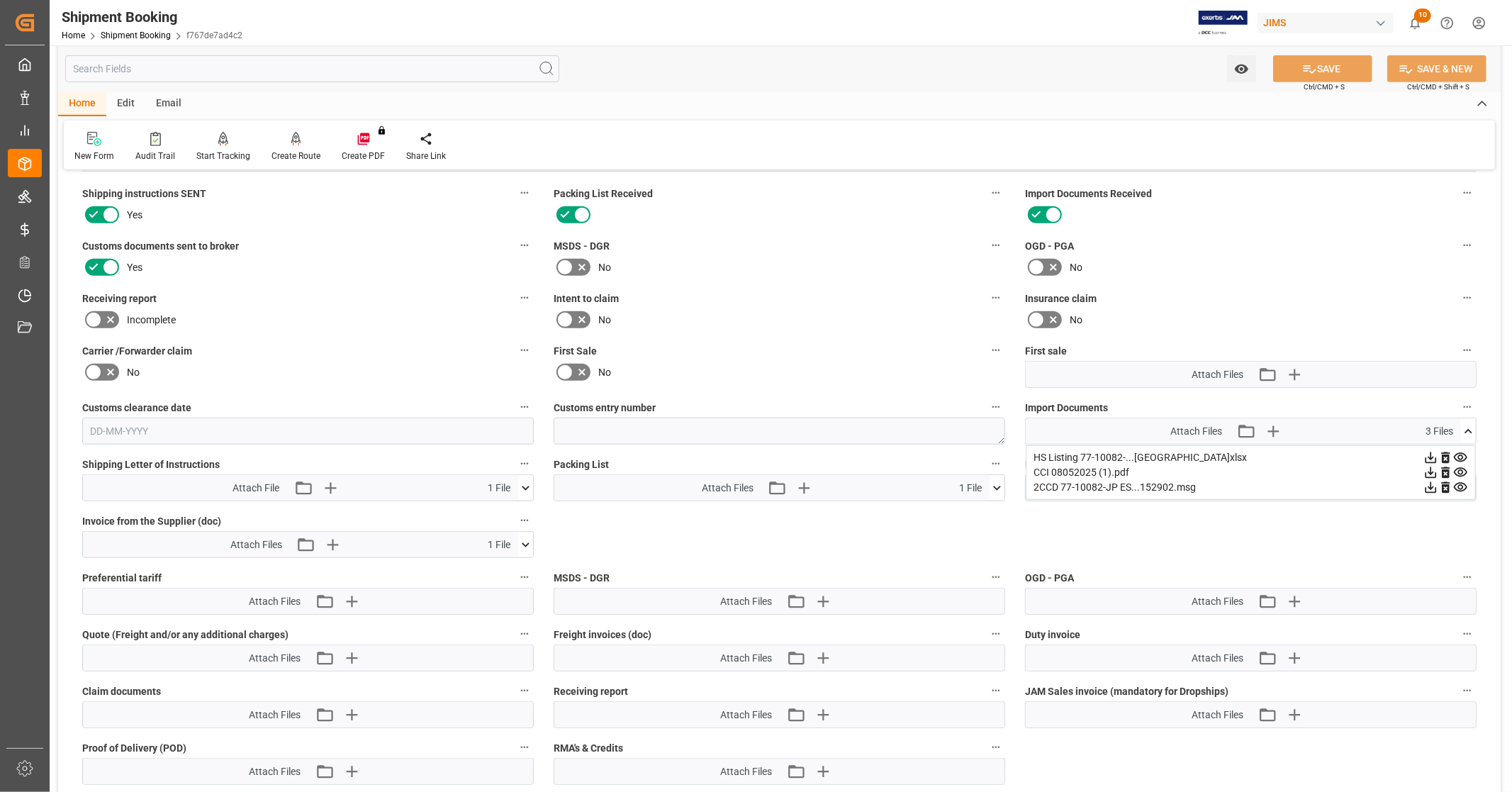
scroll to position [630, 0]
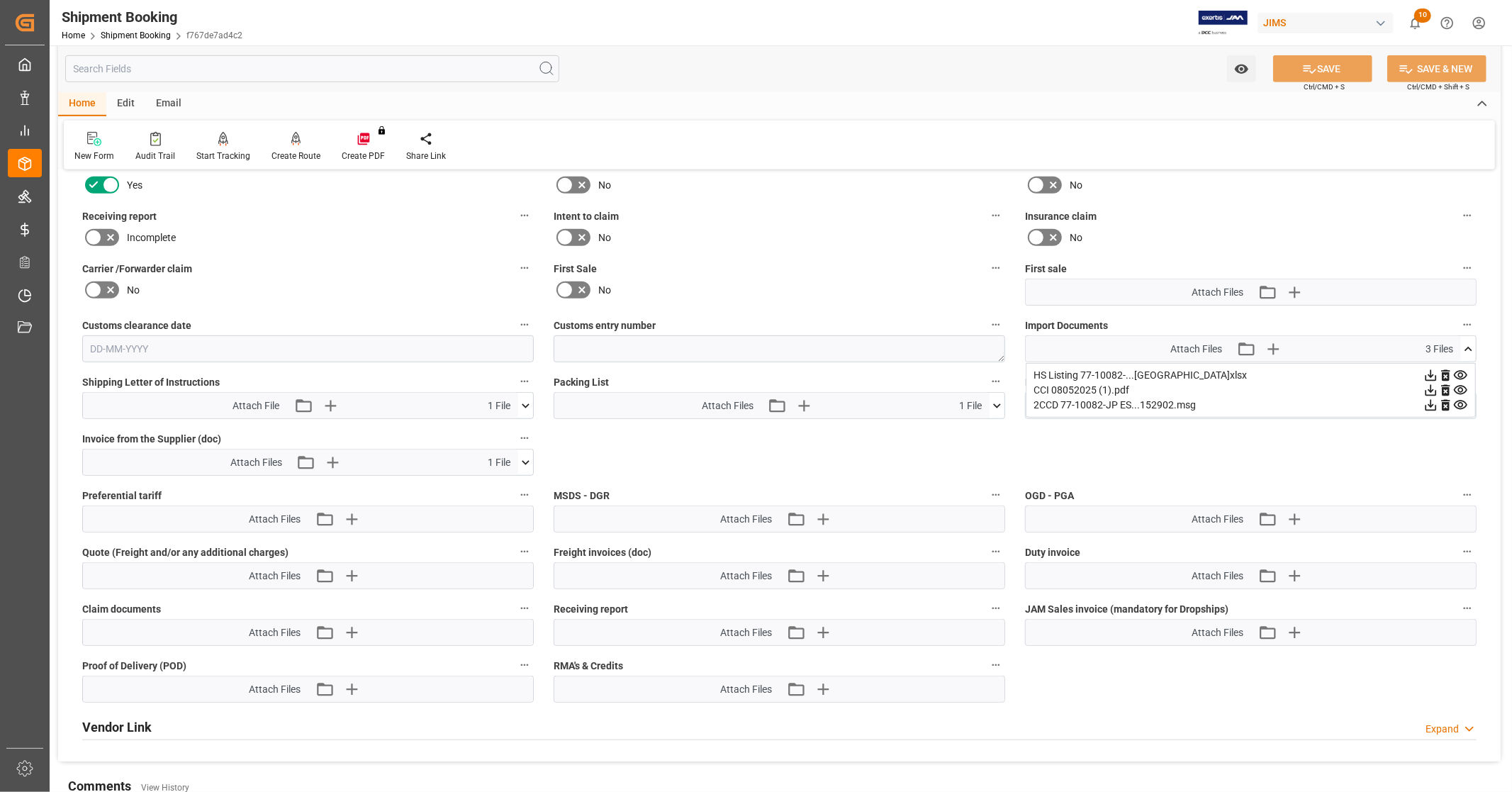
click at [1003, 400] on icon at bounding box center [997, 406] width 15 height 15
click at [958, 431] on icon at bounding box center [960, 432] width 15 height 15
click at [1430, 370] on icon at bounding box center [1431, 375] width 15 height 15
click at [1468, 342] on icon at bounding box center [1468, 349] width 15 height 15
click at [1000, 401] on icon at bounding box center [997, 406] width 15 height 15
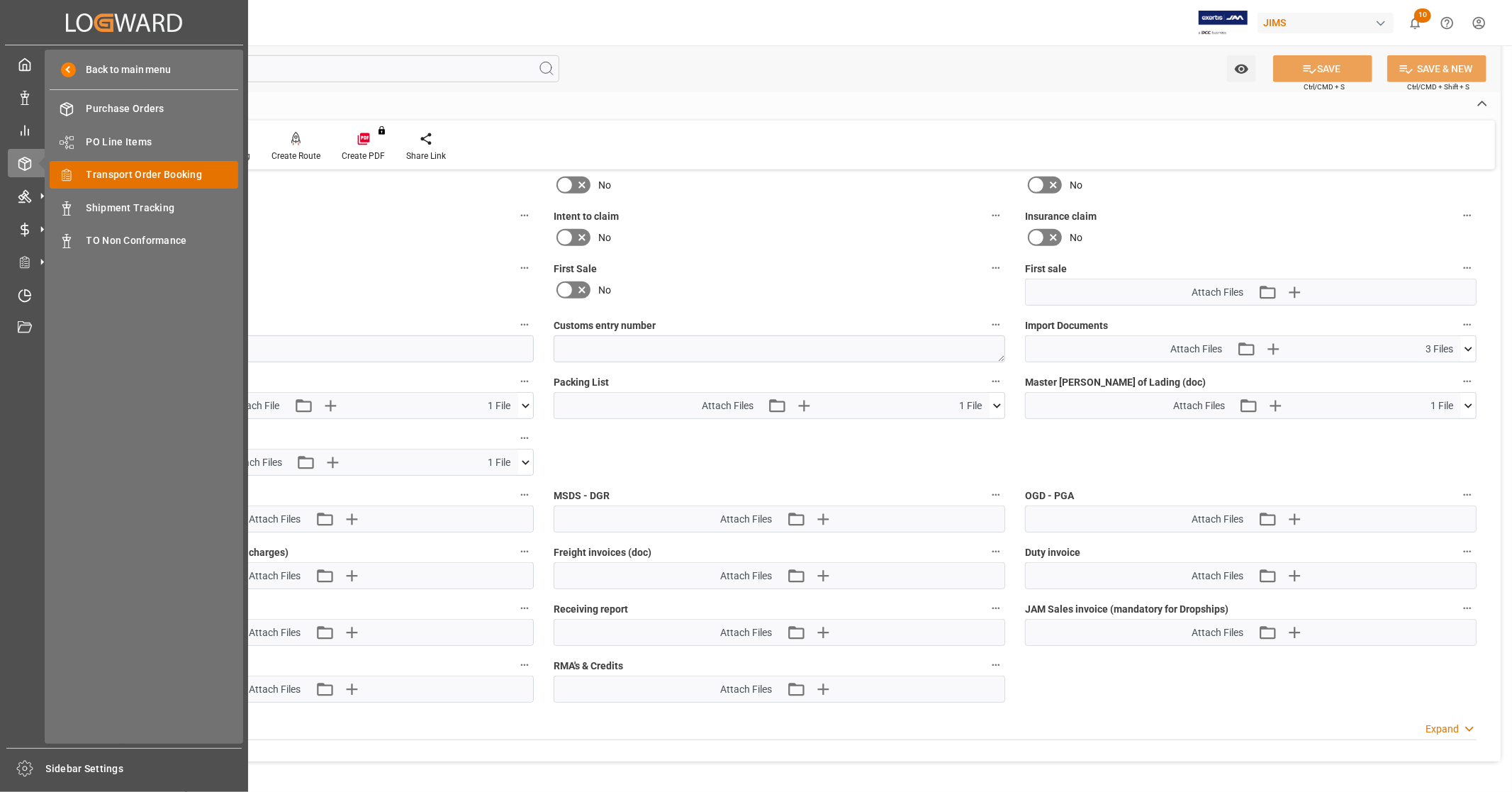
click at [164, 179] on span "Transport Order Booking" at bounding box center [163, 174] width 152 height 15
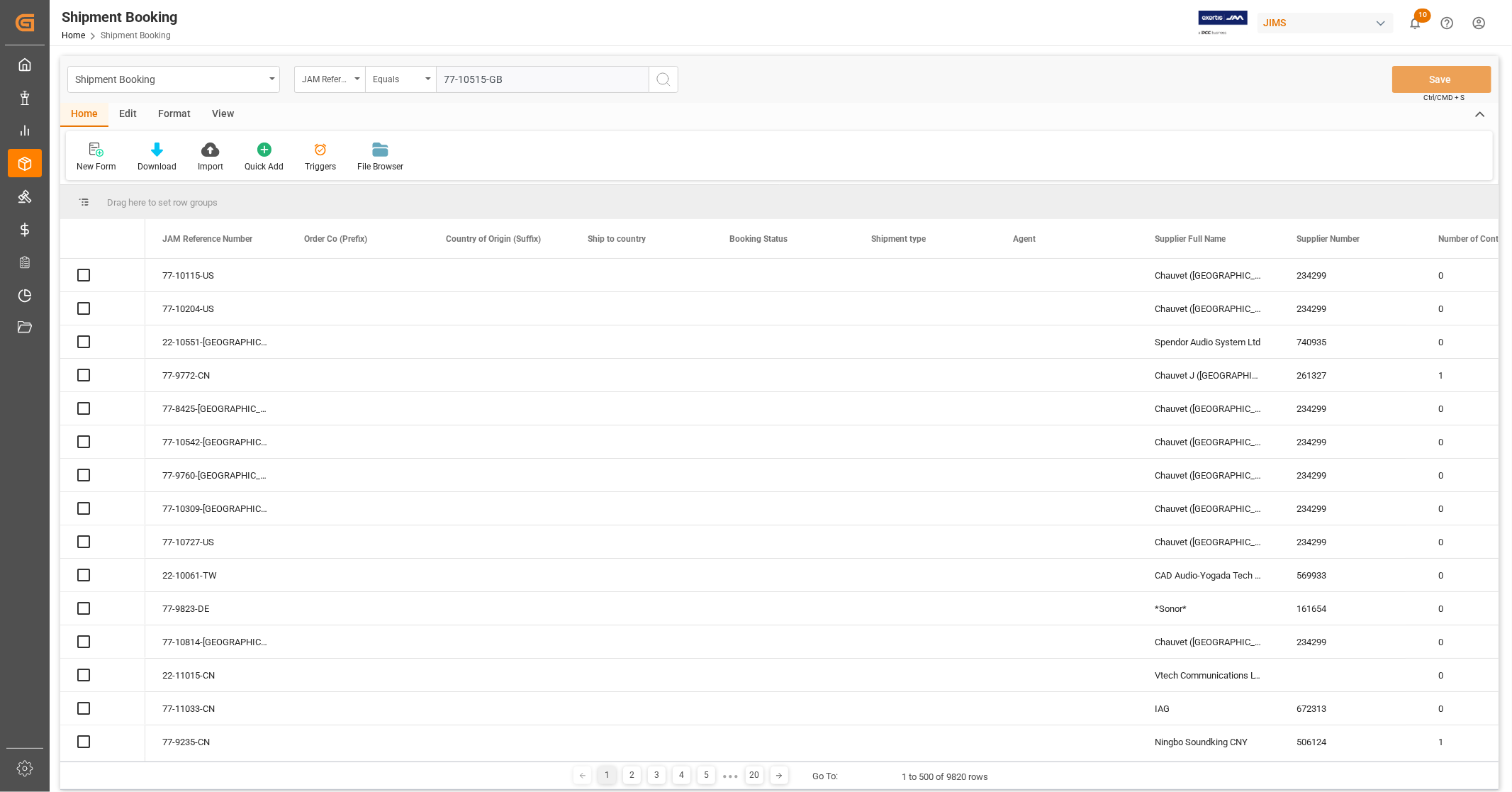
type input "77-10515-GB"
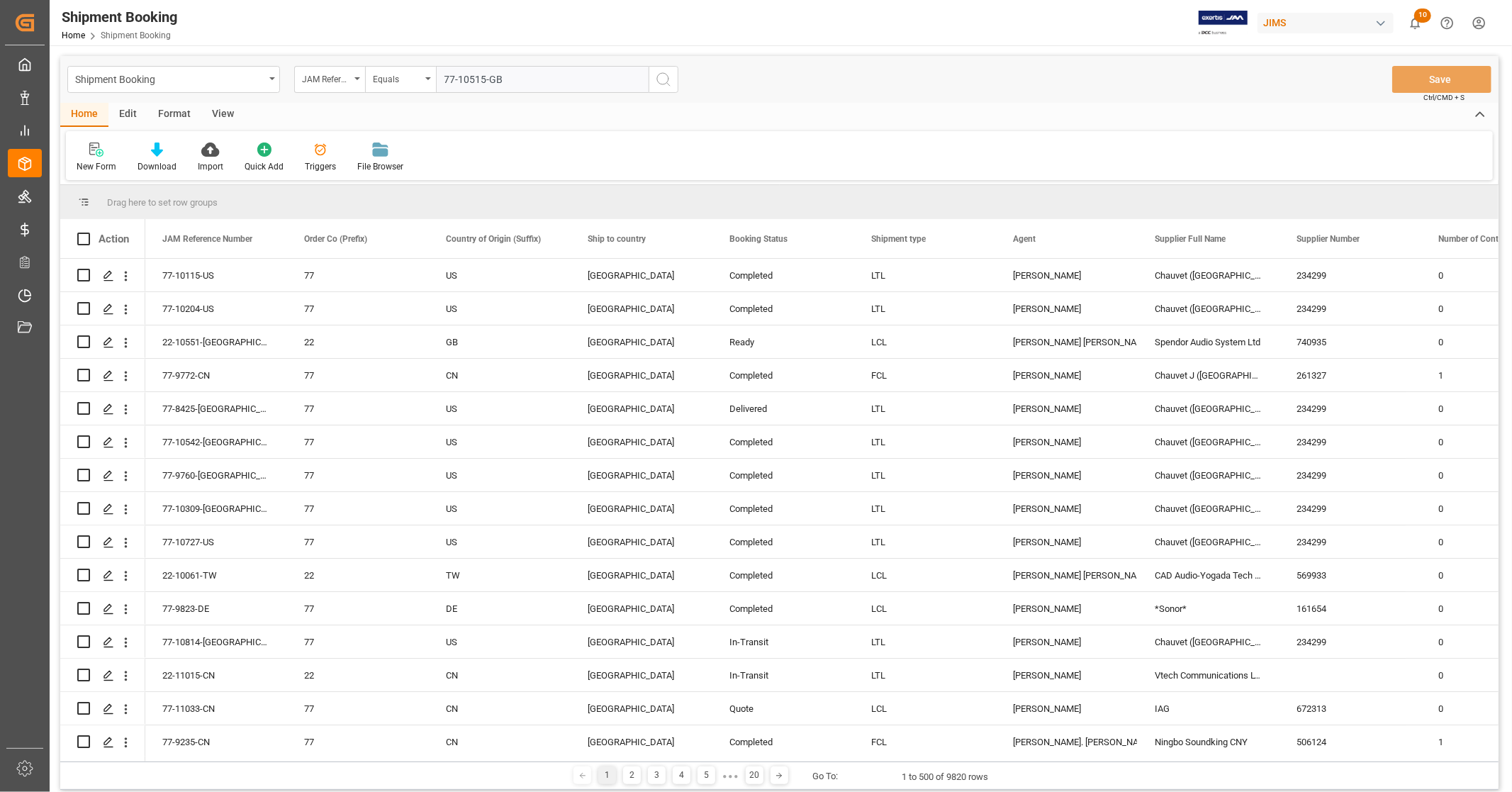
click at [668, 83] on line "search button" at bounding box center [668, 84] width 3 height 3
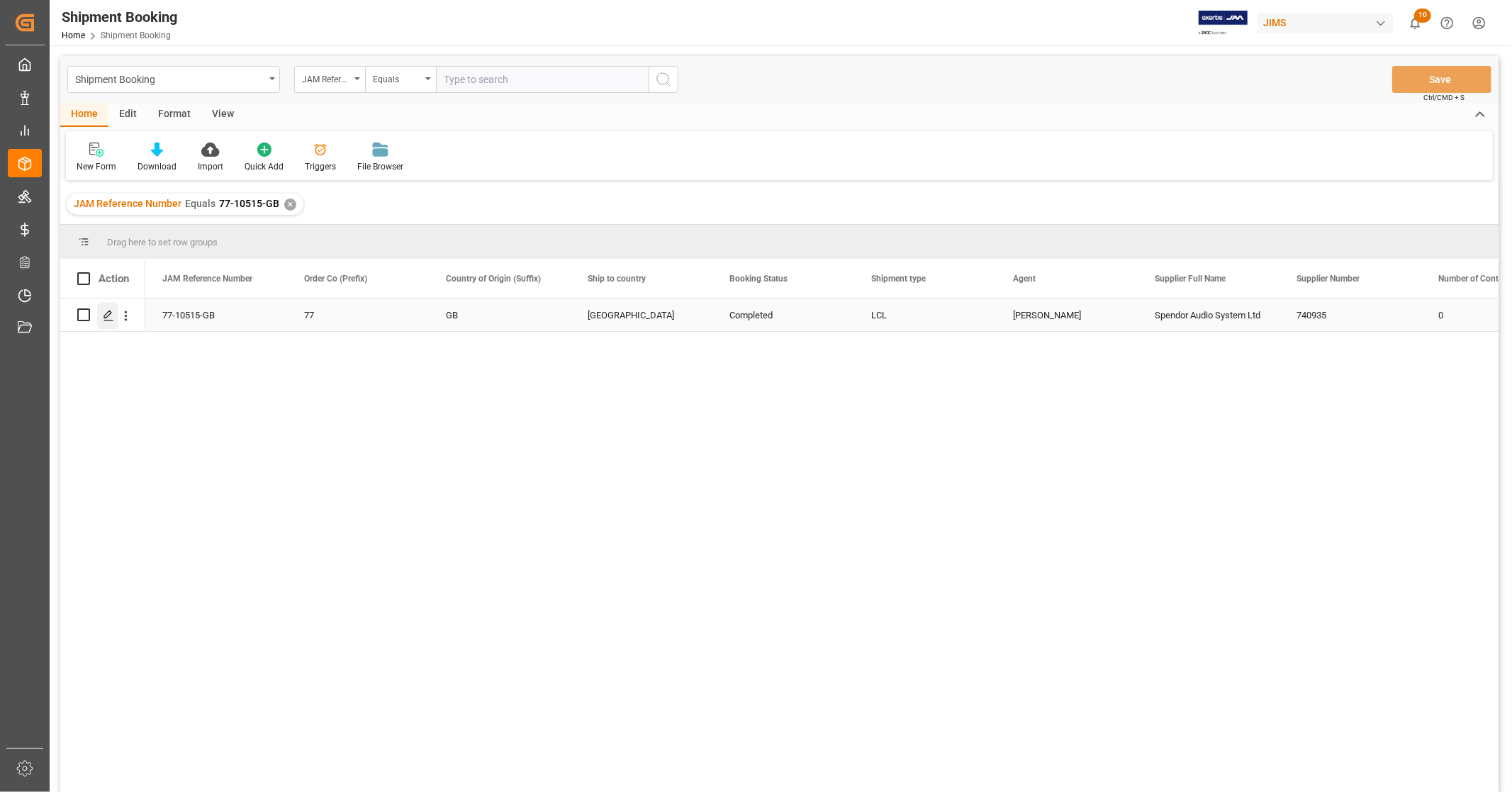
click at [107, 320] on line "Press SPACE to select this row." at bounding box center [108, 320] width 9 height 0
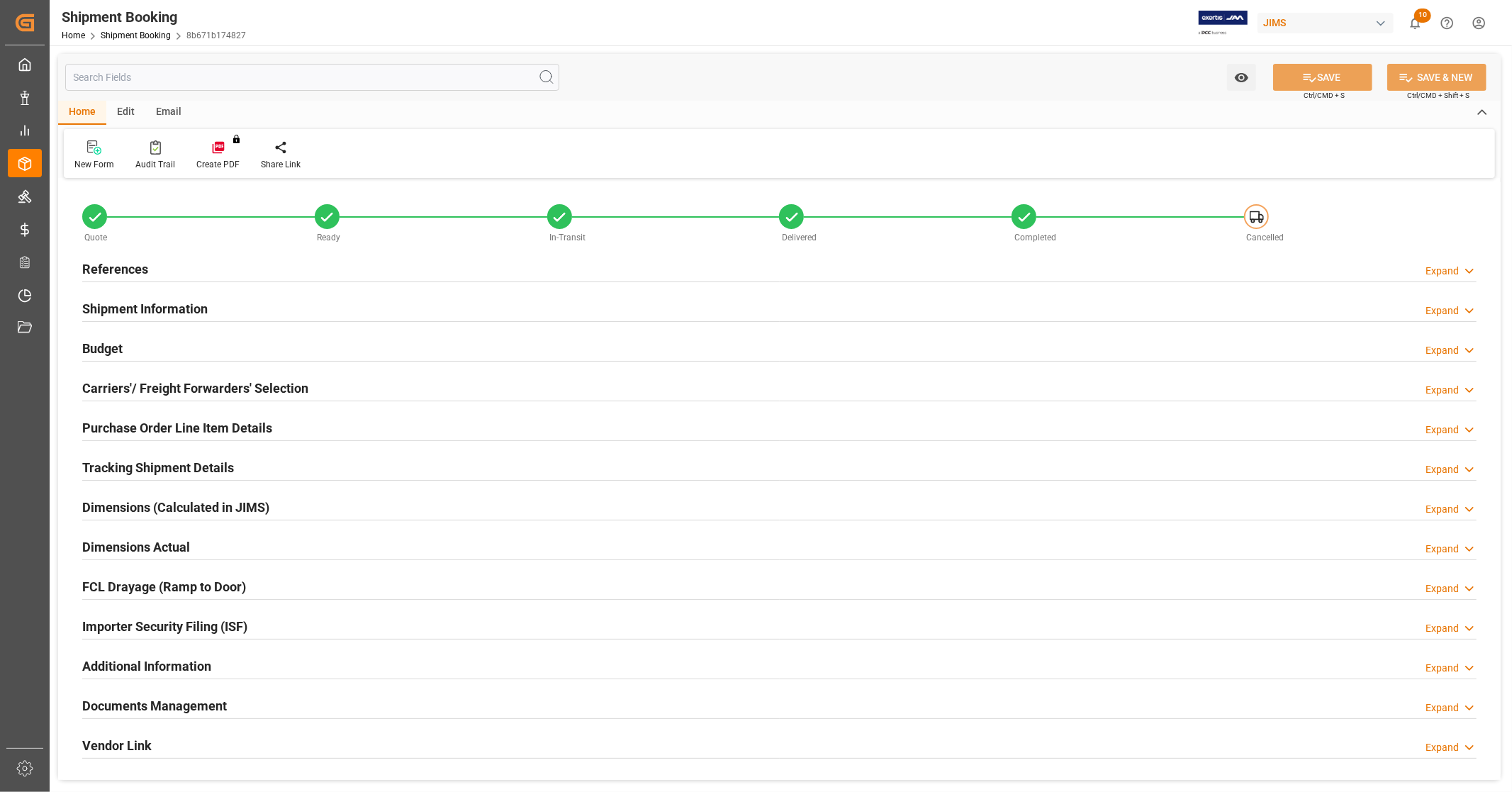
type input "0"
type input "[DATE]"
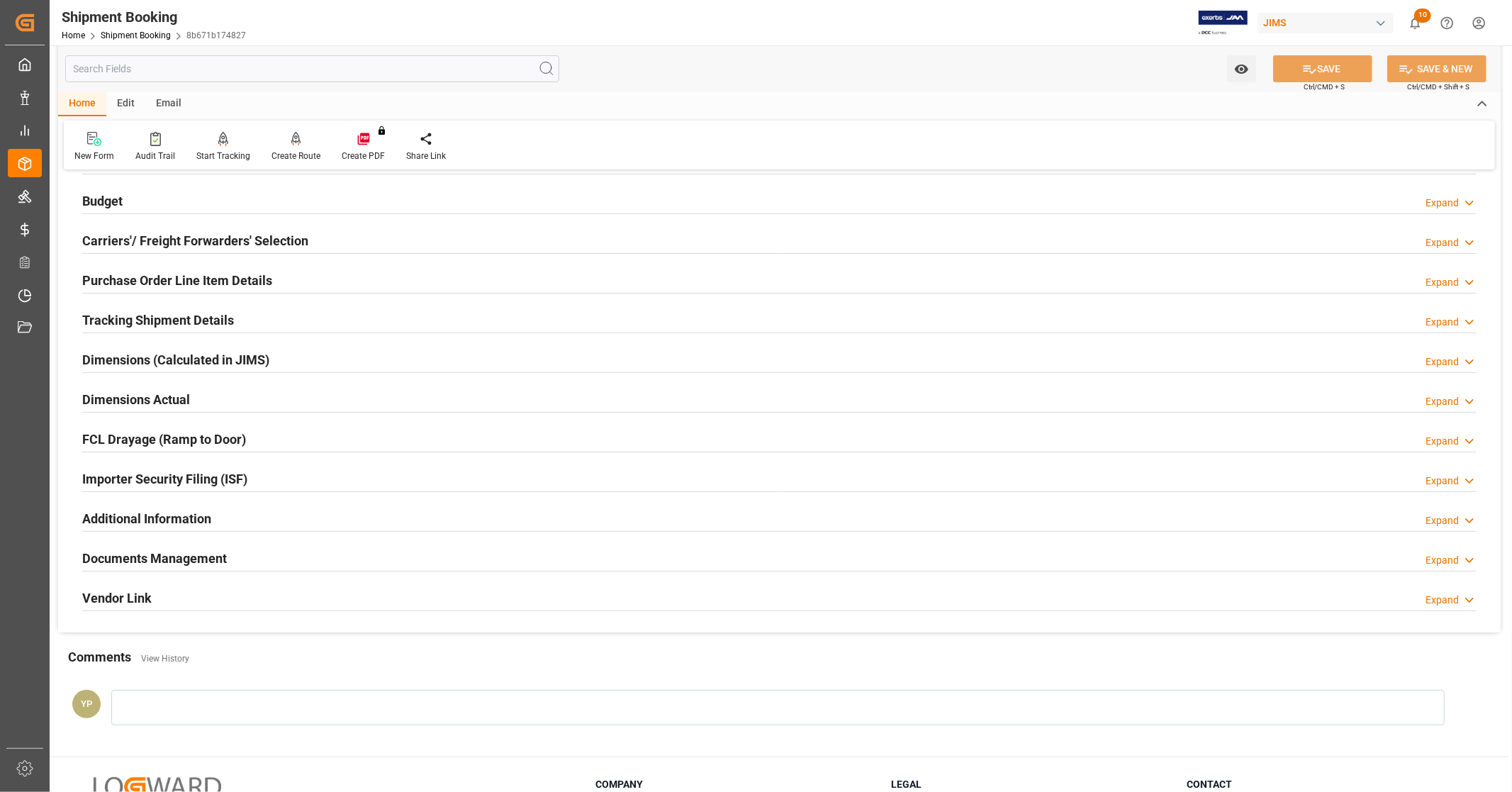
scroll to position [273, 0]
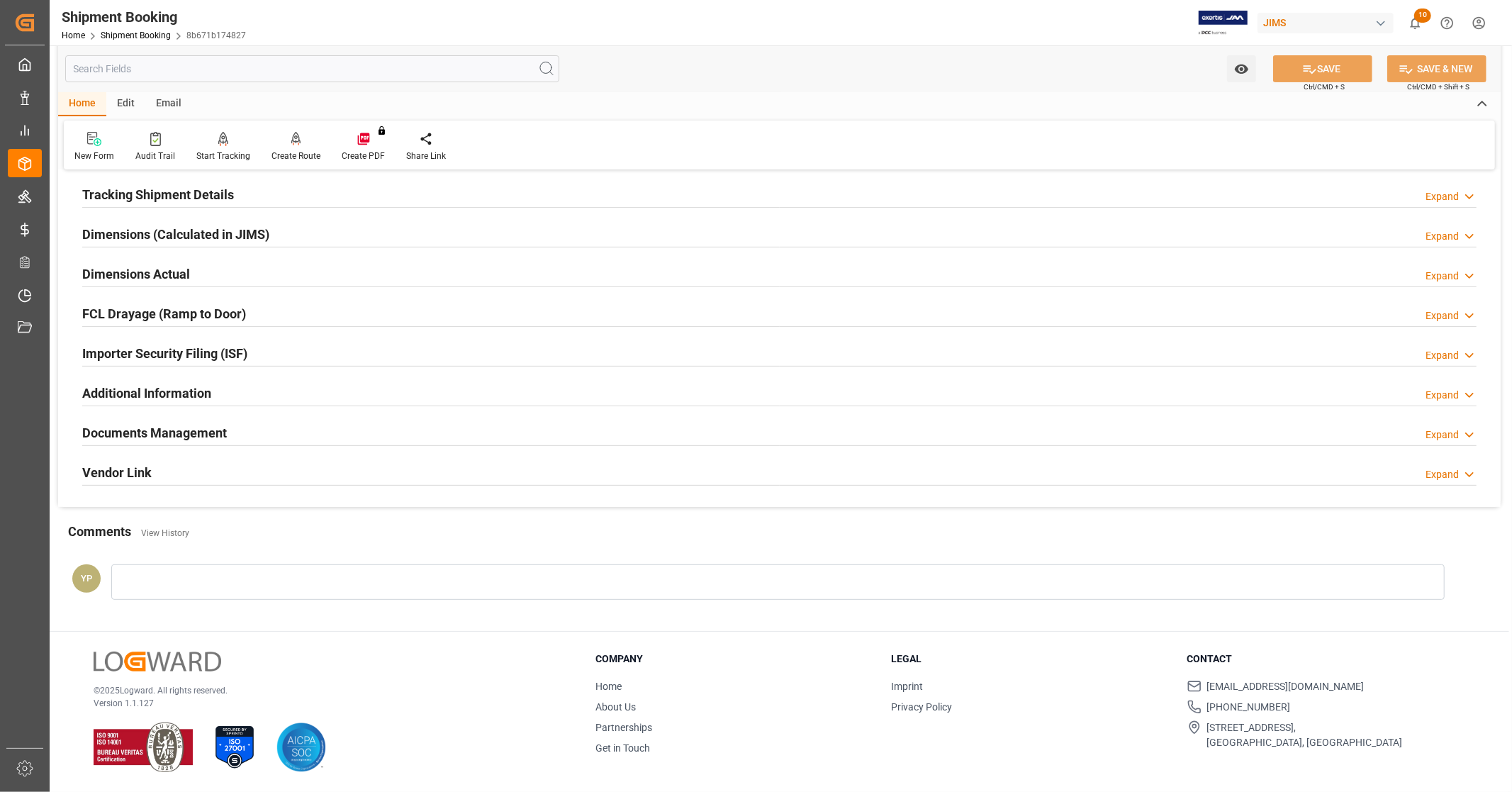
click at [169, 428] on h2 "Documents Management" at bounding box center [154, 433] width 145 height 19
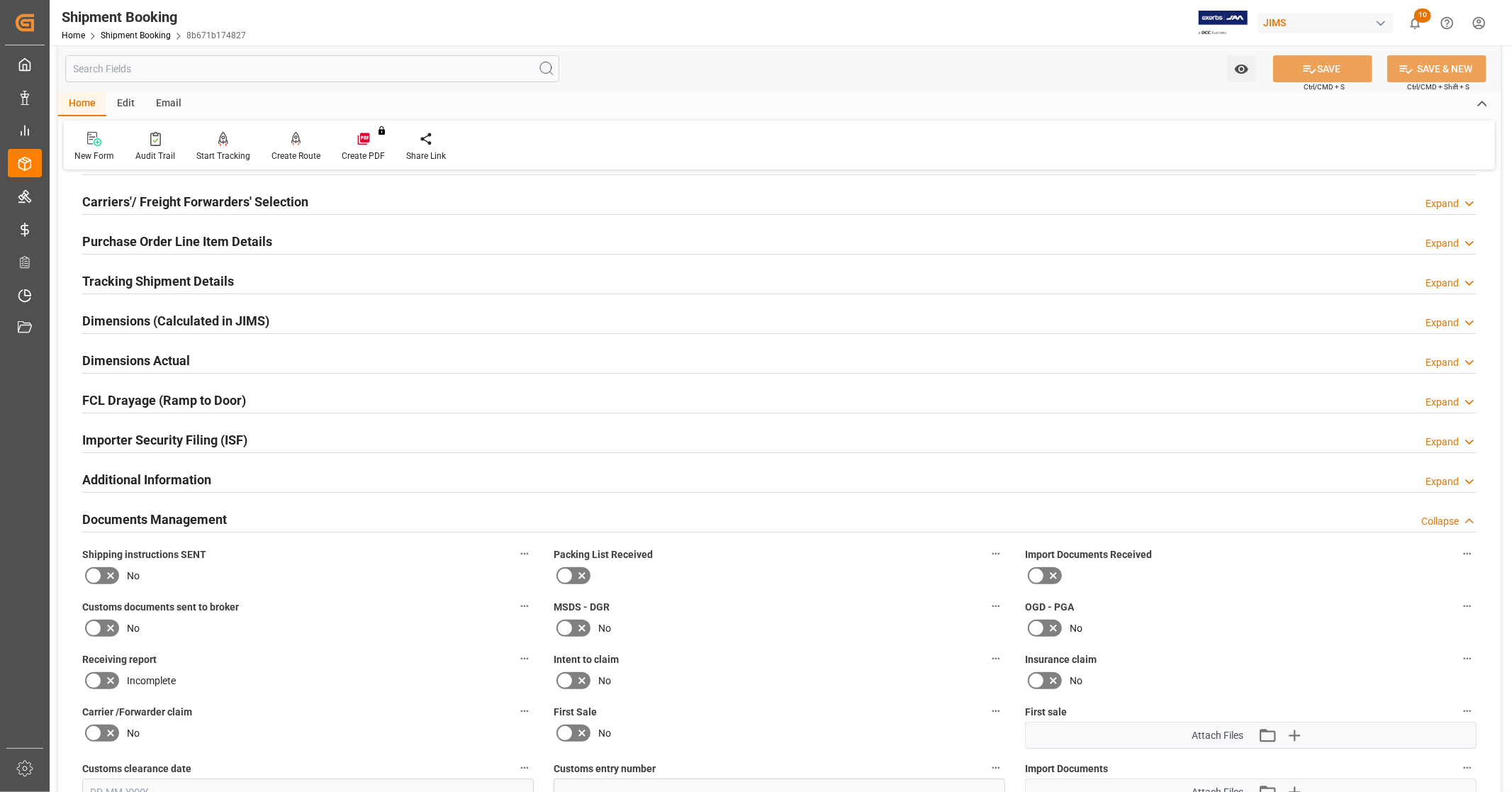
scroll to position [0, 0]
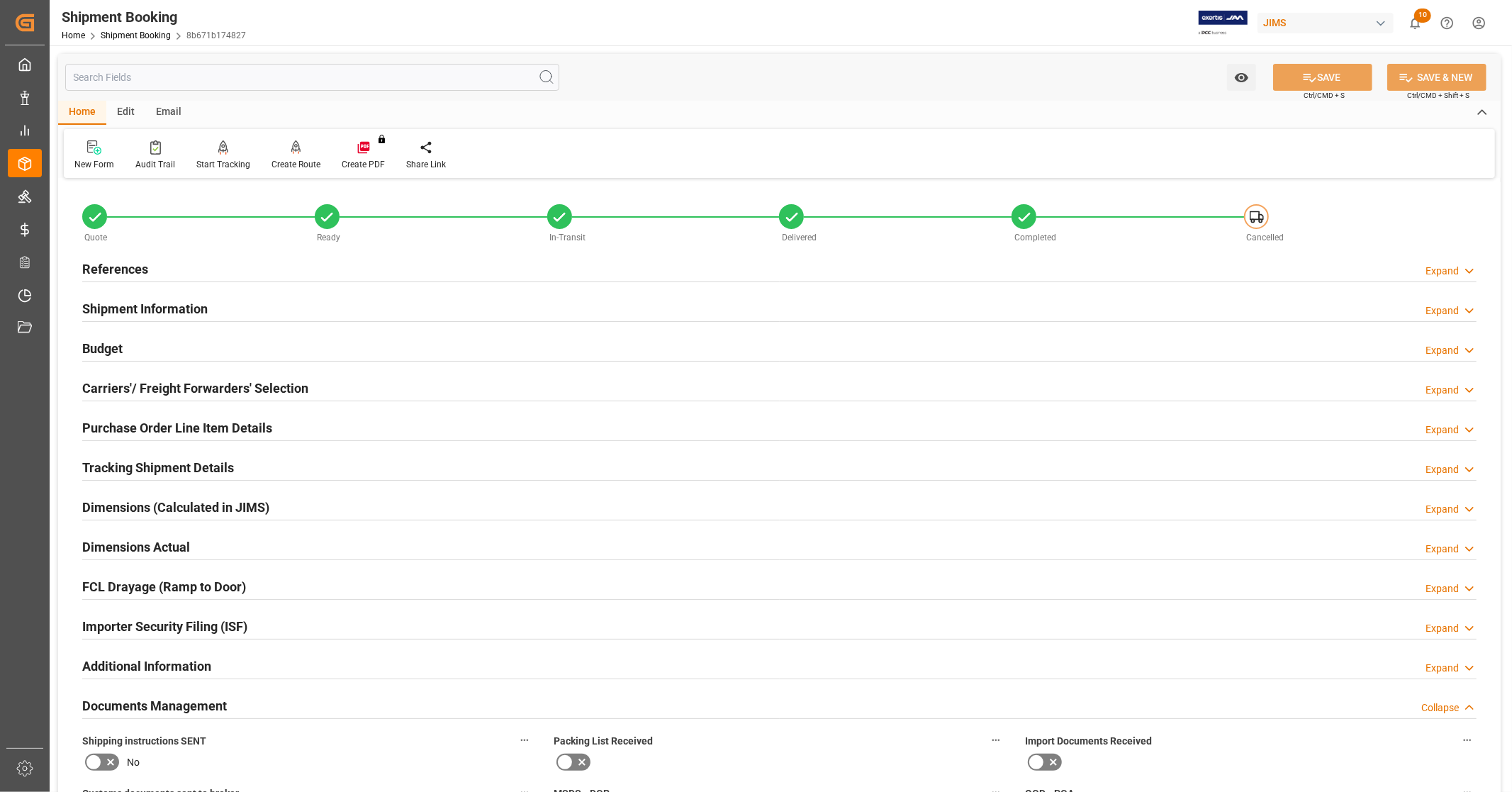
click at [119, 270] on h2 "References" at bounding box center [115, 269] width 66 height 19
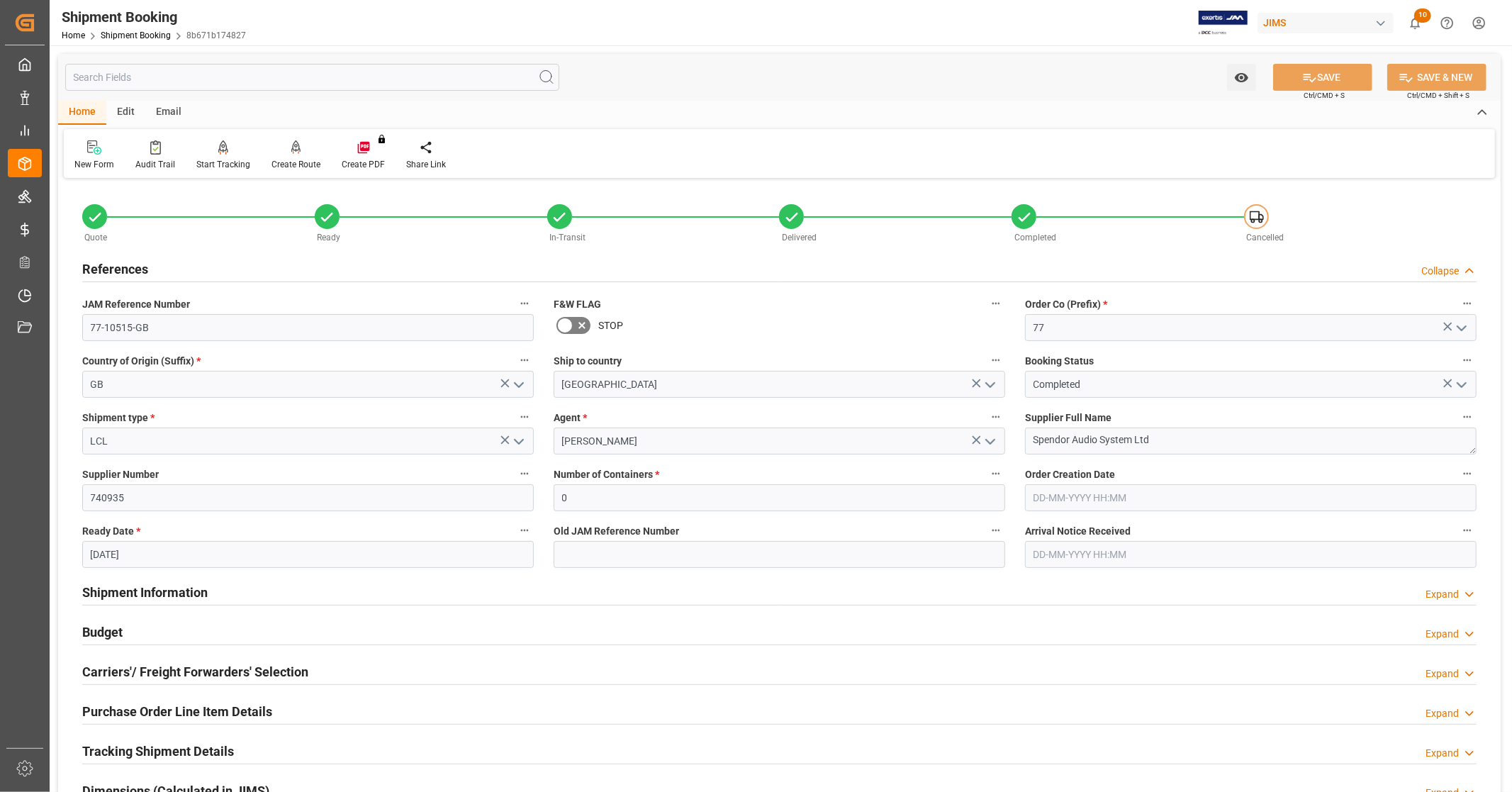
click at [137, 264] on h2 "References" at bounding box center [115, 269] width 66 height 19
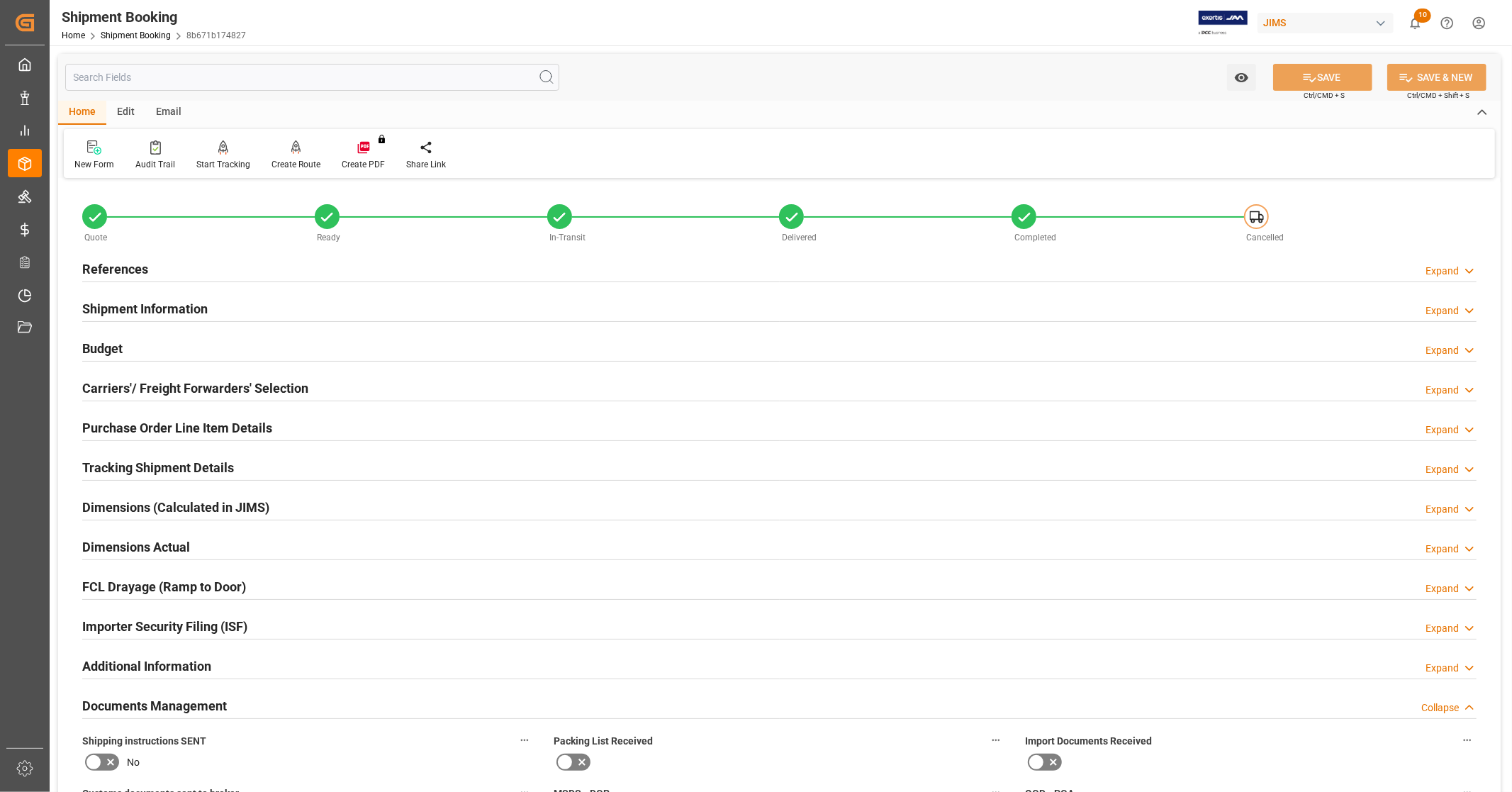
click at [211, 275] on div "References Expand" at bounding box center [779, 268] width 1394 height 27
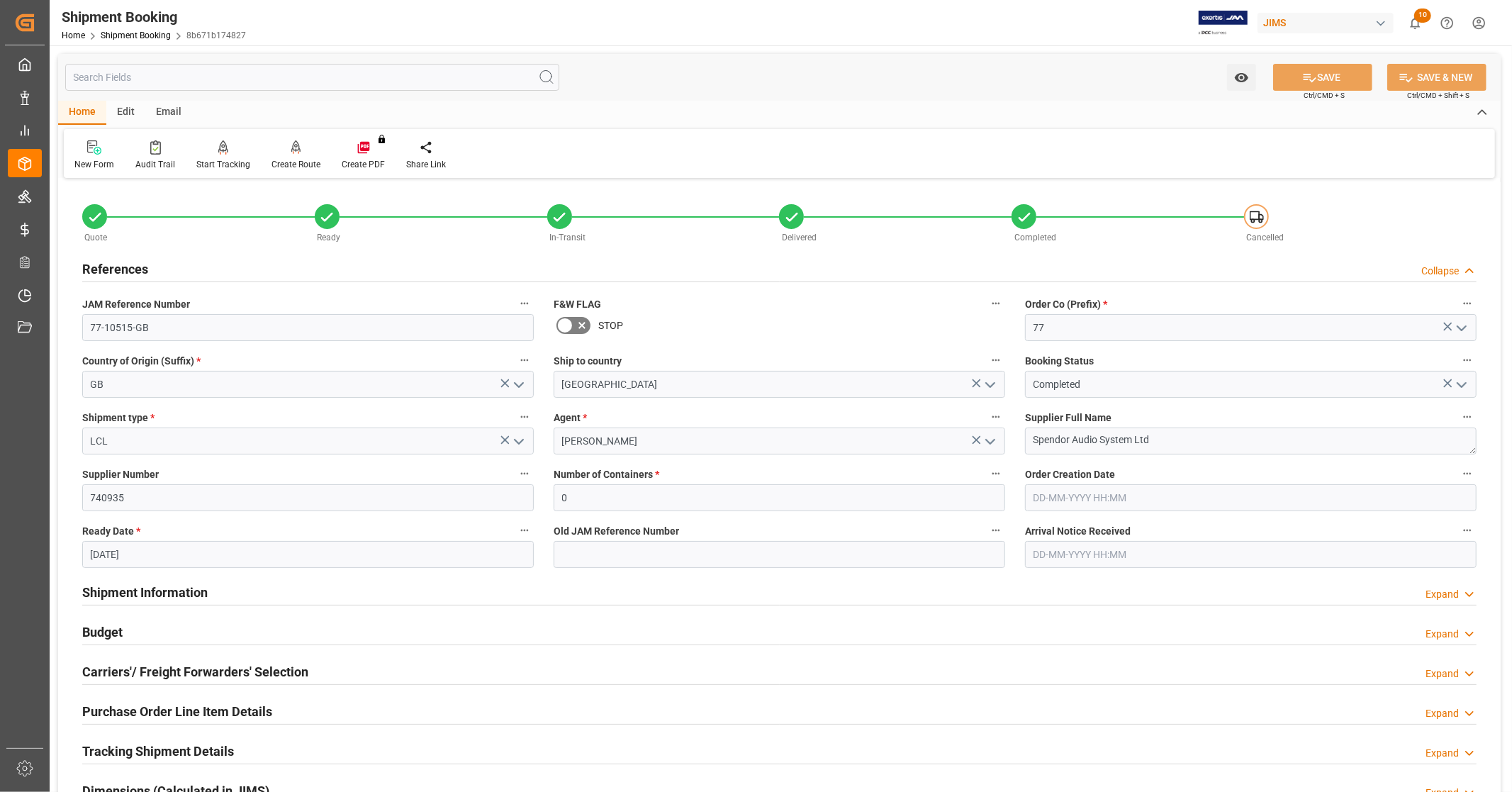
click at [196, 263] on div "References Collapse" at bounding box center [779, 268] width 1394 height 27
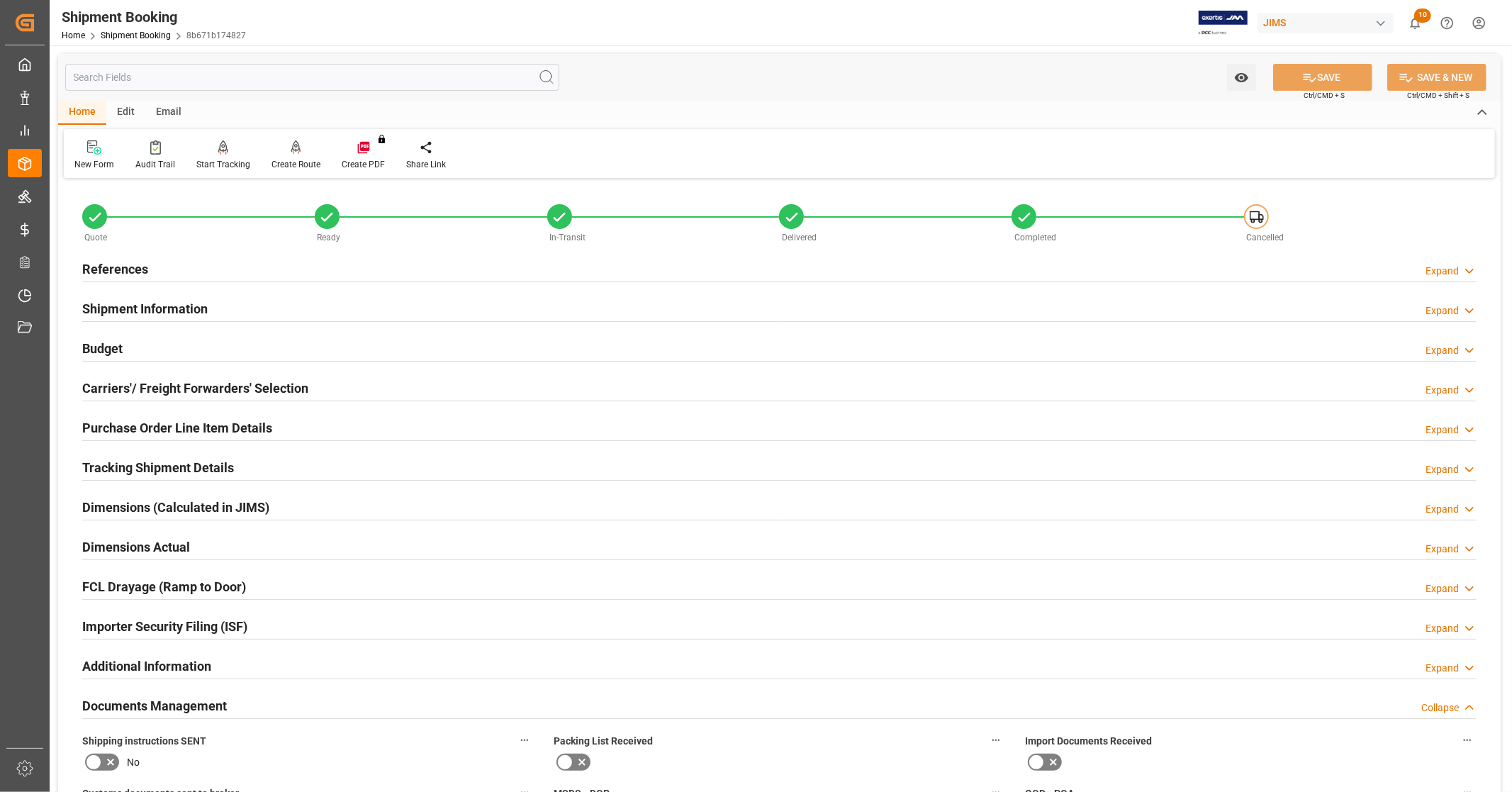
click at [195, 263] on div "References Expand" at bounding box center [779, 268] width 1394 height 27
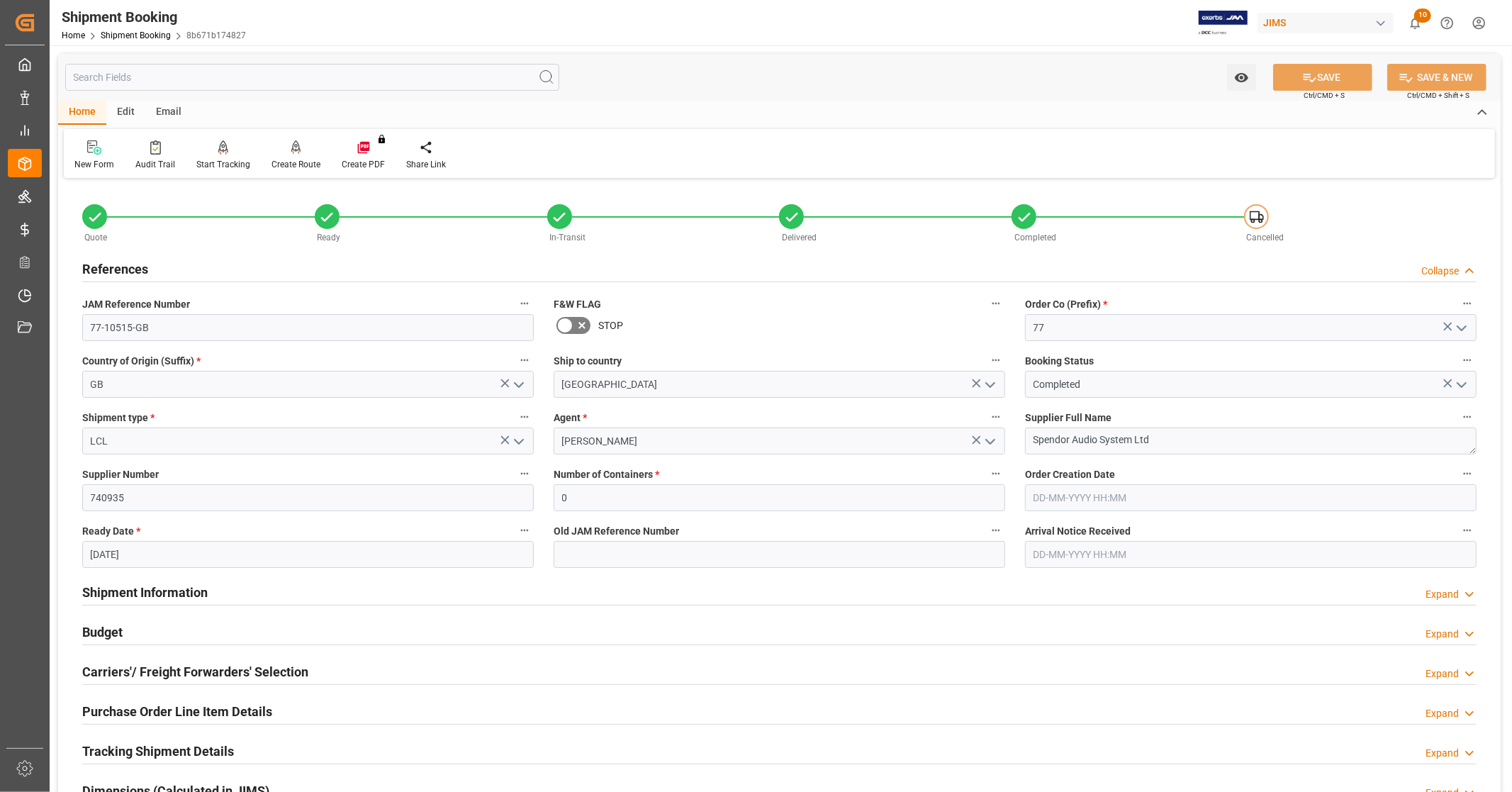
click at [195, 263] on div "References Collapse" at bounding box center [779, 268] width 1394 height 27
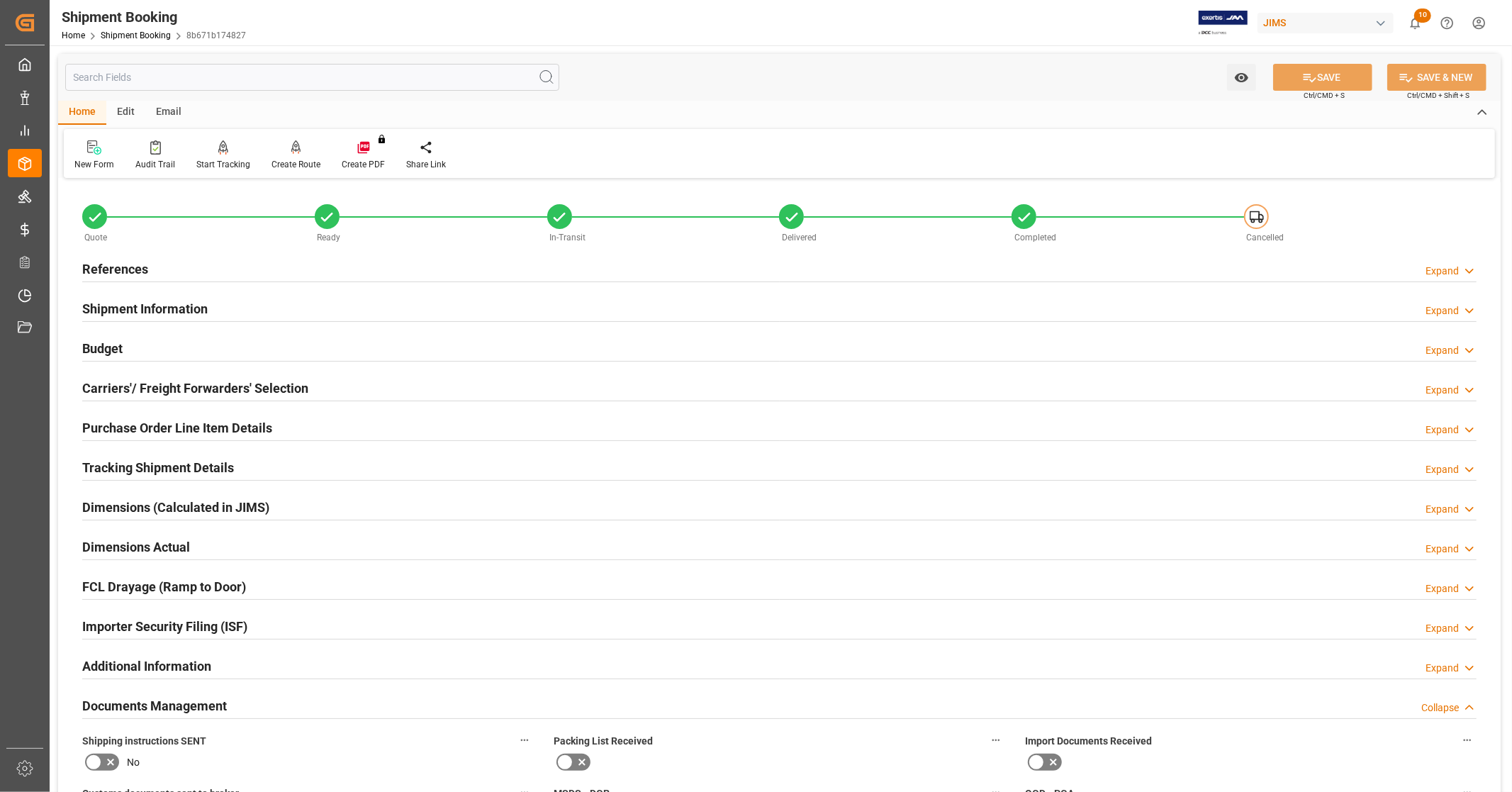
click at [173, 309] on h2 "Shipment Information" at bounding box center [145, 308] width 126 height 19
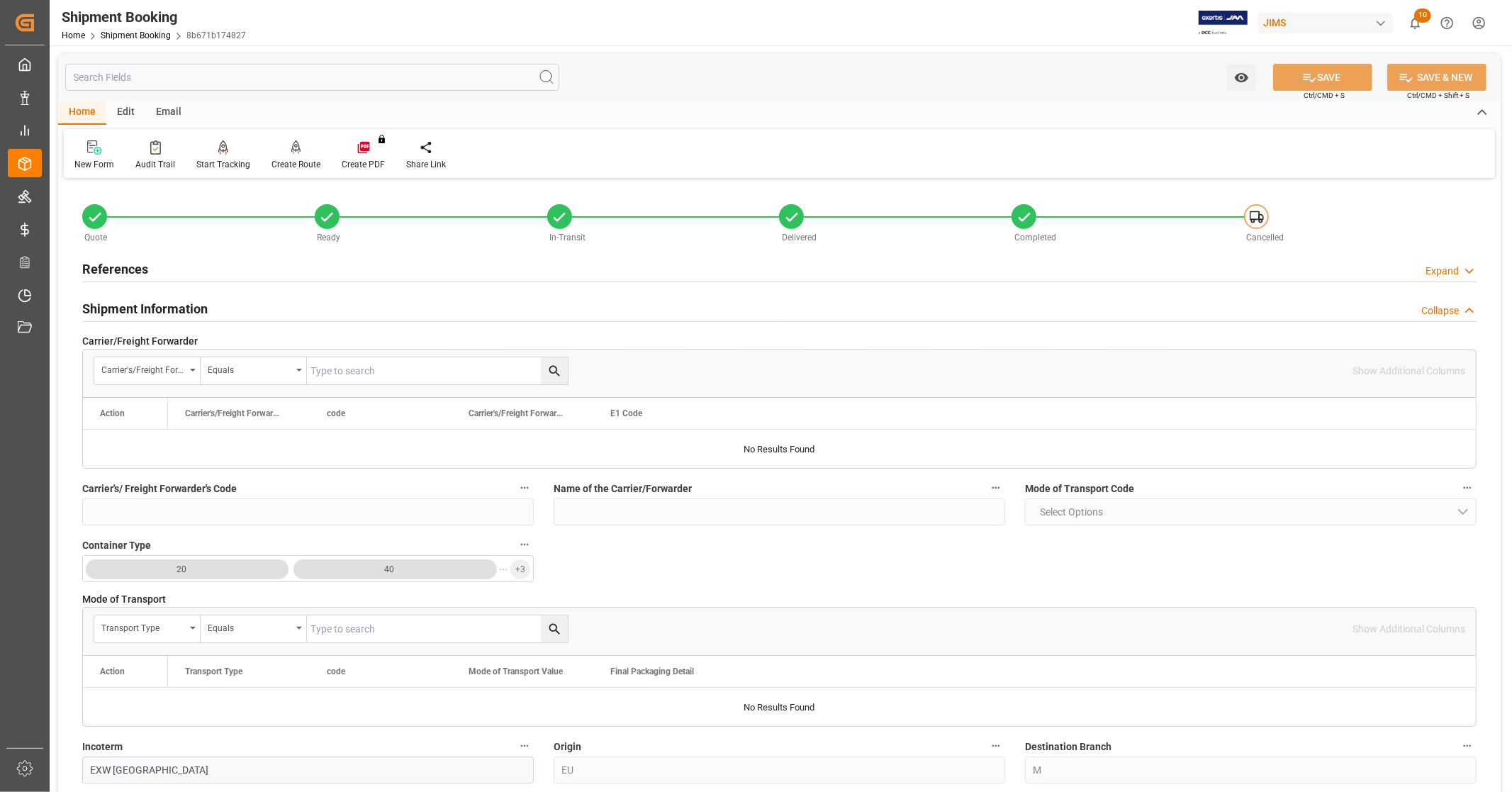
click at [173, 309] on h2 "Shipment Information" at bounding box center [145, 308] width 126 height 19
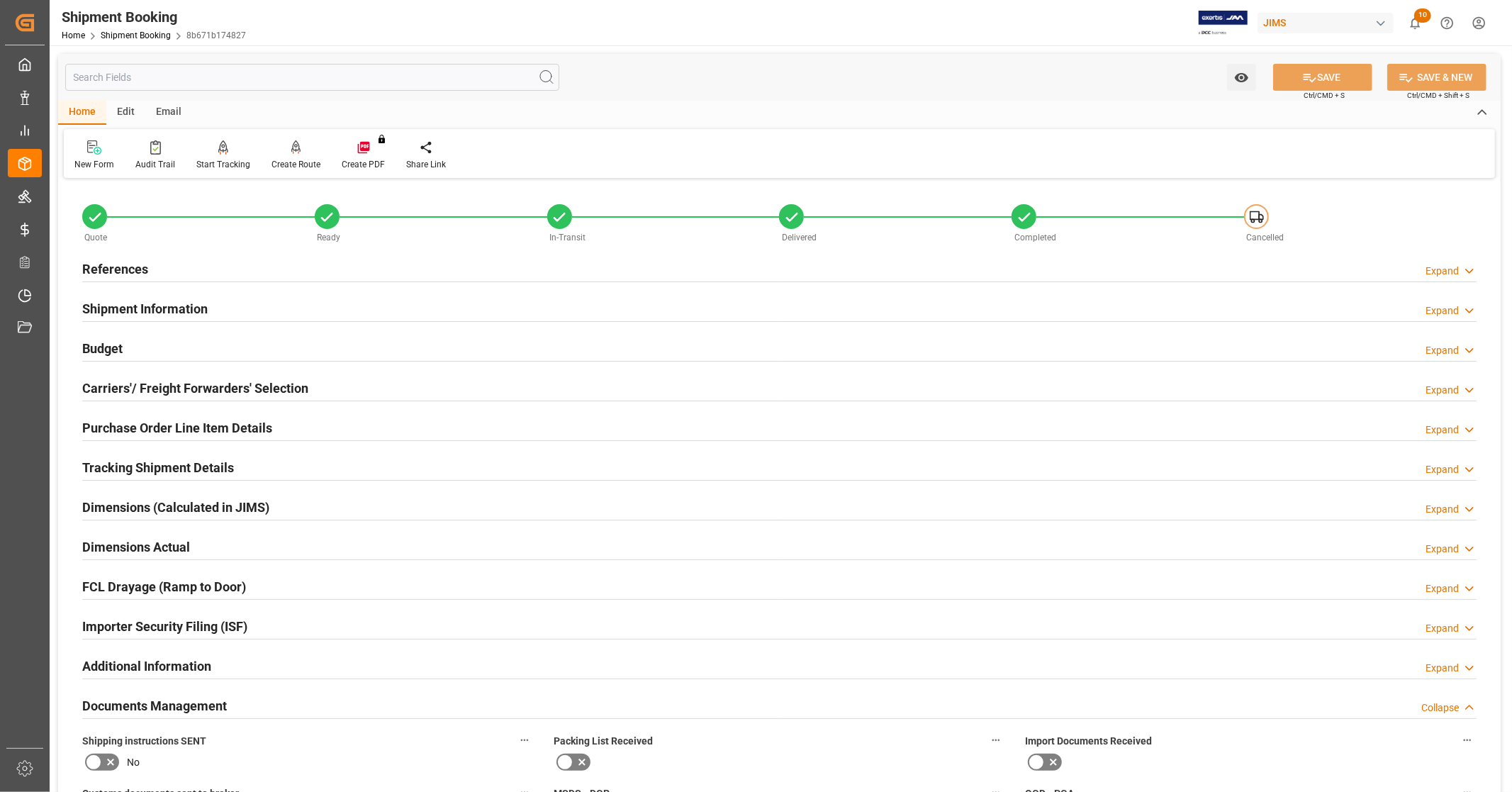
click at [146, 273] on h2 "References" at bounding box center [115, 269] width 66 height 19
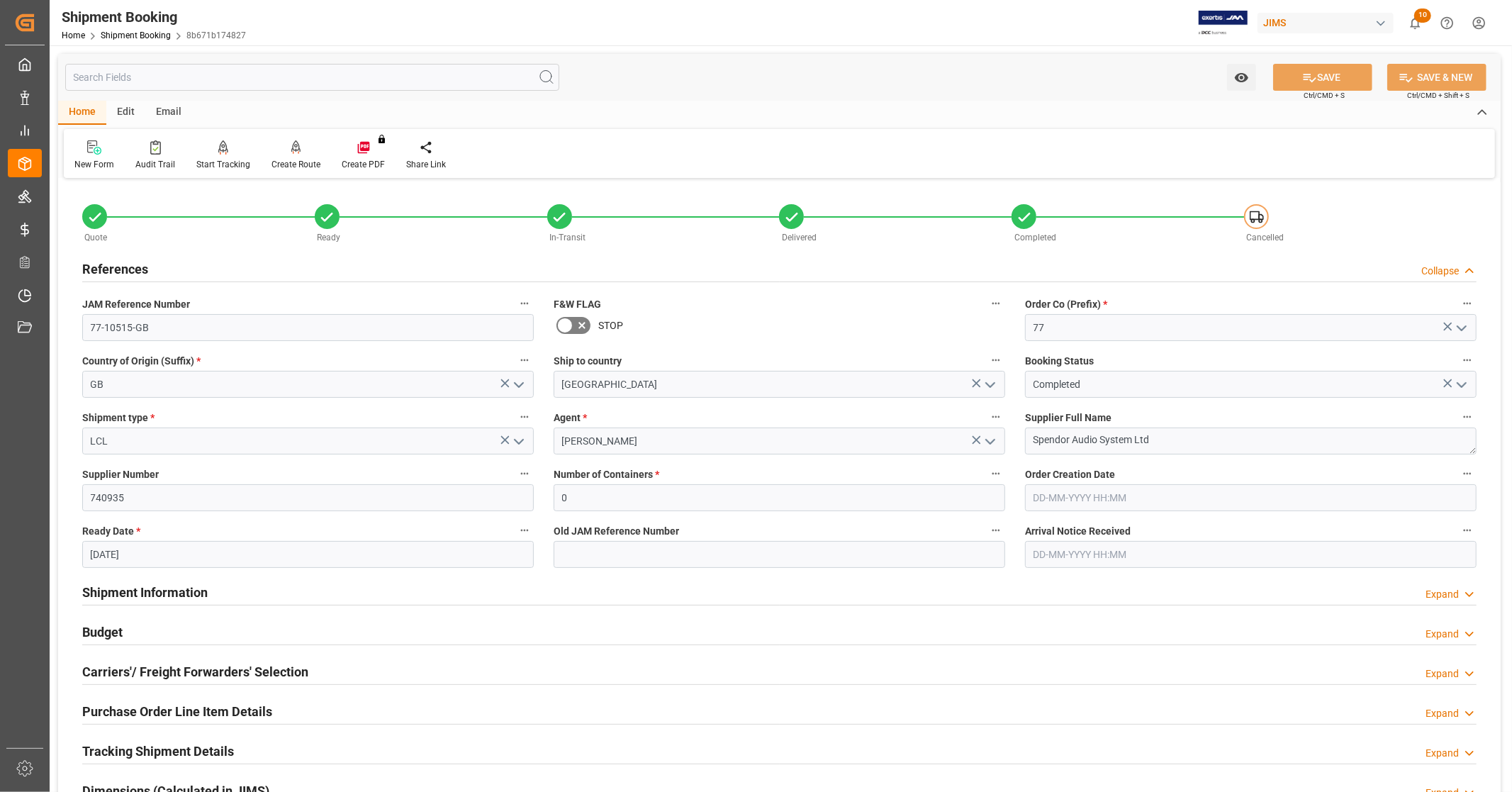
click at [146, 268] on h2 "References" at bounding box center [115, 269] width 66 height 19
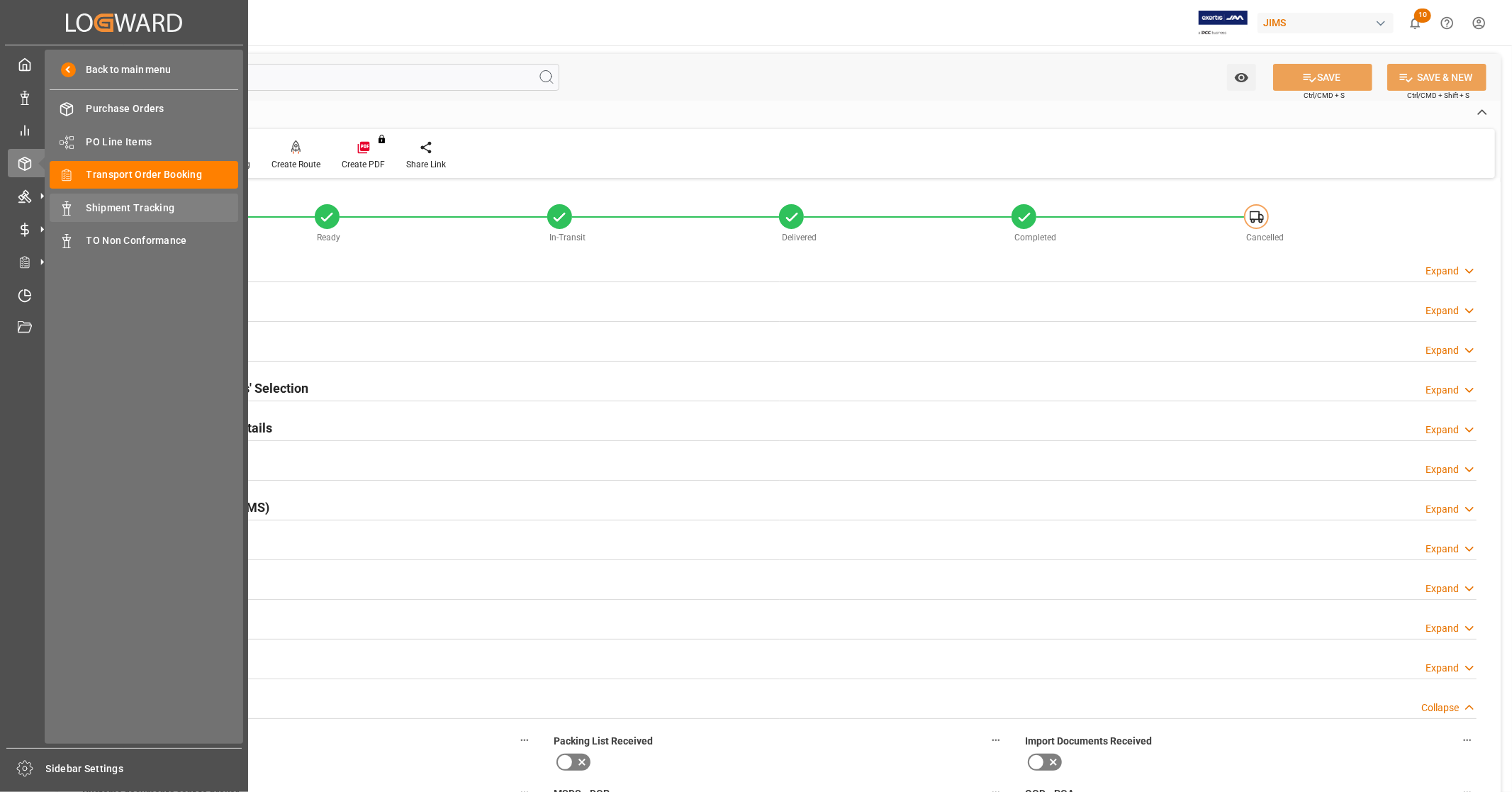
click at [171, 206] on span "Shipment Tracking" at bounding box center [163, 208] width 152 height 15
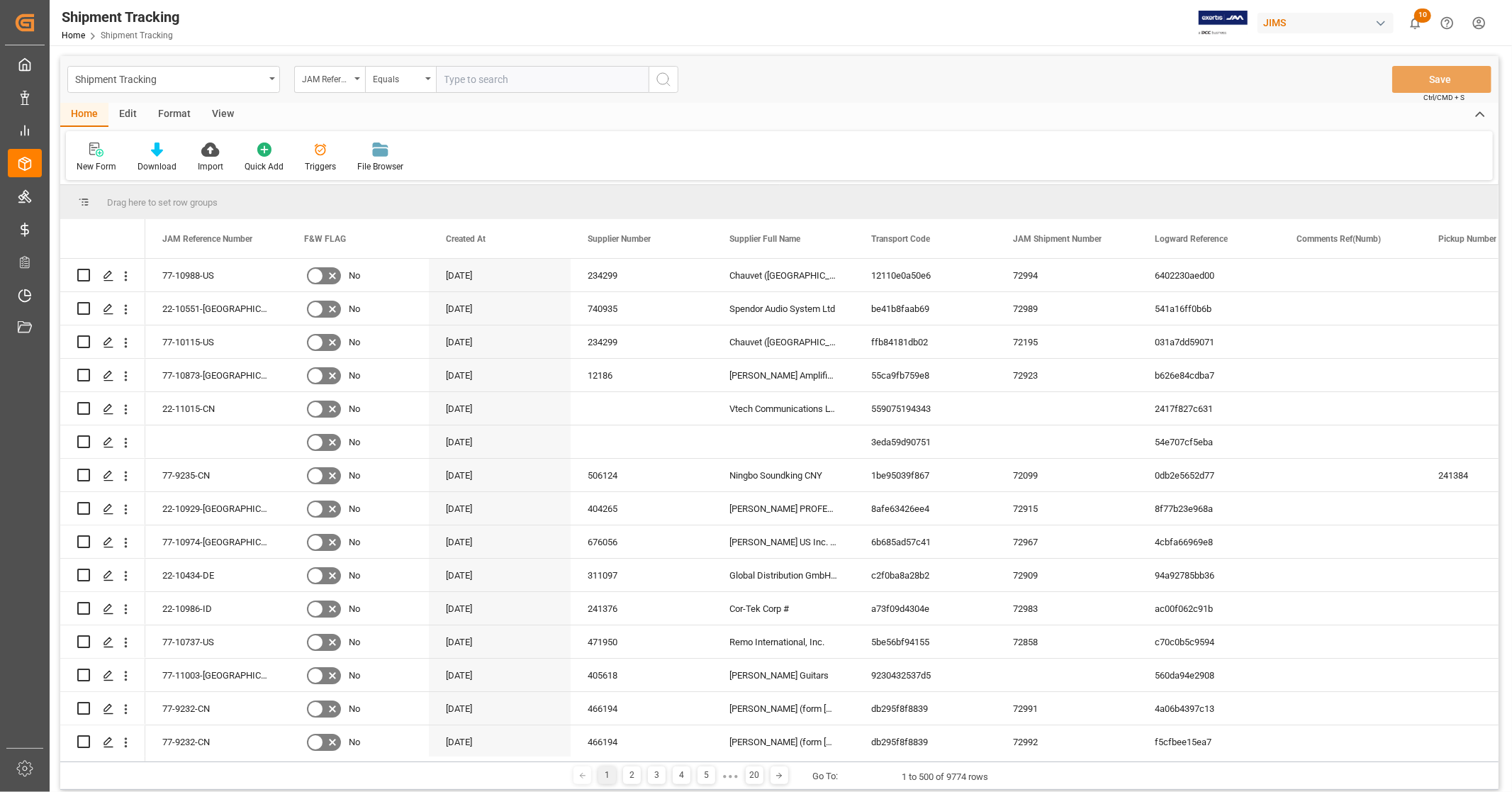
click at [499, 84] on input "text" at bounding box center [543, 79] width 213 height 27
paste input "77-10515-GB"
type input "77-10515-GB"
click at [658, 80] on icon "search button" at bounding box center [663, 80] width 17 height 17
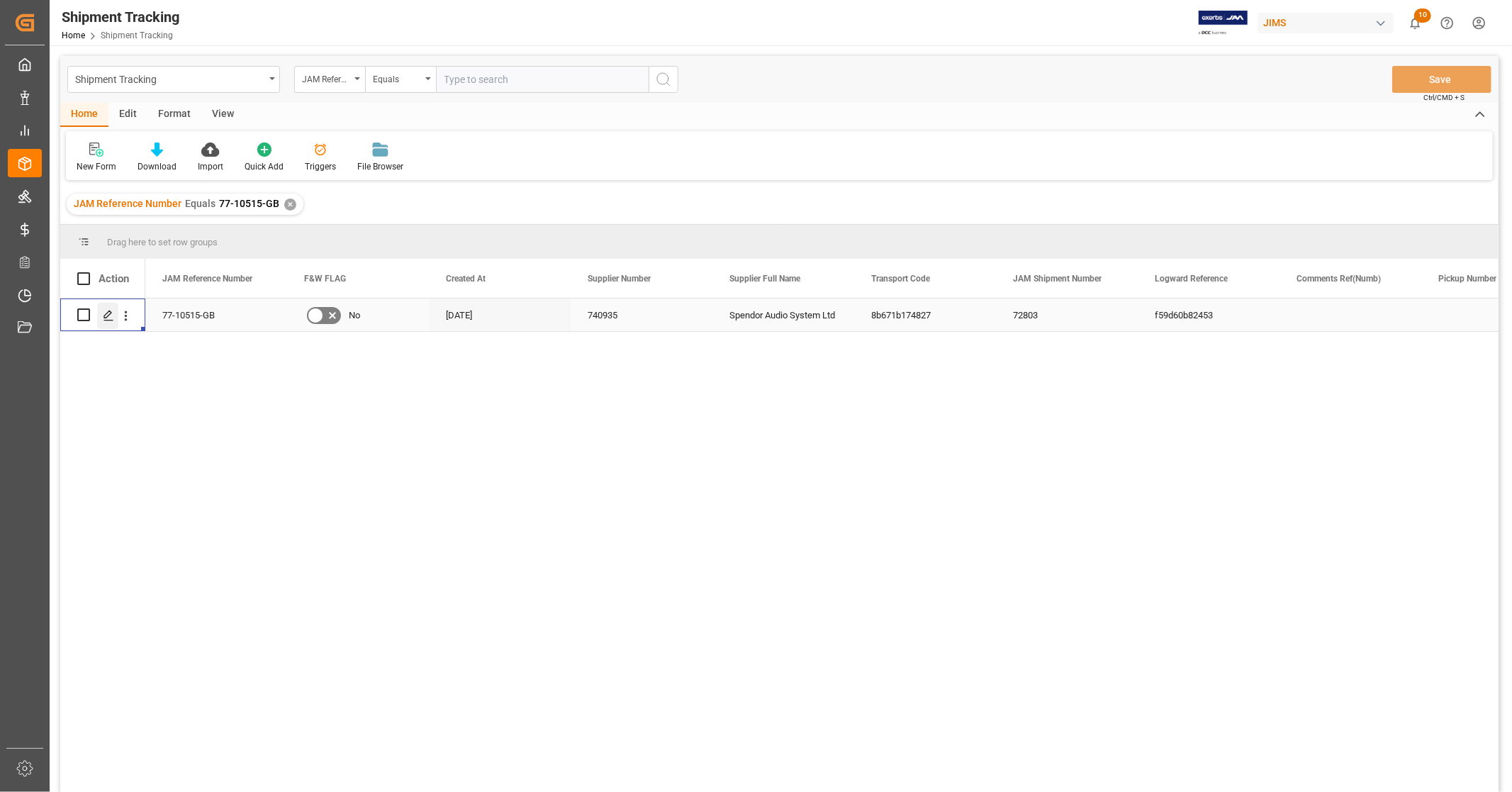
click at [107, 315] on icon "Press SPACE to select this row." at bounding box center [108, 315] width 11 height 11
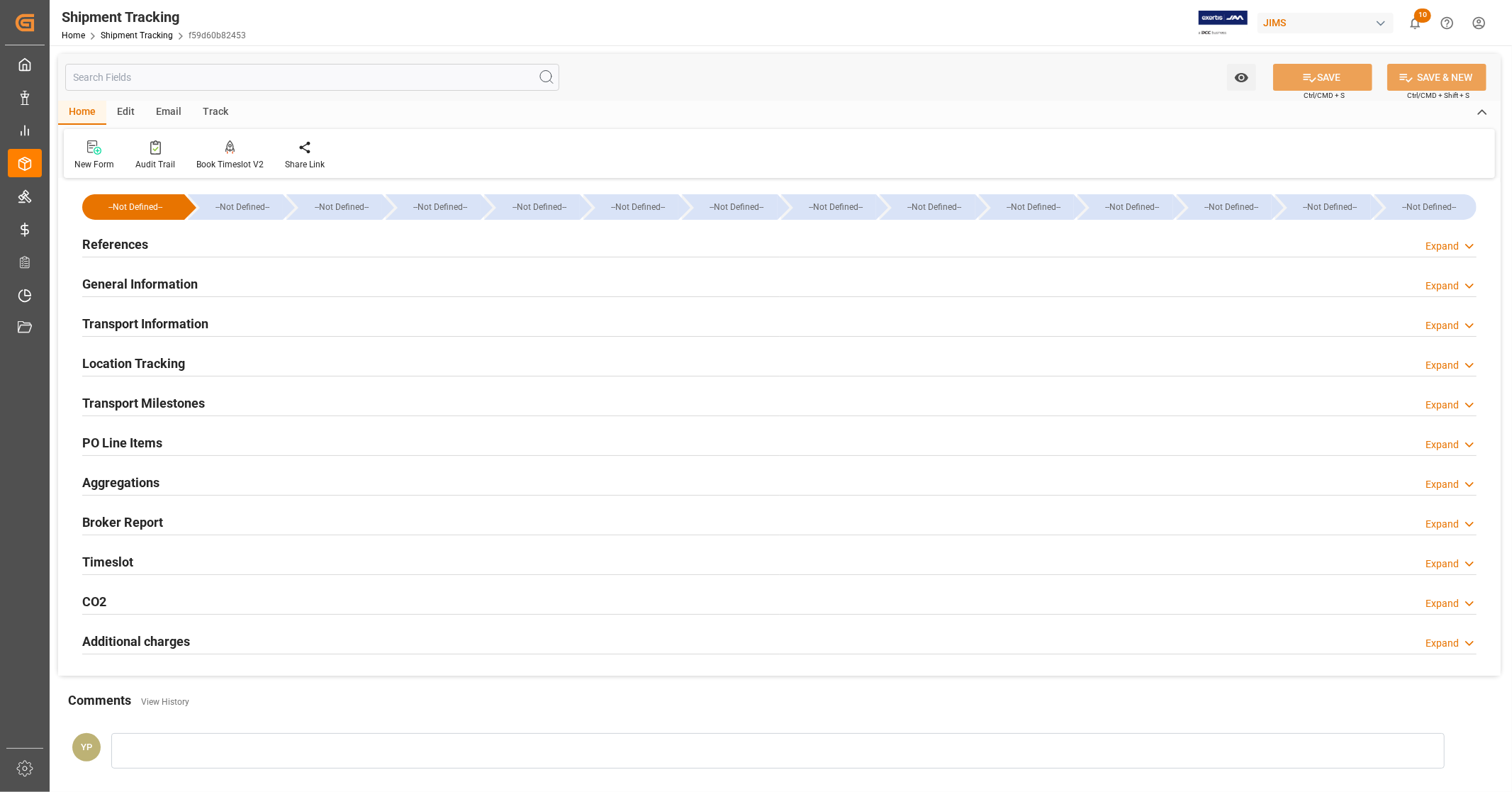
type input "[DATE] 00:00"
type input "[DATE]"
click at [205, 643] on div "Additional charges Expand" at bounding box center [779, 640] width 1394 height 27
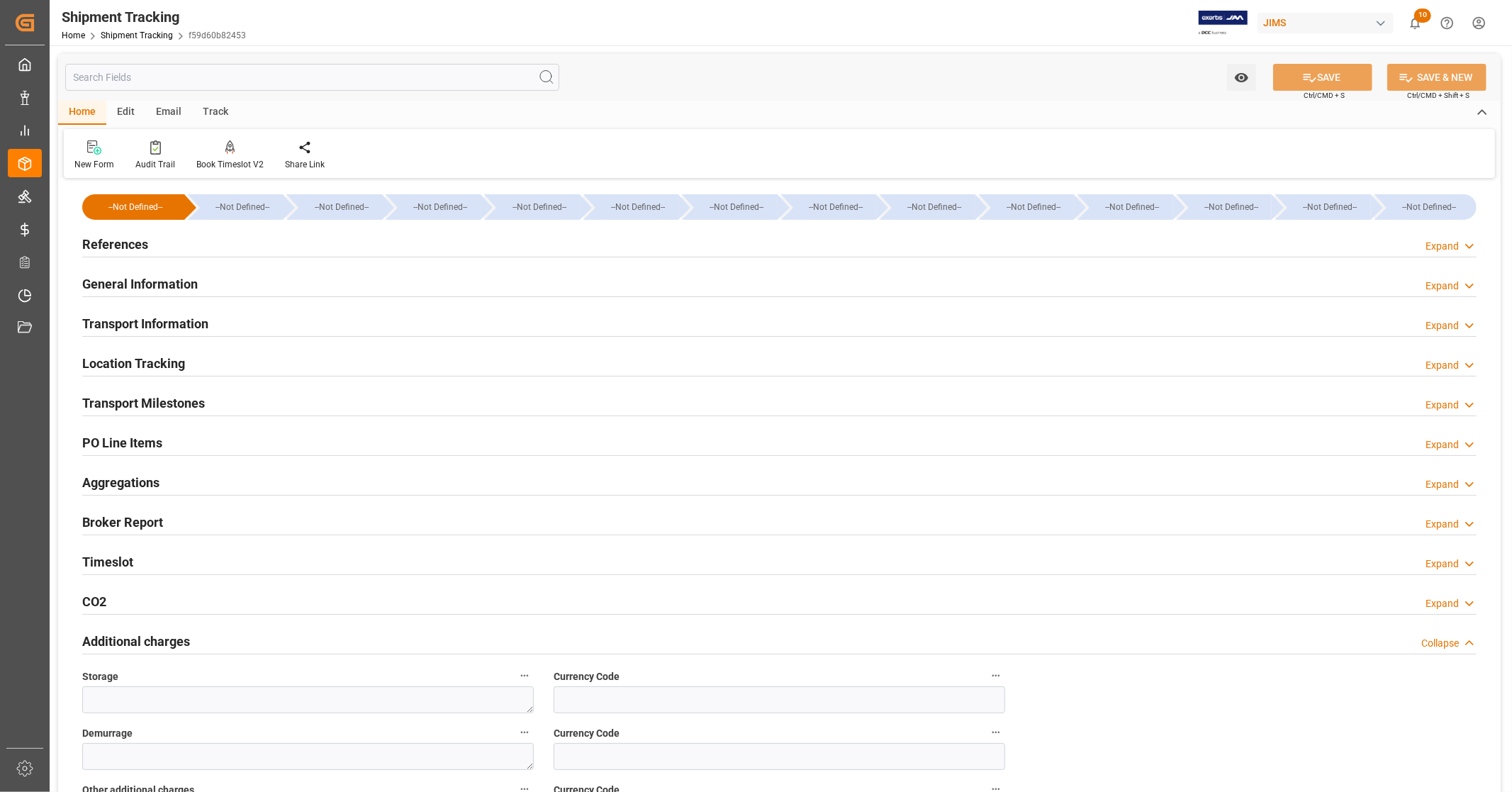
click at [205, 643] on div "Additional charges Collapse" at bounding box center [779, 640] width 1394 height 27
click at [201, 399] on h2 "Transport Milestones" at bounding box center [144, 403] width 123 height 19
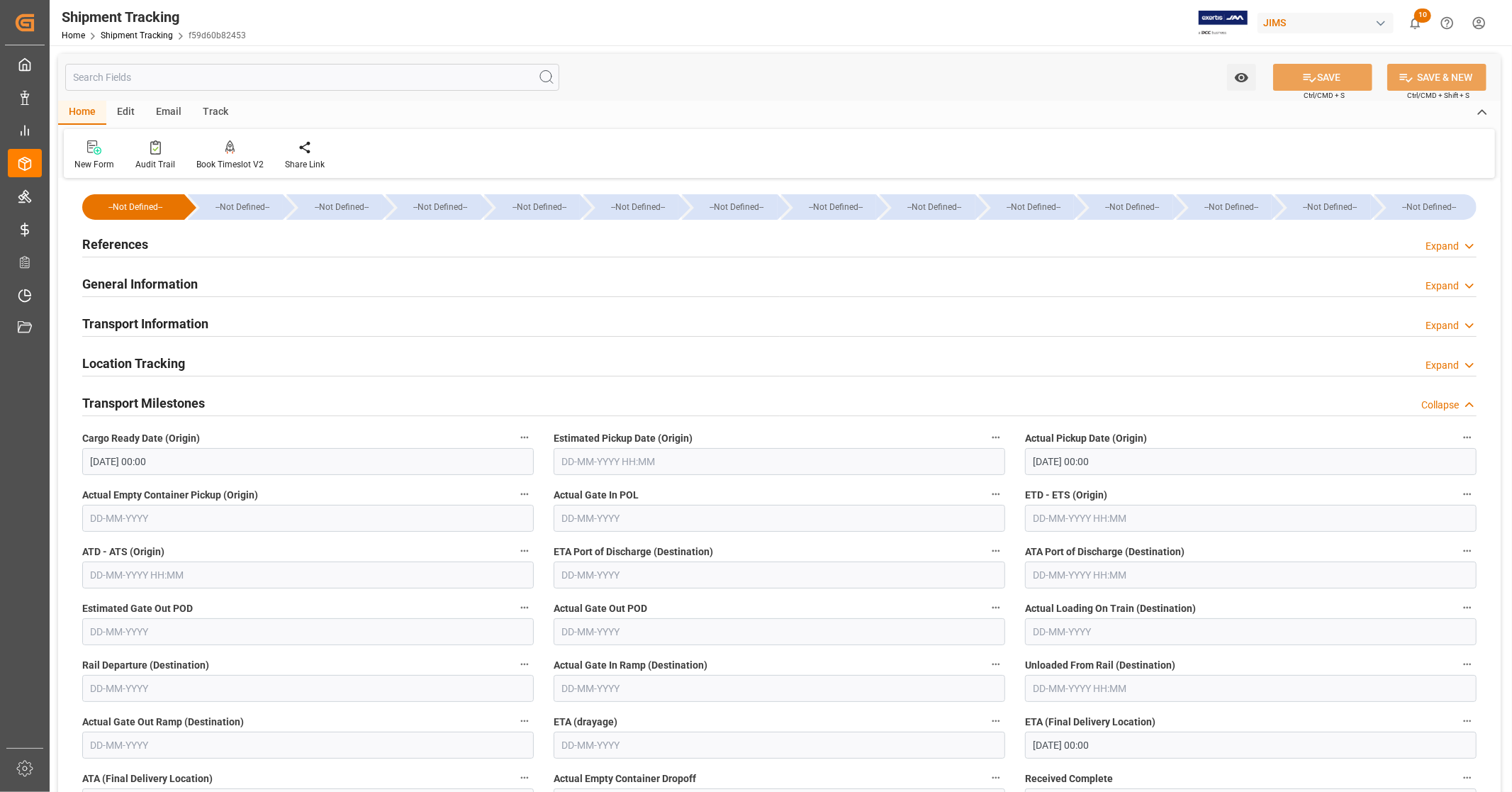
click at [174, 399] on h2 "Transport Milestones" at bounding box center [144, 403] width 123 height 19
